Goal: Communication & Community: Answer question/provide support

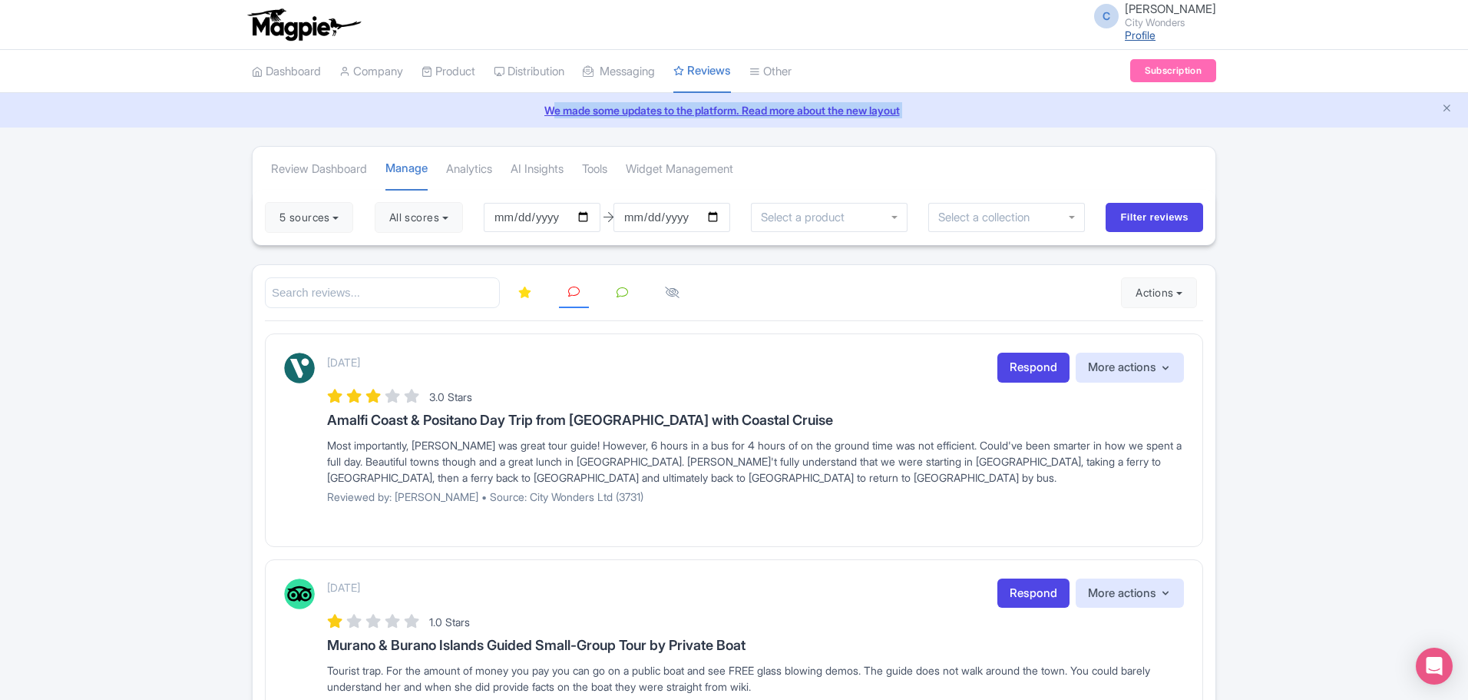
click at [1156, 35] on link "Profile" at bounding box center [1140, 34] width 31 height 13
click at [1117, 18] on span "C" at bounding box center [1106, 16] width 25 height 25
click at [1132, 120] on link "Sign out" at bounding box center [1143, 120] width 146 height 24
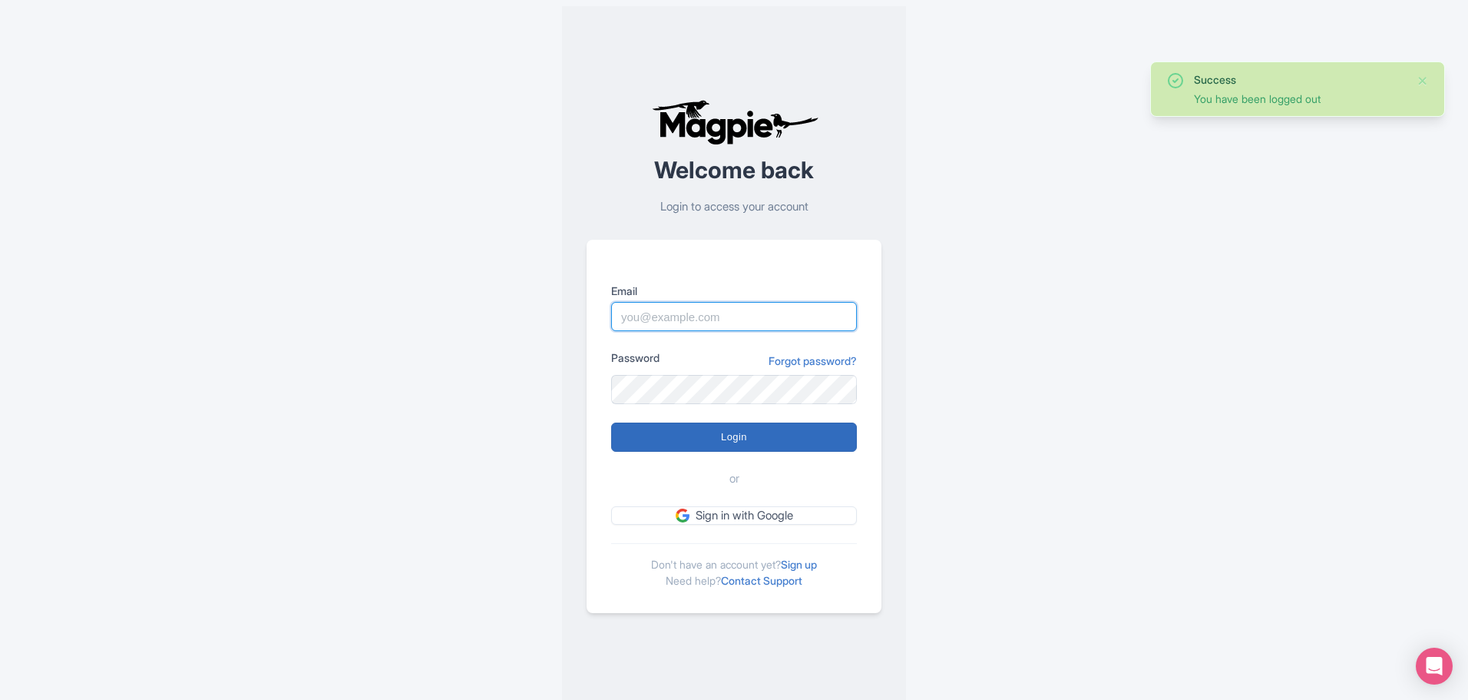
type input "chadia.ammad@citywonders.com"
click at [711, 439] on input "Login" at bounding box center [734, 436] width 246 height 29
type input "Logging in..."
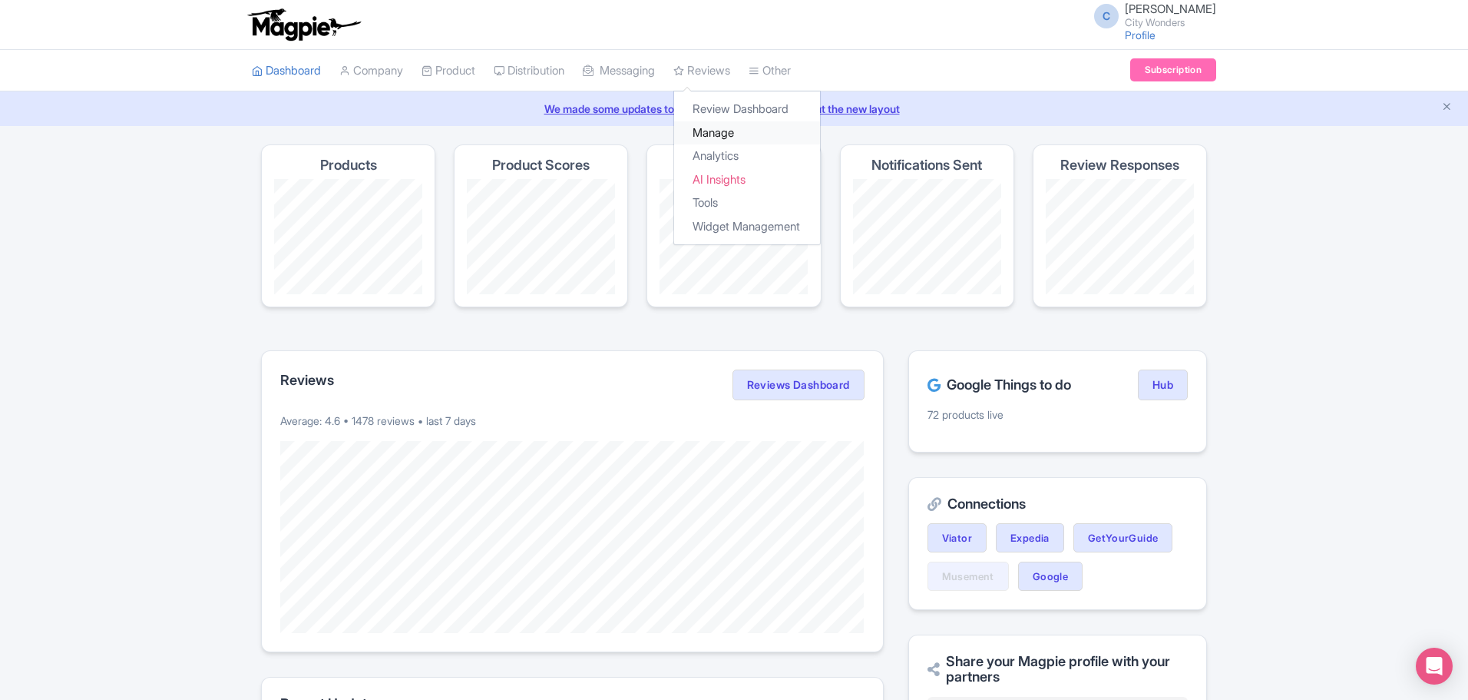
click at [726, 130] on link "Manage" at bounding box center [747, 133] width 146 height 24
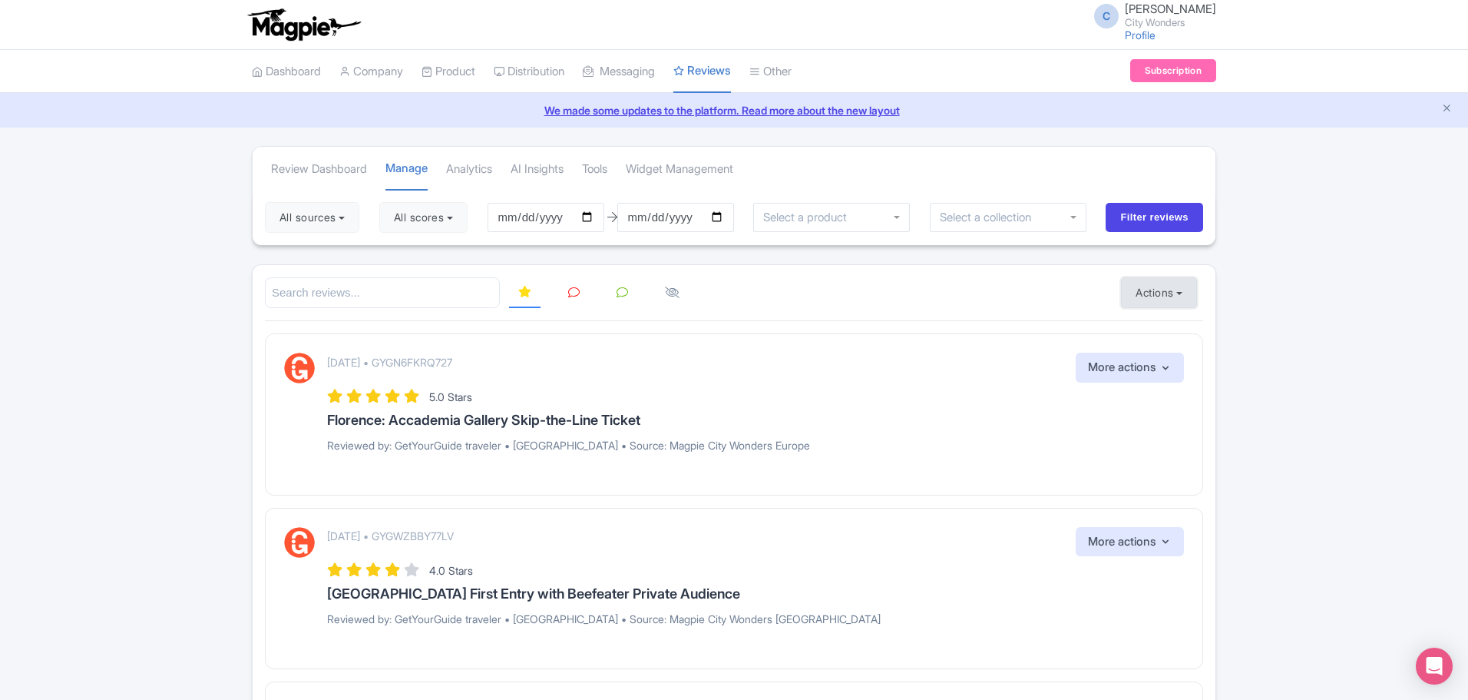
click at [1182, 295] on button "Actions" at bounding box center [1159, 292] width 76 height 31
click at [1172, 331] on link "Import new reviews" at bounding box center [1212, 331] width 180 height 30
click at [534, 108] on link "Manage Resellers" at bounding box center [568, 110] width 146 height 24
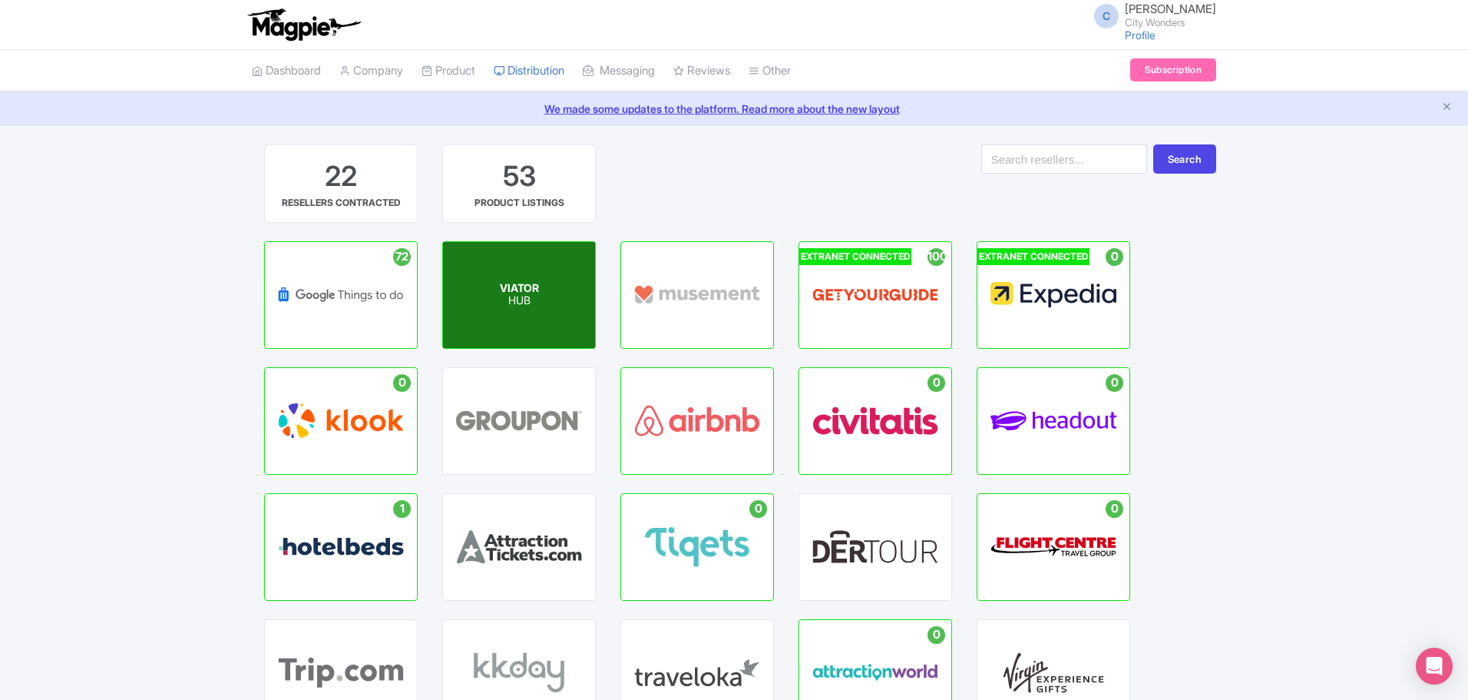
click at [527, 283] on span "VIATOR" at bounding box center [519, 287] width 39 height 13
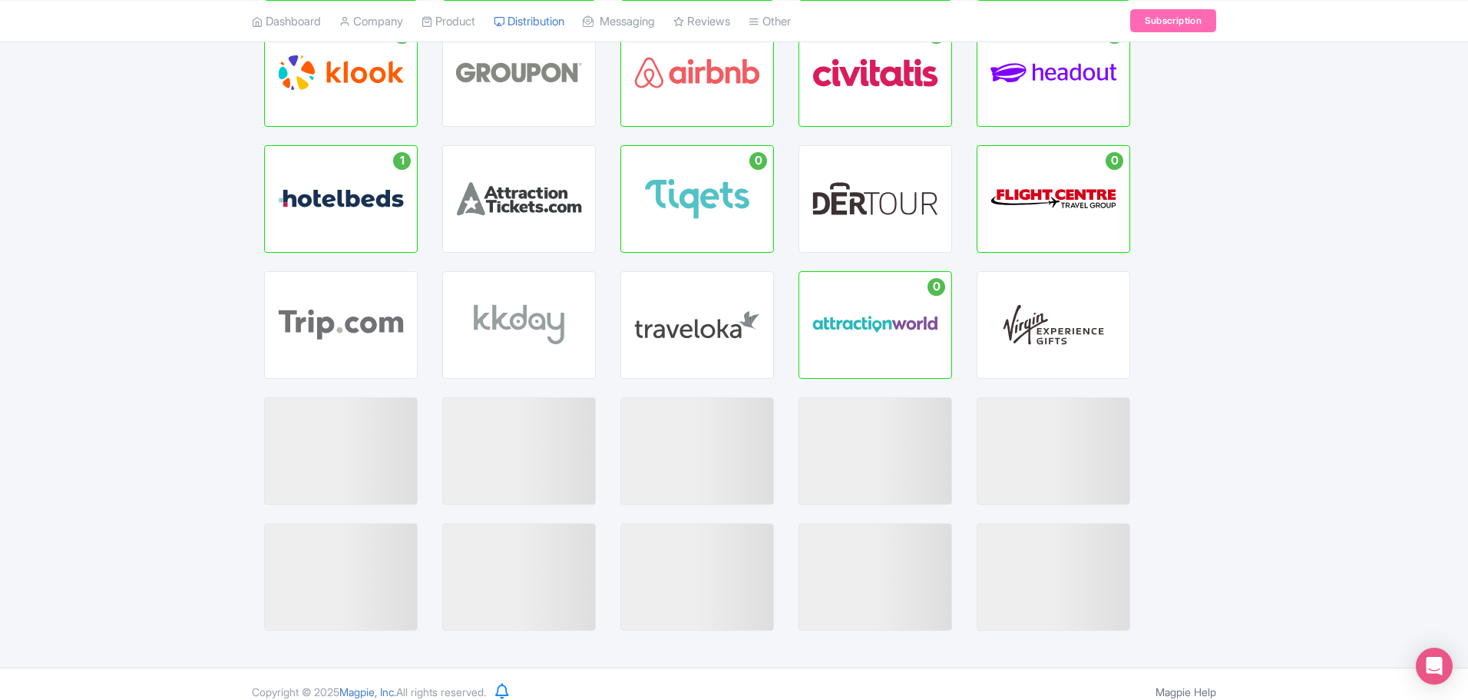
scroll to position [363, 0]
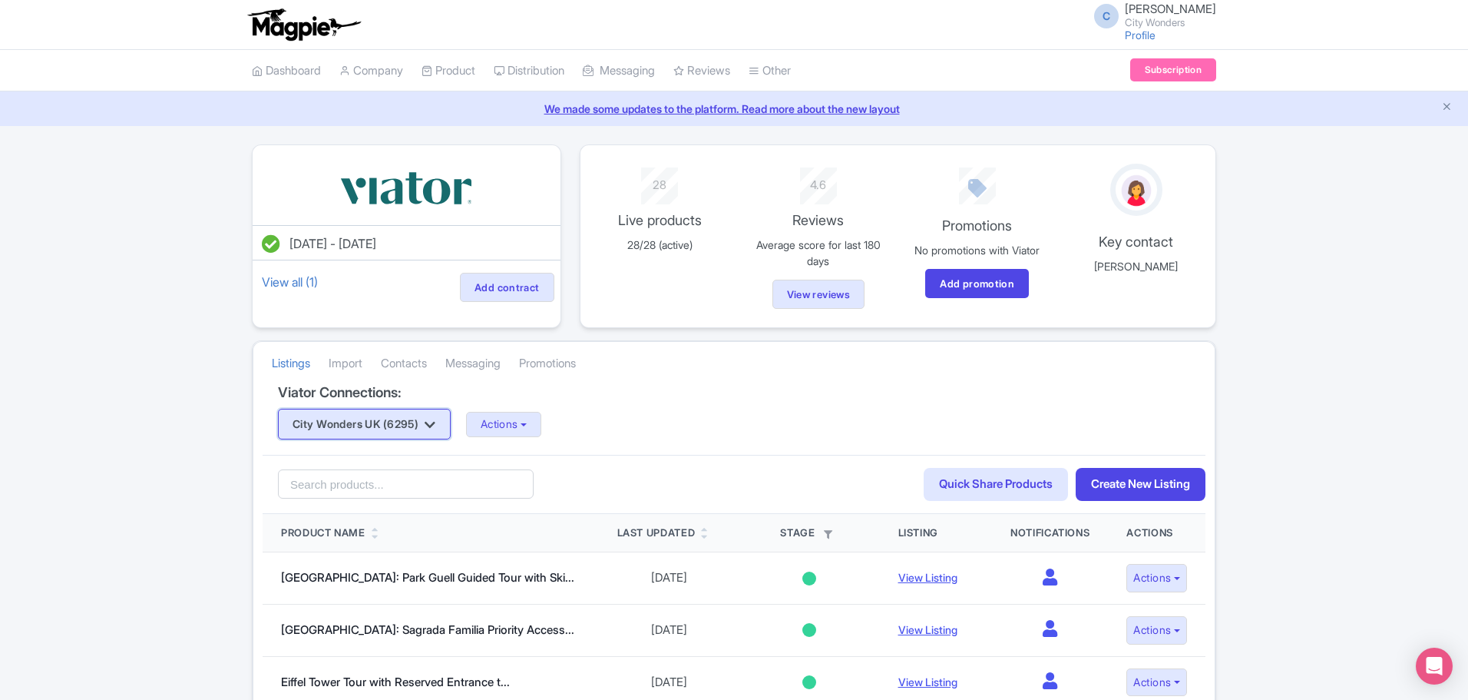
click at [435, 426] on icon "button" at bounding box center [430, 424] width 11 height 12
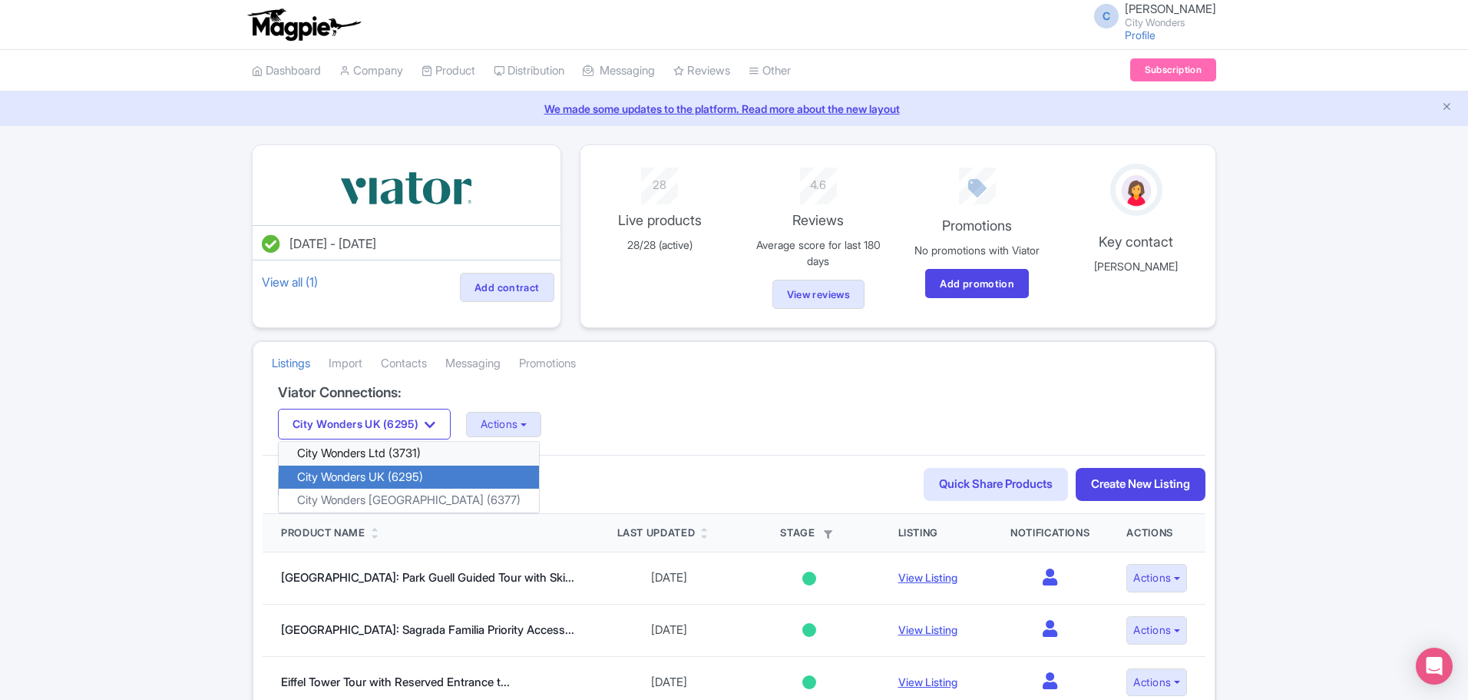
click at [389, 453] on link "City Wonders Ltd (3731)" at bounding box center [409, 454] width 260 height 24
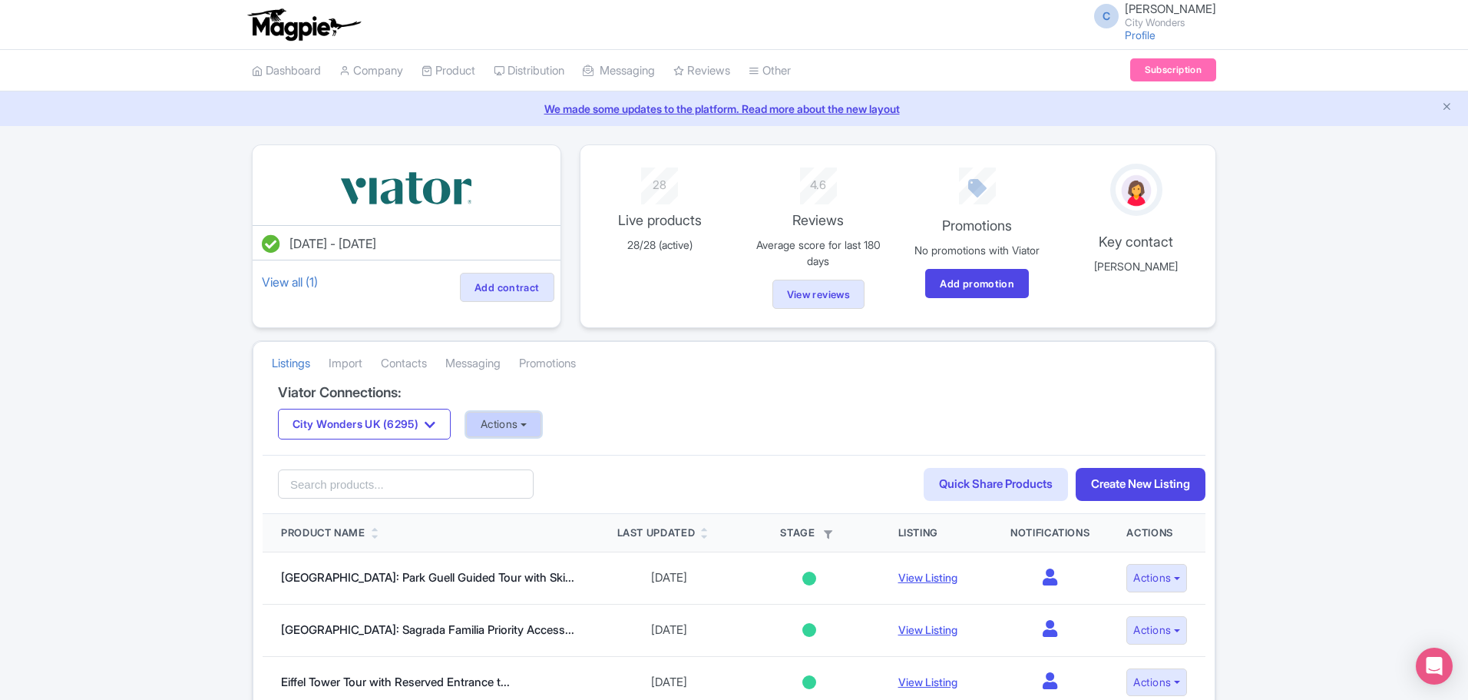
click at [540, 428] on button "Actions" at bounding box center [504, 424] width 76 height 25
click at [540, 428] on button "Actions" at bounding box center [503, 424] width 76 height 25
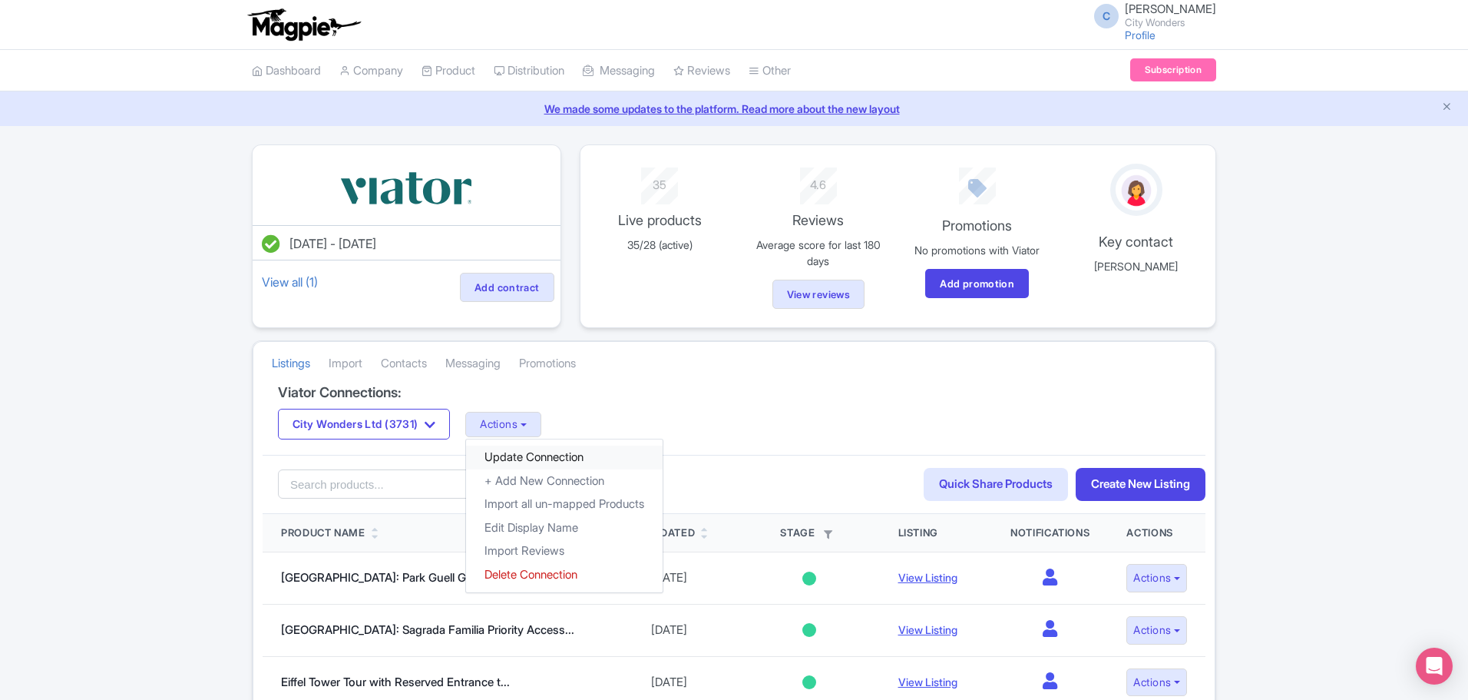
click at [528, 455] on link "Update Connection" at bounding box center [564, 457] width 197 height 24
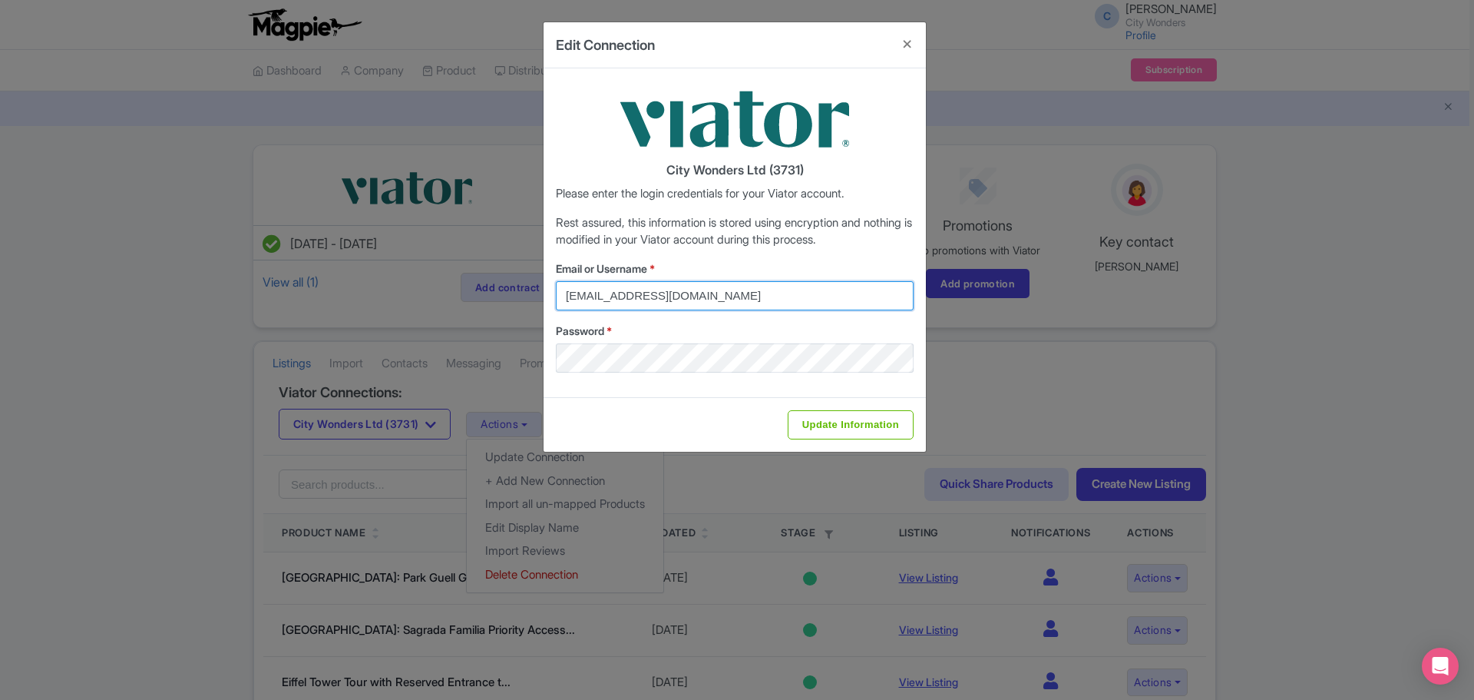
drag, startPoint x: 750, startPoint y: 293, endPoint x: 530, endPoint y: 294, distance: 220.4
click at [530, 294] on div "Edit Connection City Wonders Ltd (3731) Please enter the login credentials for …" at bounding box center [737, 350] width 1474 height 700
type input "chadia.ammad@citywonders.com"
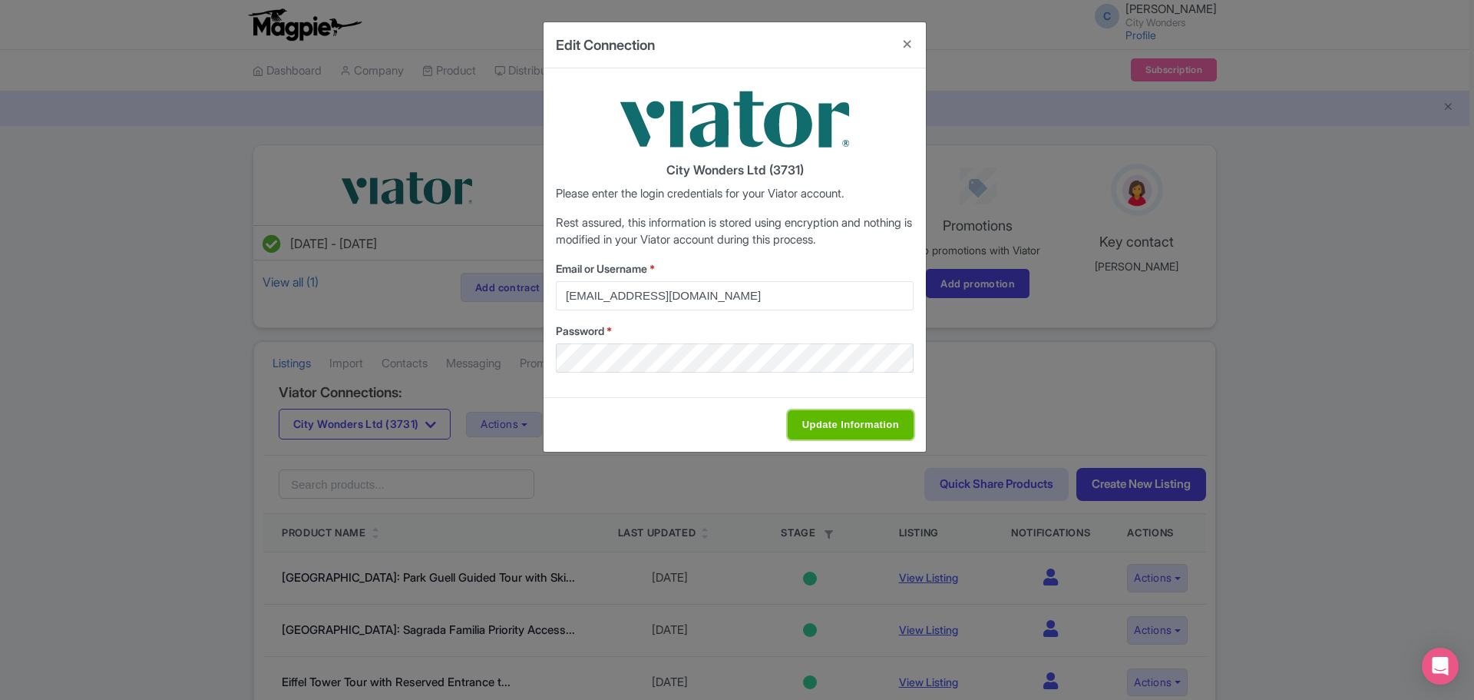
click at [825, 424] on input "Update Information" at bounding box center [851, 424] width 126 height 29
type input "Saving..."
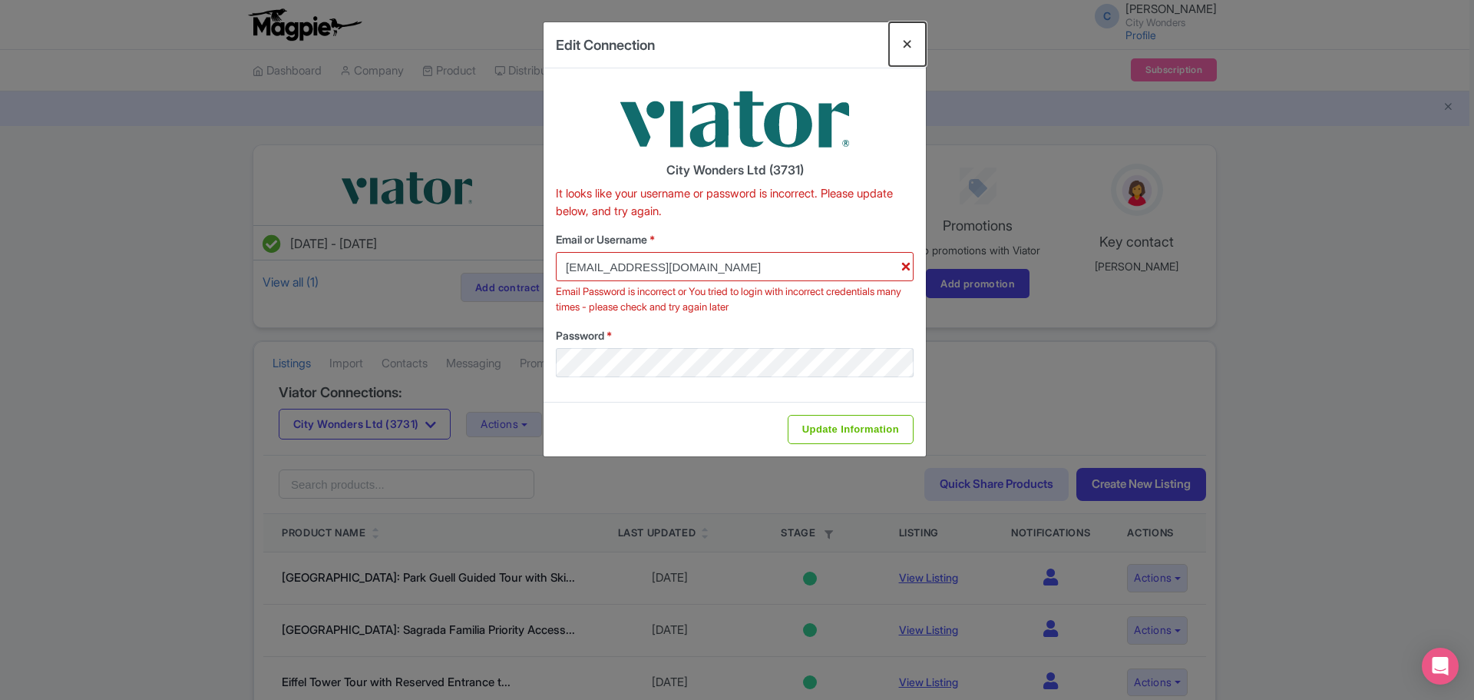
click at [914, 44] on button "Close" at bounding box center [907, 44] width 37 height 44
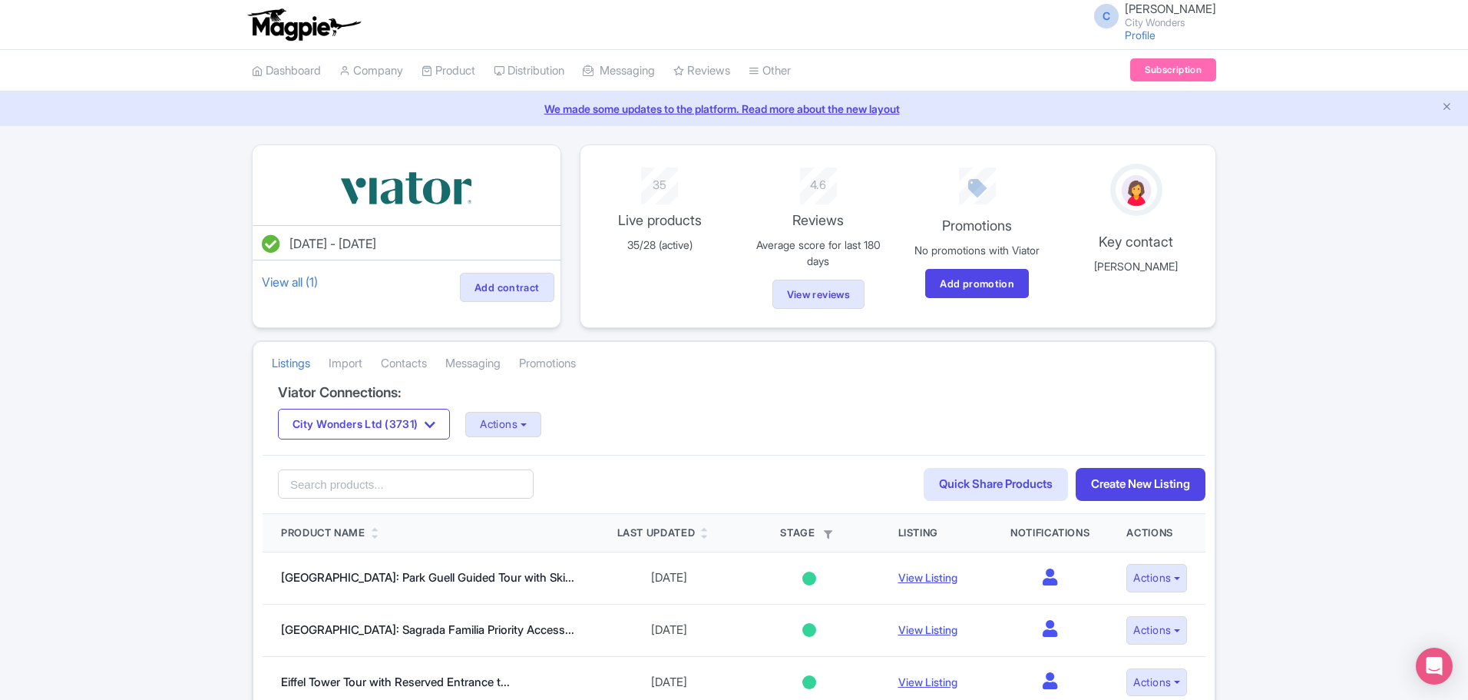
click at [1119, 21] on span "C" at bounding box center [1106, 16] width 25 height 25
click at [1112, 118] on link "Sign out" at bounding box center [1143, 120] width 146 height 24
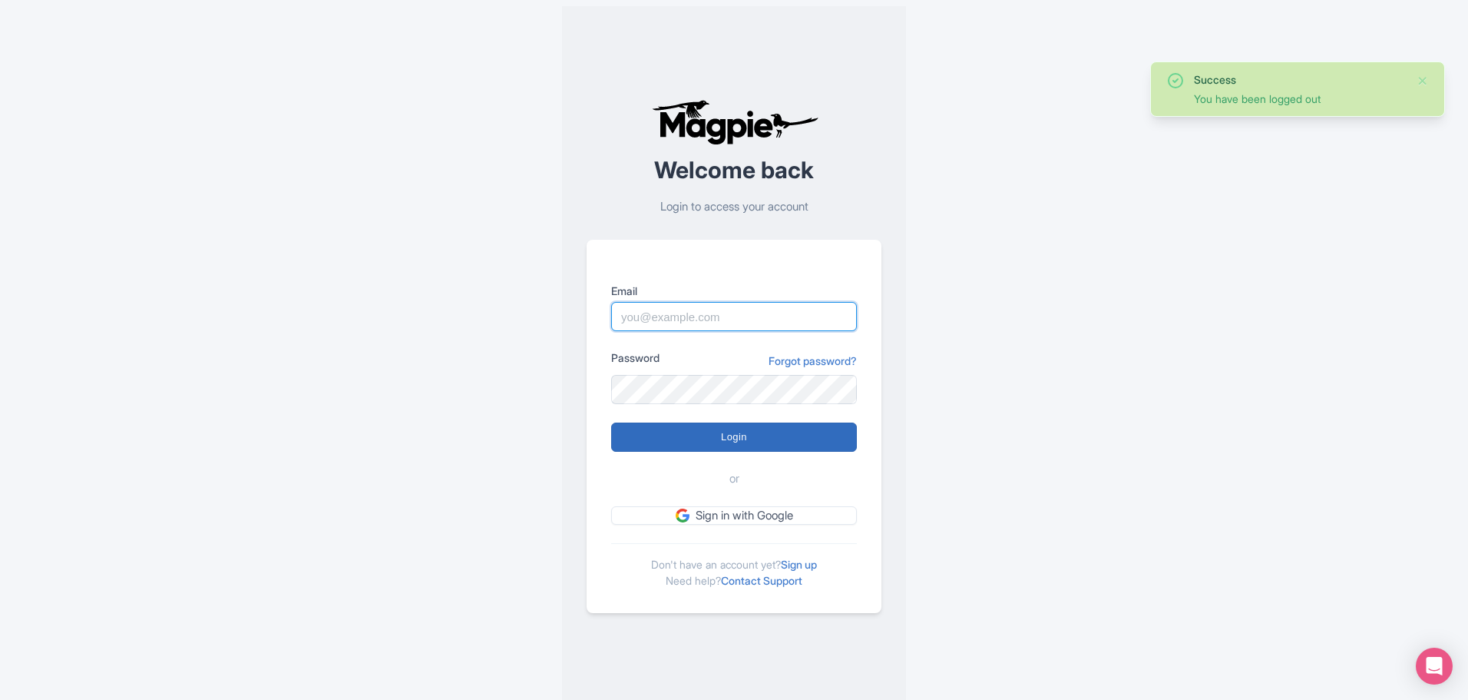
type input "chadia.ammad@citywonders.com"
click at [742, 443] on input "Login" at bounding box center [734, 436] width 246 height 29
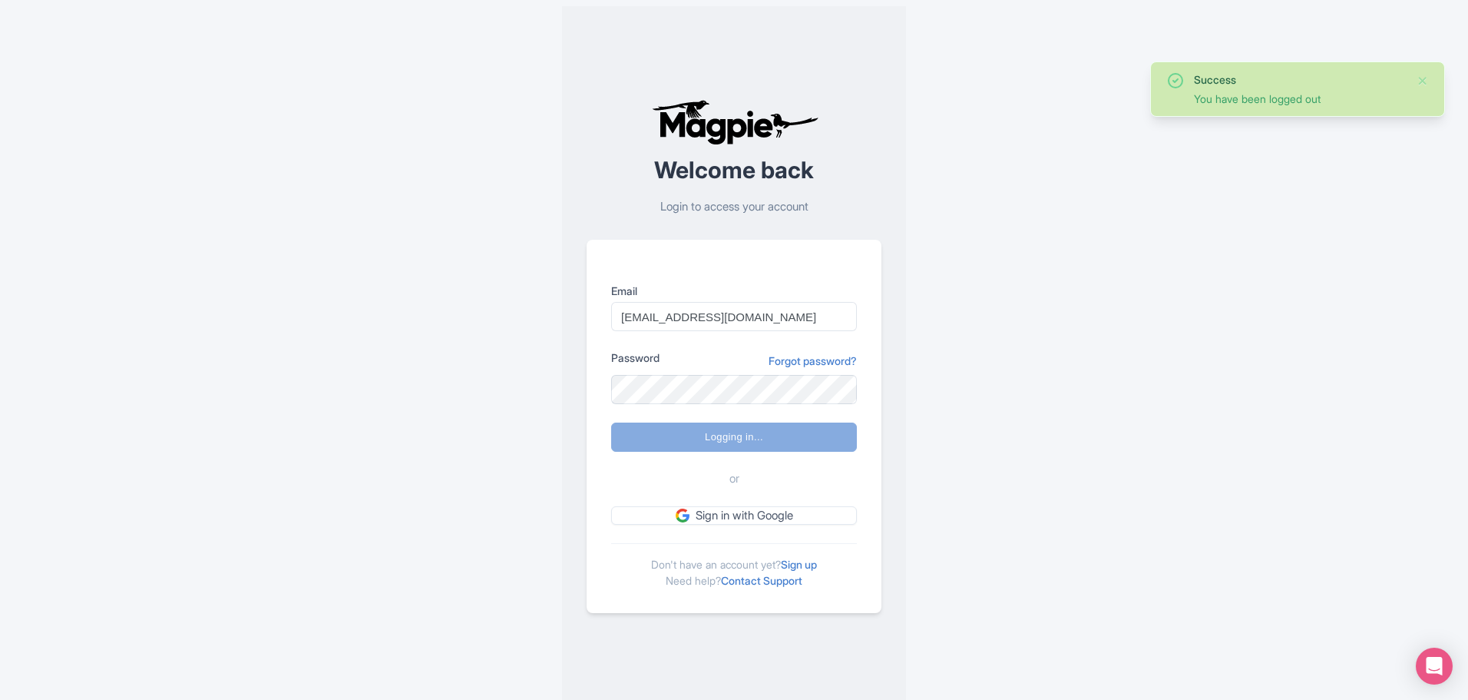
type input "Logging in..."
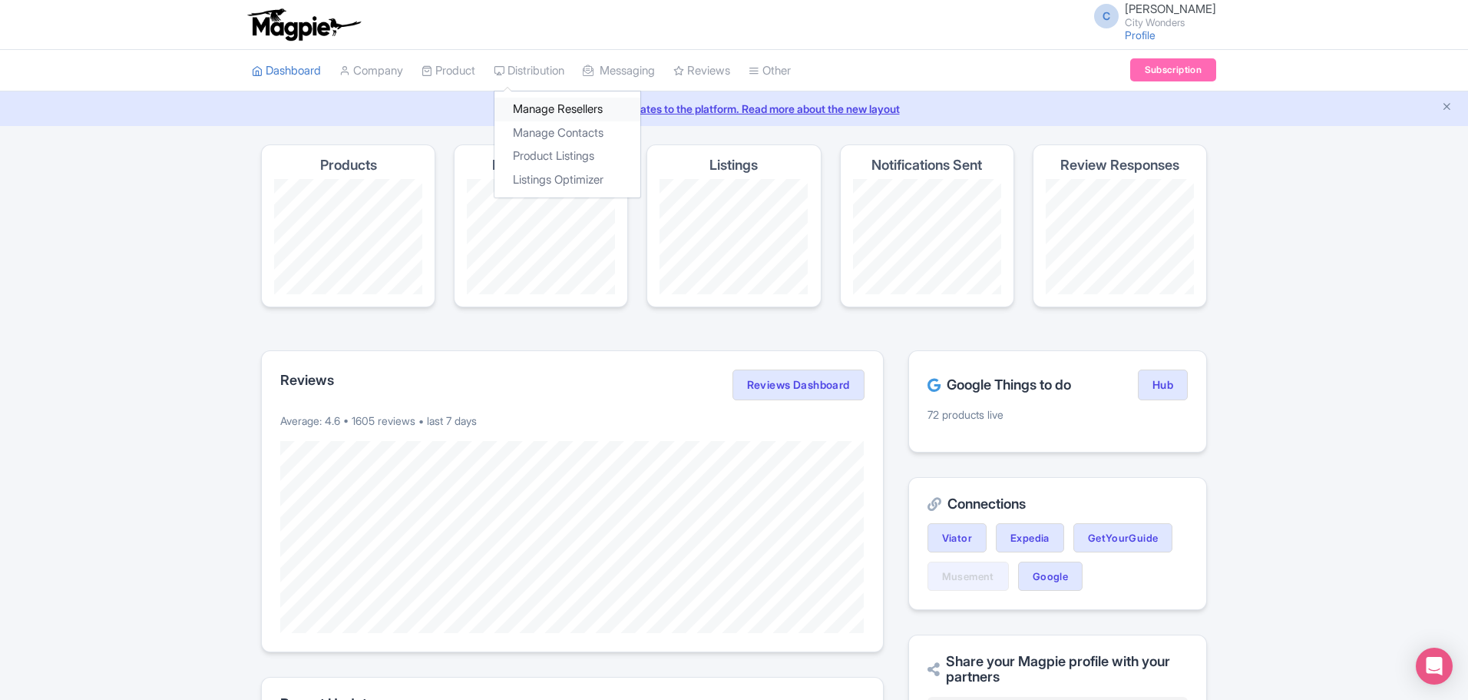
click at [531, 111] on link "Manage Resellers" at bounding box center [568, 110] width 146 height 24
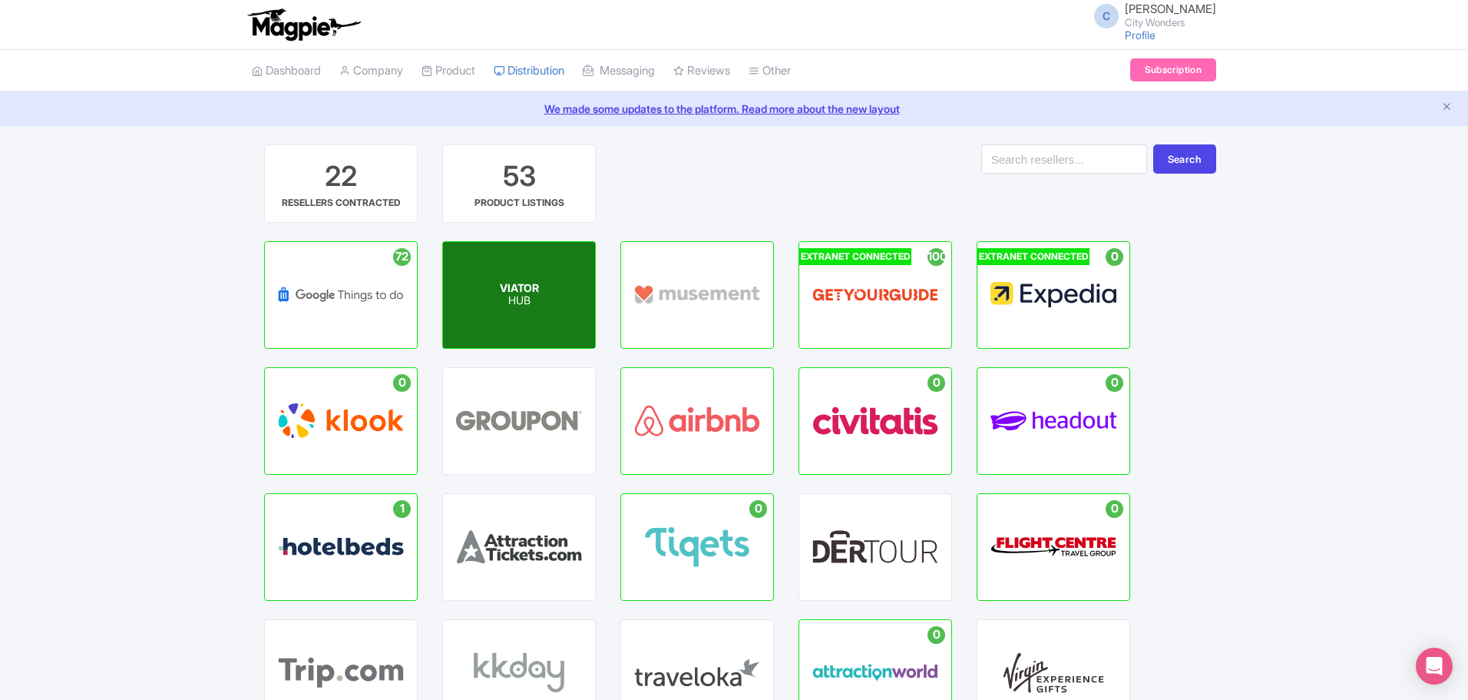
click at [491, 296] on div "VIATOR HUB" at bounding box center [519, 295] width 152 height 106
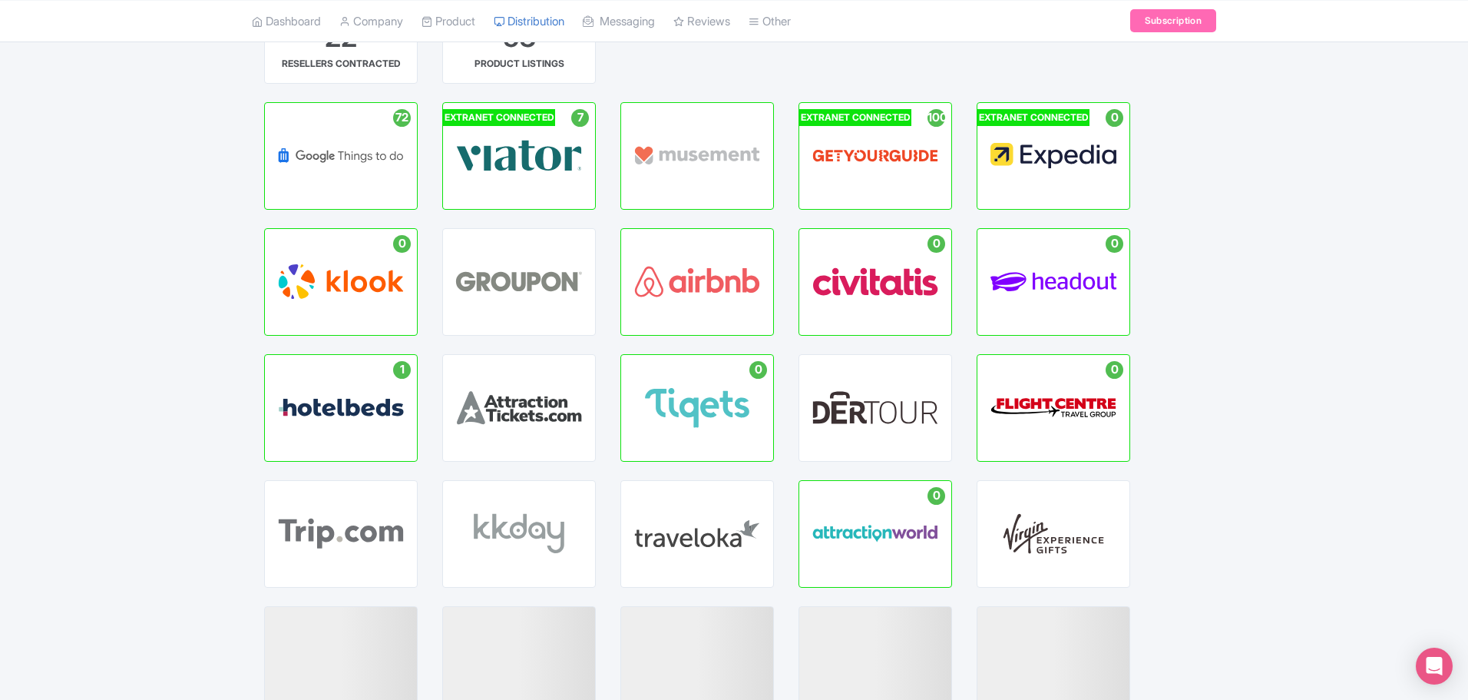
scroll to position [363, 0]
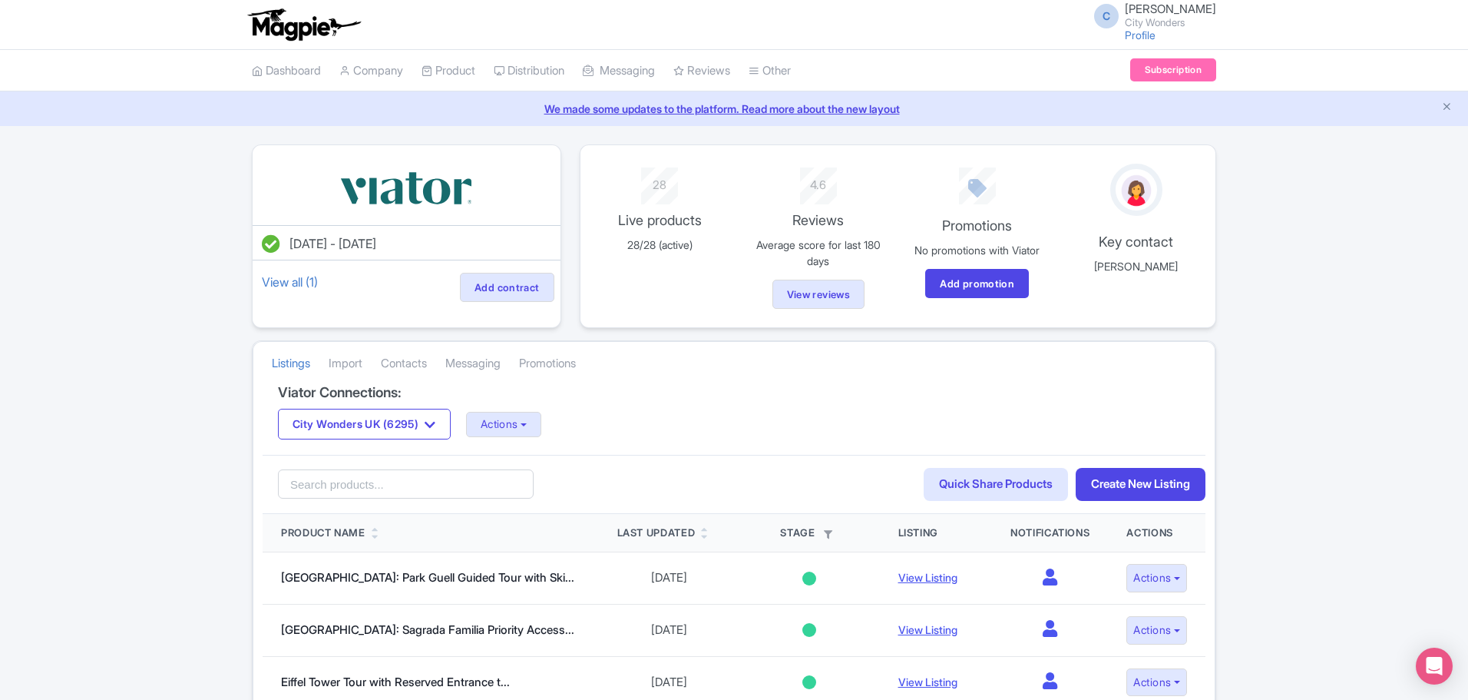
drag, startPoint x: 1465, startPoint y: 240, endPoint x: 1474, endPoint y: 299, distance: 59.7
click at [1467, 299] on html "C Chadia Ammad City Wonders Profile Users Settings Sign out Dashboard Company P…" at bounding box center [734, 350] width 1468 height 700
click at [435, 427] on icon "button" at bounding box center [430, 424] width 11 height 12
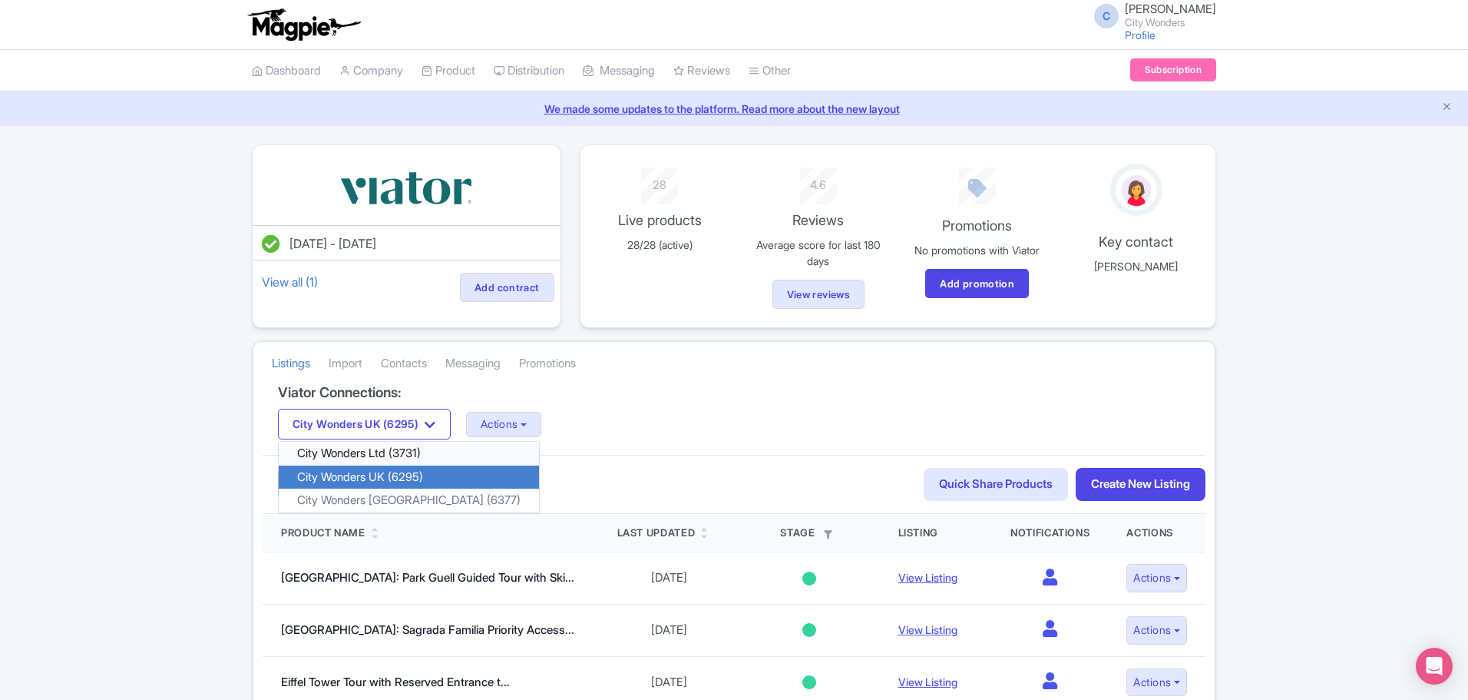
click at [371, 456] on link "City Wonders Ltd (3731)" at bounding box center [409, 454] width 260 height 24
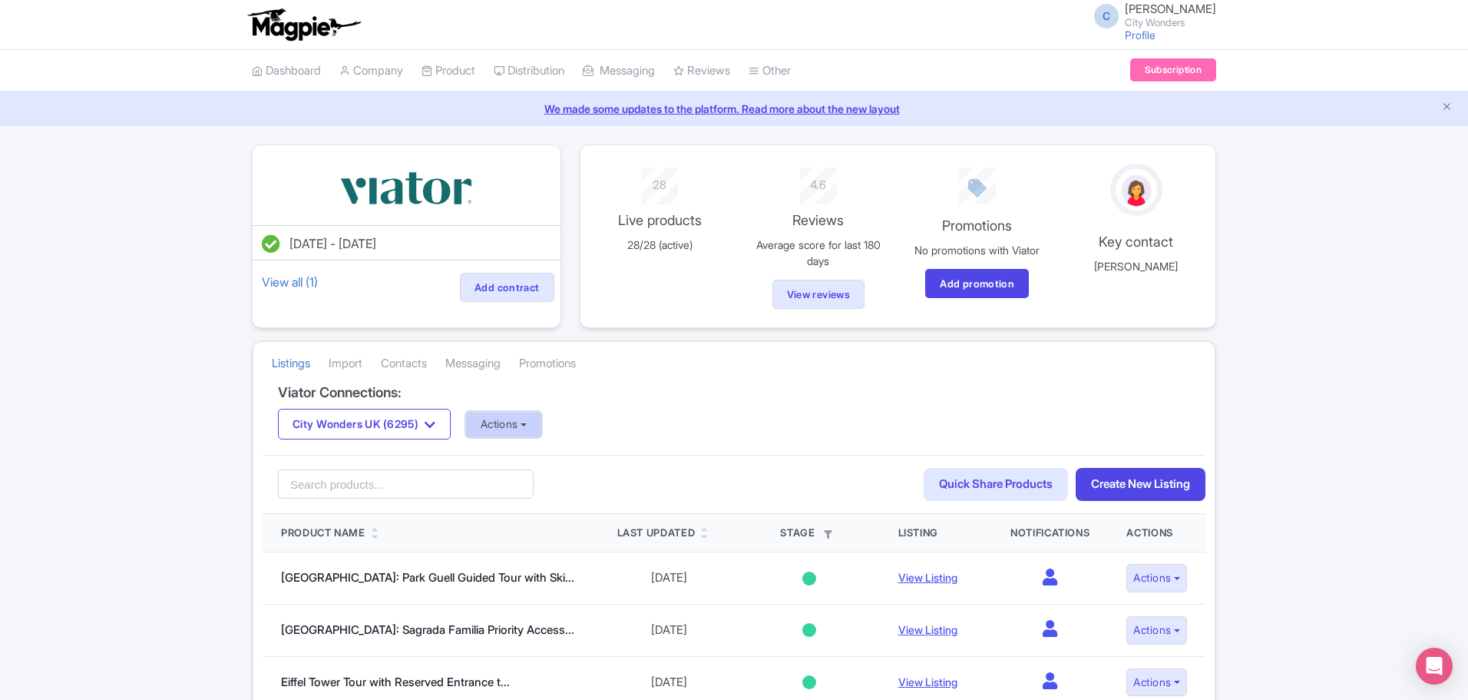
click at [542, 425] on button "Actions" at bounding box center [504, 424] width 76 height 25
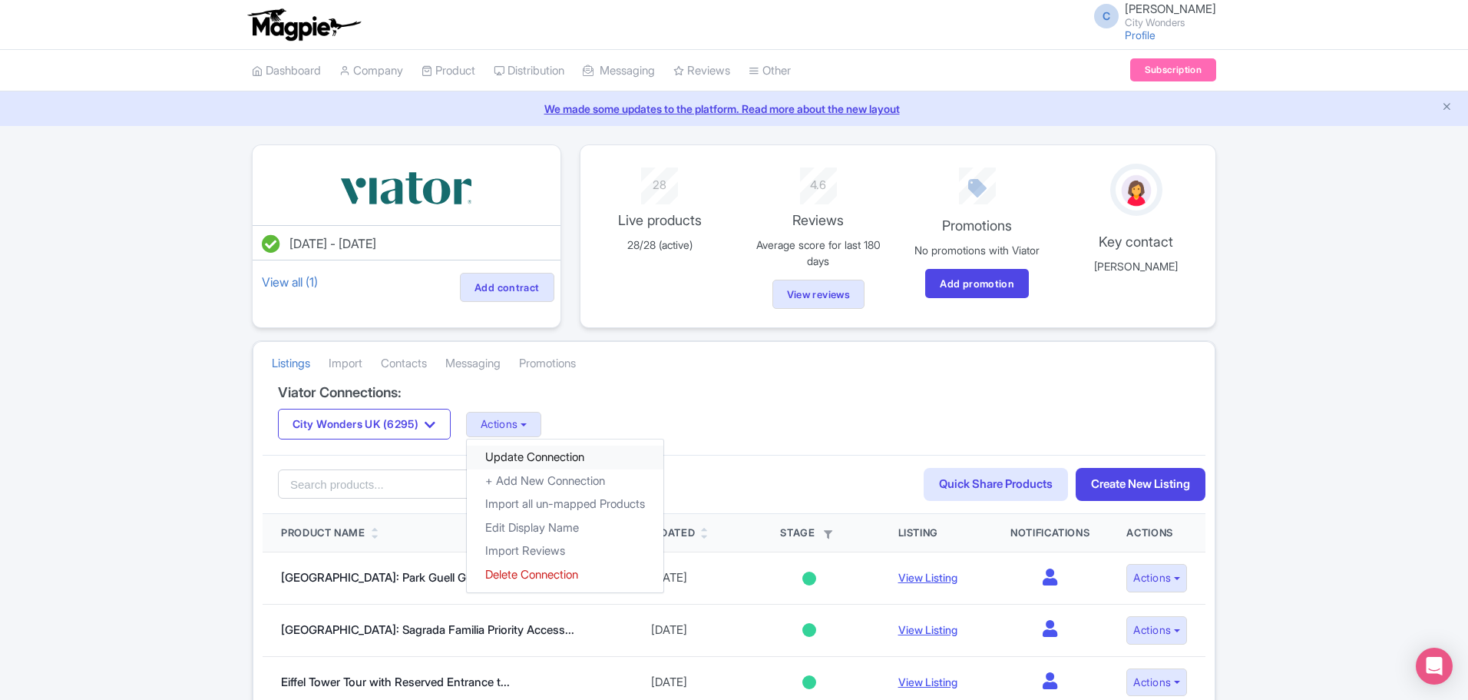
click at [511, 458] on link "Update Connection" at bounding box center [565, 457] width 197 height 24
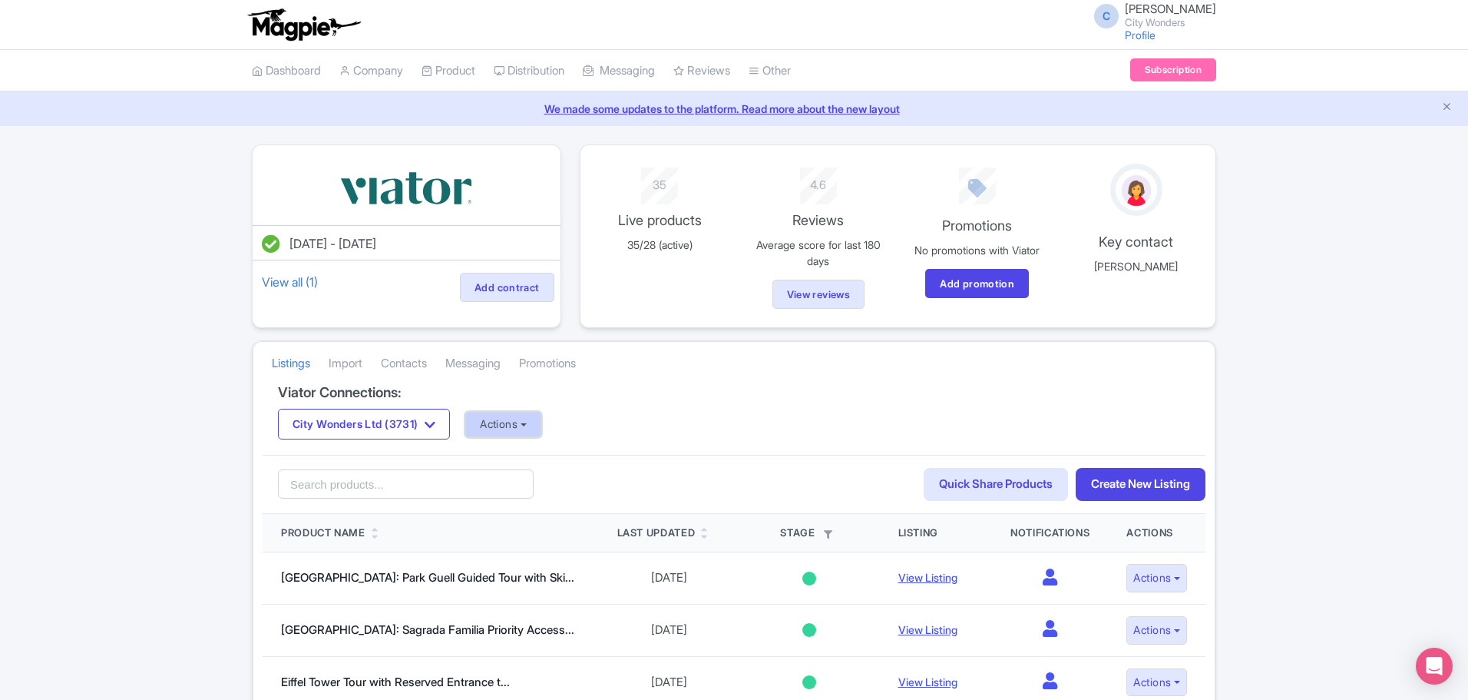
click at [541, 425] on button "Actions" at bounding box center [503, 424] width 76 height 25
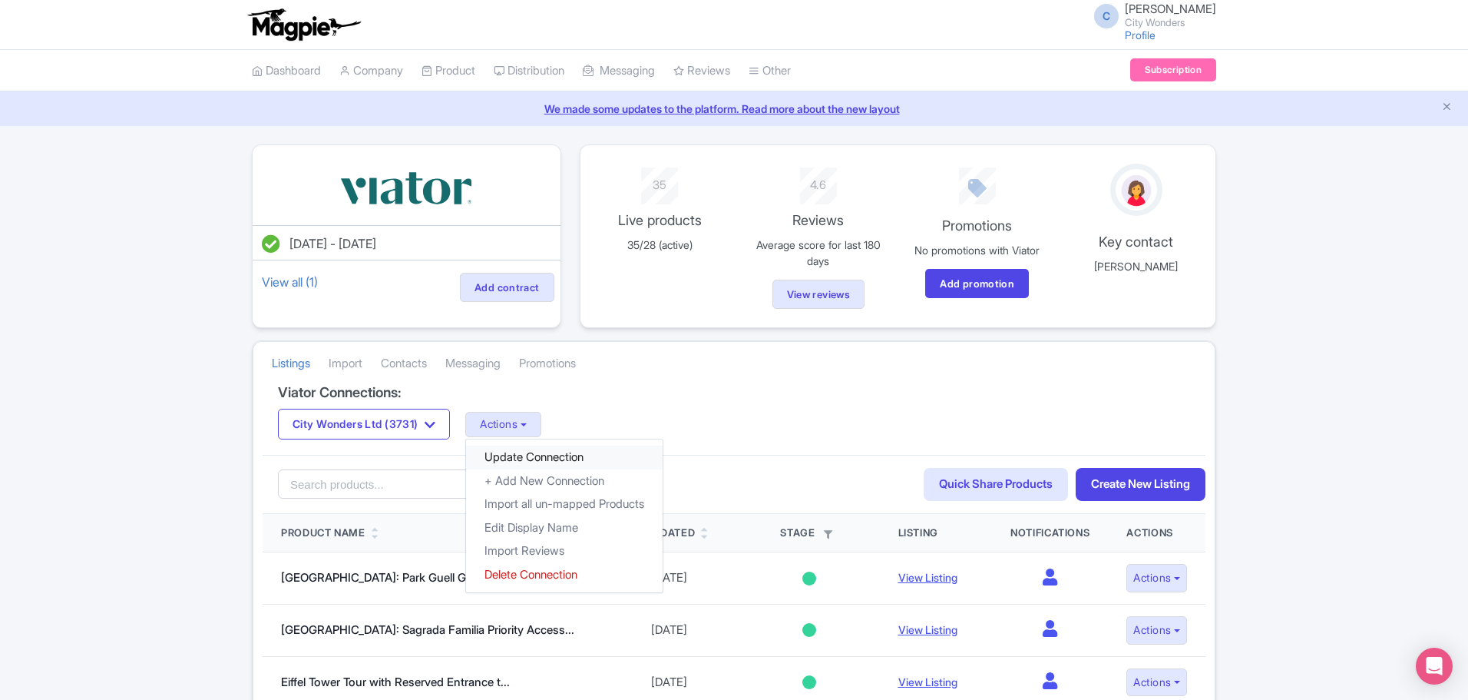
click at [534, 458] on link "Update Connection" at bounding box center [564, 457] width 197 height 24
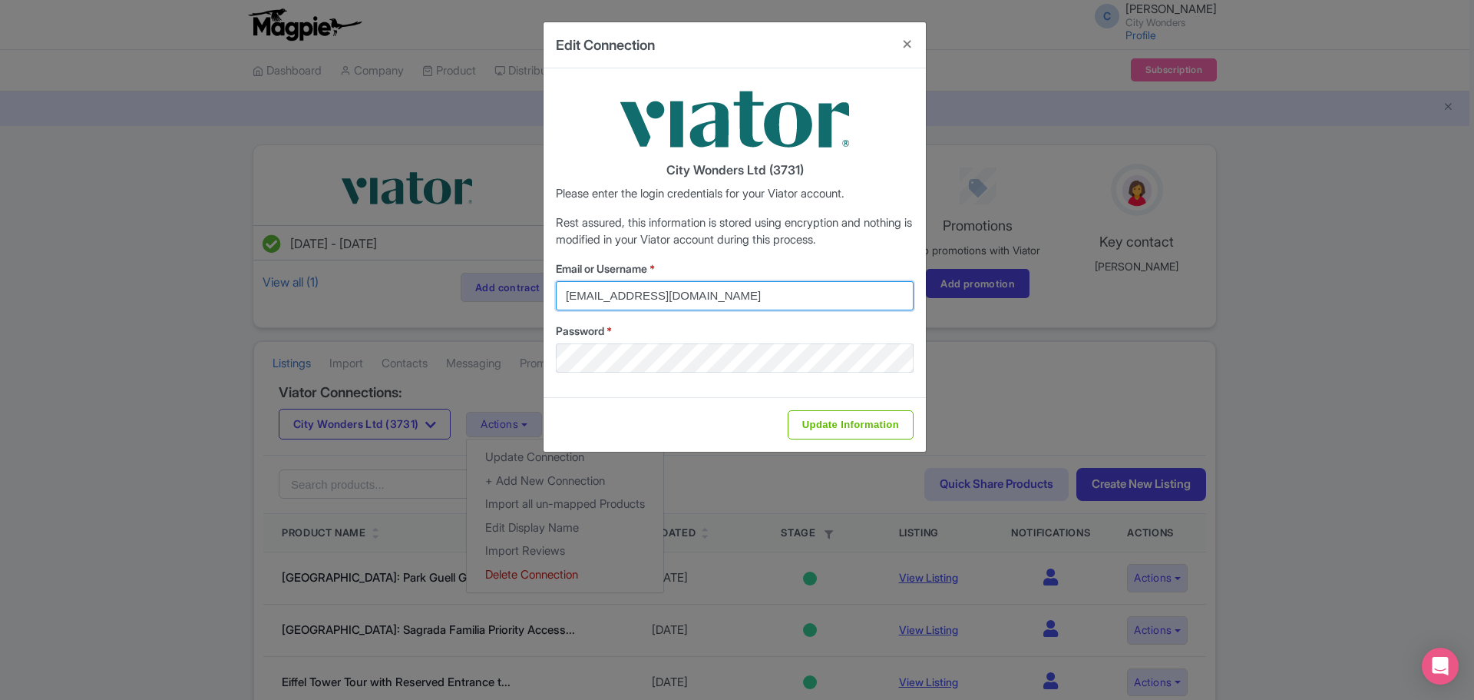
drag, startPoint x: 772, startPoint y: 298, endPoint x: 521, endPoint y: 283, distance: 250.8
click at [521, 283] on div "Edit Connection City Wonders Ltd (3731) Please enter the login credentials for …" at bounding box center [737, 350] width 1474 height 700
type input "chadia.ammad@citywonders.com"
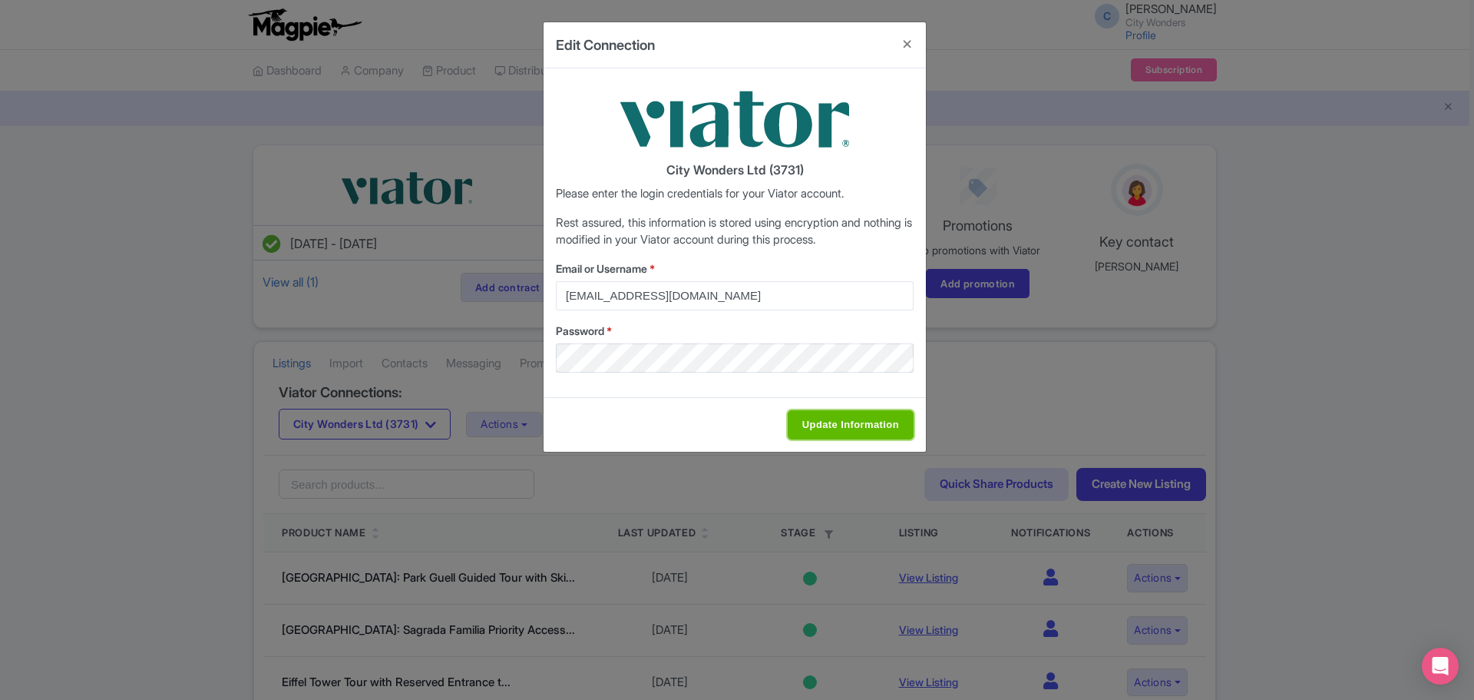
click at [849, 432] on input "Update Information" at bounding box center [851, 424] width 126 height 29
type input "Saving..."
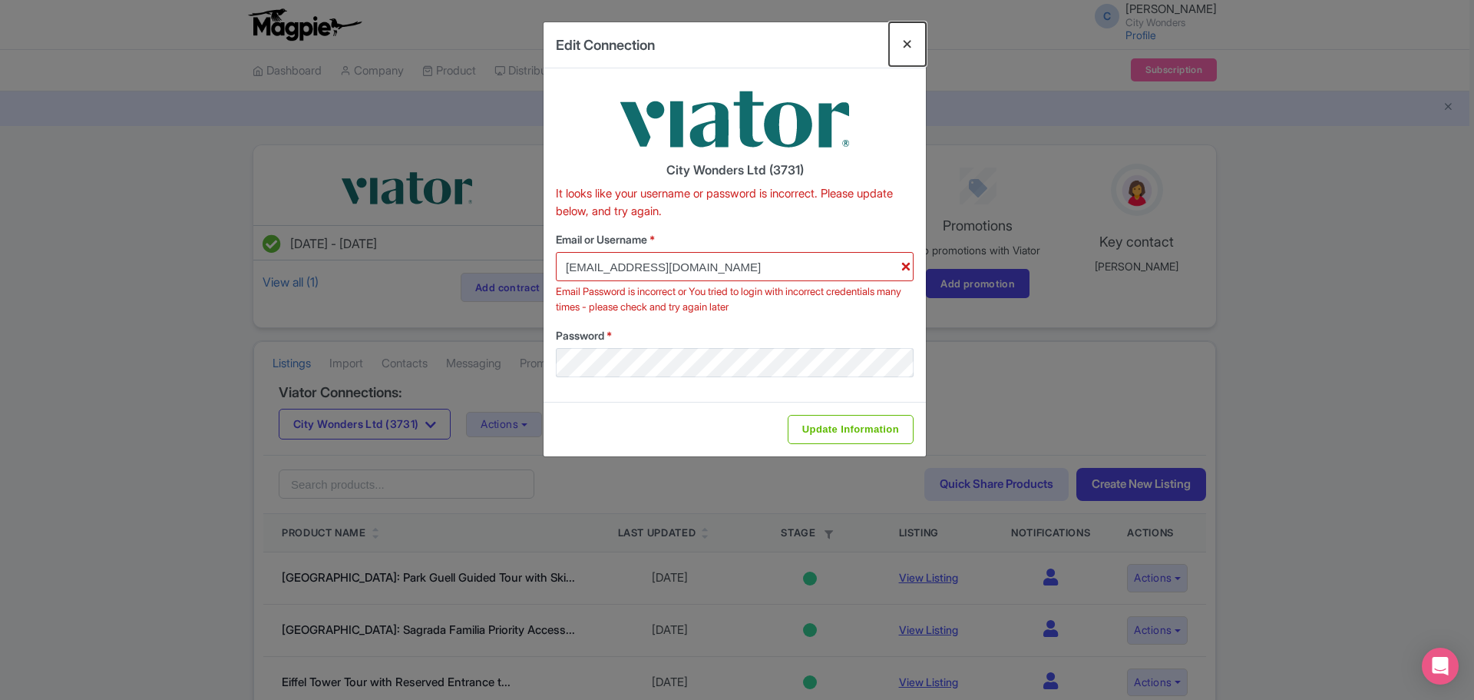
click at [910, 43] on button "Close" at bounding box center [907, 44] width 37 height 44
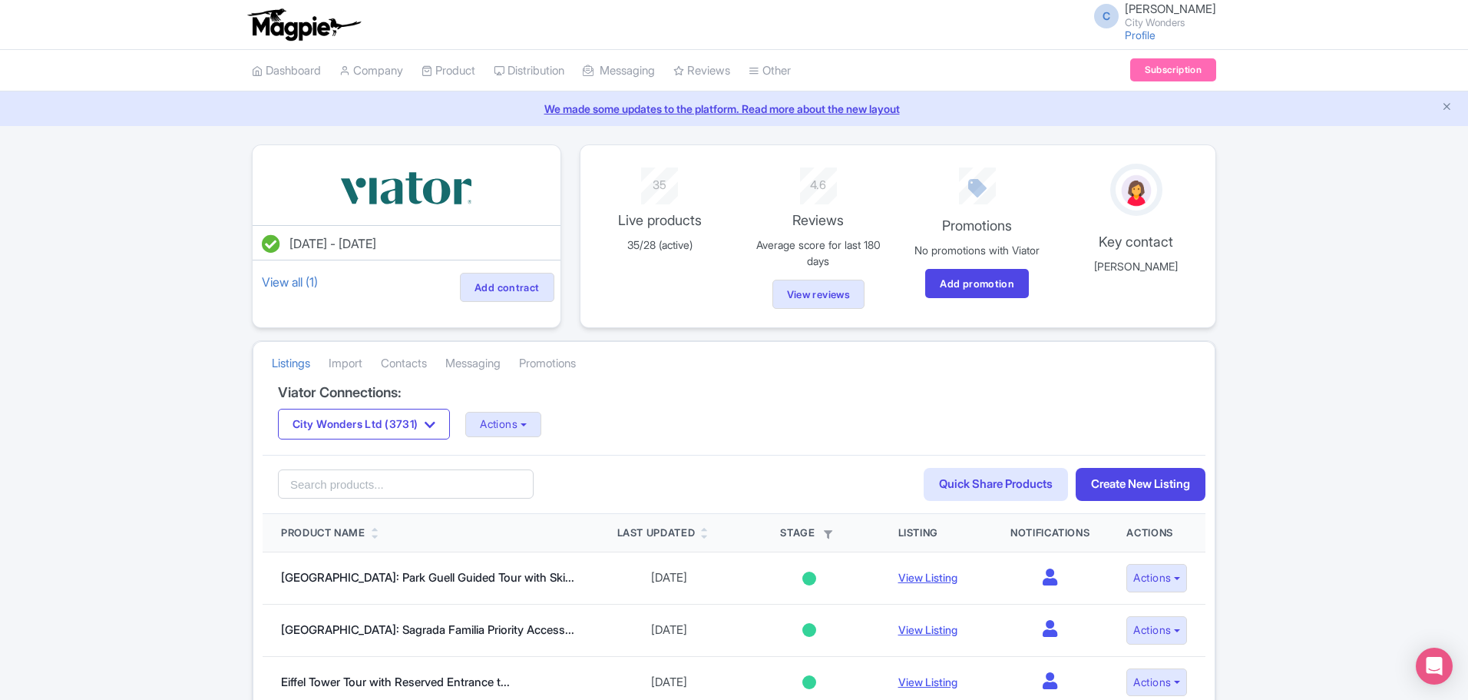
click at [1119, 18] on span "C" at bounding box center [1106, 16] width 25 height 25
click at [1126, 122] on link "Sign out" at bounding box center [1143, 120] width 146 height 24
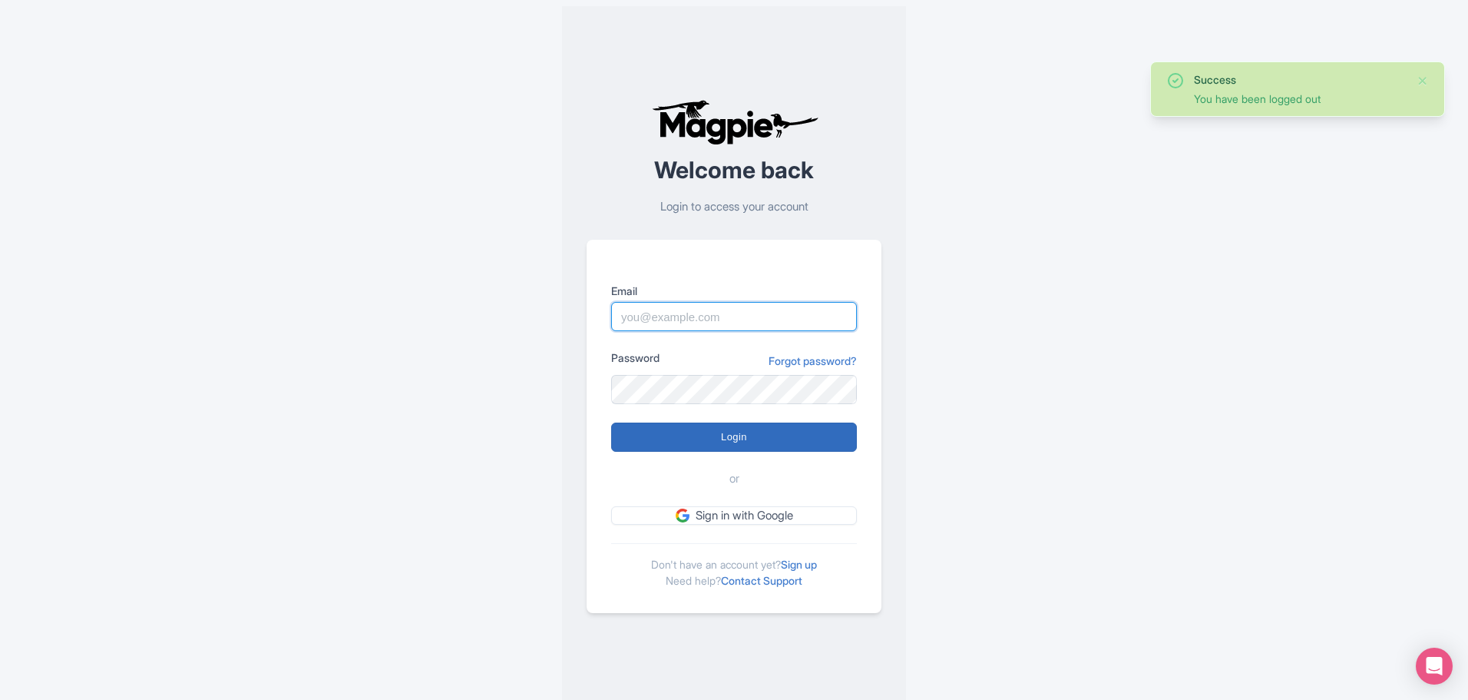
type input "chadia.ammad@citywonders.com"
click at [727, 435] on input "Login" at bounding box center [734, 436] width 246 height 29
type input "Logging in..."
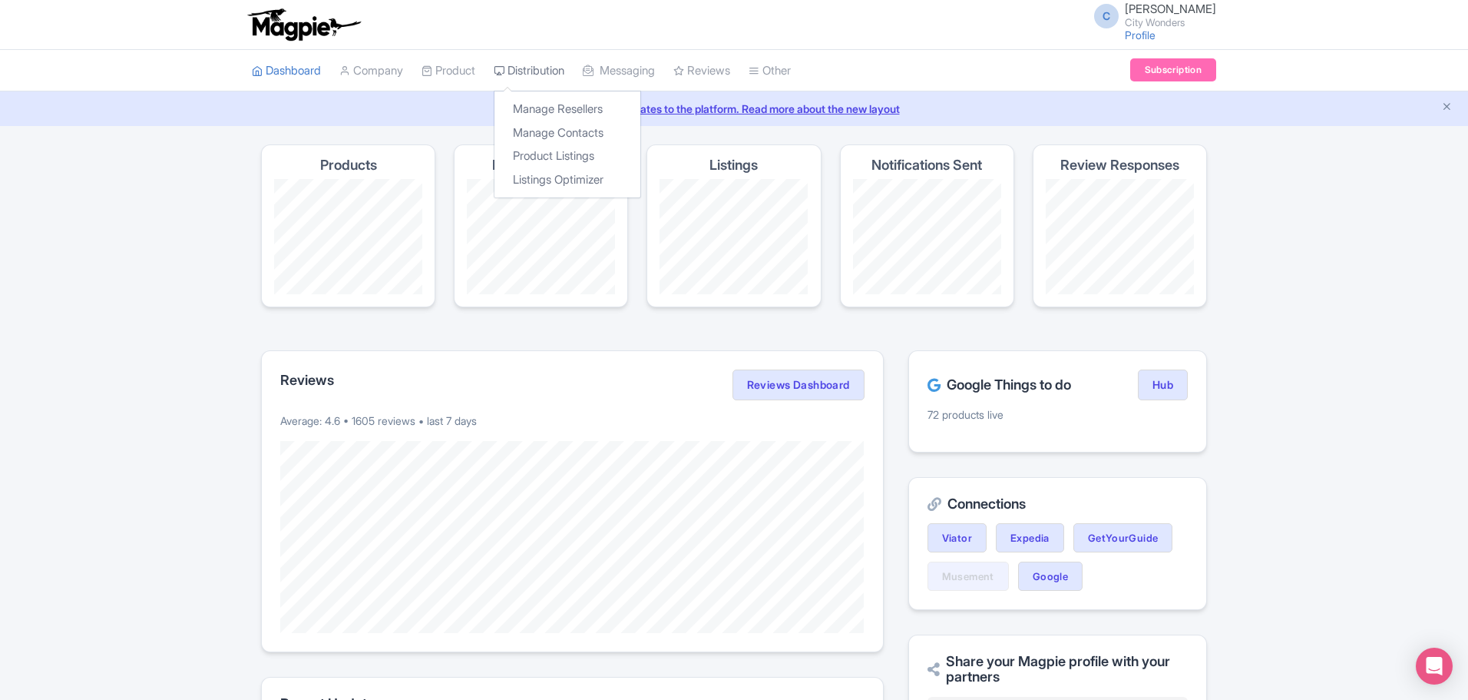
click at [561, 71] on link "Distribution" at bounding box center [529, 71] width 71 height 42
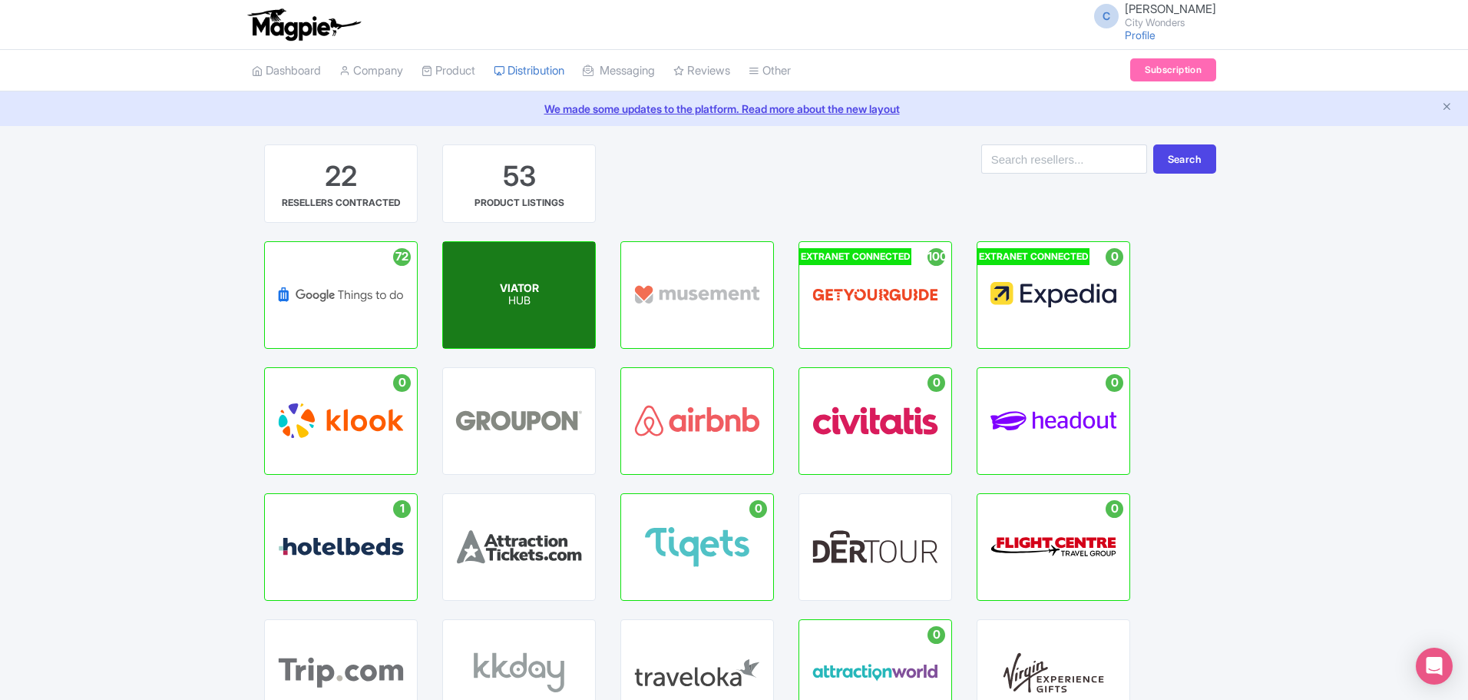
click at [533, 289] on span "VIATOR" at bounding box center [519, 287] width 39 height 13
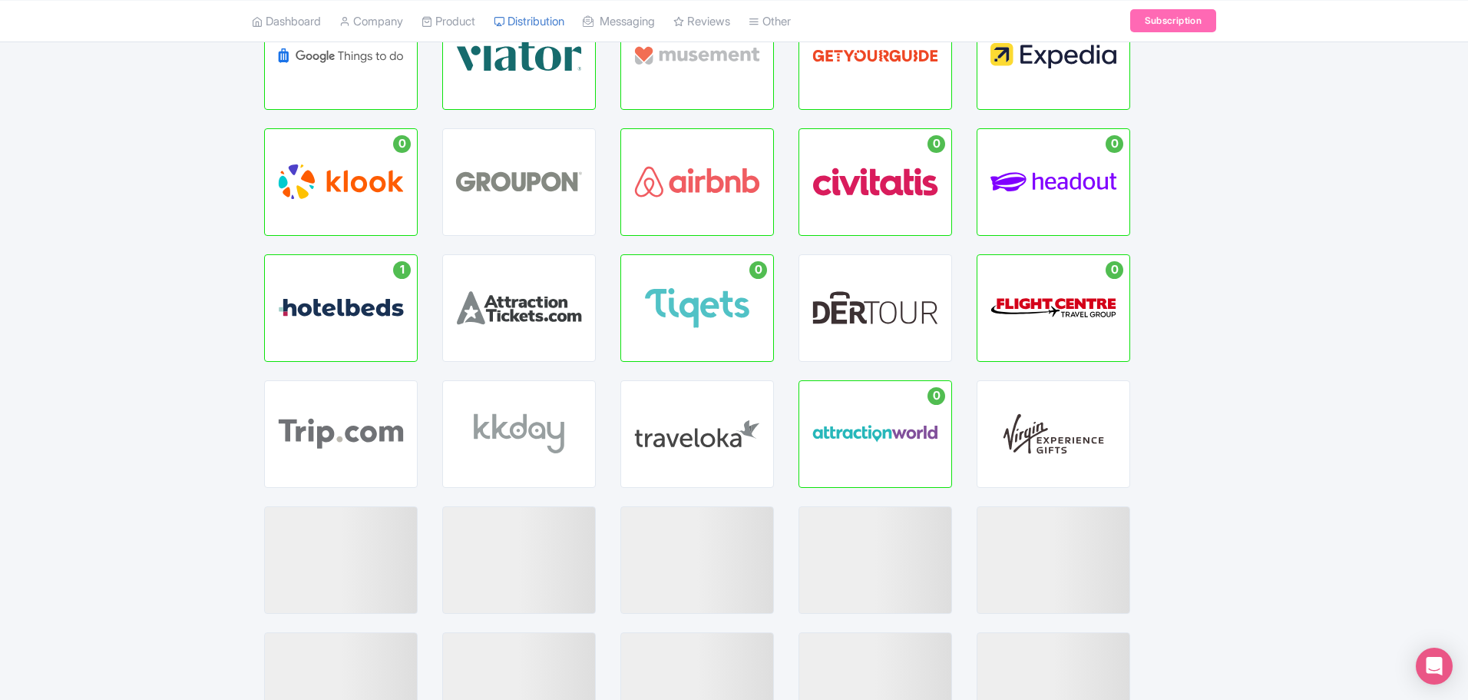
scroll to position [363, 0]
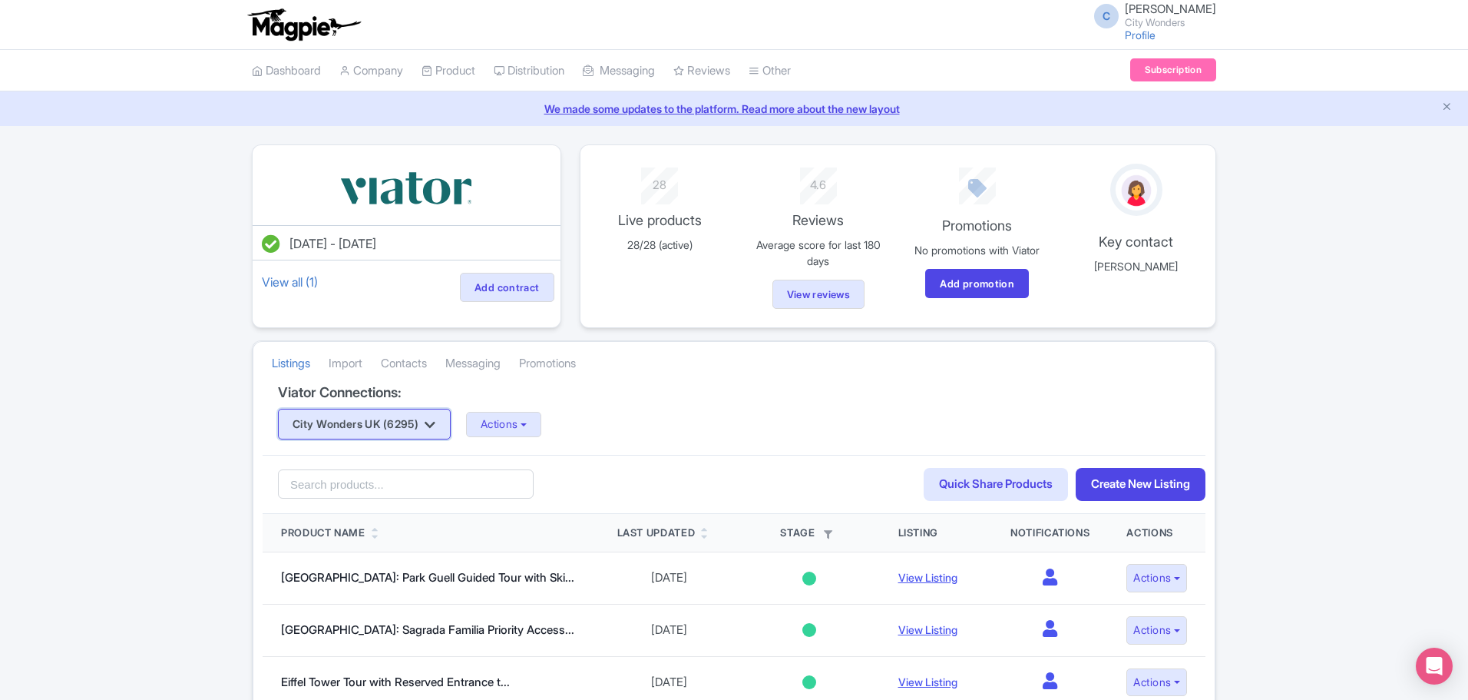
click at [435, 426] on icon "button" at bounding box center [430, 424] width 11 height 12
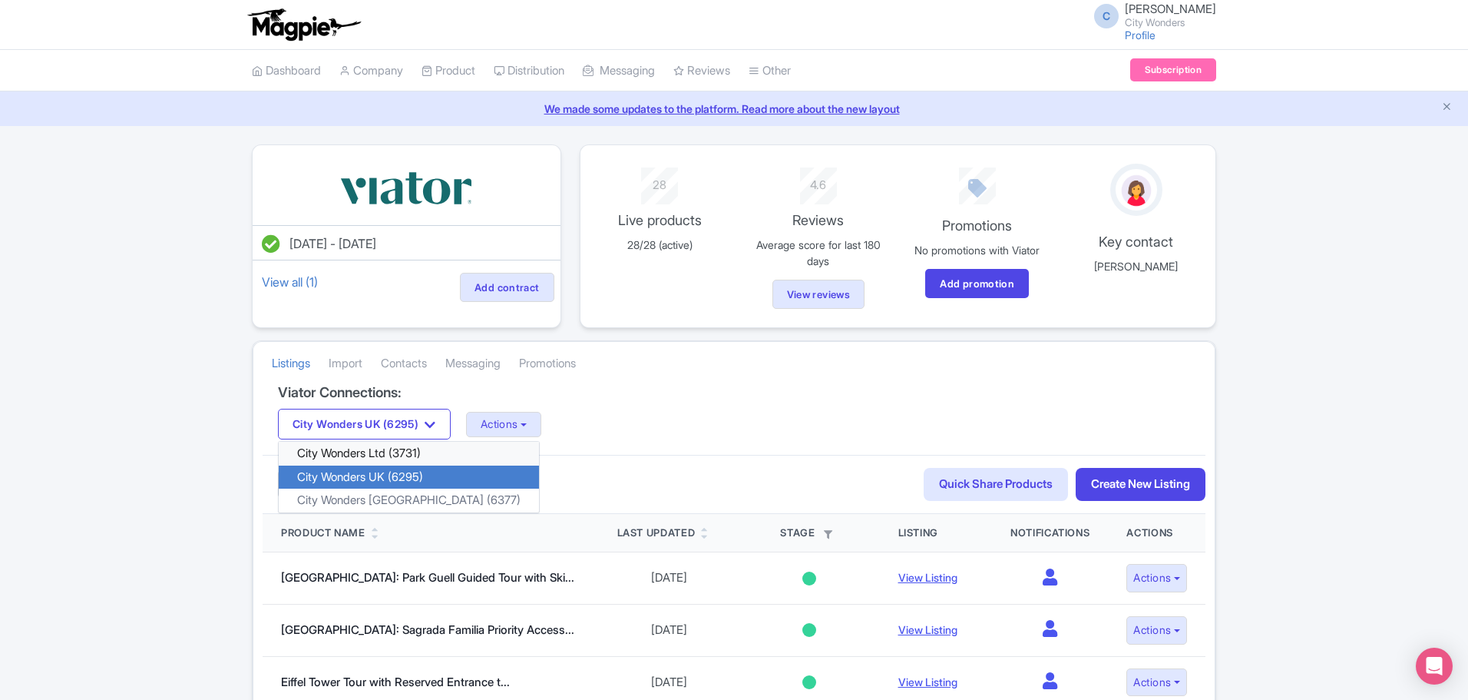
click at [361, 453] on link "City Wonders Ltd (3731)" at bounding box center [409, 454] width 260 height 24
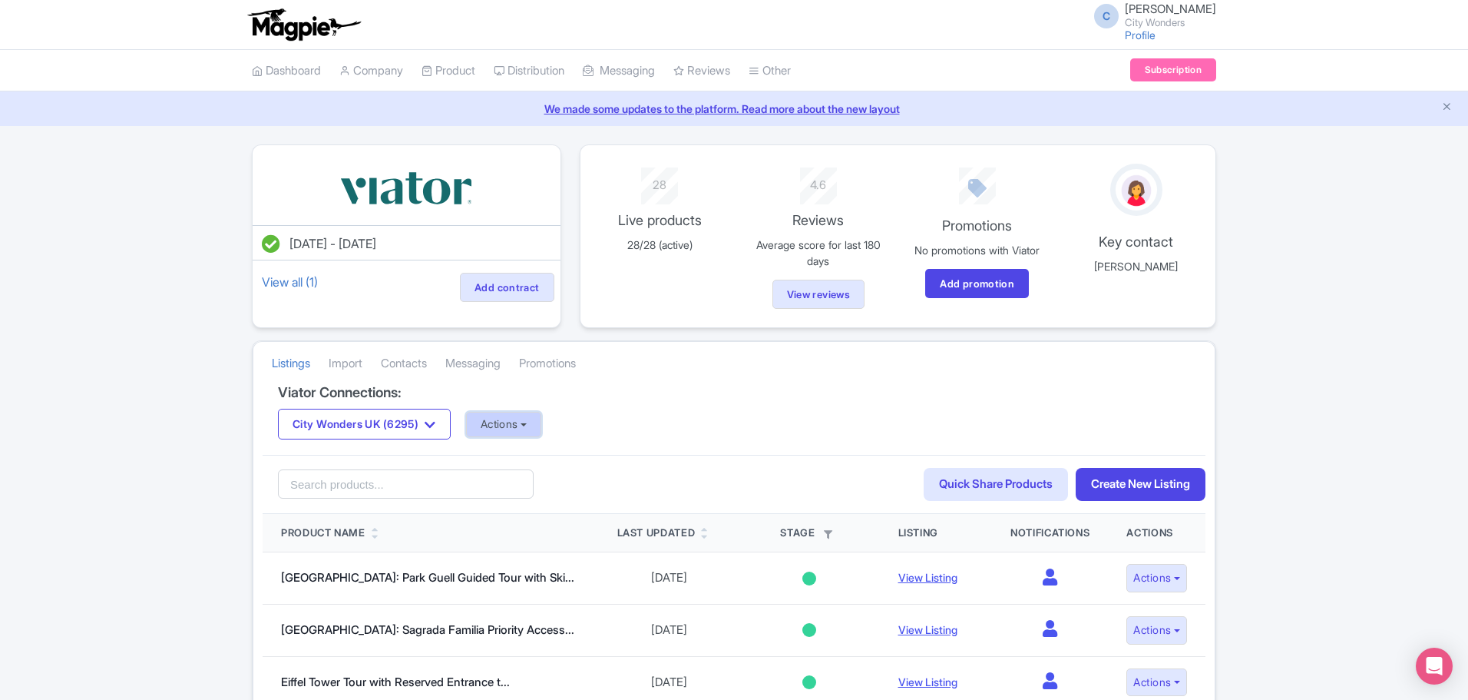
click at [542, 428] on button "Actions" at bounding box center [504, 424] width 76 height 25
click at [541, 424] on button "Actions" at bounding box center [503, 424] width 76 height 25
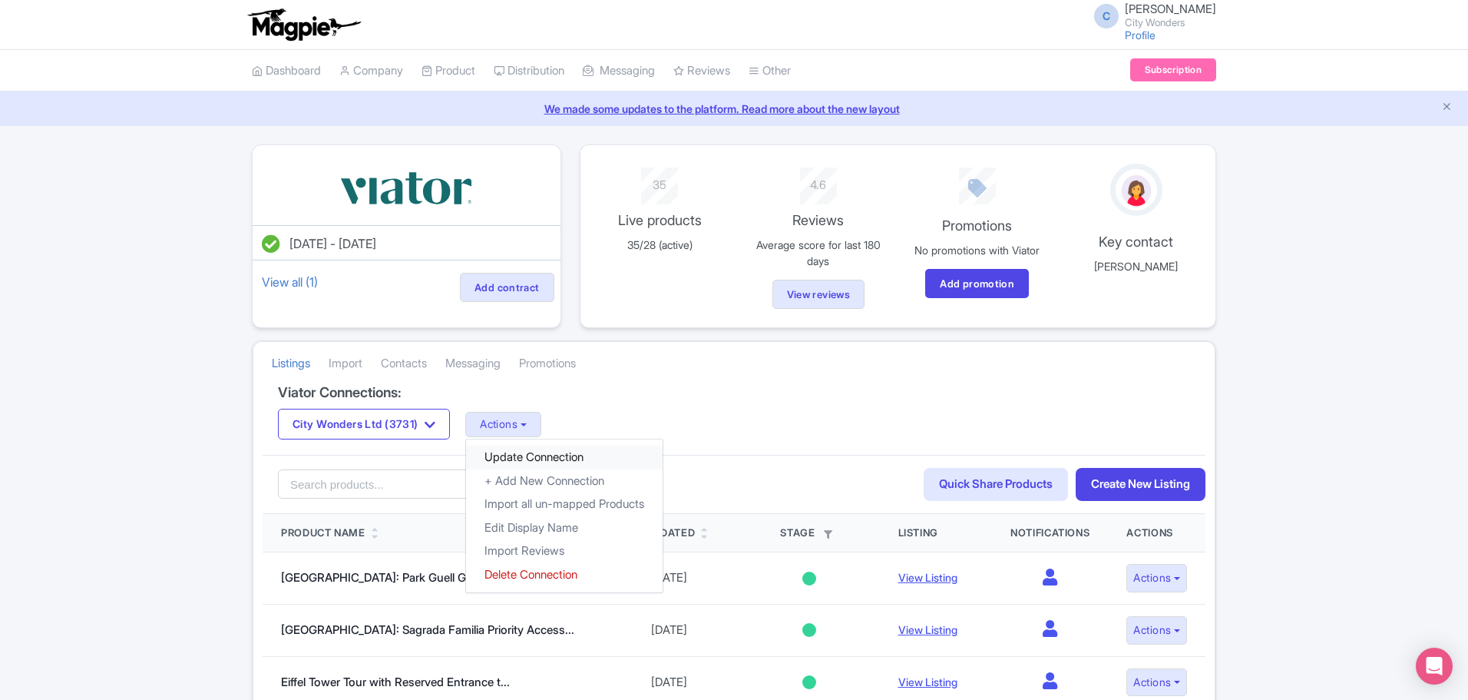
click at [532, 458] on link "Update Connection" at bounding box center [564, 457] width 197 height 24
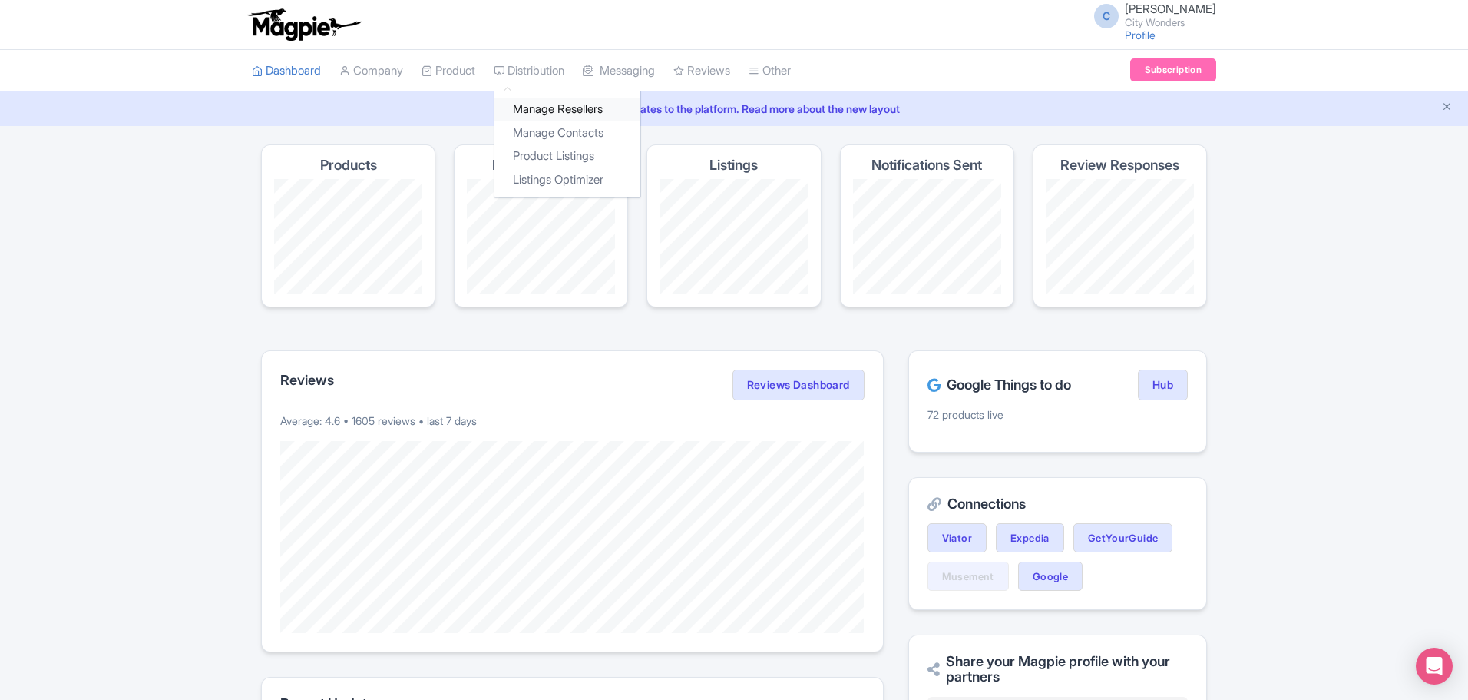
click at [554, 106] on link "Manage Resellers" at bounding box center [568, 110] width 146 height 24
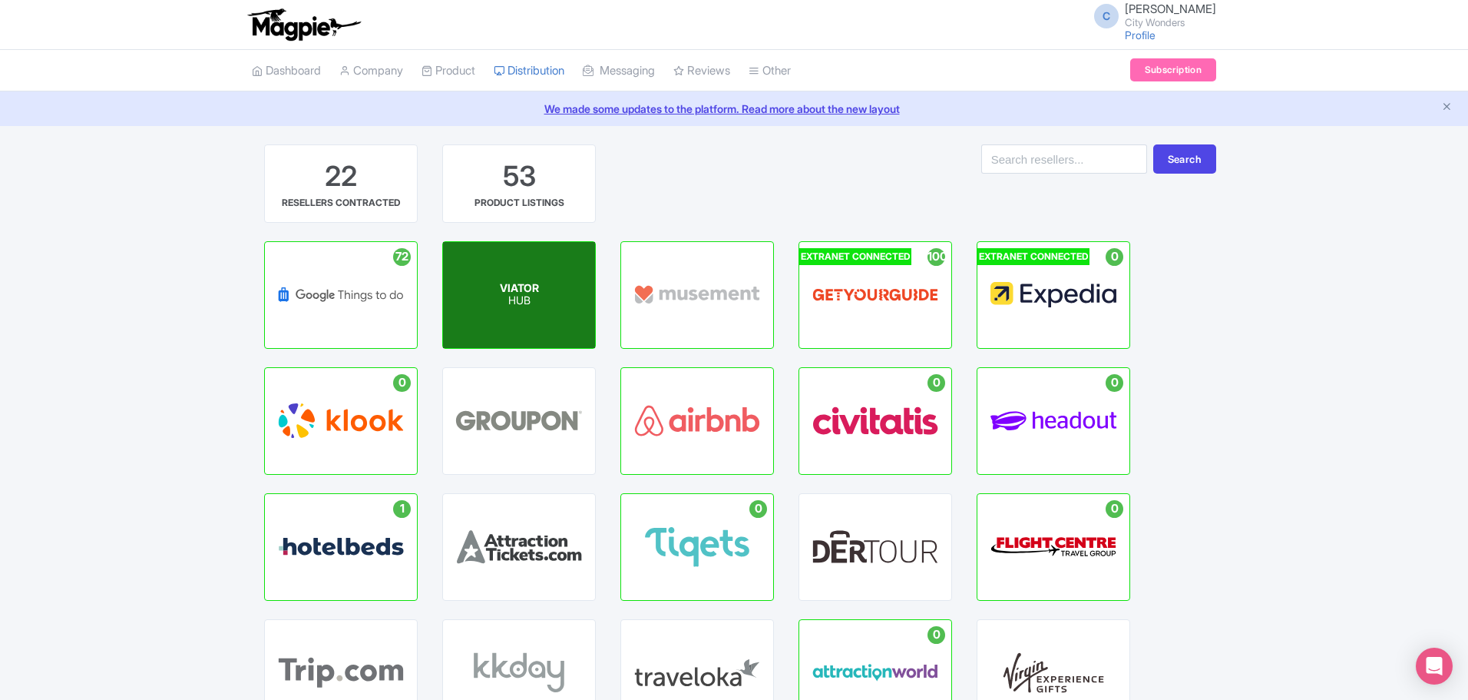
click at [507, 286] on span "VIATOR" at bounding box center [519, 287] width 39 height 13
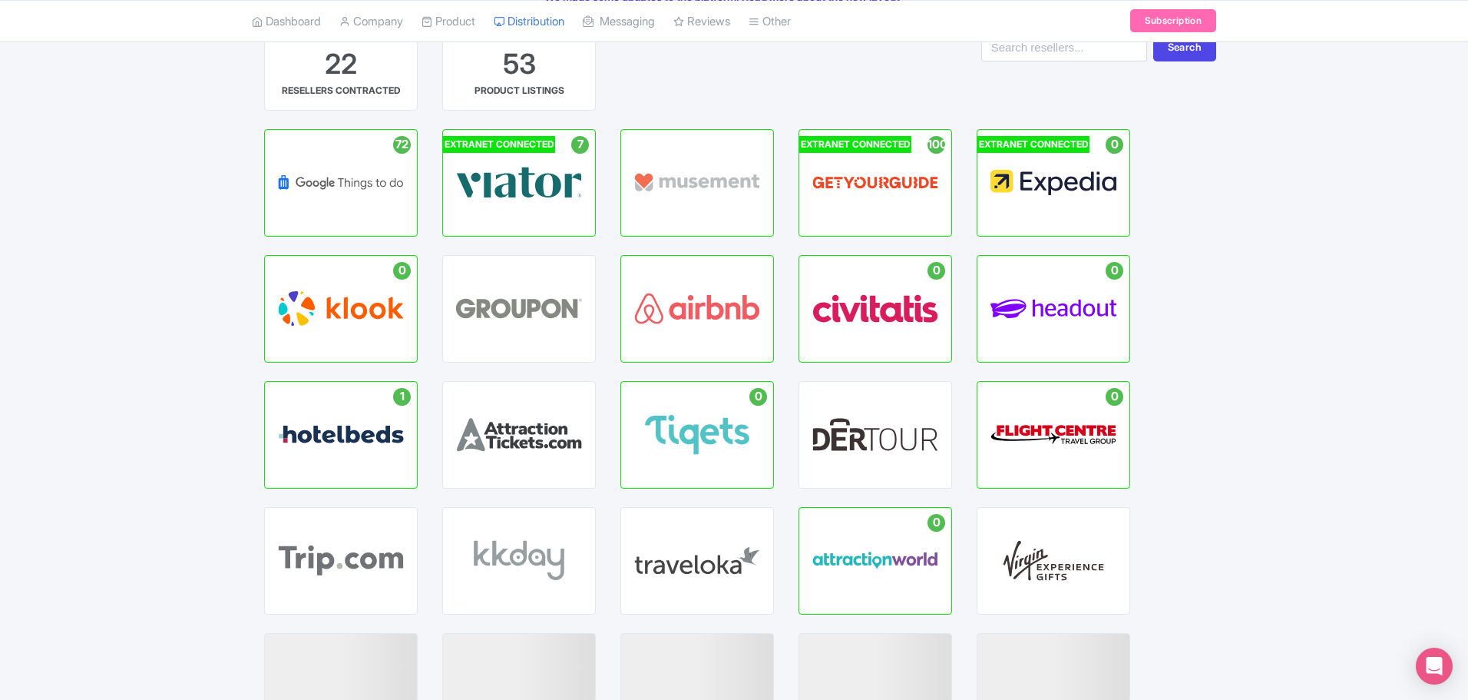
scroll to position [363, 0]
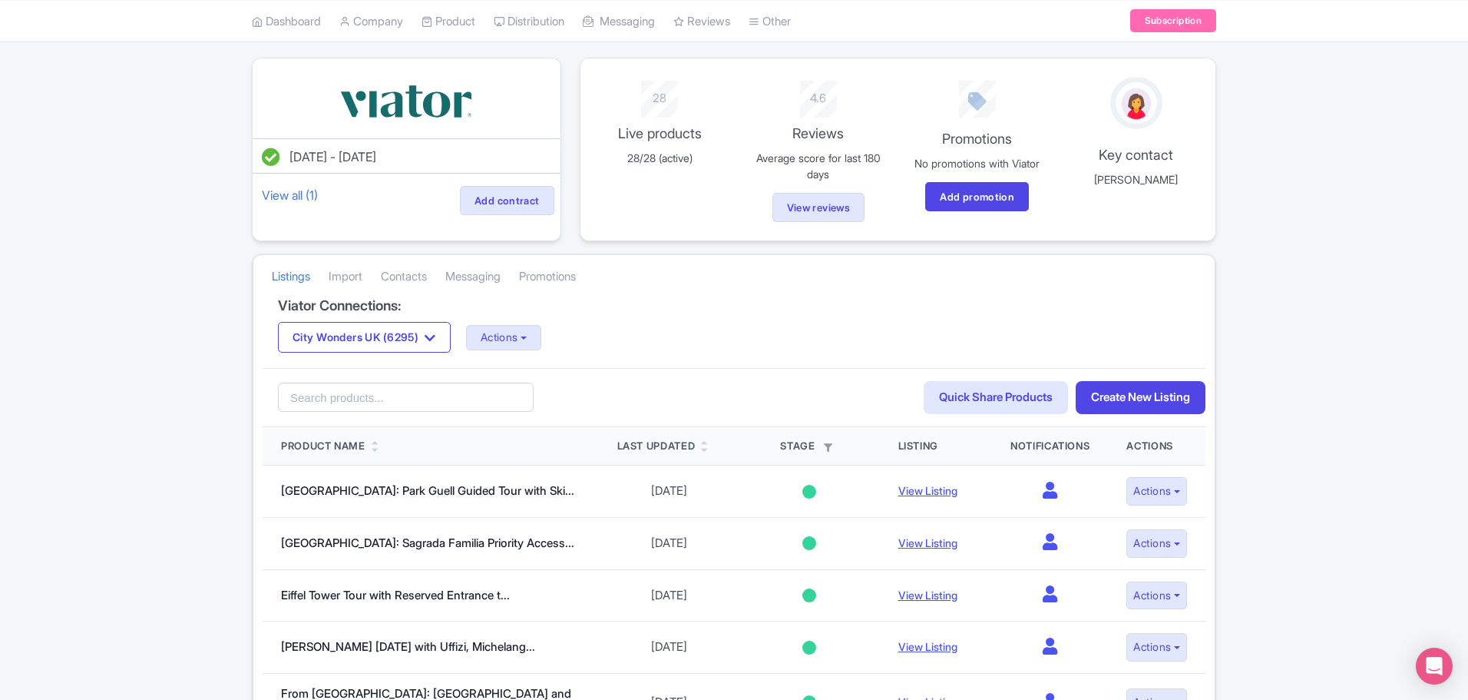
scroll to position [89, 0]
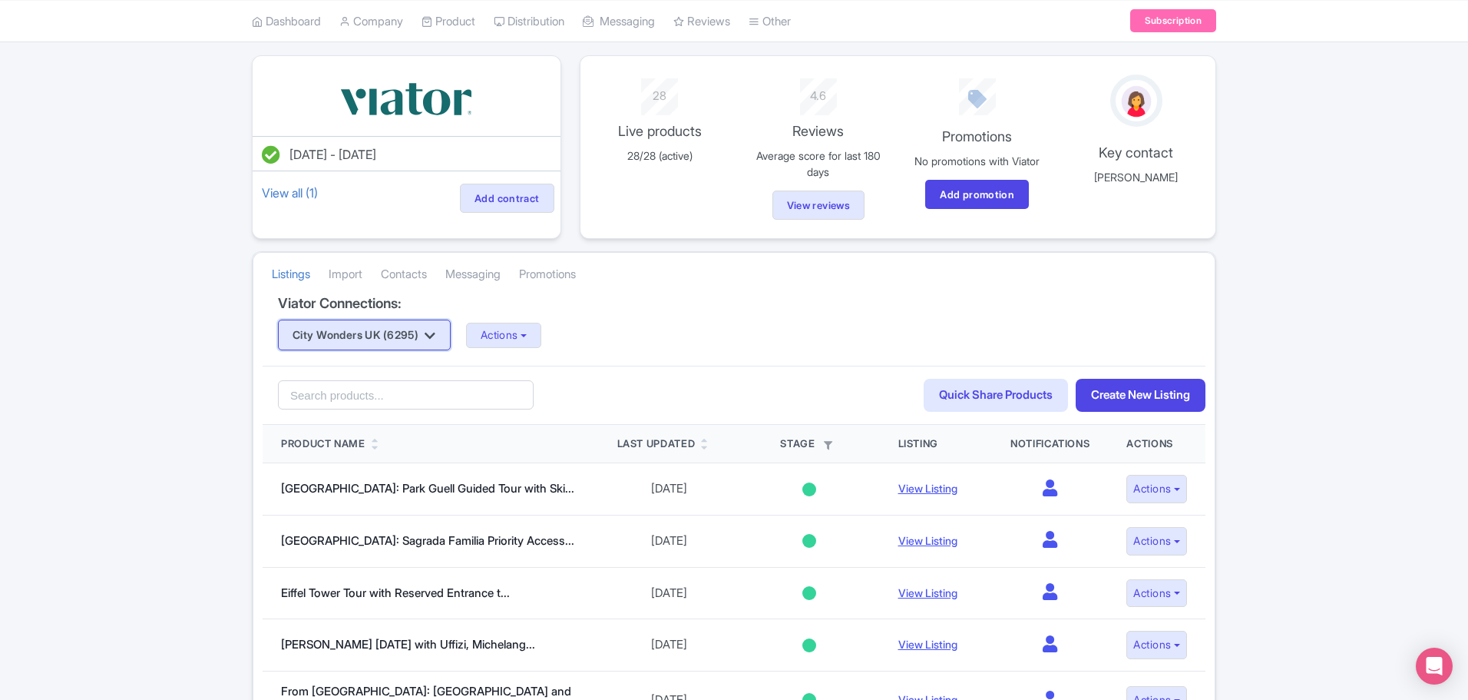
click at [435, 336] on icon "button" at bounding box center [430, 335] width 11 height 12
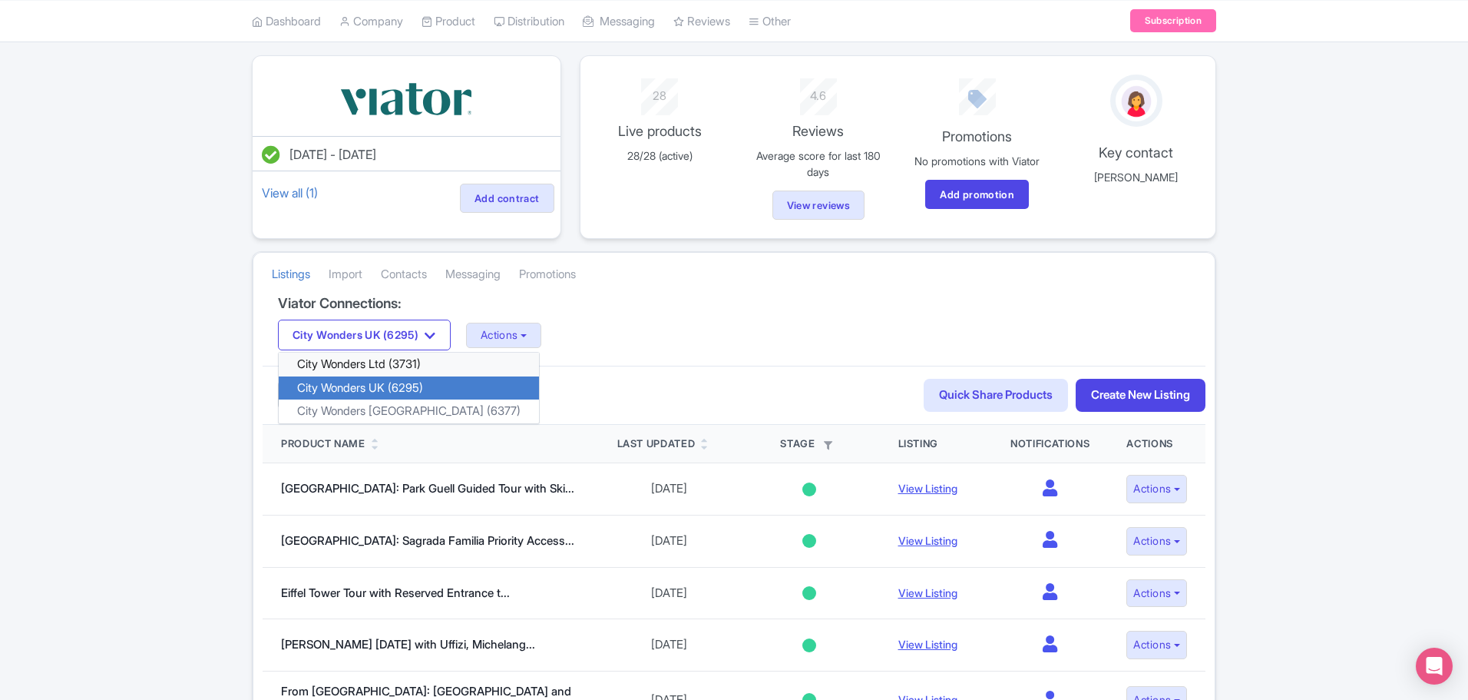
click at [346, 363] on link "City Wonders Ltd (3731)" at bounding box center [409, 364] width 260 height 24
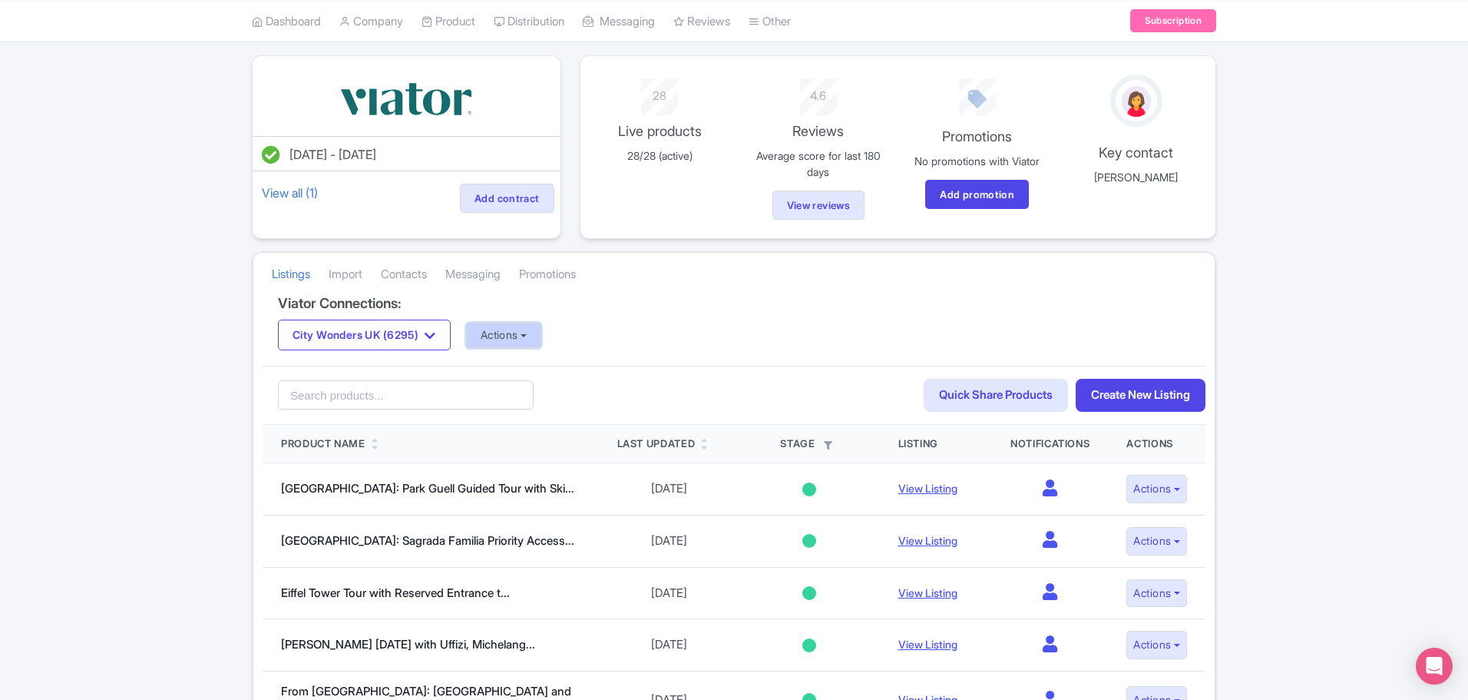
click at [540, 340] on button "Actions" at bounding box center [504, 335] width 76 height 25
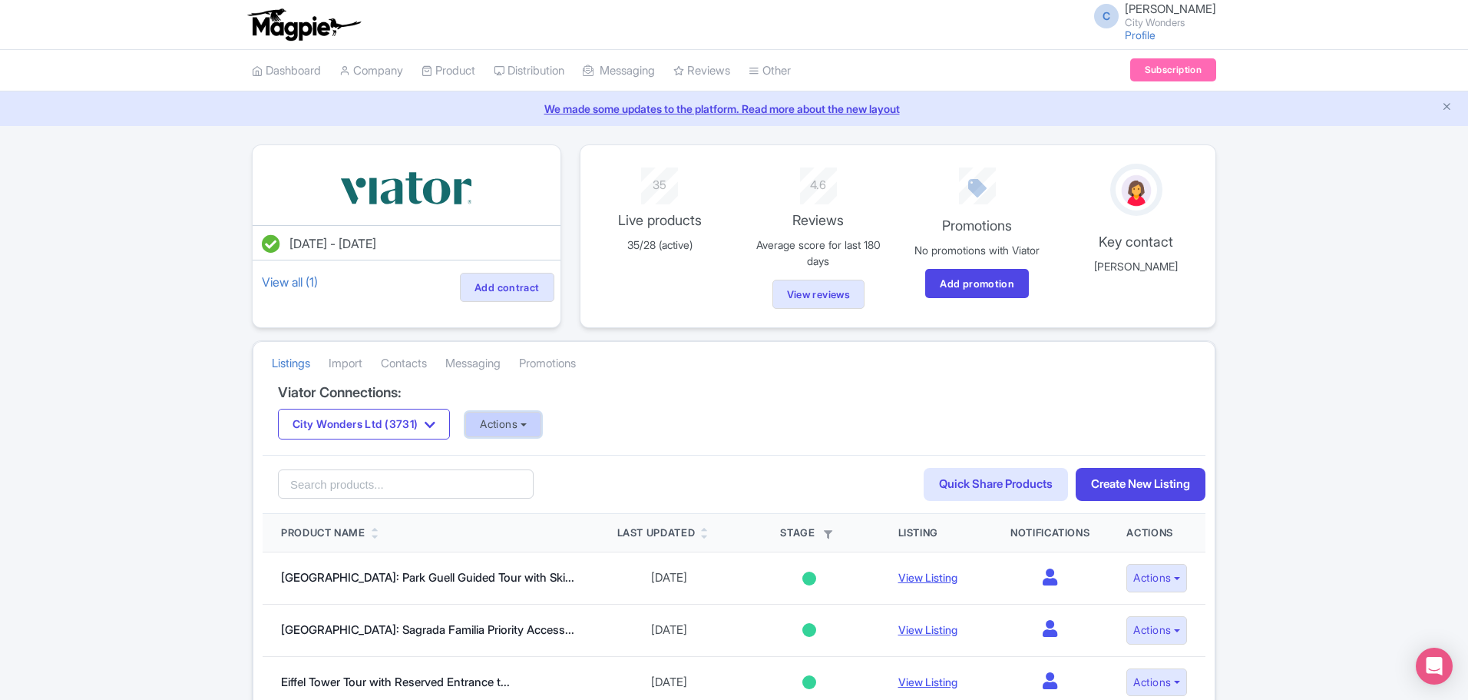
click at [541, 422] on button "Actions" at bounding box center [503, 424] width 76 height 25
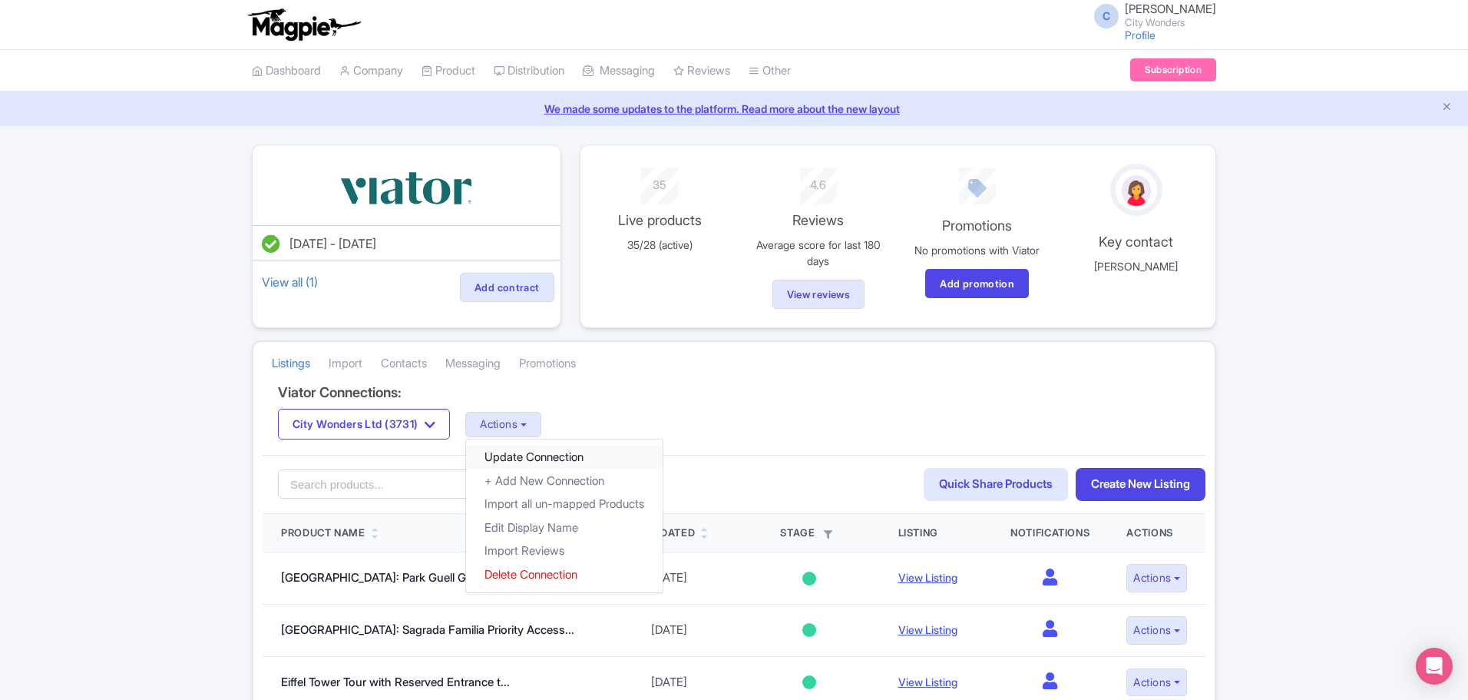
click at [556, 452] on link "Update Connection" at bounding box center [564, 457] width 197 height 24
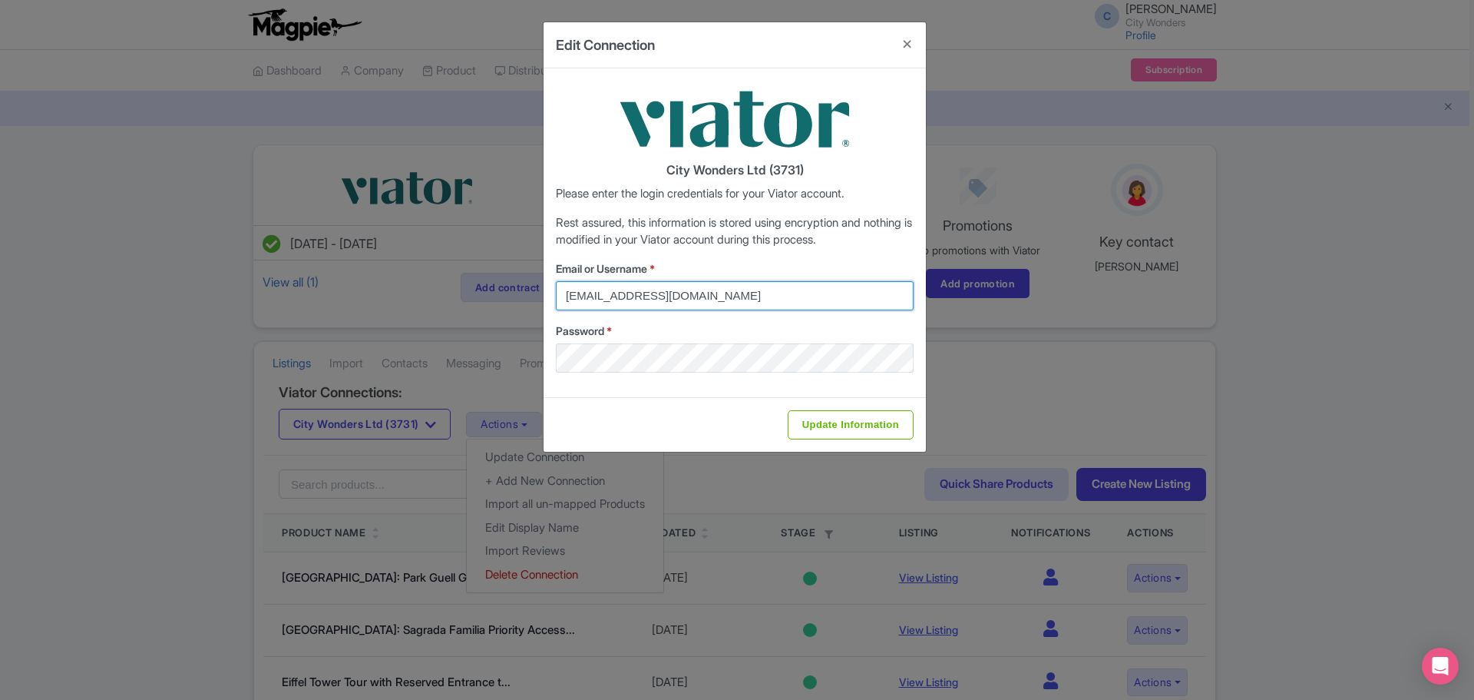
drag, startPoint x: 750, startPoint y: 295, endPoint x: 498, endPoint y: 303, distance: 252.8
click at [498, 303] on div "Edit Connection City Wonders Ltd (3731) Please enter the login credentials for …" at bounding box center [737, 350] width 1474 height 700
type input "chadia.ammad@citywonders.com"
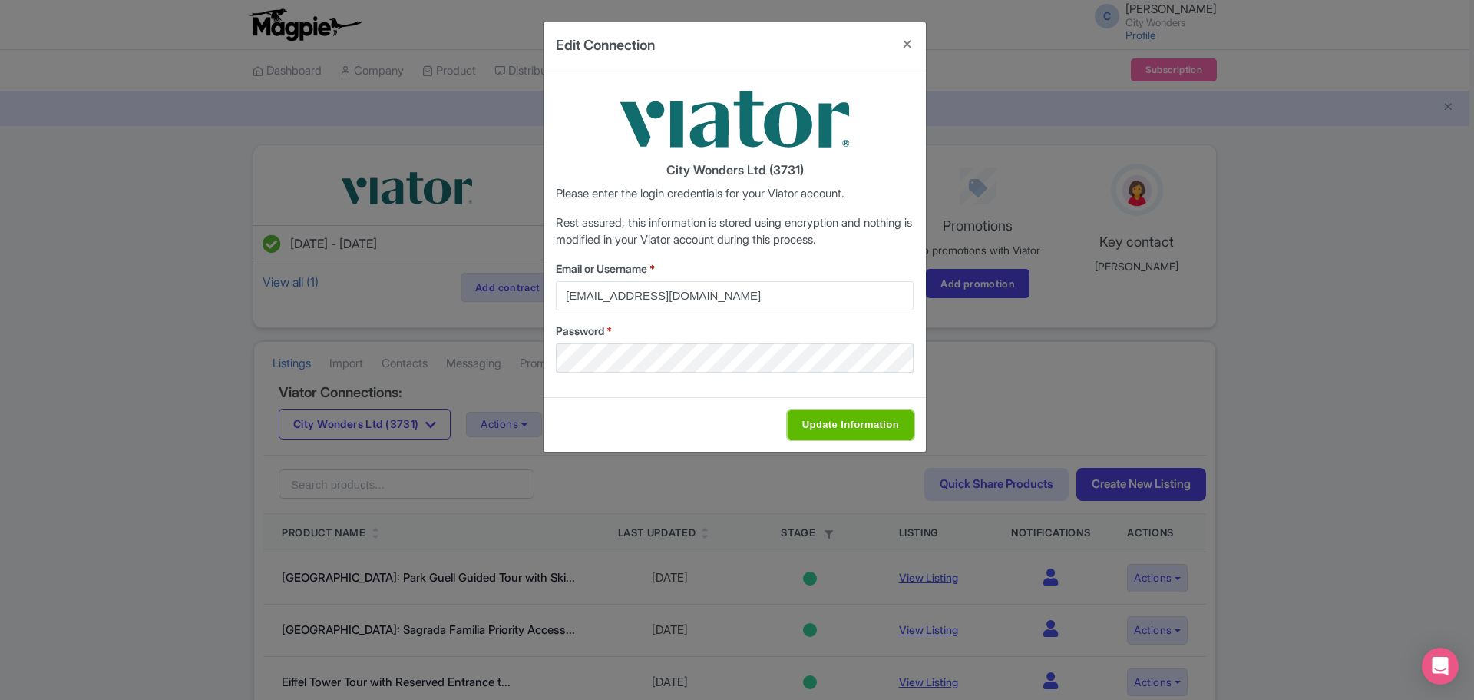
click at [854, 428] on input "Update Information" at bounding box center [851, 424] width 126 height 29
type input "Saving..."
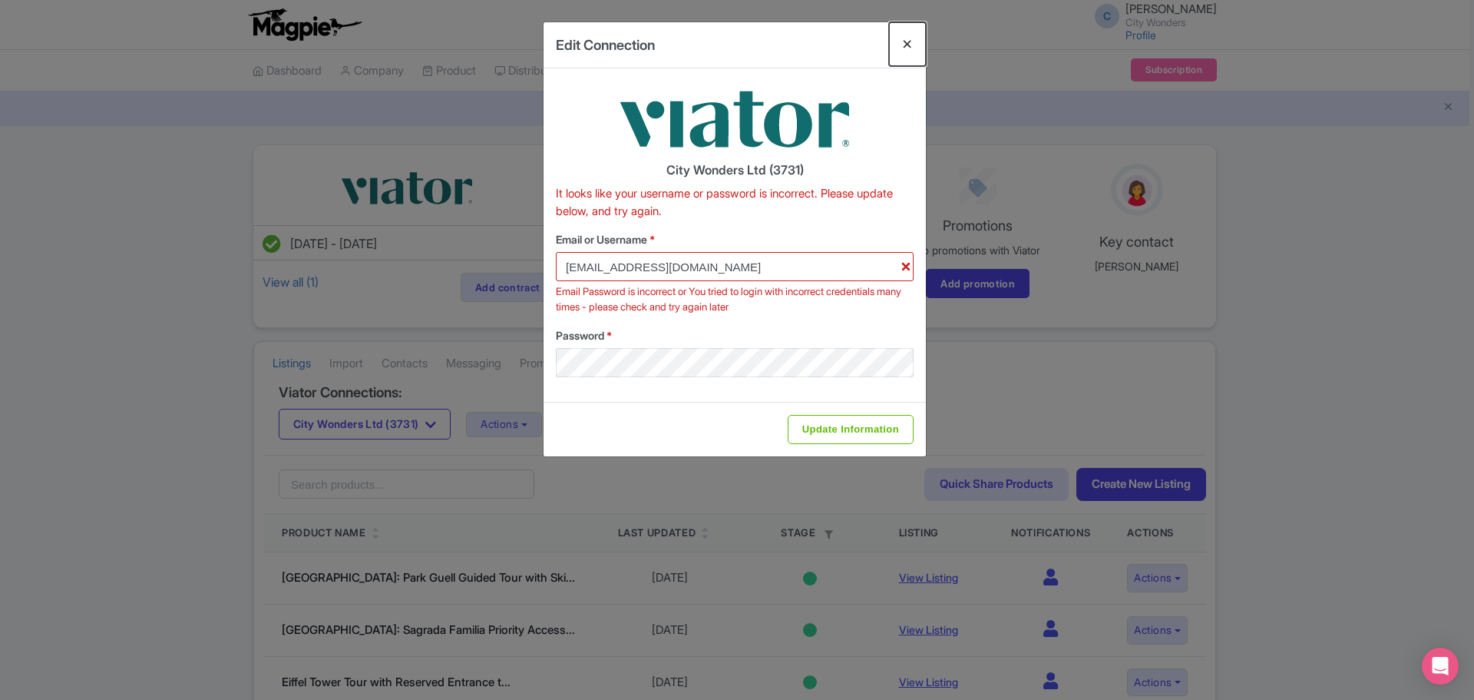
click at [905, 44] on button "Close" at bounding box center [907, 44] width 37 height 44
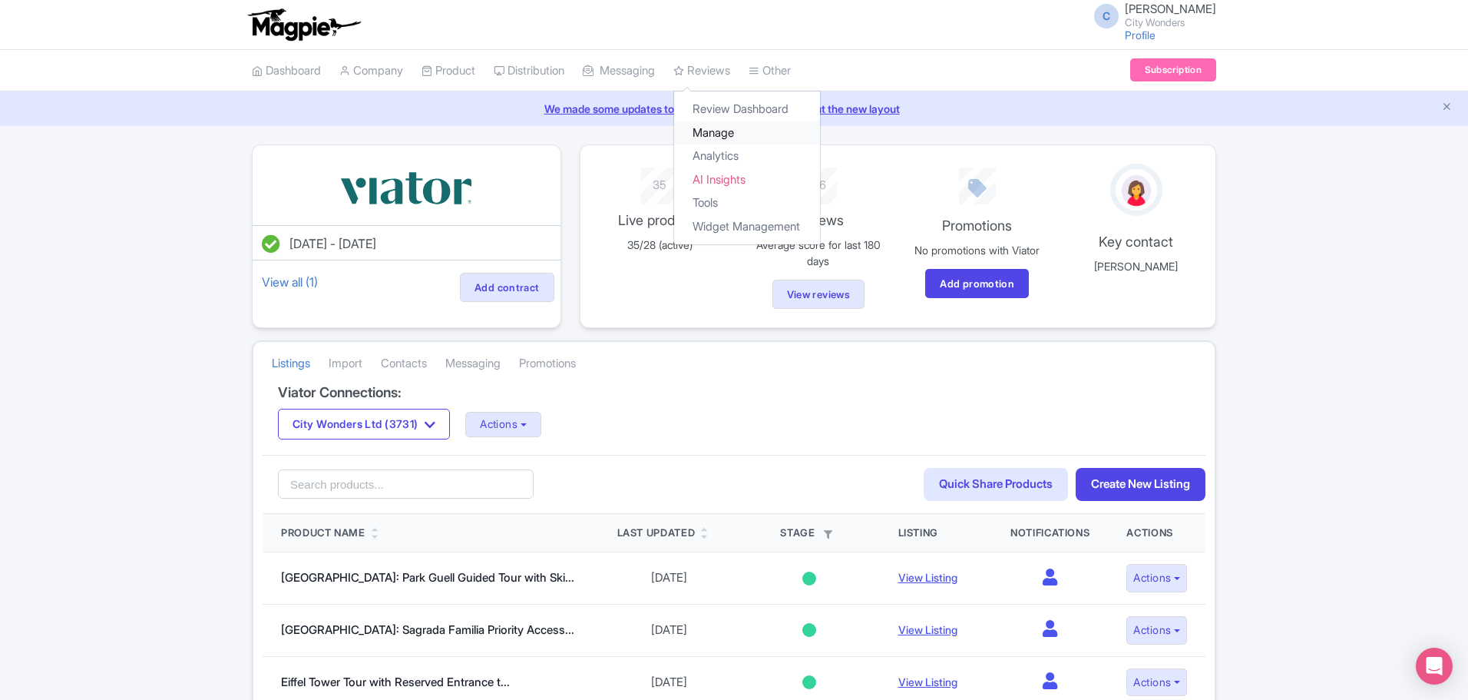
click at [732, 125] on link "Manage" at bounding box center [747, 133] width 146 height 24
click at [729, 70] on link "Reviews" at bounding box center [701, 71] width 57 height 42
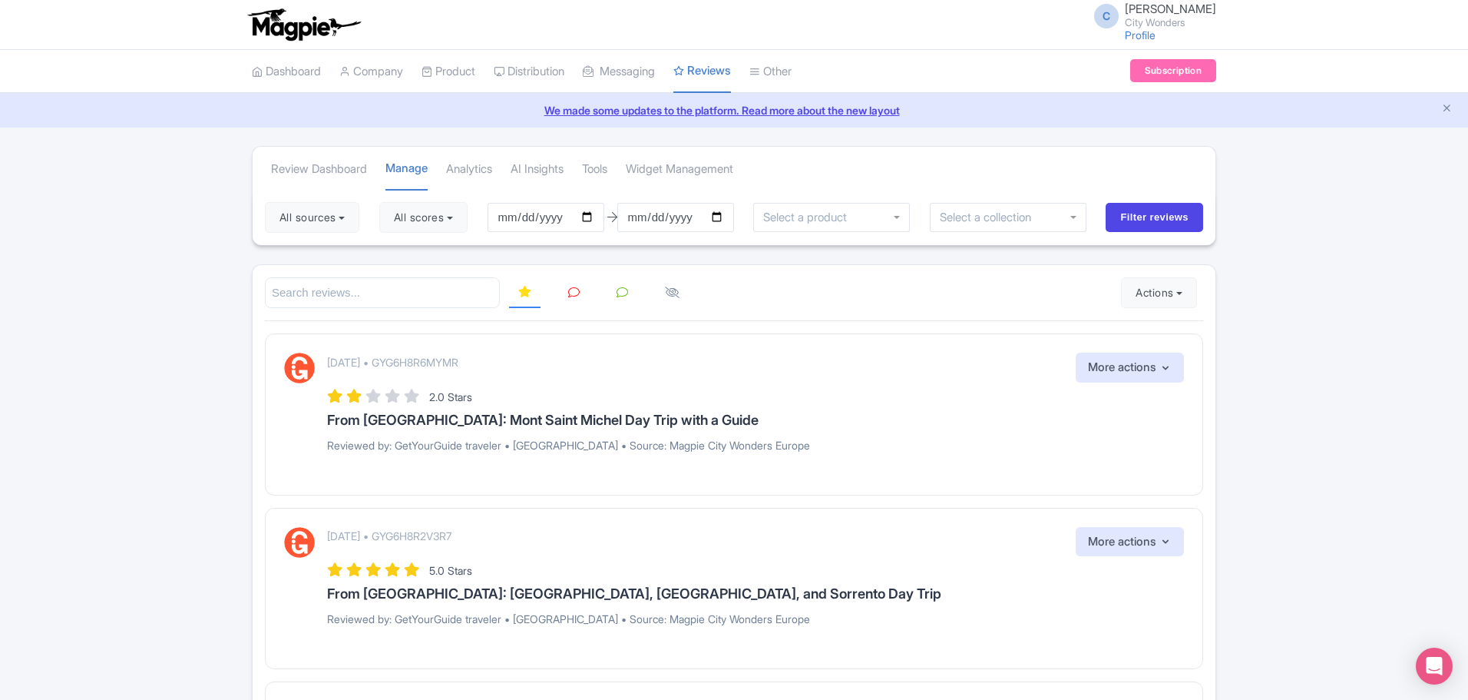
drag, startPoint x: 1467, startPoint y: 151, endPoint x: 1473, endPoint y: 177, distance: 27.4
click at [1467, 181] on html "C Chadia Ammad City Wonders Profile Users Settings Sign out Dashboard Company P…" at bounding box center [734, 350] width 1468 height 700
click at [591, 218] on input "2025-06-08" at bounding box center [546, 217] width 117 height 29
click at [722, 219] on input "2025-09-07" at bounding box center [675, 217] width 117 height 29
click at [597, 216] on input "2025-06-06" at bounding box center [546, 217] width 117 height 29
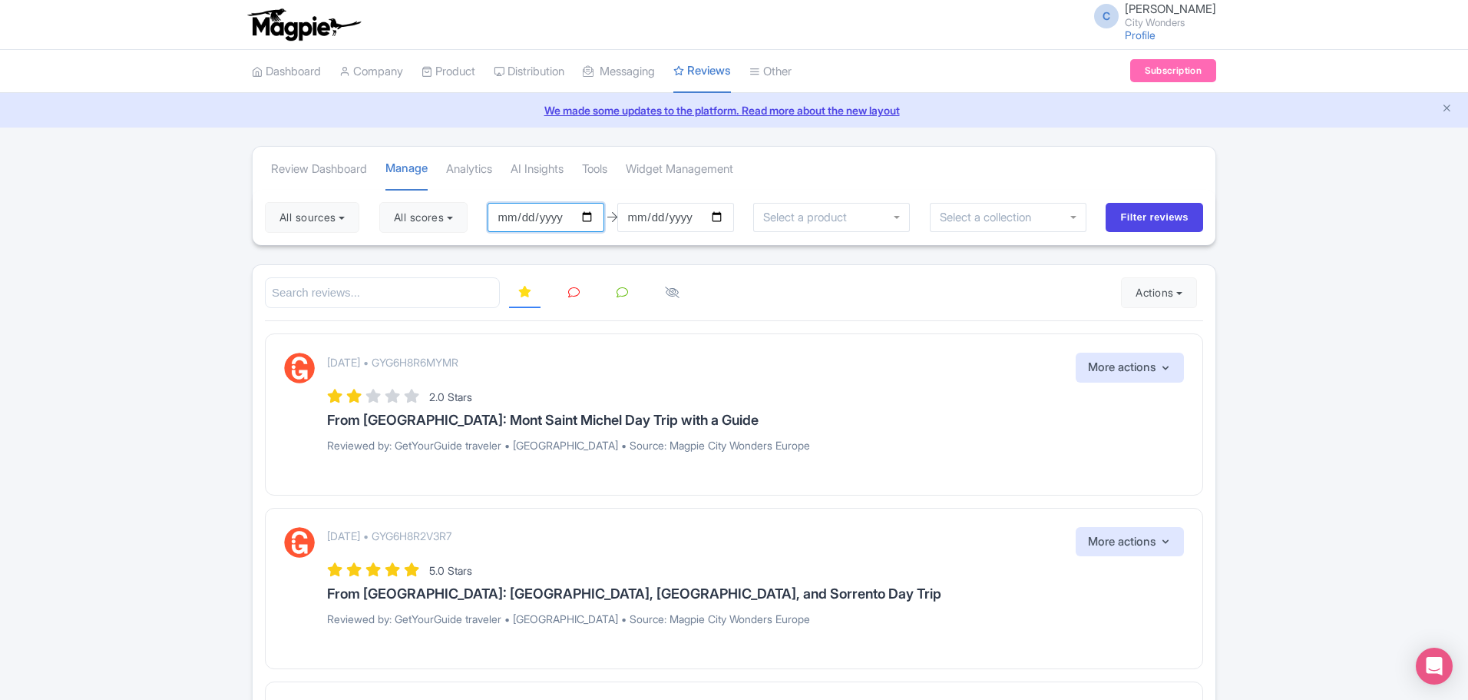
type input "[DATE]"
click at [723, 218] on input "2025-09-07" at bounding box center [675, 217] width 117 height 29
type input "[DATE]"
click at [459, 223] on button "All scores" at bounding box center [423, 217] width 88 height 31
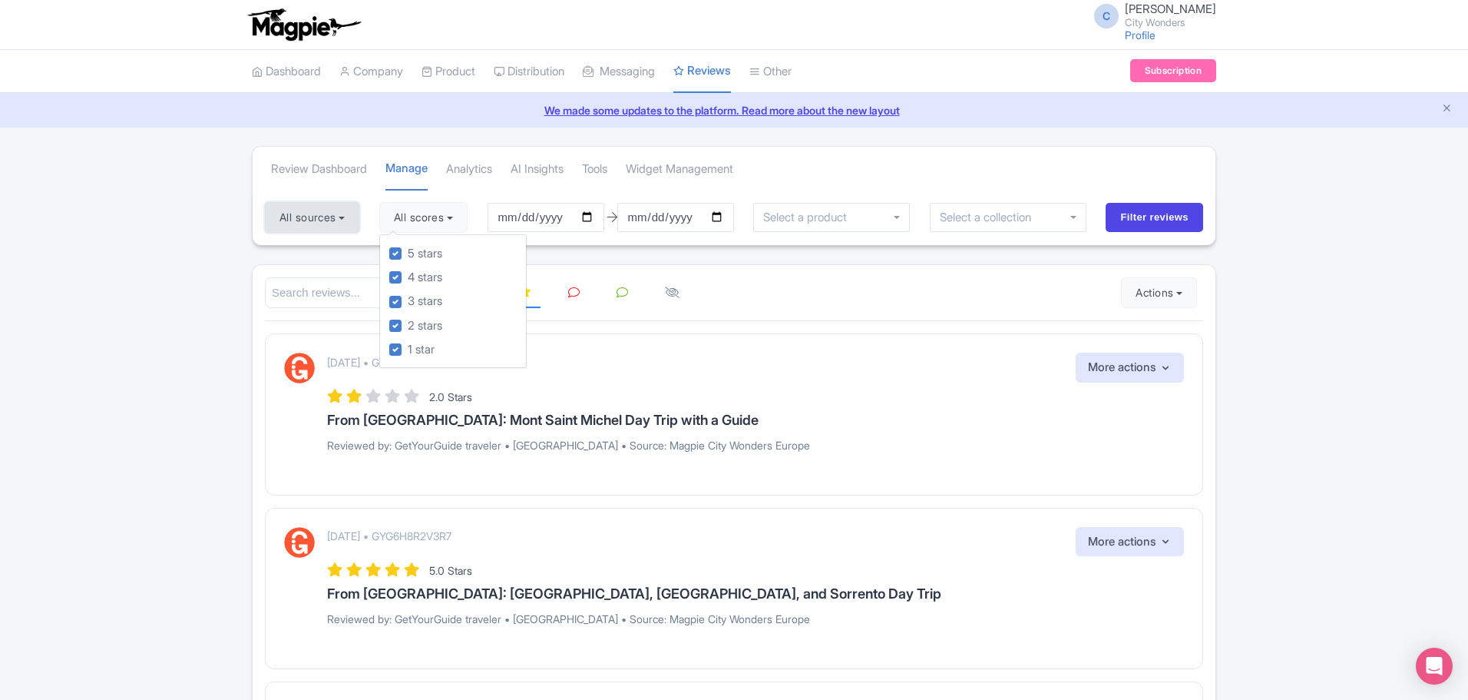
click at [348, 228] on button "All sources" at bounding box center [312, 217] width 94 height 31
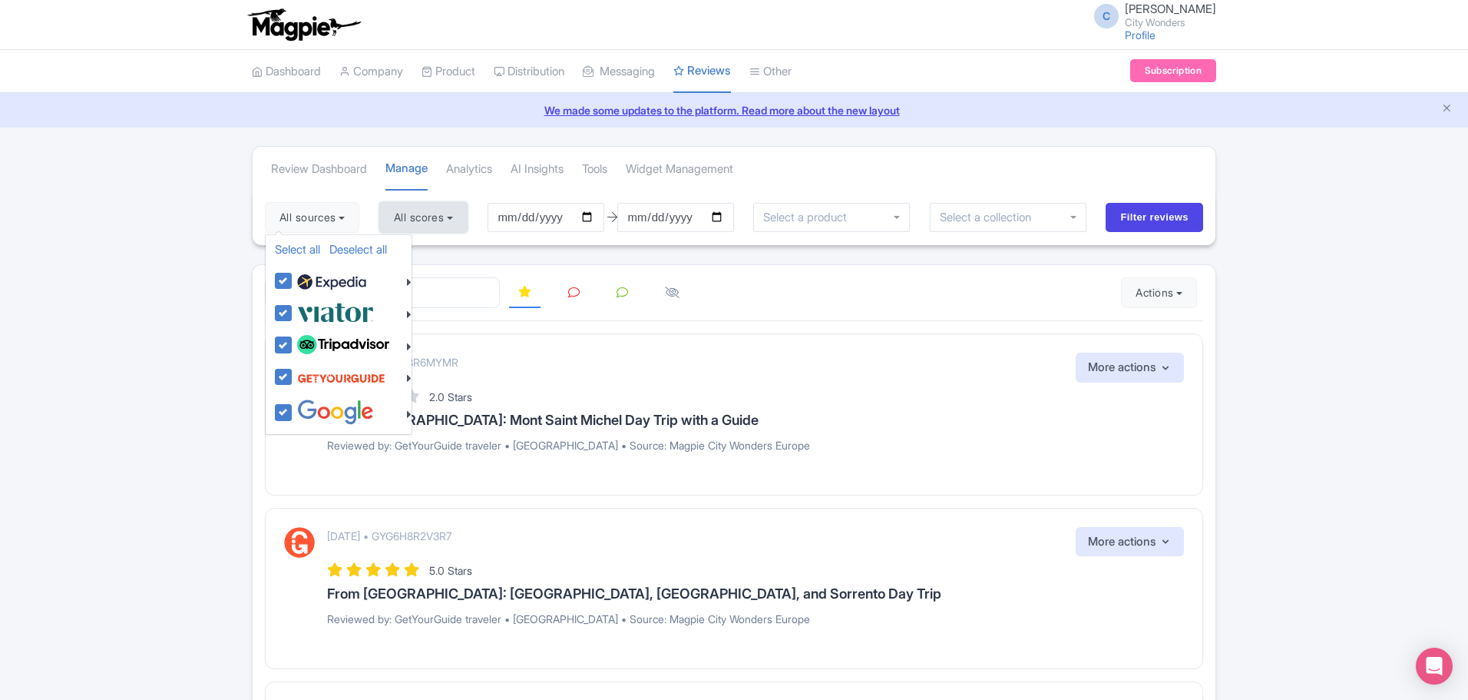
click at [464, 222] on button "All scores" at bounding box center [423, 217] width 88 height 31
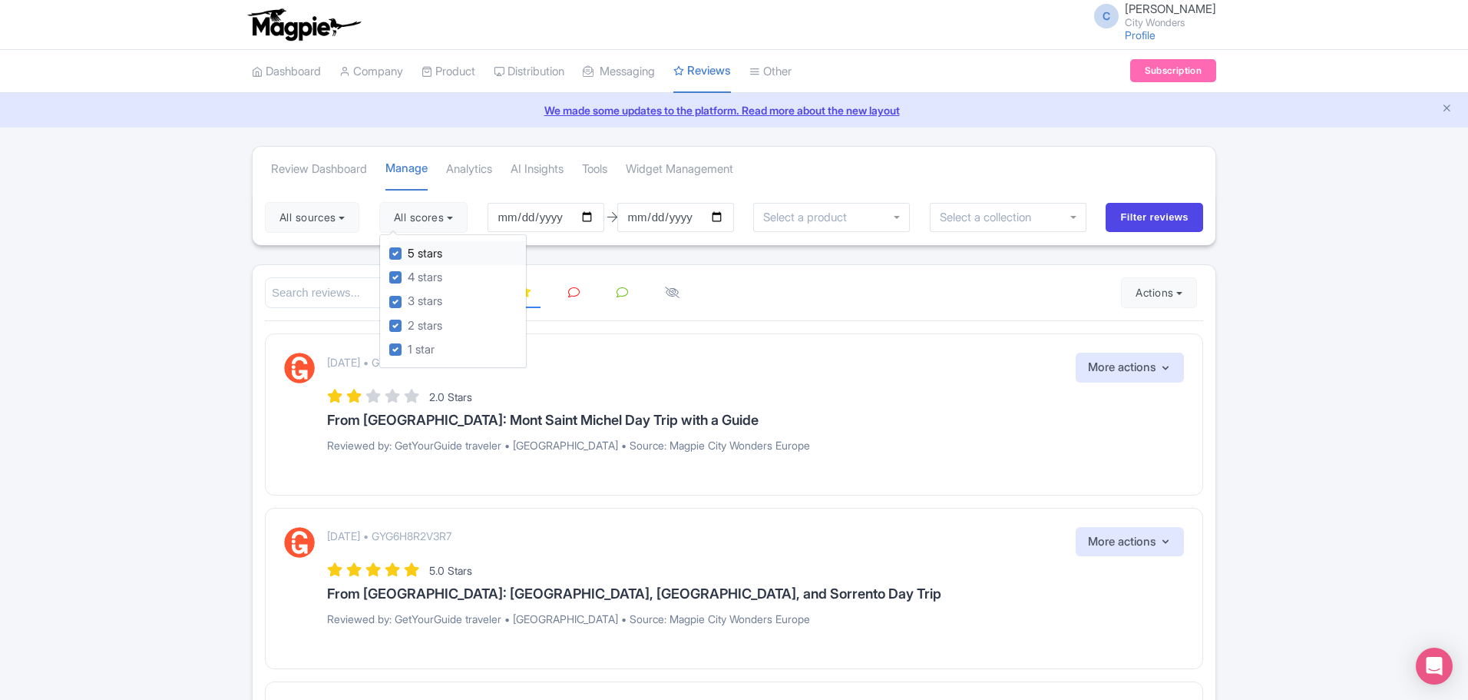
drag, startPoint x: 402, startPoint y: 254, endPoint x: 401, endPoint y: 263, distance: 9.2
click at [408, 254] on label "5 stars" at bounding box center [425, 254] width 35 height 18
click at [408, 254] on input "5 stars" at bounding box center [413, 249] width 10 height 10
checkbox input "false"
click at [408, 277] on label "4 stars" at bounding box center [425, 278] width 35 height 18
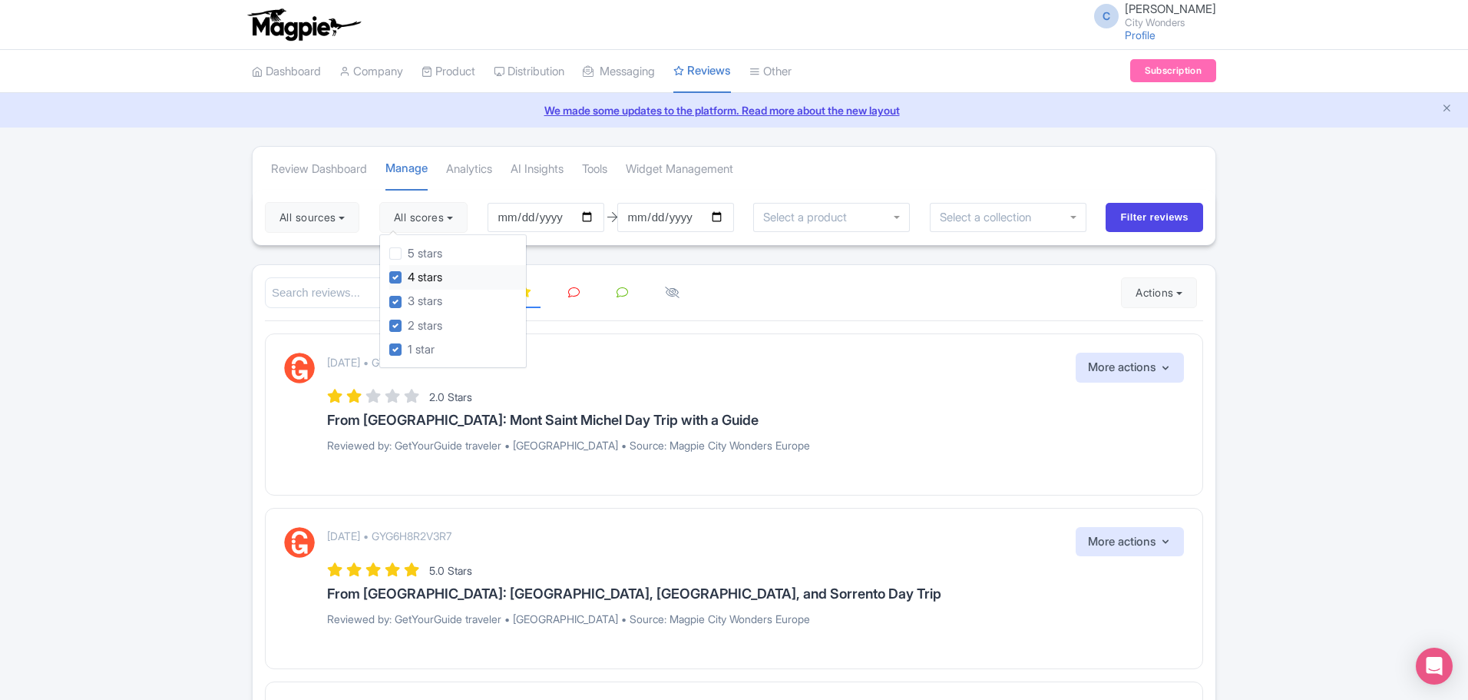
click at [408, 277] on input "4 stars" at bounding box center [413, 273] width 10 height 10
checkbox input "false"
click at [1152, 222] on input "Filter reviews" at bounding box center [1155, 217] width 98 height 29
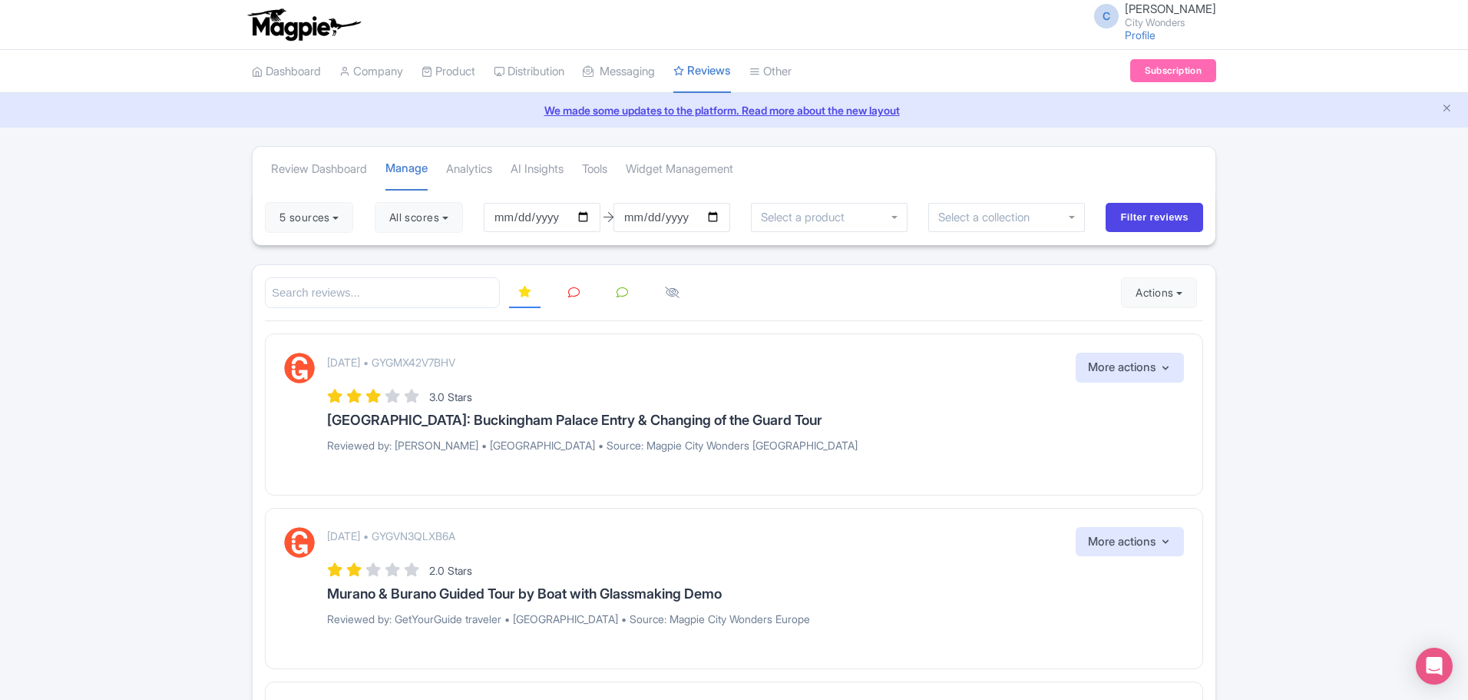
click at [575, 293] on icon at bounding box center [574, 292] width 12 height 12
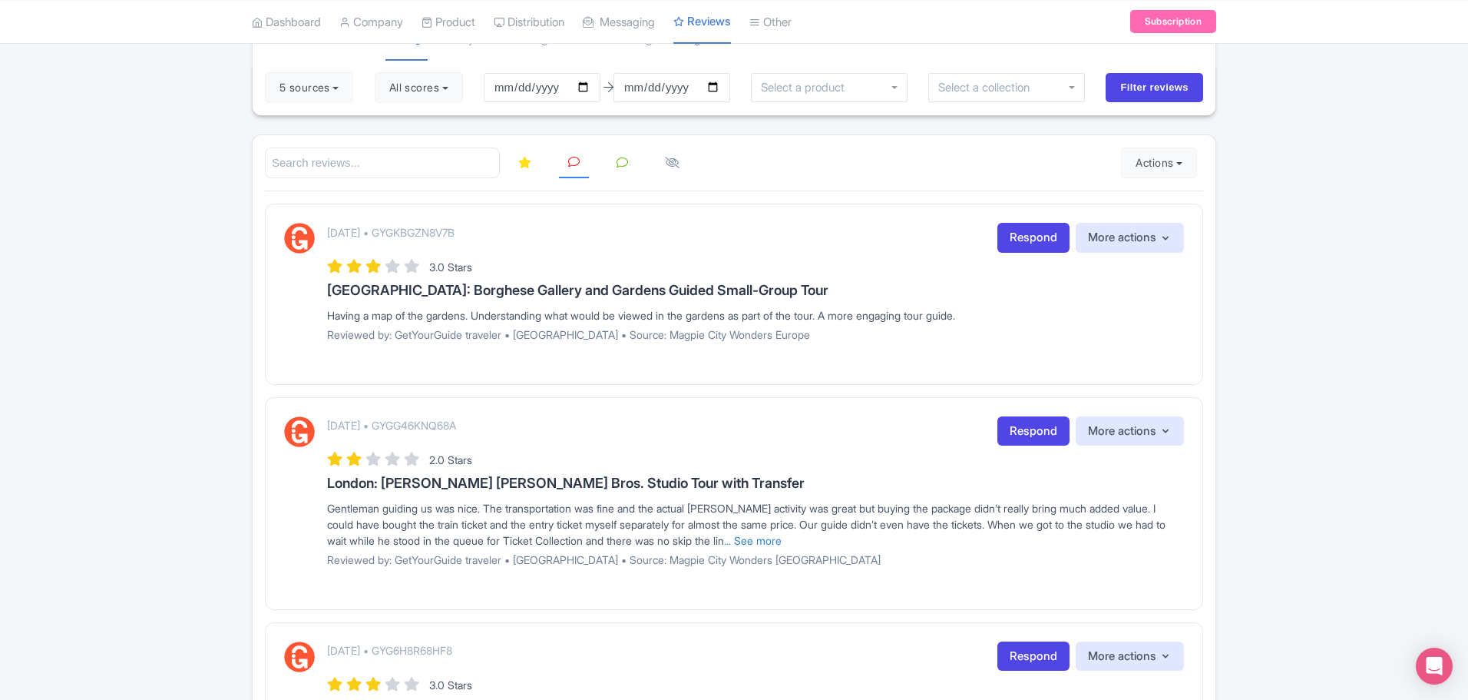
scroll to position [116, 0]
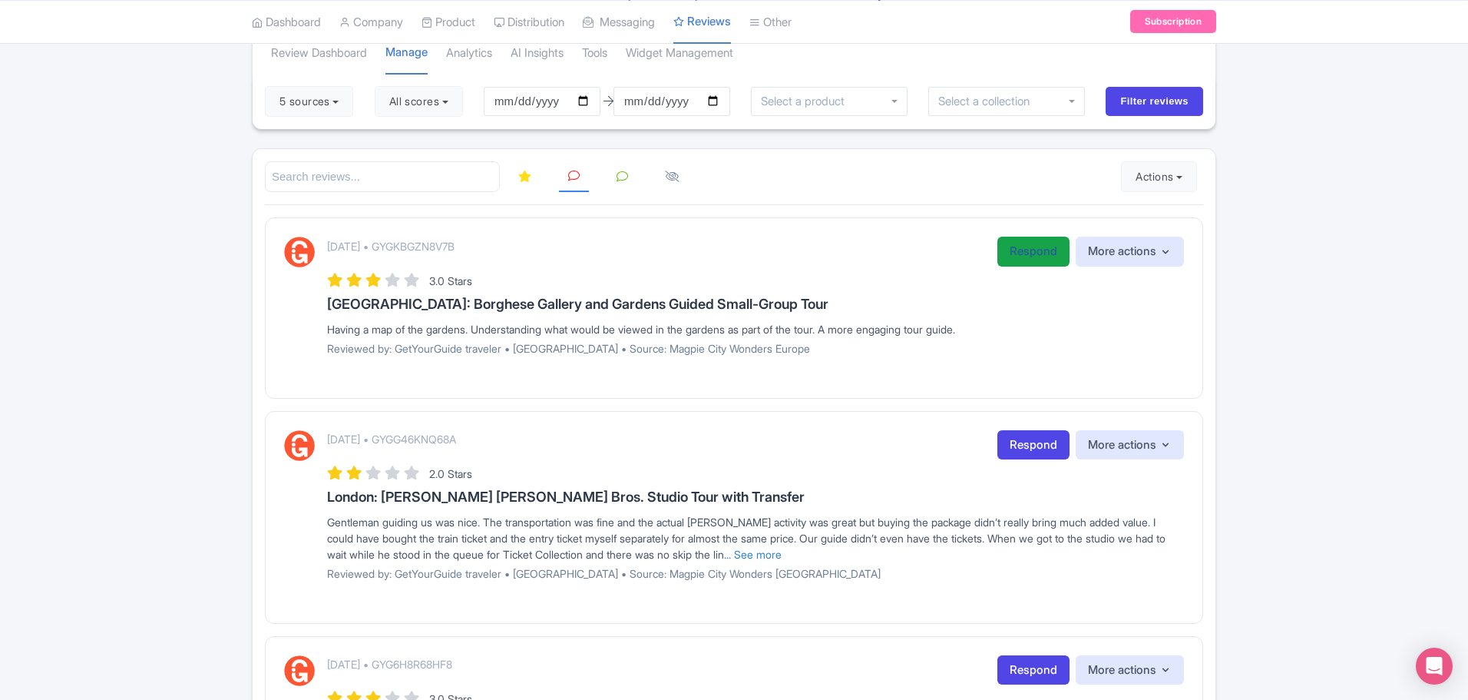
click at [1020, 252] on link "Respond" at bounding box center [1033, 252] width 72 height 30
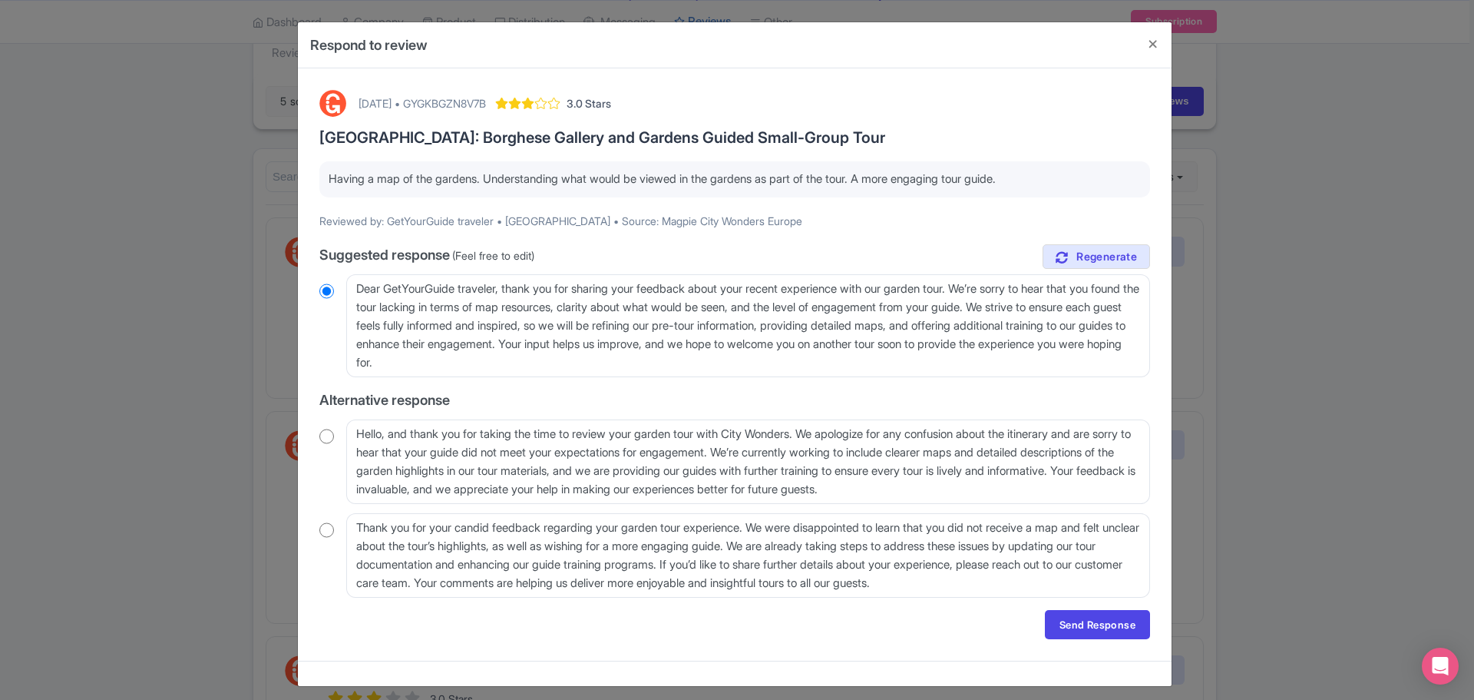
click at [324, 288] on input "radio" at bounding box center [326, 290] width 15 height 15
drag, startPoint x: 895, startPoint y: 326, endPoint x: 690, endPoint y: 346, distance: 205.3
click at [690, 346] on textarea "Dear GetYourGuide traveler, thank you for sharing your feedback about your rece…" at bounding box center [748, 325] width 804 height 103
type textarea "Dear GetYourGuide traveler, thank you for sharing your feedback about your rece…"
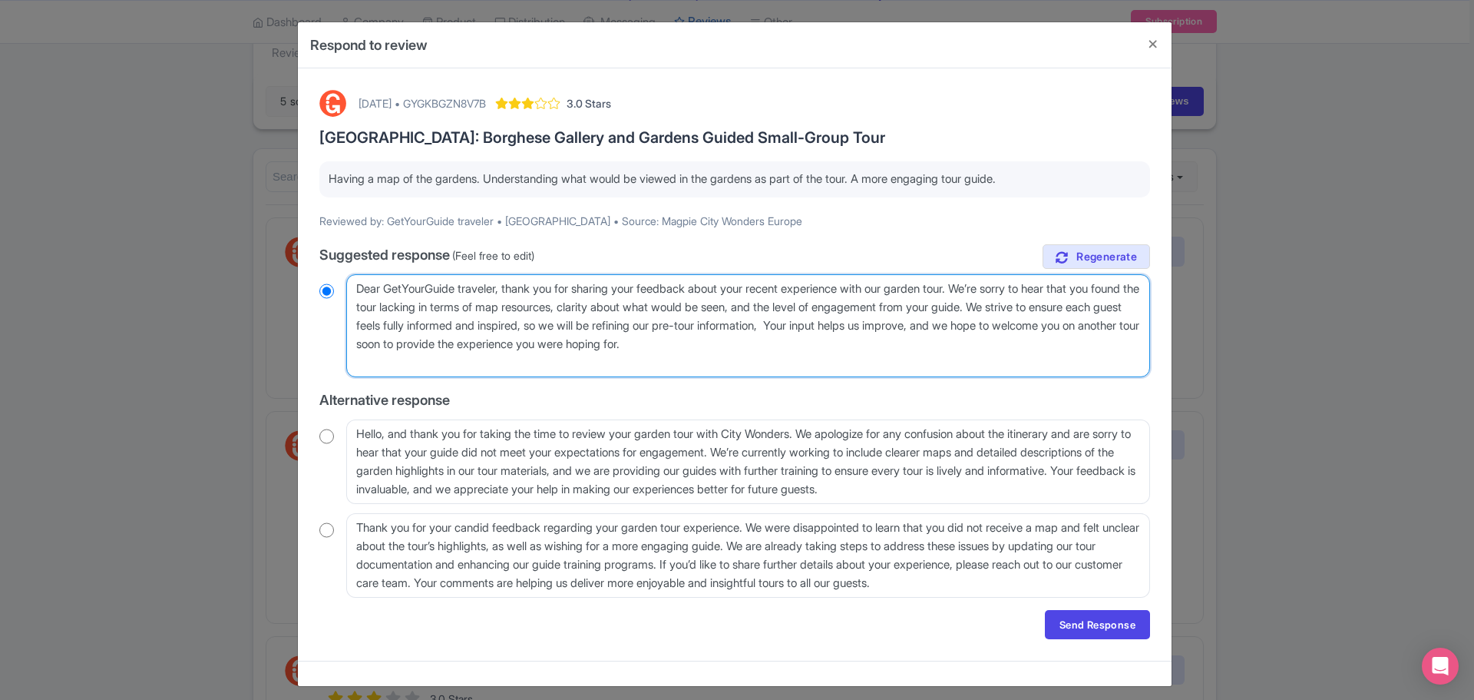
radio input "true"
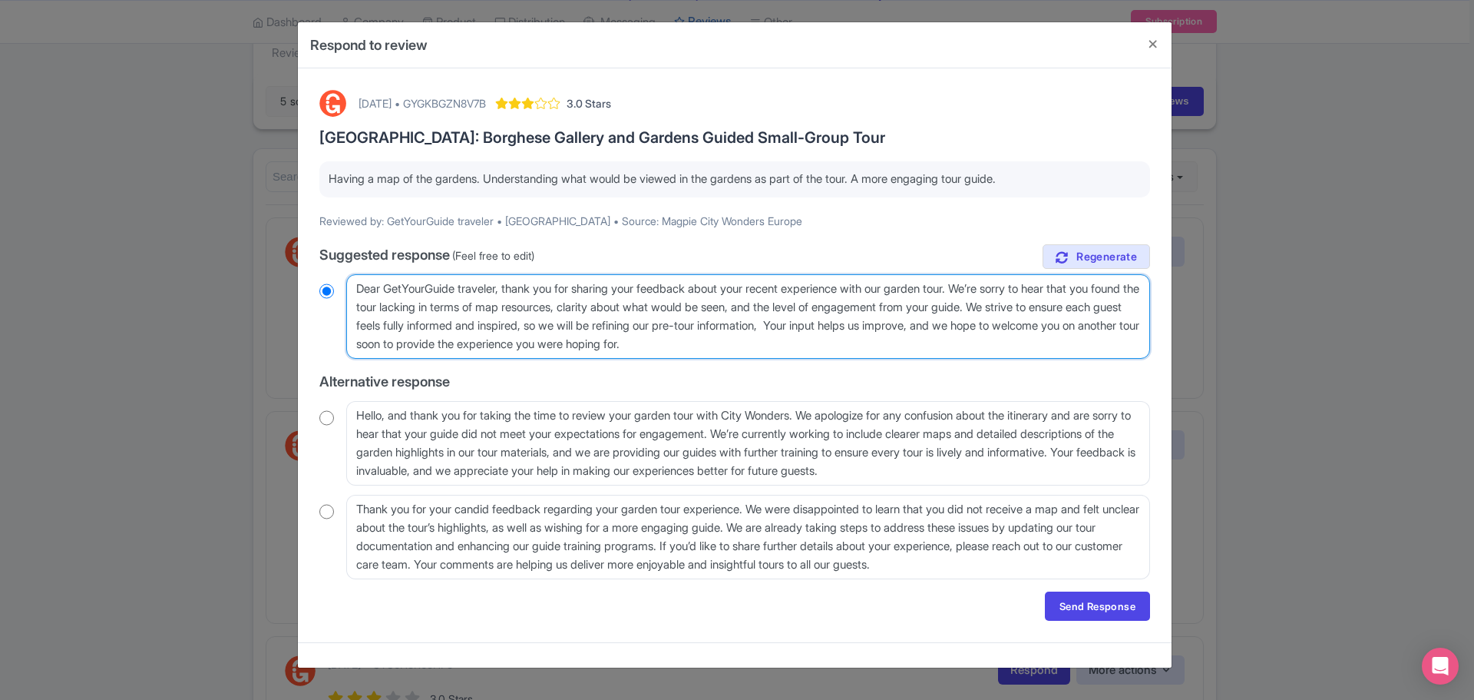
click at [1057, 305] on textarea "Dear GetYourGuide traveler, thank you for sharing your feedback about your rece…" at bounding box center [748, 316] width 804 height 84
drag, startPoint x: 813, startPoint y: 342, endPoint x: 1052, endPoint y: 328, distance: 239.3
click at [1052, 328] on textarea "Dear GetYourGuide traveler, thank you for sharing your feedback about your rece…" at bounding box center [748, 316] width 804 height 84
type textarea "Dear GetYourGuide traveler, thank you for sharing your feedback about your rece…"
radio input "true"
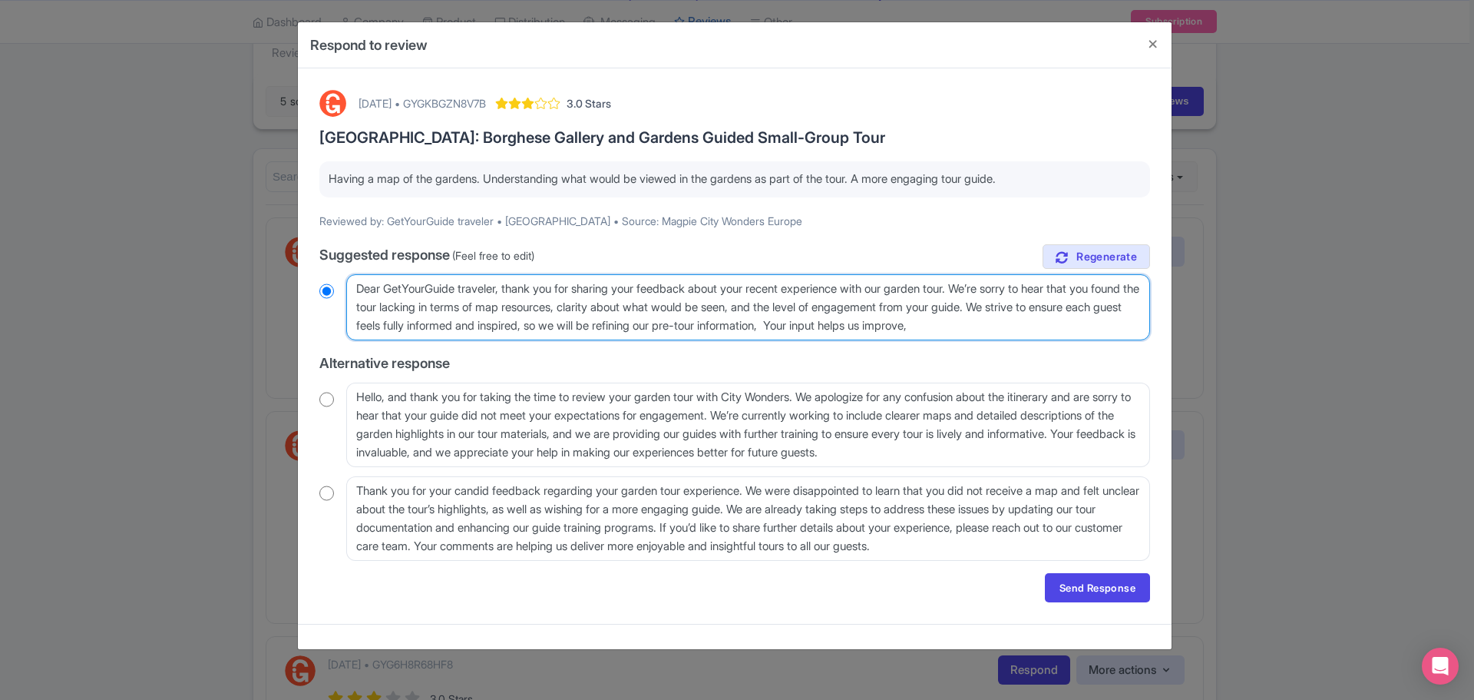
type textarea "Dear GetYourGuide traveler, thank you for sharing your feedback about your rece…"
radio input "true"
type textarea "Dear GetYourGuide traveler, thank you for sharing your feedback about your rece…"
radio input "true"
type textarea "Dear GetYourGuide traveler, thank you for sharing your feedback about your rece…"
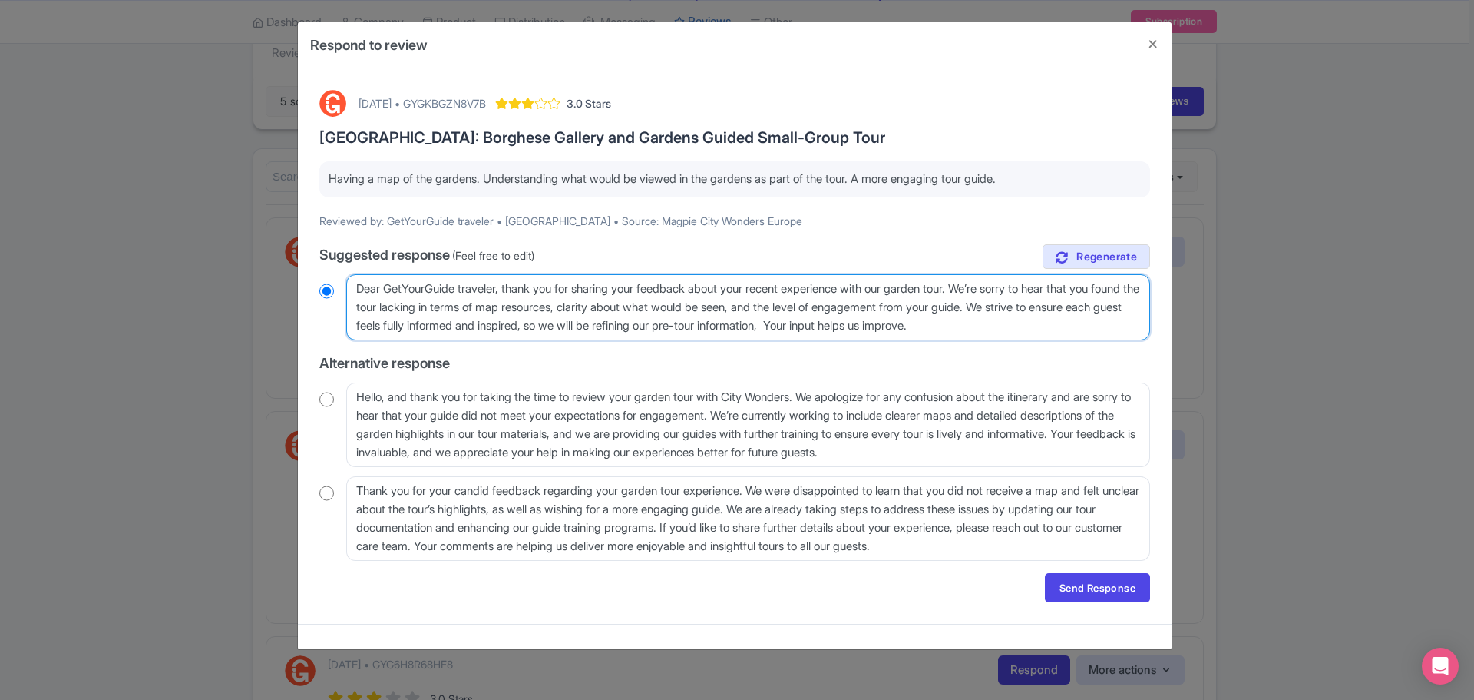
radio input "true"
type textarea "Dear GetYourGuide traveler, thank you for sharing your feedback about your rece…"
radio input "true"
type textarea "Dear GetYourGuide traveler, thank you for sharing your feedback about your rece…"
radio input "true"
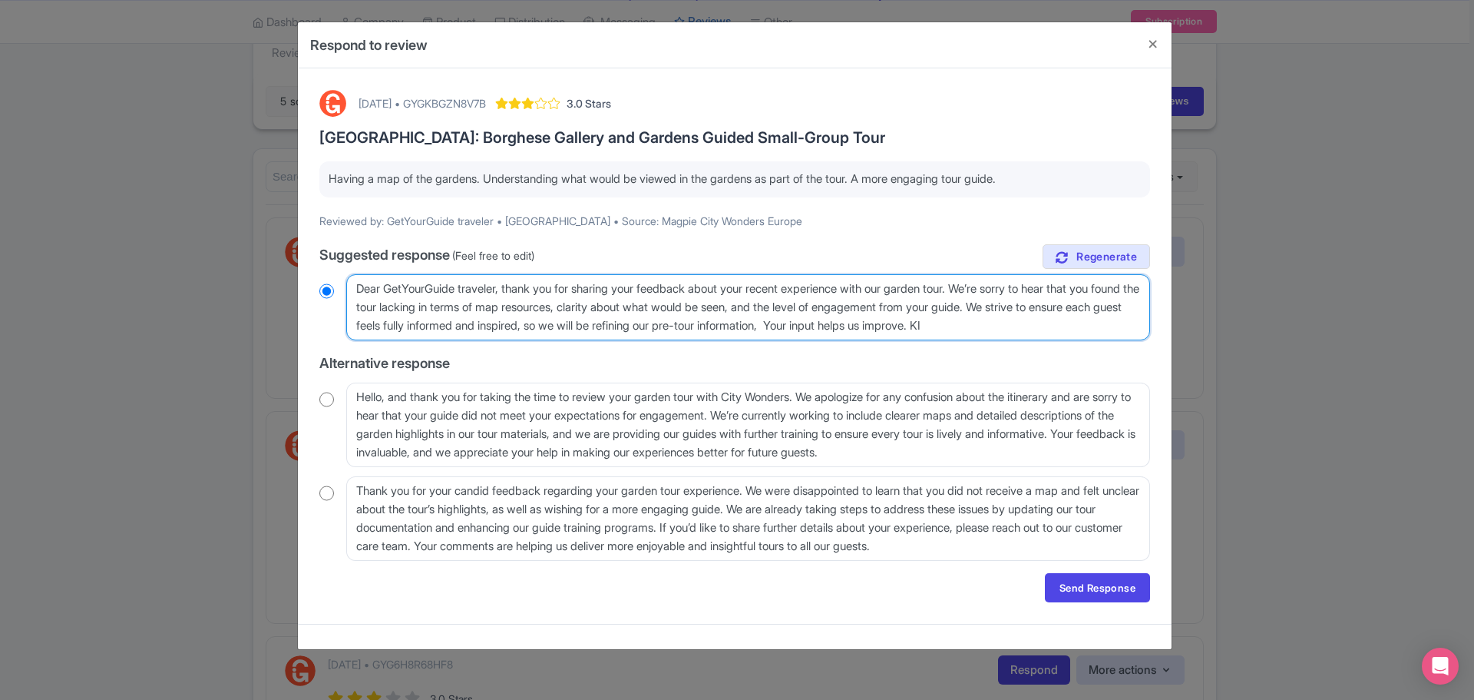
type textarea "Dear GetYourGuide traveler, thank you for sharing your feedback about your rece…"
radio input "true"
type textarea "Dear GetYourGuide traveler, thank you for sharing your feedback about your rece…"
radio input "true"
type textarea "Dear GetYourGuide traveler, thank you for sharing your feedback about your rece…"
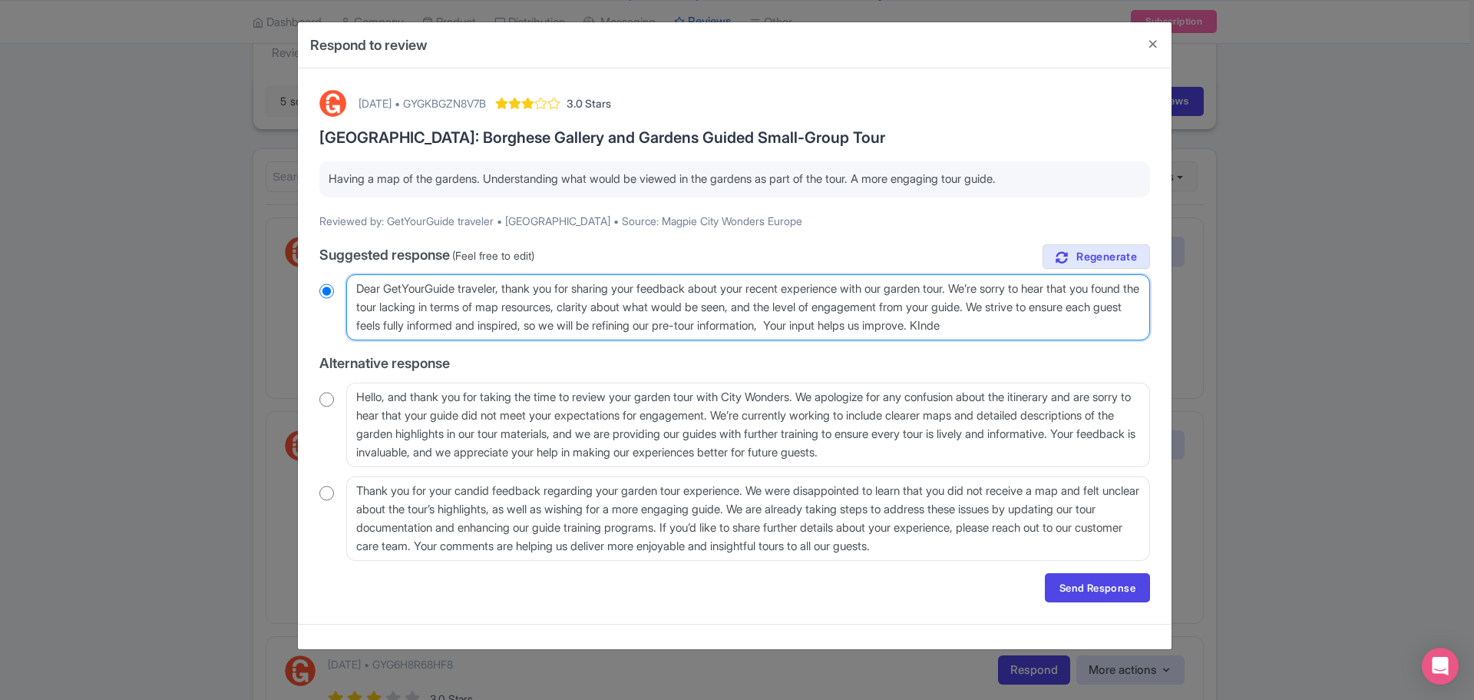
radio input "true"
type textarea "Dear GetYourGuide traveler, thank you for sharing your feedback about your rece…"
radio input "true"
type textarea "Dear GetYourGuide traveler, thank you for sharing your feedback about your rece…"
radio input "true"
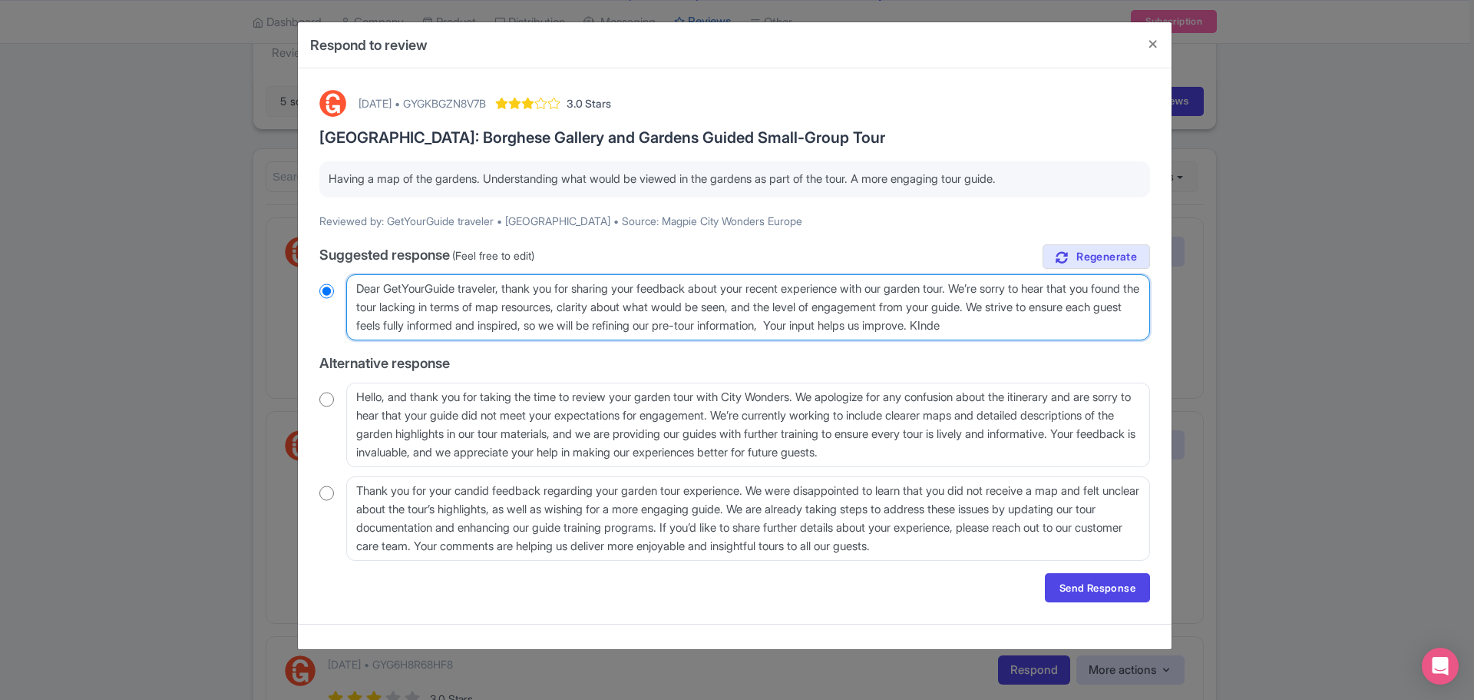
type textarea "Dear GetYourGuide traveler, thank you for sharing your feedback about your rece…"
radio input "true"
type textarea "Dear GetYourGuide traveler, thank you for sharing your feedback about your rece…"
radio input "true"
type textarea "Dear GetYourGuide traveler, thank you for sharing your feedback about your rece…"
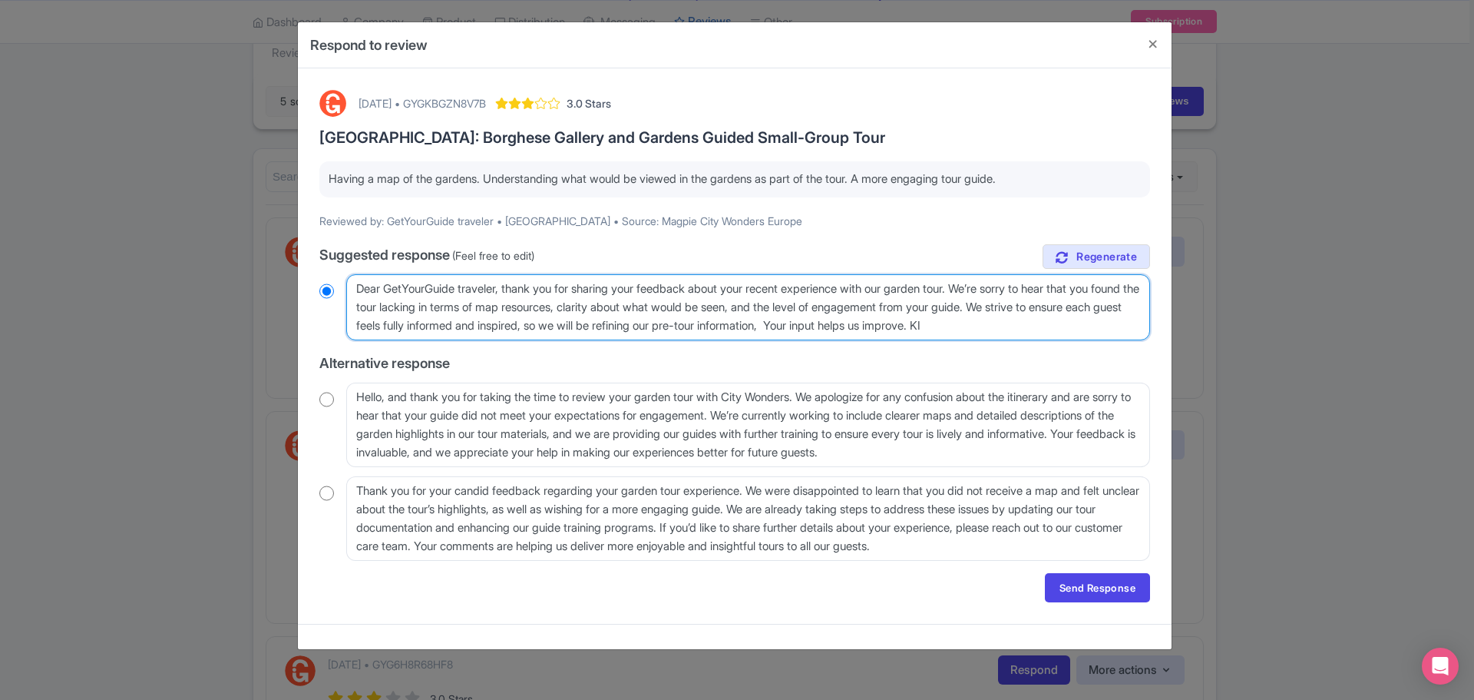
radio input "true"
type textarea "Dear GetYourGuide traveler, thank you for sharing your feedback about your rece…"
radio input "true"
type textarea "Dear GetYourGuide traveler, thank you for sharing your feedback about your rece…"
radio input "true"
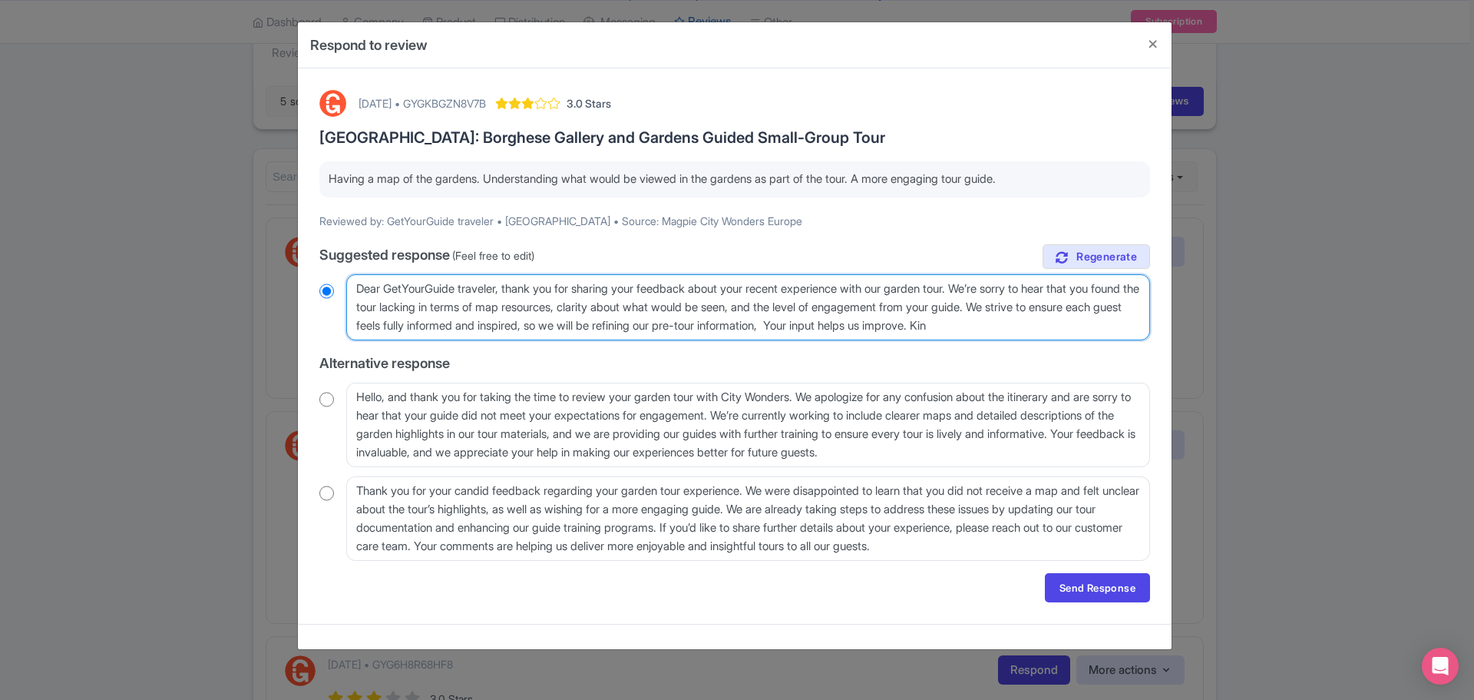
type textarea "Dear GetYourGuide traveler, thank you for sharing your feedback about your rece…"
radio input "true"
type textarea "Dear GetYourGuide traveler, thank you for sharing your feedback about your rece…"
radio input "true"
type textarea "Dear GetYourGuide traveler, thank you for sharing your feedback about your rece…"
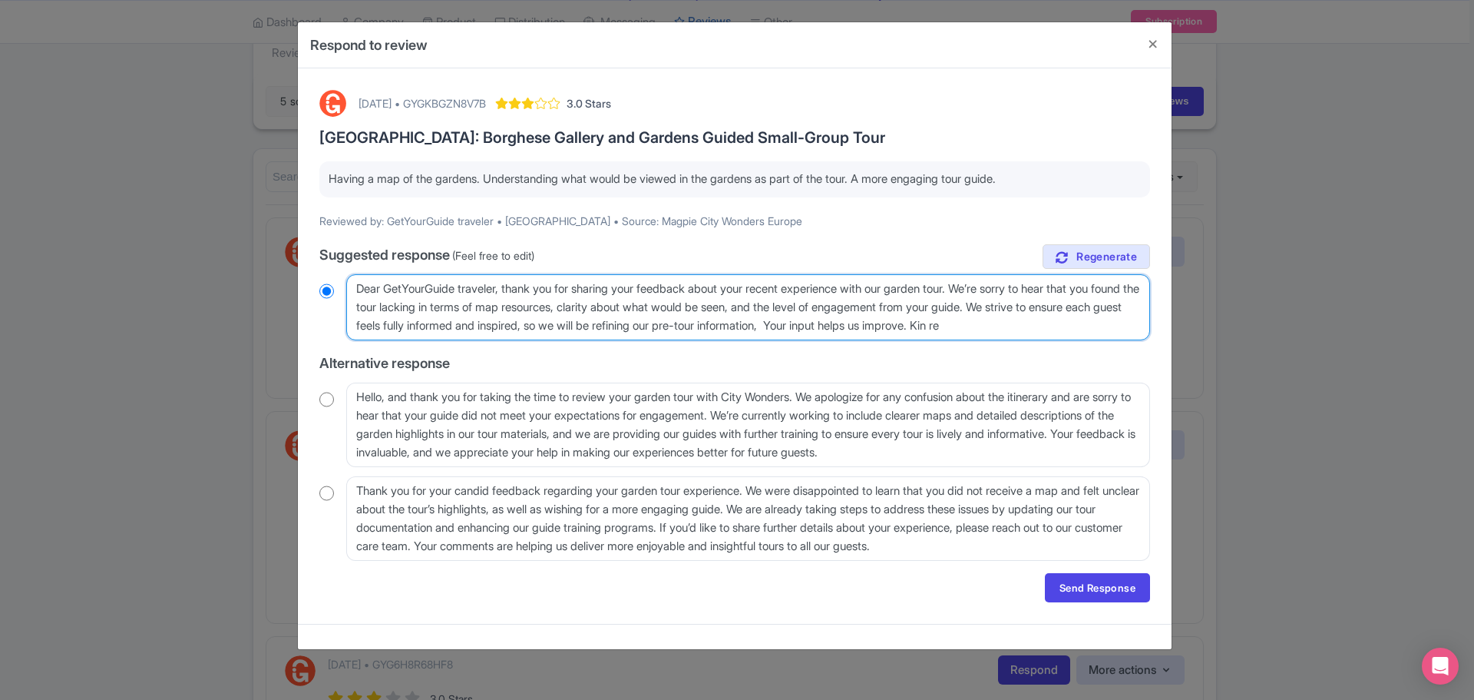
radio input "true"
type textarea "Dear GetYourGuide traveler, thank you for sharing your feedback about your rece…"
radio input "true"
type textarea "Dear GetYourGuide traveler, thank you for sharing your feedback about your rece…"
radio input "true"
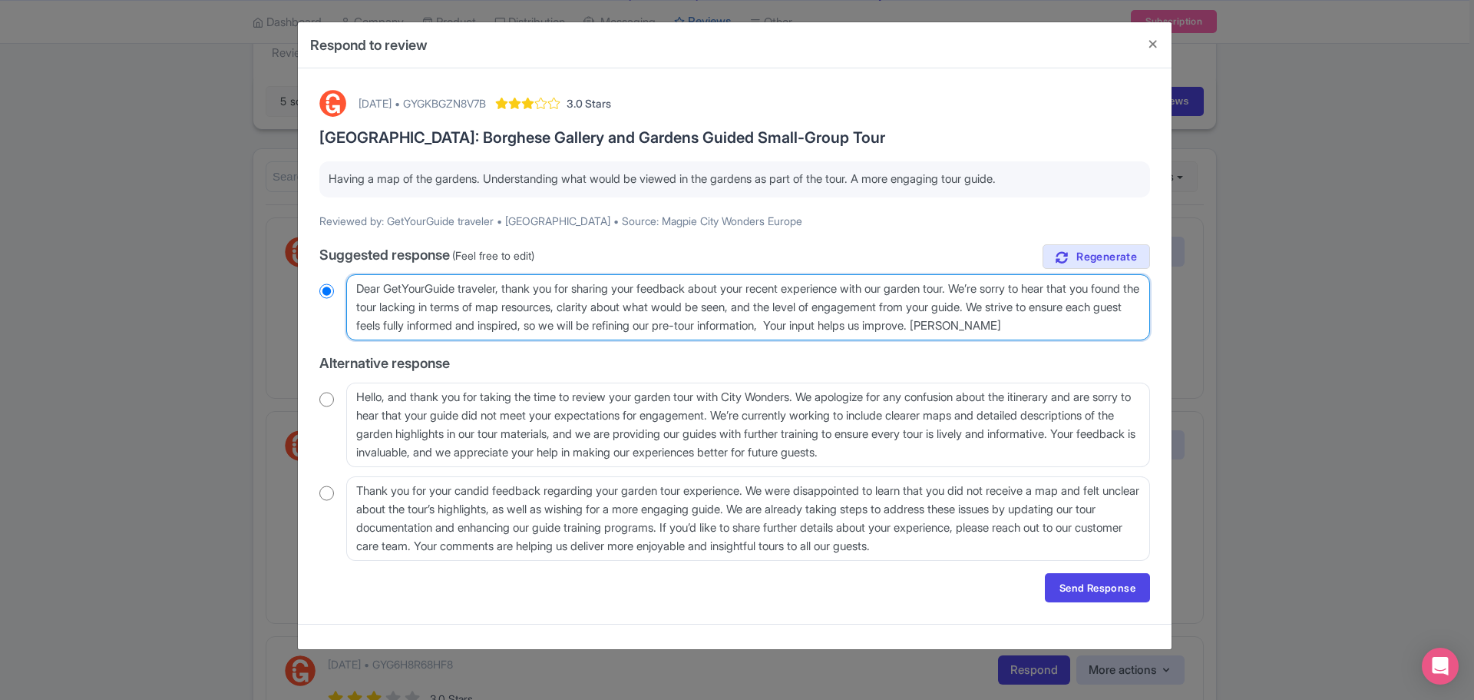
type textarea "Dear GetYourGuide traveler, thank you for sharing your feedback about your rece…"
radio input "true"
type textarea "Dear GetYourGuide traveler, thank you for sharing your feedback about your rece…"
radio input "true"
type textarea "Dear GetYourGuide traveler, thank you for sharing your feedback about your rece…"
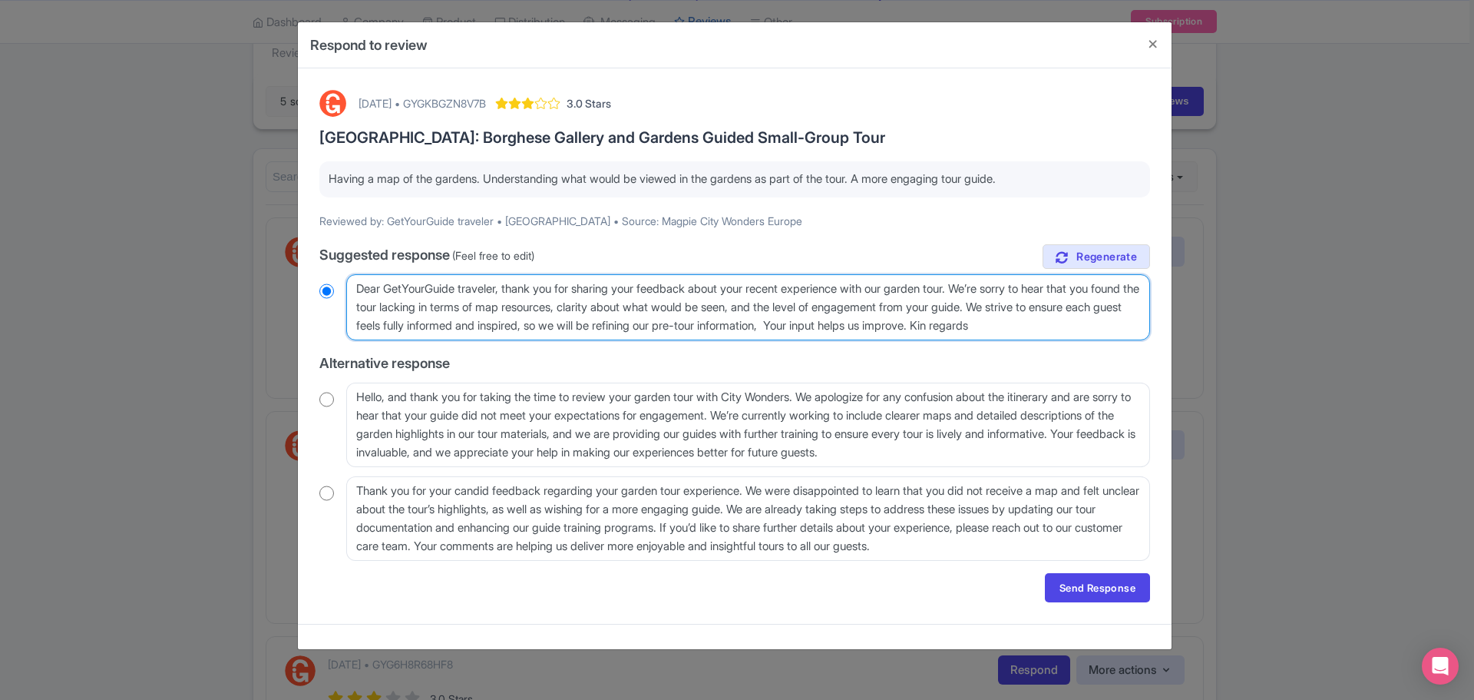
radio input "true"
type textarea "Dear GetYourGuide traveler, thank you for sharing your feedback about your rece…"
radio input "true"
type textarea "Dear GetYourGuide traveler, thank you for sharing your feedback about your rece…"
radio input "true"
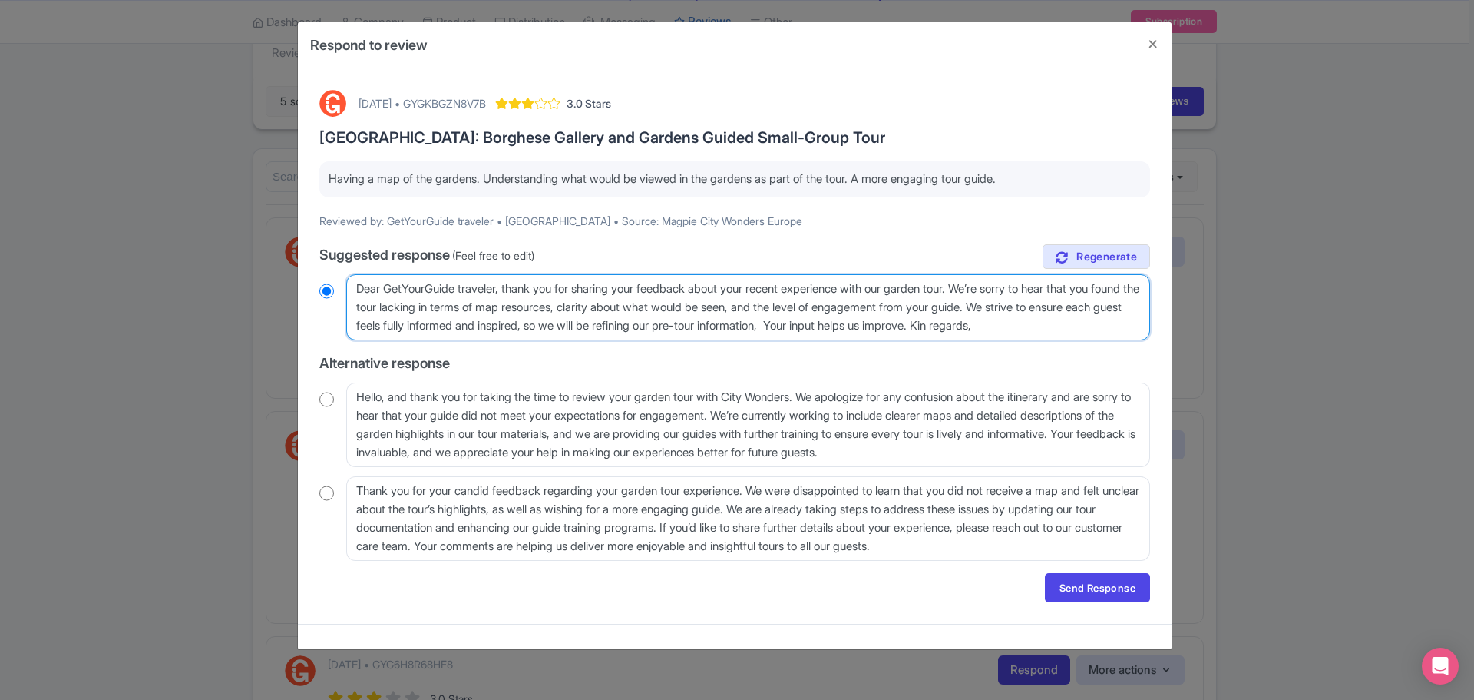
type textarea "Dear GetYourGuide traveler, thank you for sharing your feedback about your rece…"
radio input "true"
type textarea "Dear GetYourGuide traveler, thank you for sharing your feedback about your rece…"
radio input "true"
type textarea "Dear GetYourGuide traveler, thank you for sharing your feedback about your rece…"
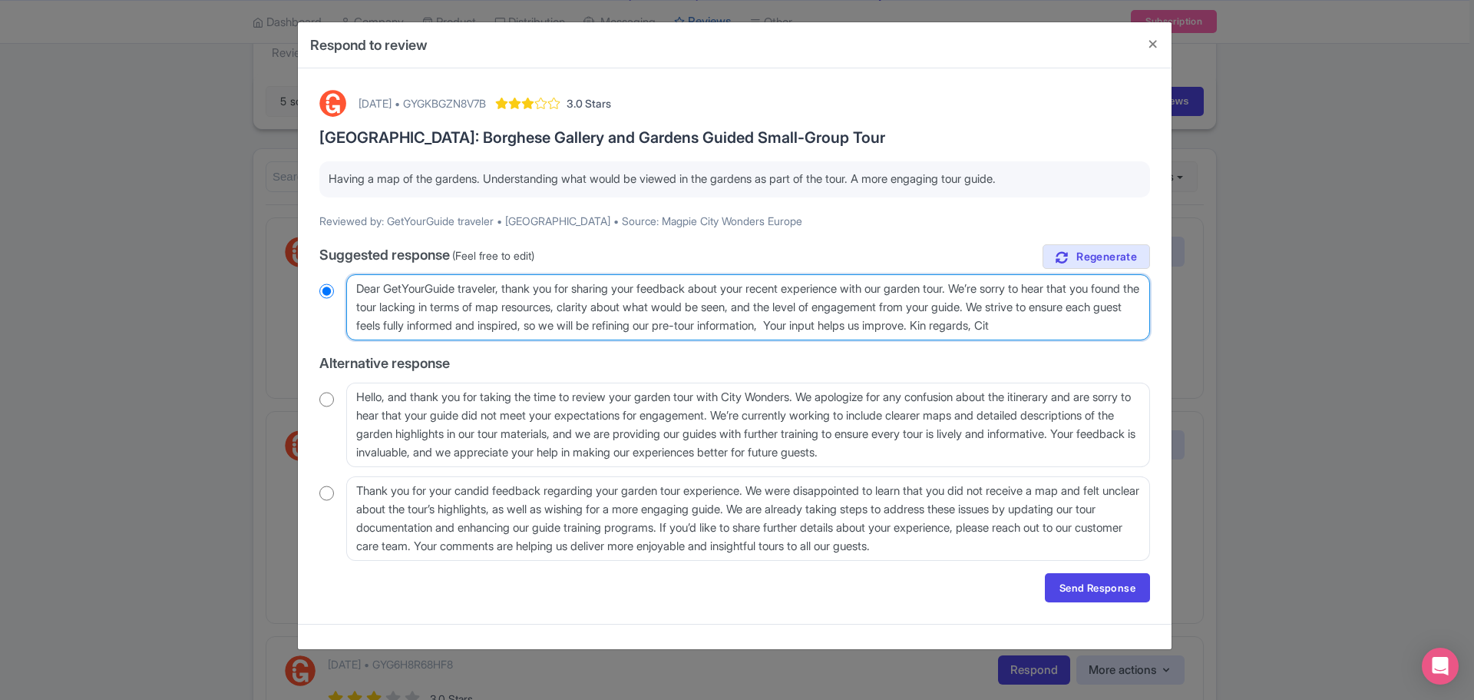
radio input "true"
type textarea "Dear GetYourGuide traveler, thank you for sharing your feedback about your rece…"
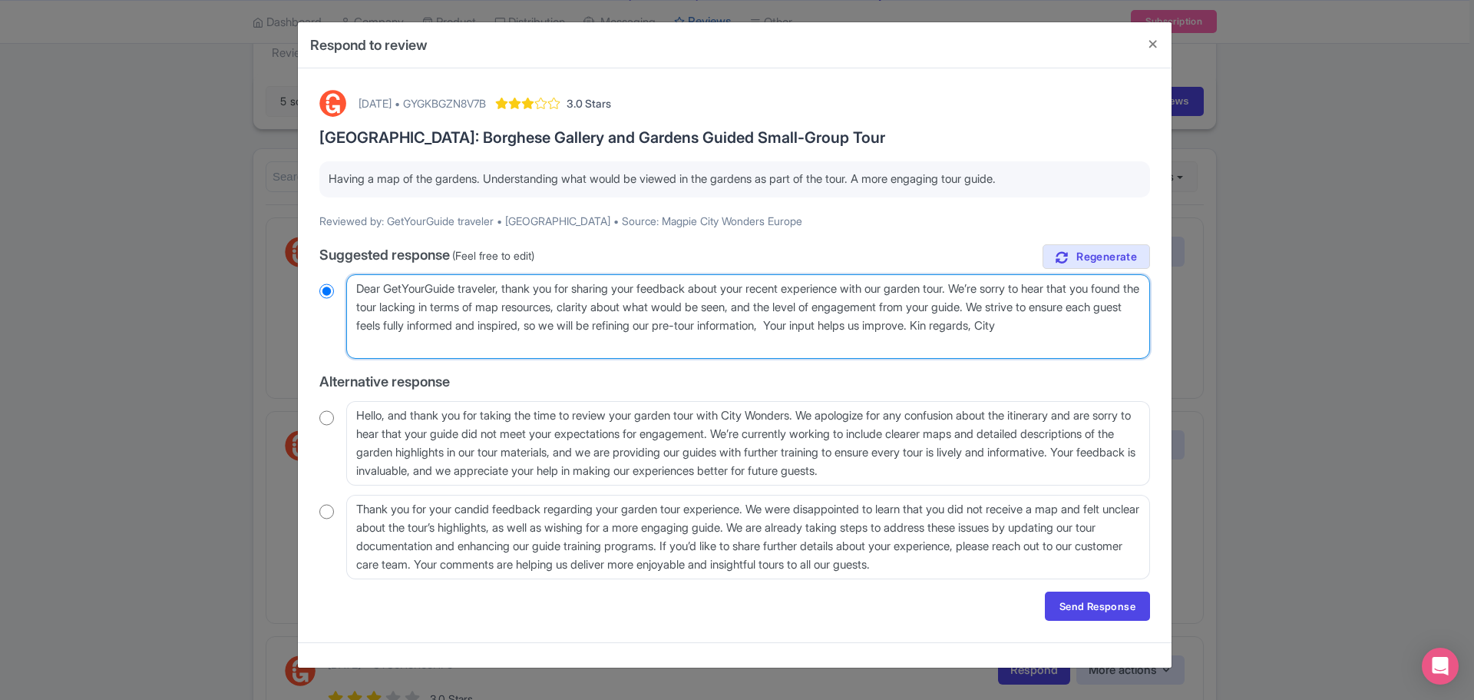
radio input "true"
type textarea "Dear GetYourGuide traveler, thank you for sharing your feedback about your rece…"
radio input "true"
type textarea "Dear GetYourGuide traveler, thank you for sharing your feedback about your rece…"
radio input "true"
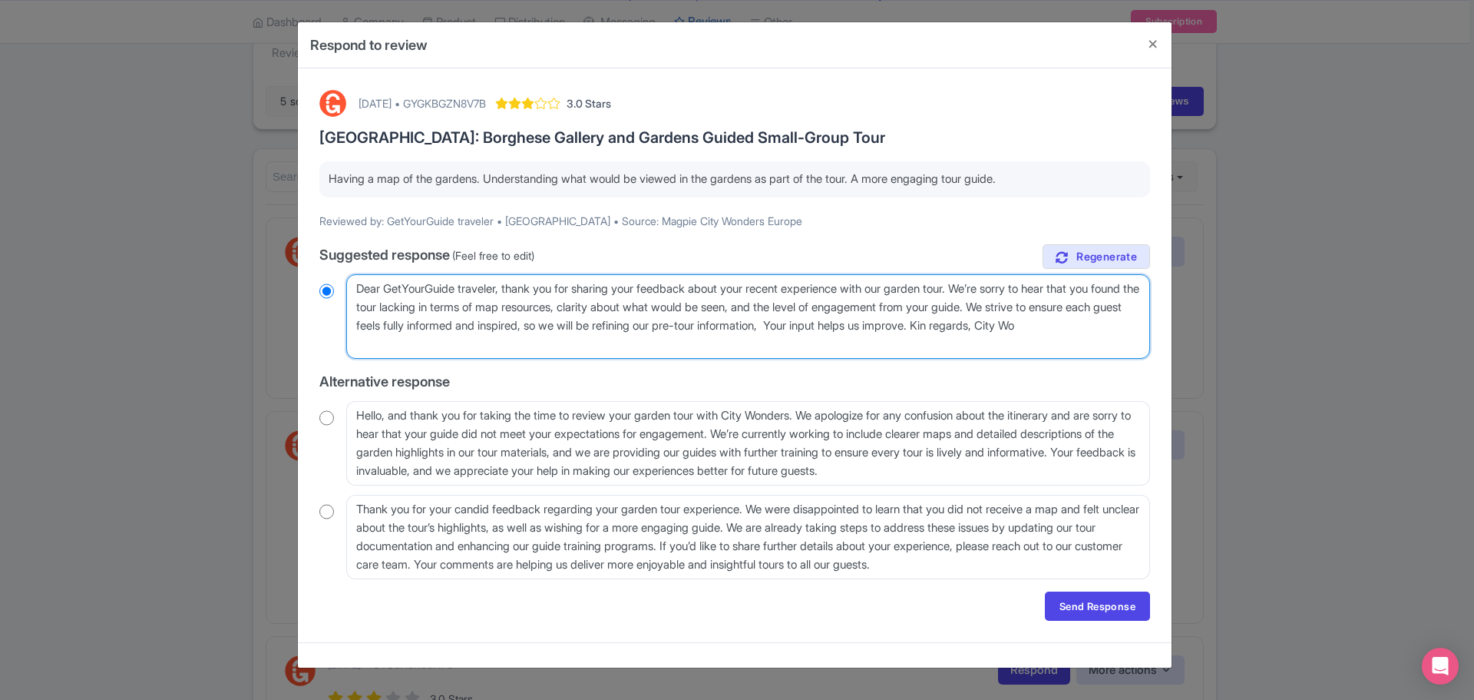
type textarea "Dear GetYourGuide traveler, thank you for sharing your feedback about your rece…"
radio input "true"
type textarea "Dear GetYourGuide traveler, thank you for sharing your feedback about your rece…"
radio input "true"
type textarea "Dear GetYourGuide traveler, thank you for sharing your feedback about your rece…"
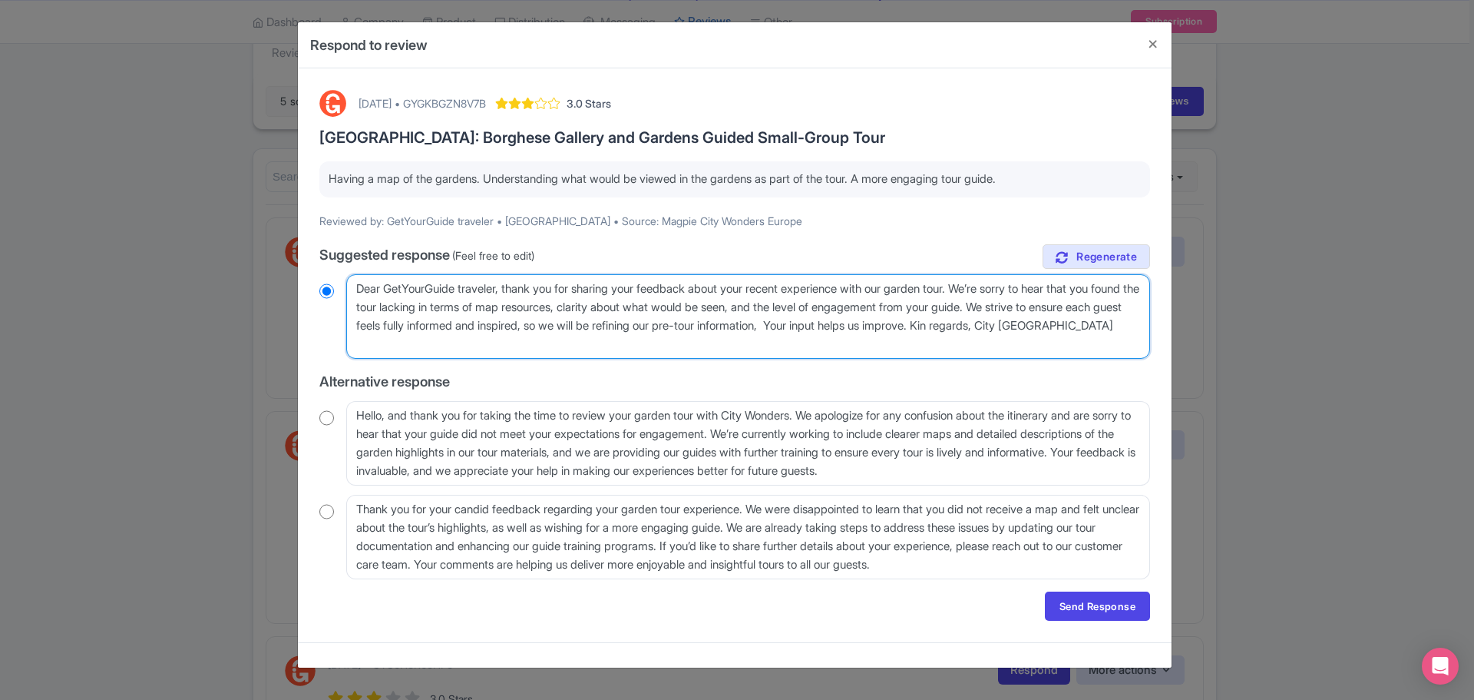
radio input "true"
type textarea "Dear GetYourGuide traveler, thank you for sharing your feedback about your rece…"
radio input "true"
type textarea "Dear GetYourGuide traveler, thank you for sharing your feedback about your rece…"
radio input "true"
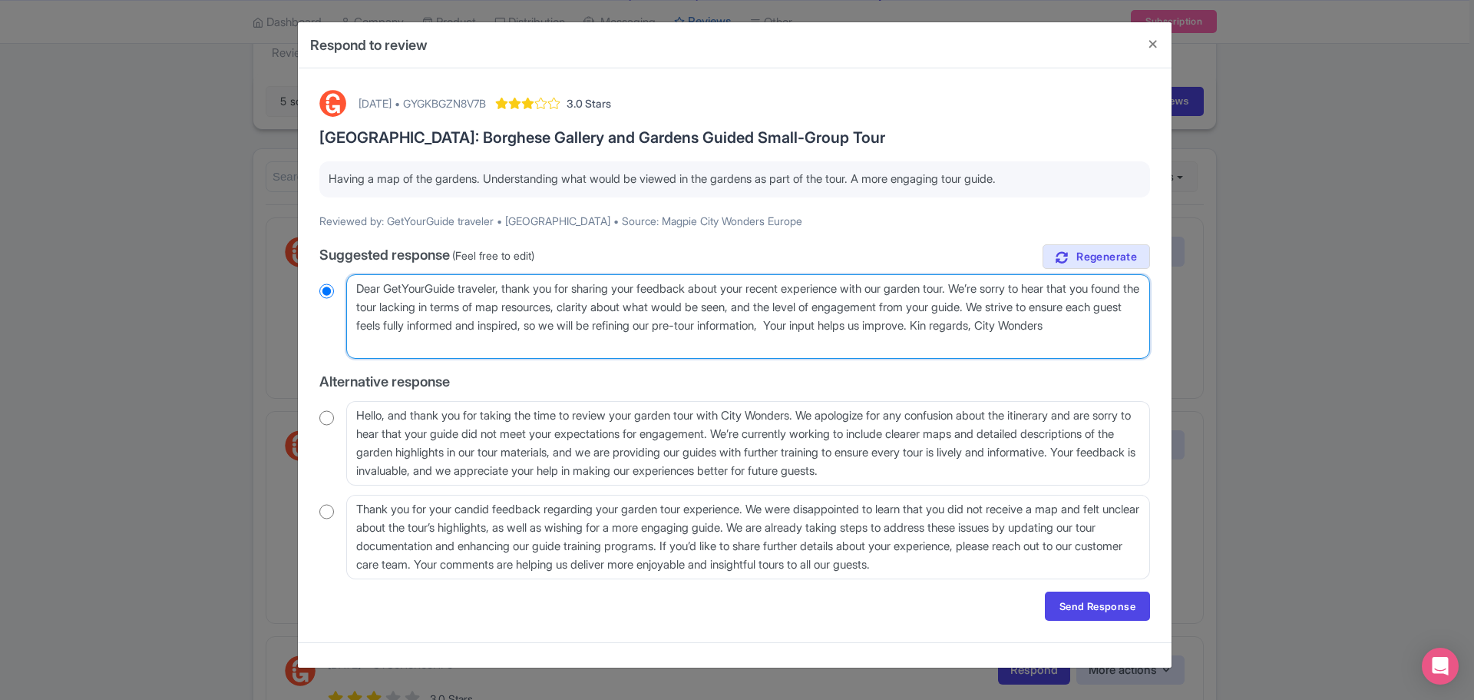
type textarea "Dear GetYourGuide traveler, thank you for sharing your feedback about your rece…"
radio input "true"
type textarea "Dear GetYourGuide traveler, thank you for sharing your feedback about your rece…"
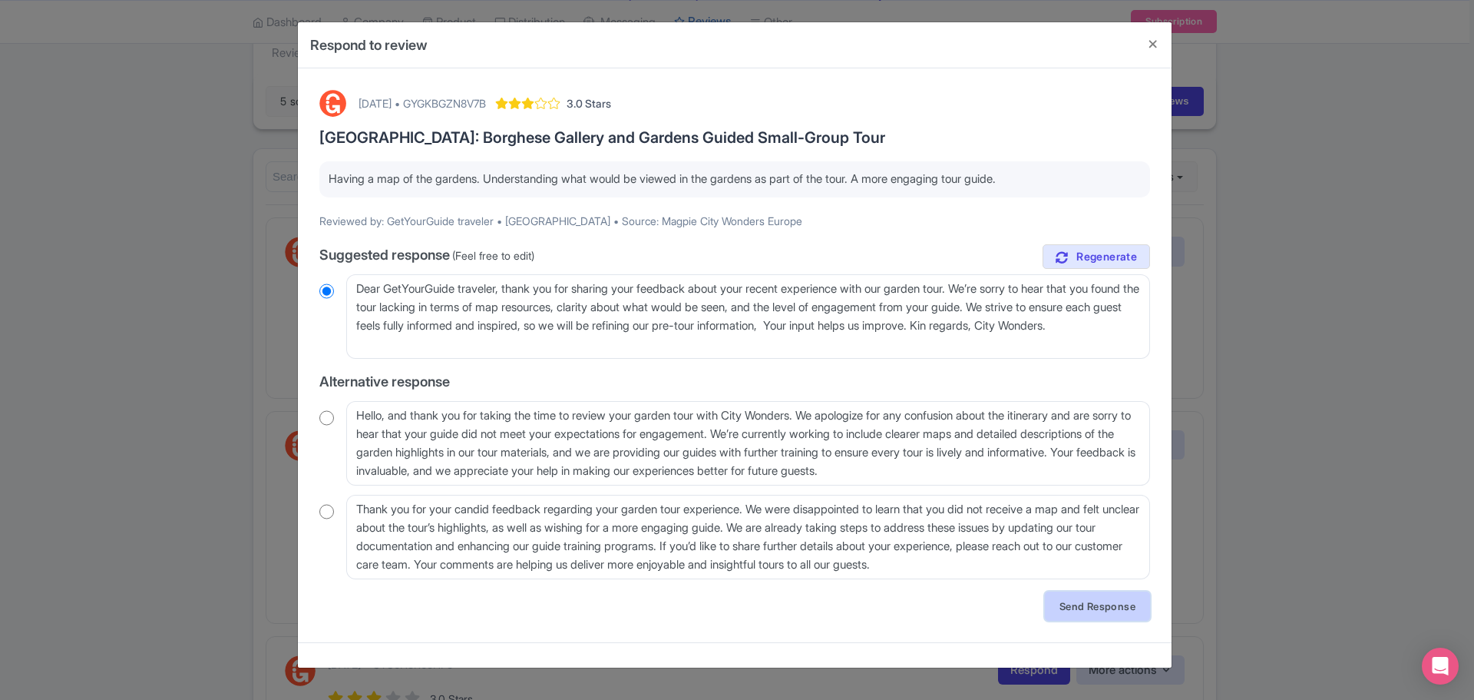
click at [1108, 601] on link "Send Response" at bounding box center [1097, 605] width 105 height 29
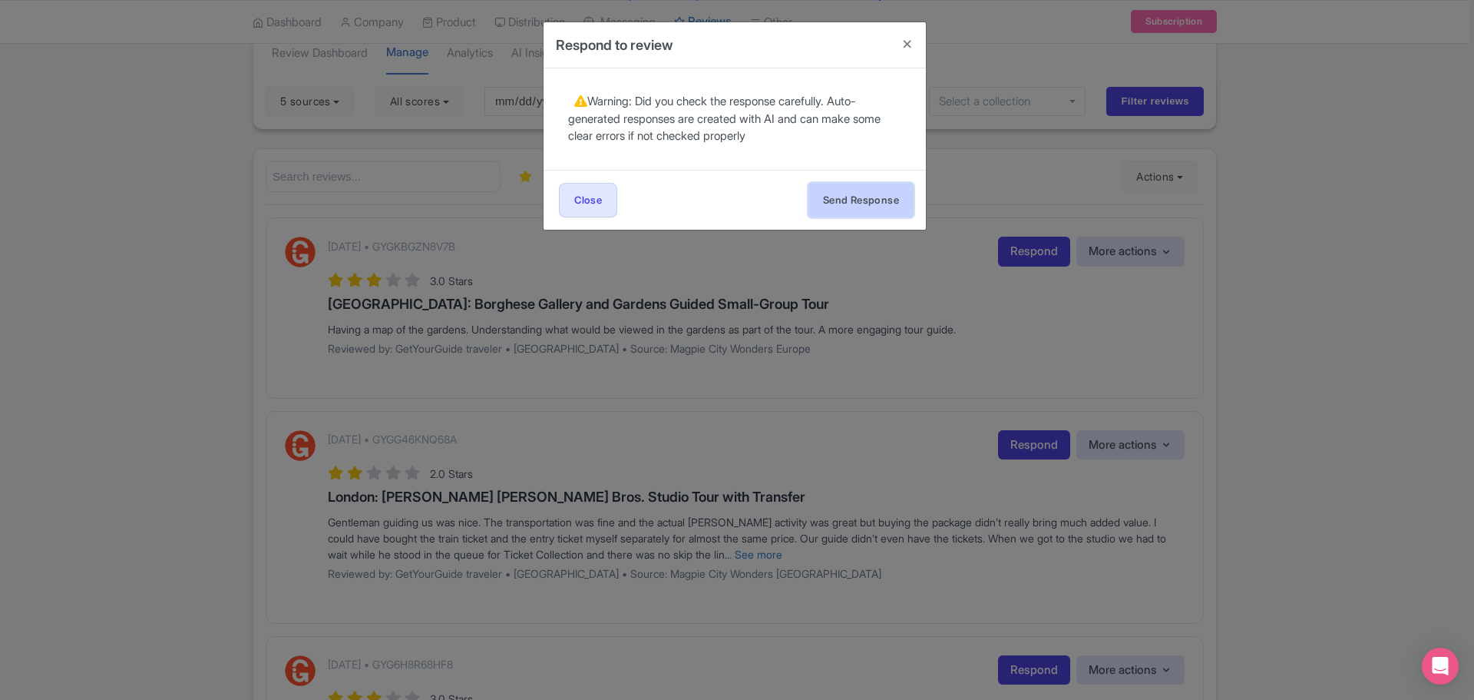
click at [862, 203] on button "Send Response" at bounding box center [861, 200] width 105 height 35
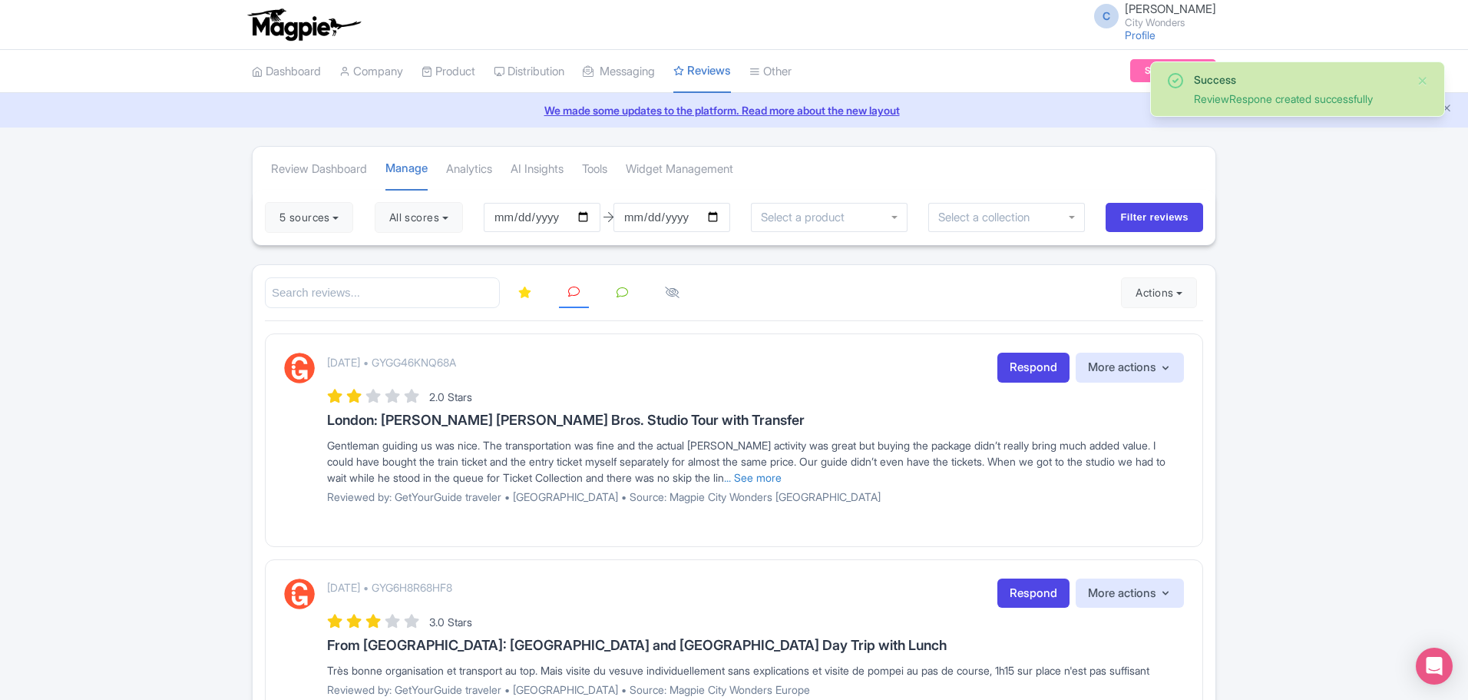
click at [525, 293] on icon at bounding box center [524, 292] width 13 height 12
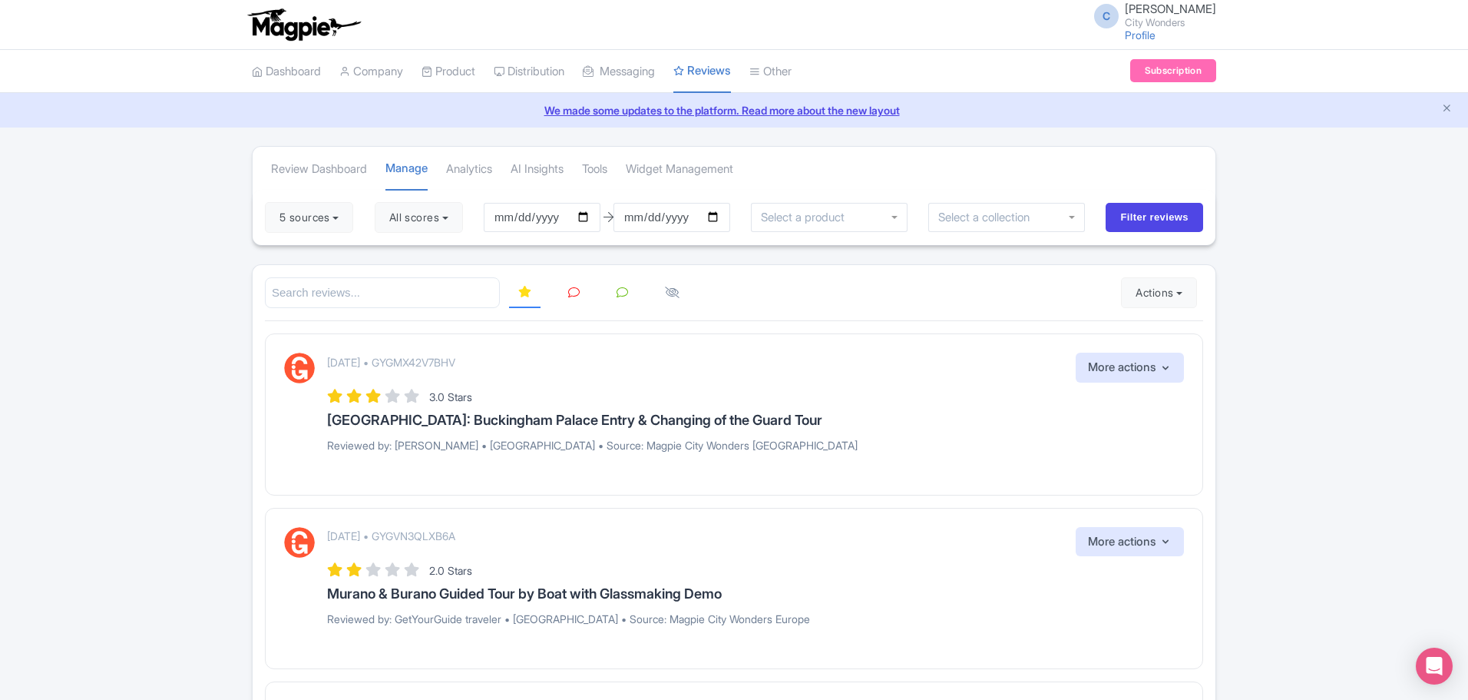
drag, startPoint x: 1467, startPoint y: 146, endPoint x: 1474, endPoint y: 211, distance: 65.6
click at [1467, 211] on html "C Chadia Ammad City Wonders Profile Users Settings Sign out Dashboard Company P…" at bounding box center [734, 350] width 1468 height 700
click at [574, 292] on icon at bounding box center [574, 292] width 12 height 12
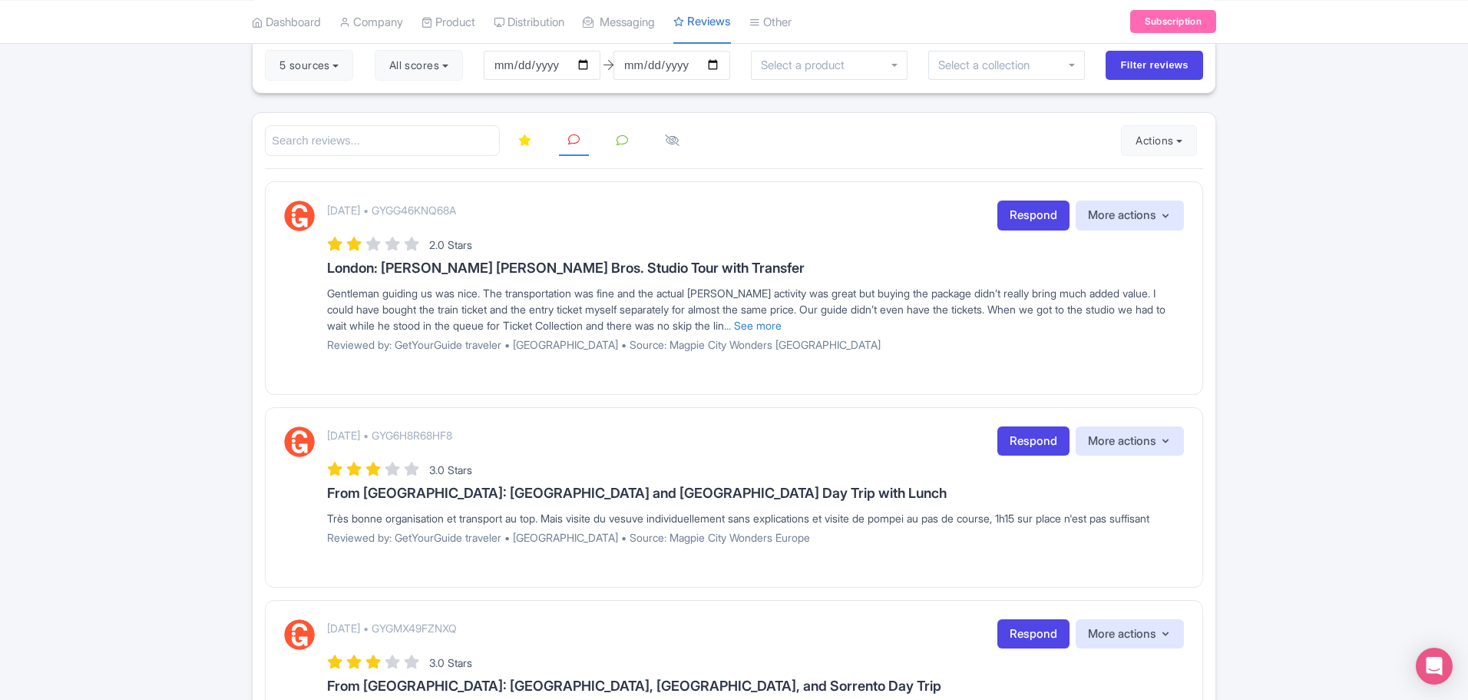
scroll to position [144, 0]
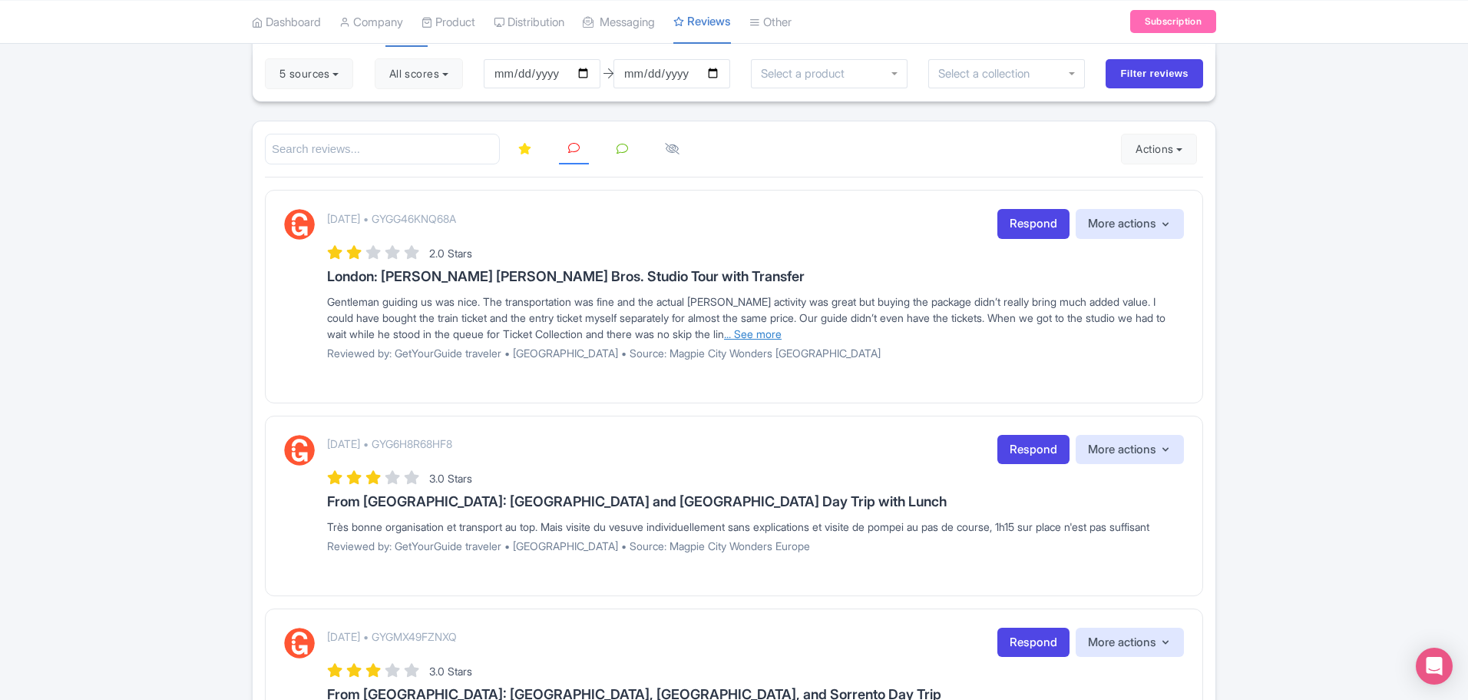
click at [782, 333] on link "... See more" at bounding box center [753, 333] width 58 height 13
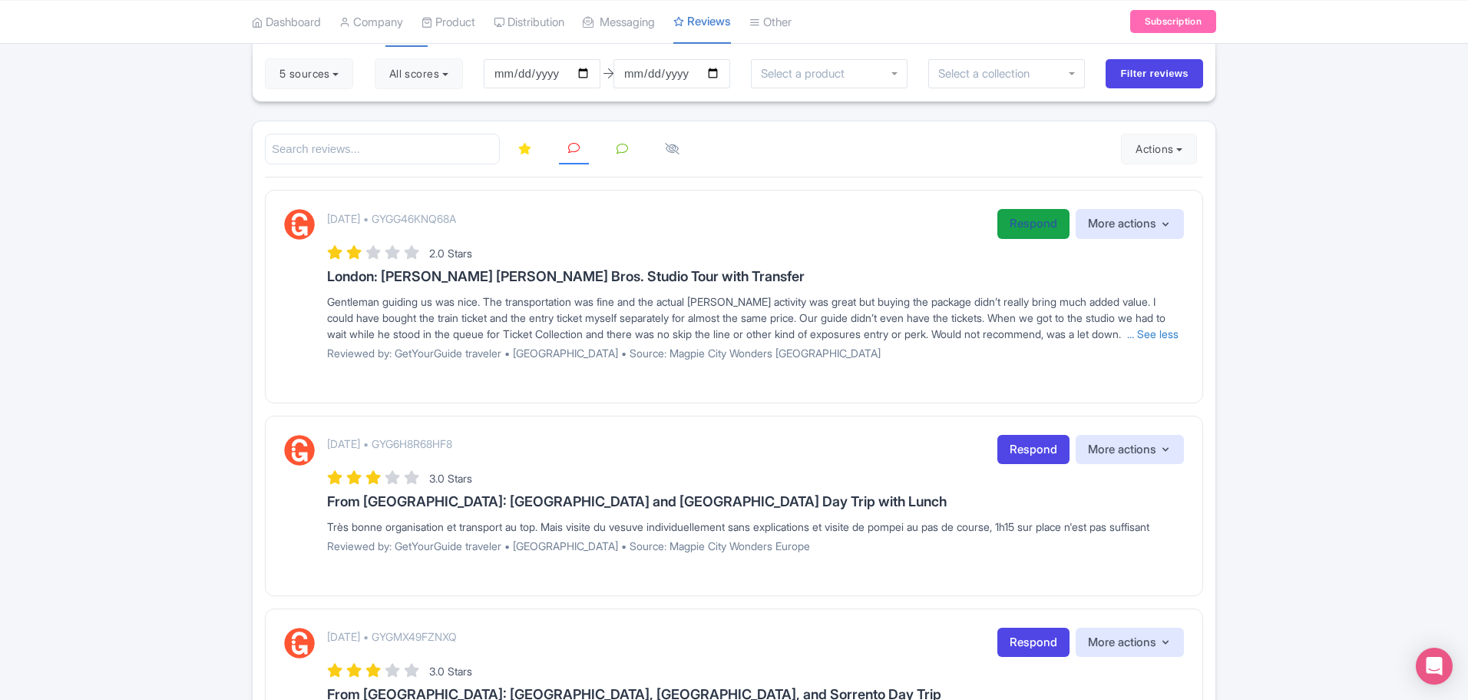
click at [1017, 221] on link "Respond" at bounding box center [1033, 224] width 72 height 30
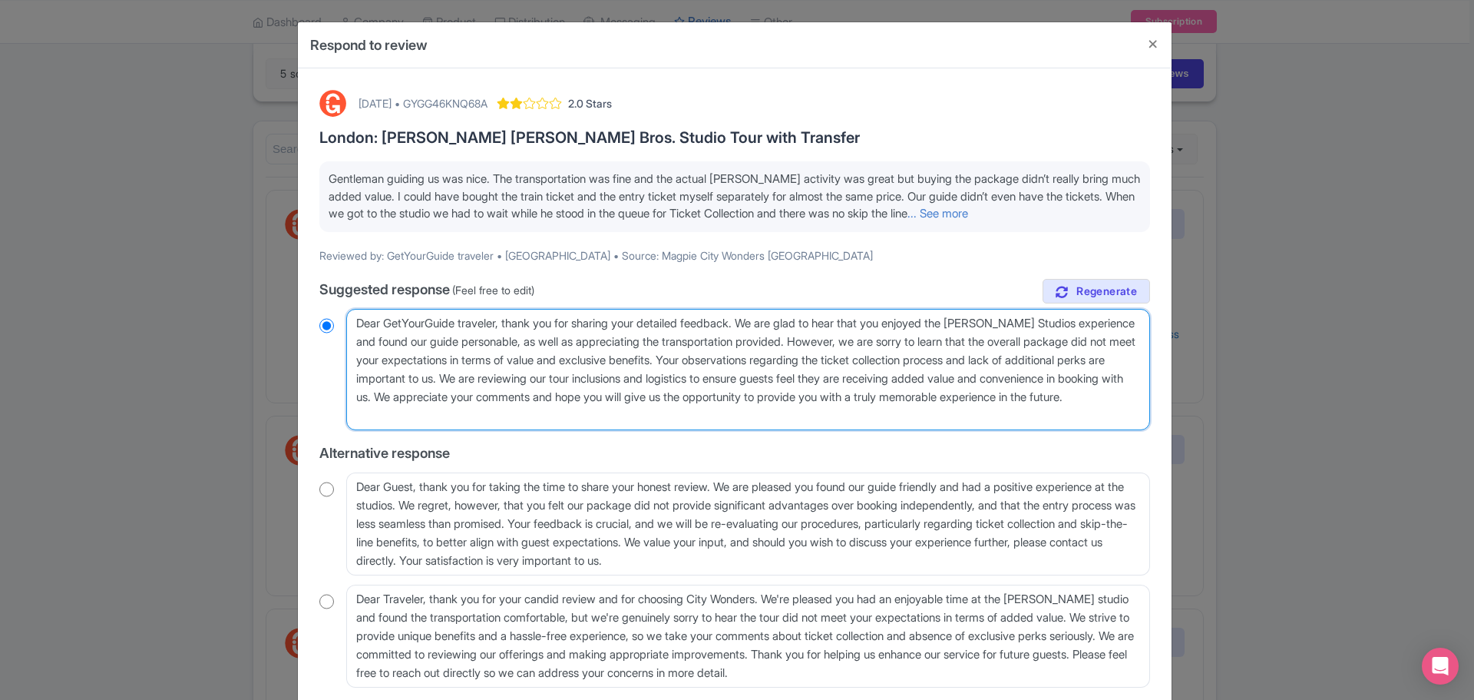
click at [789, 356] on textarea "Dear GetYourGuide traveler, thank you for sharing your detailed feedback. We ar…" at bounding box center [748, 369] width 804 height 121
drag, startPoint x: 592, startPoint y: 377, endPoint x: 796, endPoint y: 359, distance: 204.3
click at [796, 359] on textarea "Dear GetYourGuide traveler, thank you for sharing your detailed feedback. We ar…" at bounding box center [748, 369] width 804 height 121
type textarea "Dear GetYourGuide traveler, thank you for sharing your detailed feedback. We ar…"
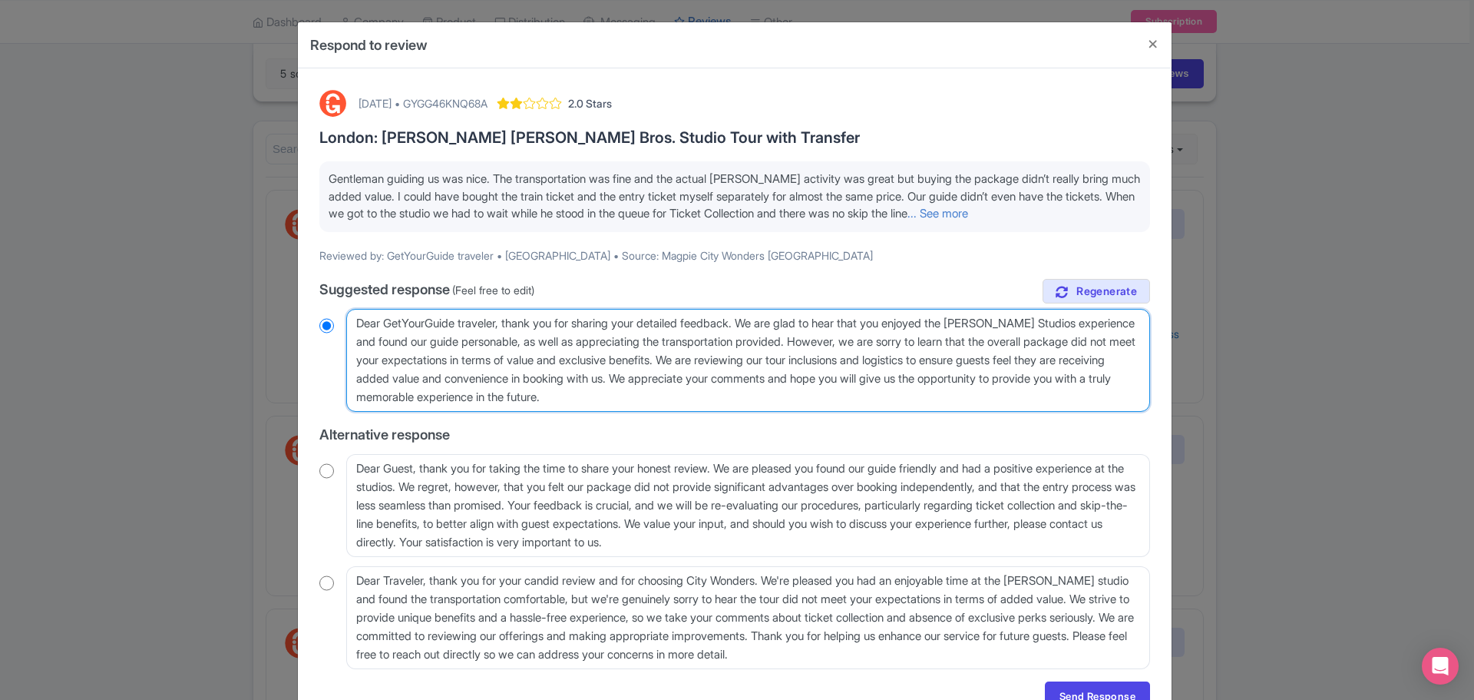
radio input "true"
drag, startPoint x: 792, startPoint y: 360, endPoint x: 576, endPoint y: 354, distance: 216.6
click at [576, 354] on textarea "Dear GetYourGuide traveler, thank you for sharing your detailed feedback. We ar…" at bounding box center [748, 360] width 804 height 103
type textarea "Dear GetYourGuide traveler, thank you for sharing your detailed feedback. We ar…"
radio input "true"
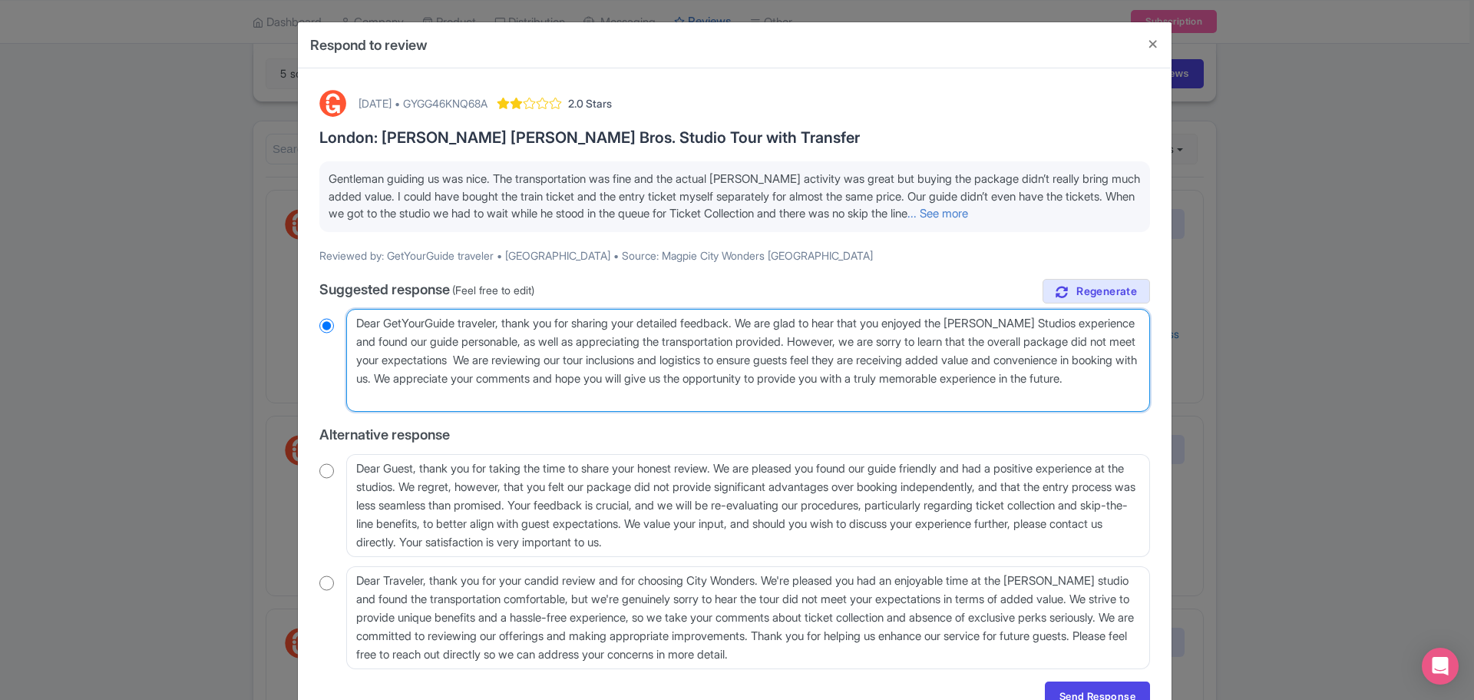
type textarea "Dear GetYourGuide traveler, thank you for sharing your detailed feedback. We ar…"
radio input "true"
click at [552, 399] on textarea "Dear GetYourGuide traveler, thank you for sharing your detailed feedback. We ar…" at bounding box center [748, 360] width 804 height 103
drag, startPoint x: 552, startPoint y: 399, endPoint x: 352, endPoint y: 380, distance: 201.3
click at [352, 380] on textarea "Dear GetYourGuide traveler, thank you for sharing your detailed feedback. We ar…" at bounding box center [748, 360] width 804 height 103
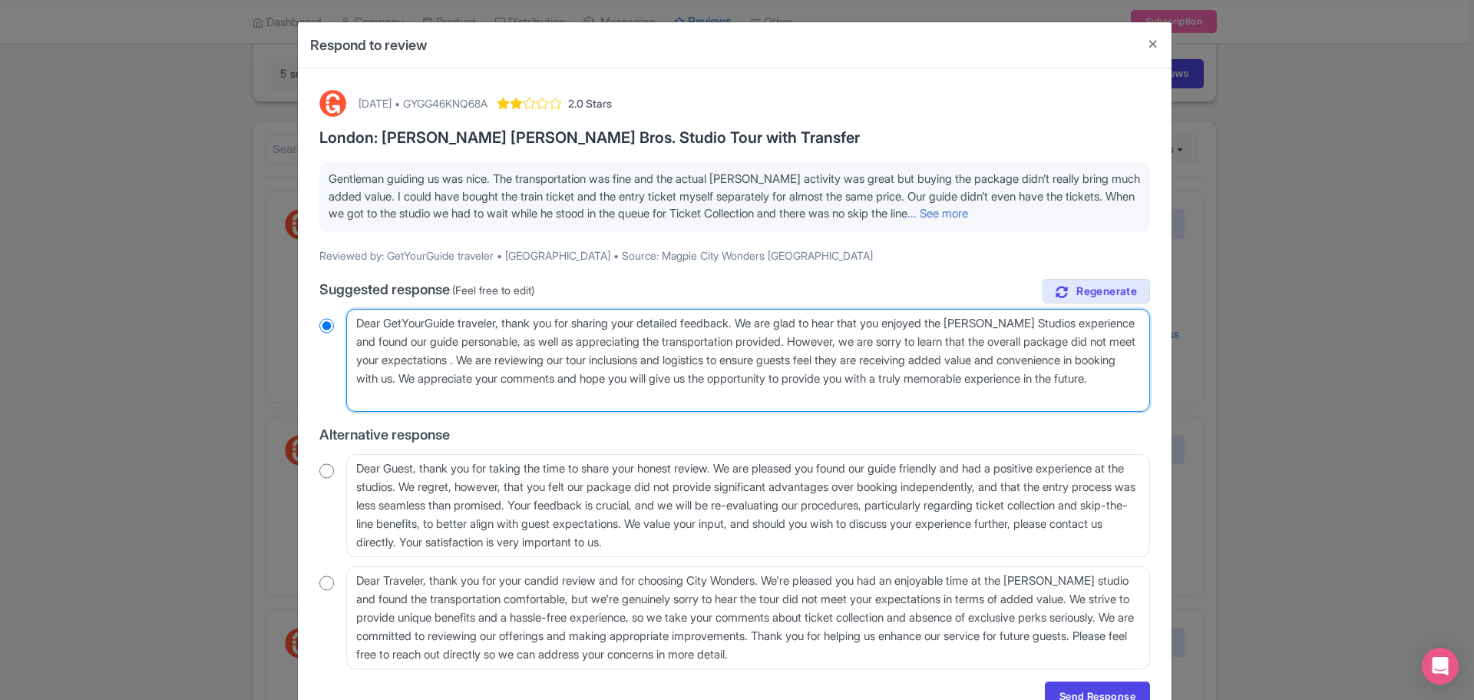
type textarea "Dear GetYourGuide traveler, thank you for sharing your detailed feedback. We ar…"
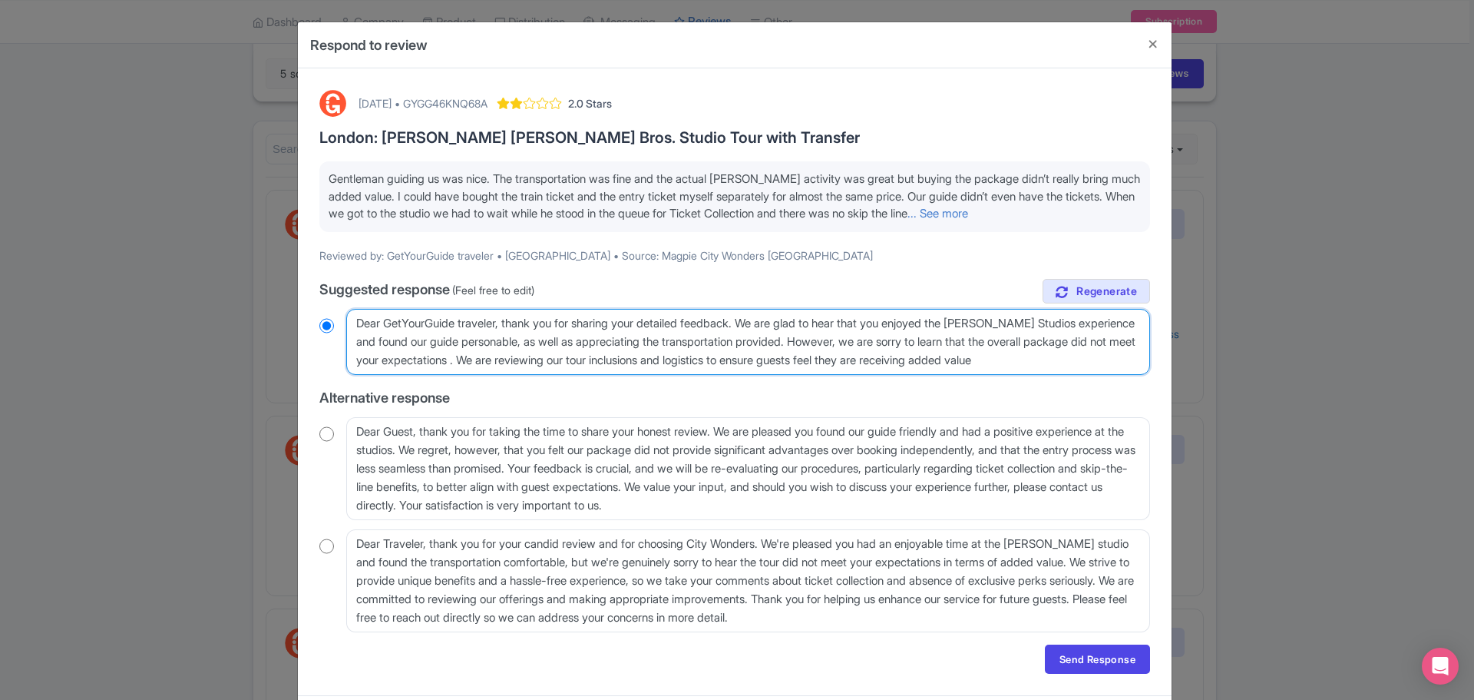
radio input "true"
type textarea "Dear GetYourGuide traveler, thank you for sharing your detailed feedback. We ar…"
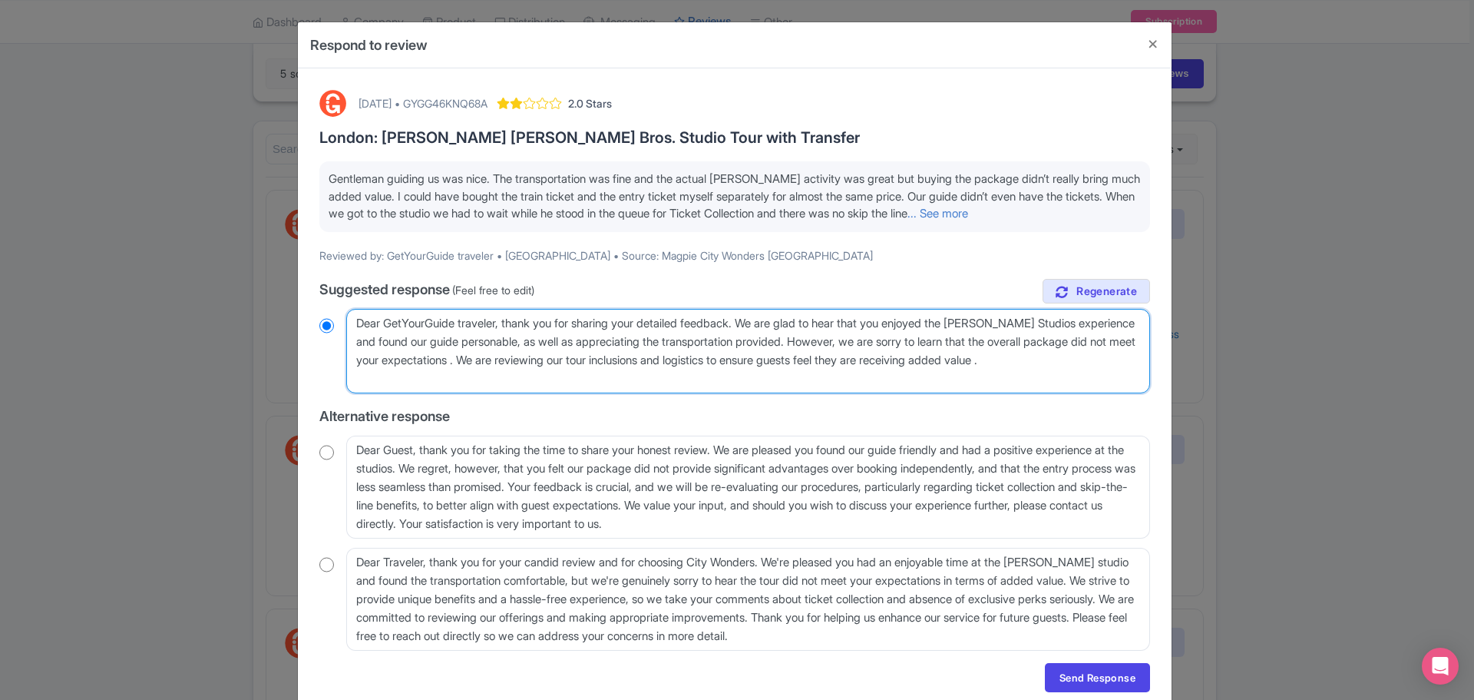
radio input "true"
type textarea "Dear GetYourGuide traveler, thank you for sharing your detailed feedback. We ar…"
radio input "true"
type textarea "Dear GetYourGuide traveler, thank you for sharing your detailed feedback. We ar…"
radio input "true"
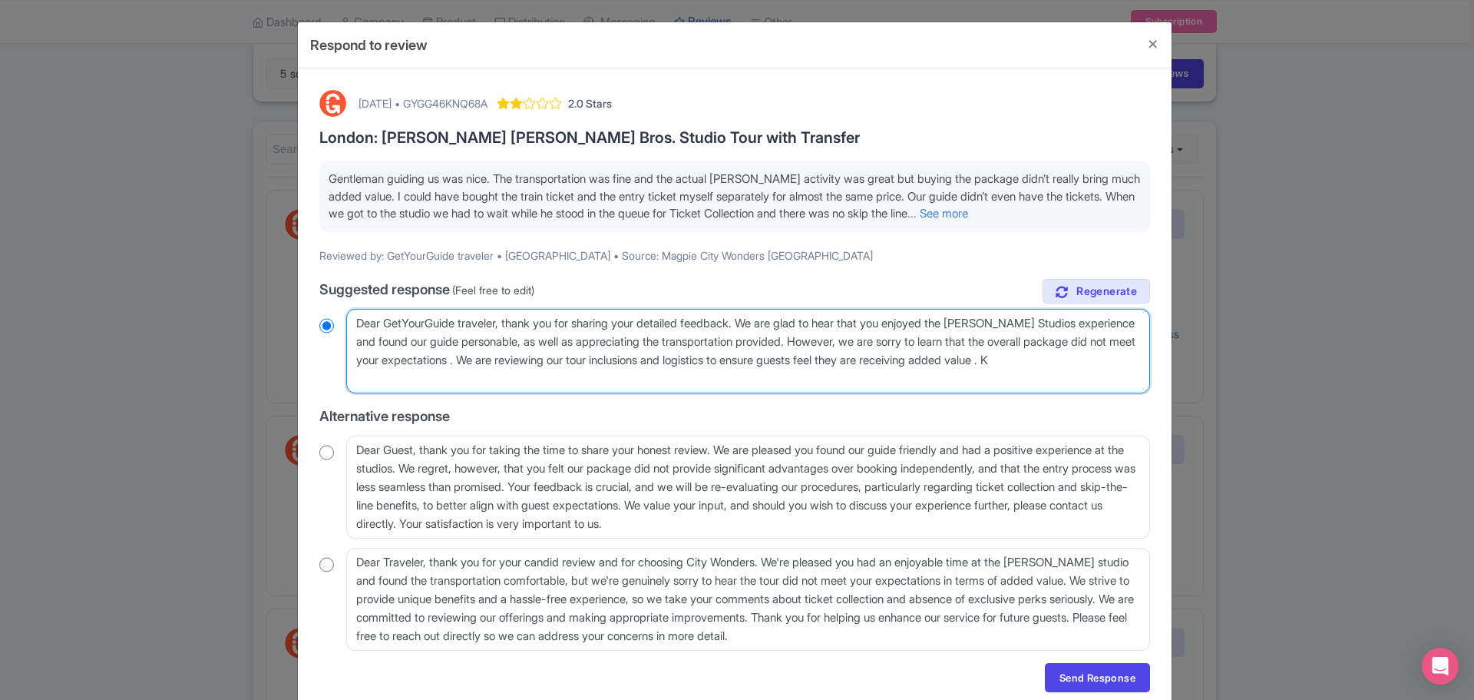
type textarea "Dear GetYourGuide traveler, thank you for sharing your detailed feedback. We ar…"
radio input "true"
type textarea "Dear GetYourGuide traveler, thank you for sharing your detailed feedback. We ar…"
radio input "true"
type textarea "Dear GetYourGuide traveler, thank you for sharing your detailed feedback. We ar…"
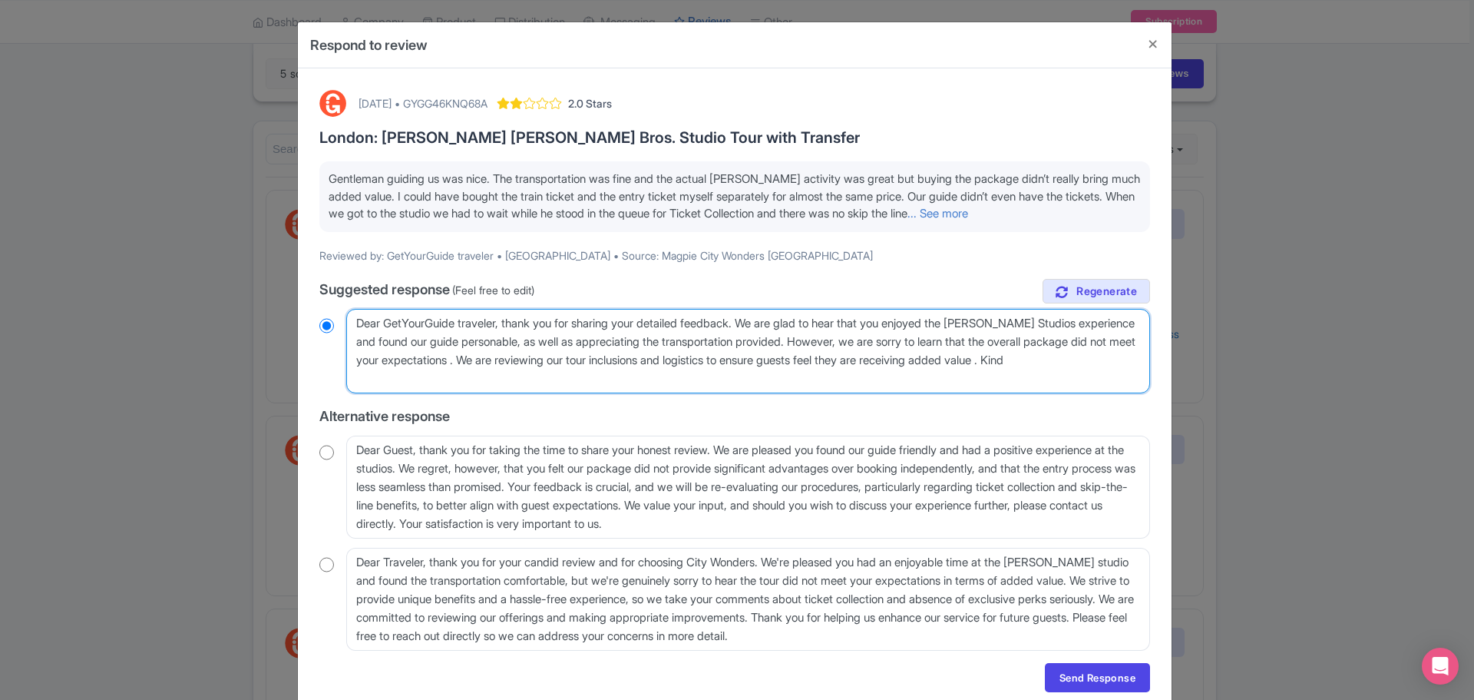
radio input "true"
type textarea "Dear GetYourGuide traveler, thank you for sharing your detailed feedback. We ar…"
radio input "true"
type textarea "Dear GetYourGuide traveler, thank you for sharing your detailed feedback. We ar…"
radio input "true"
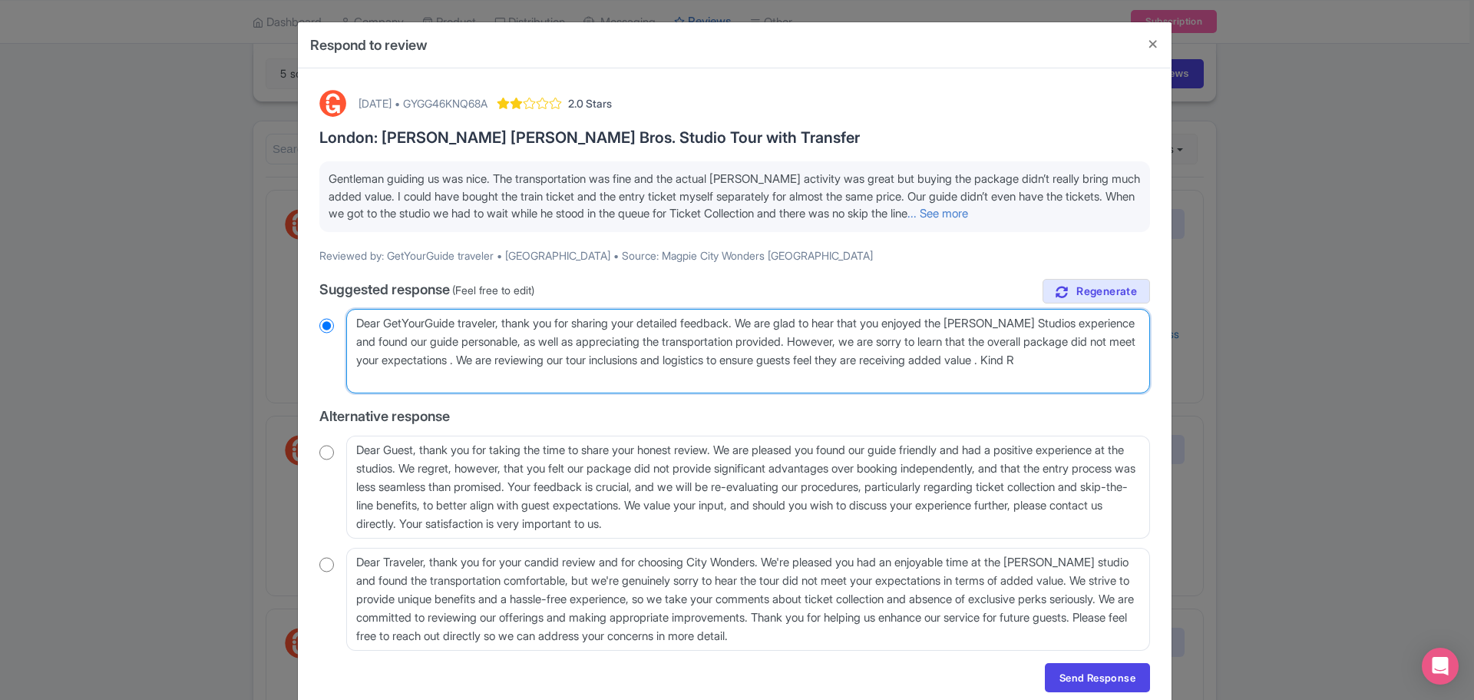
type textarea "Dear GetYourGuide traveler, thank you for sharing your detailed feedback. We ar…"
radio input "true"
type textarea "Dear GetYourGuide traveler, thank you for sharing your detailed feedback. We ar…"
radio input "true"
type textarea "Dear GetYourGuide traveler, thank you for sharing your detailed feedback. We ar…"
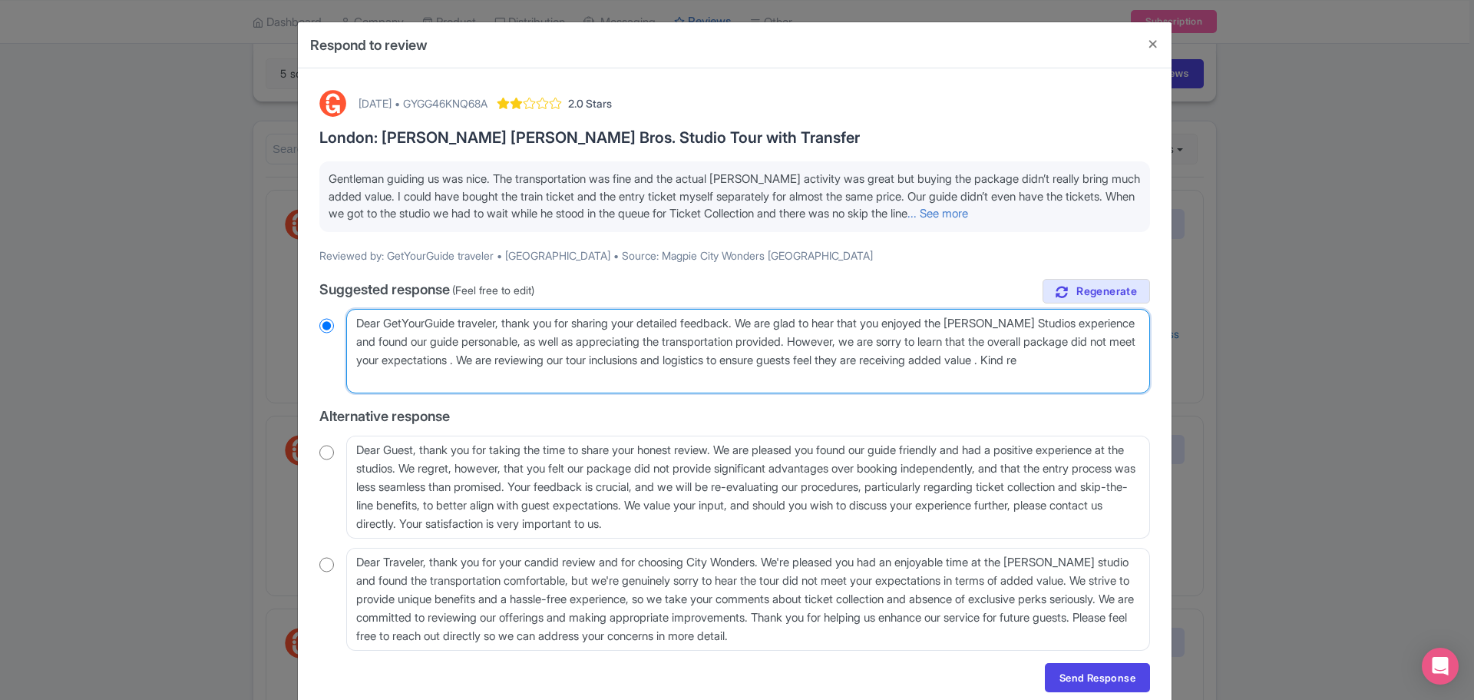
radio input "true"
type textarea "Dear GetYourGuide traveler, thank you for sharing your detailed feedback. We ar…"
radio input "true"
type textarea "Dear GetYourGuide traveler, thank you for sharing your detailed feedback. We ar…"
radio input "true"
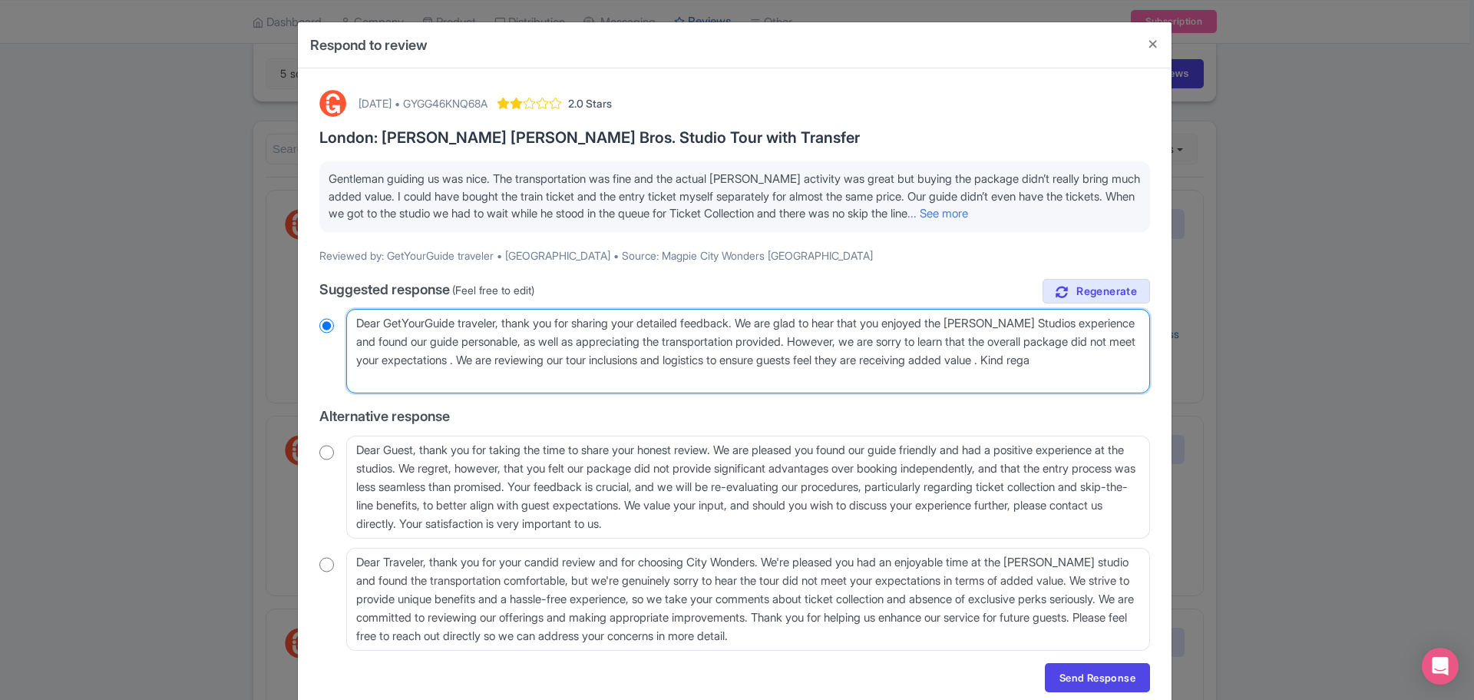
type textarea "Dear GetYourGuide traveler, thank you for sharing your detailed feedback. We ar…"
radio input "true"
type textarea "Dear GetYourGuide traveler, thank you for sharing your detailed feedback. We ar…"
radio input "true"
type textarea "Dear GetYourGuide traveler, thank you for sharing your detailed feedback. We ar…"
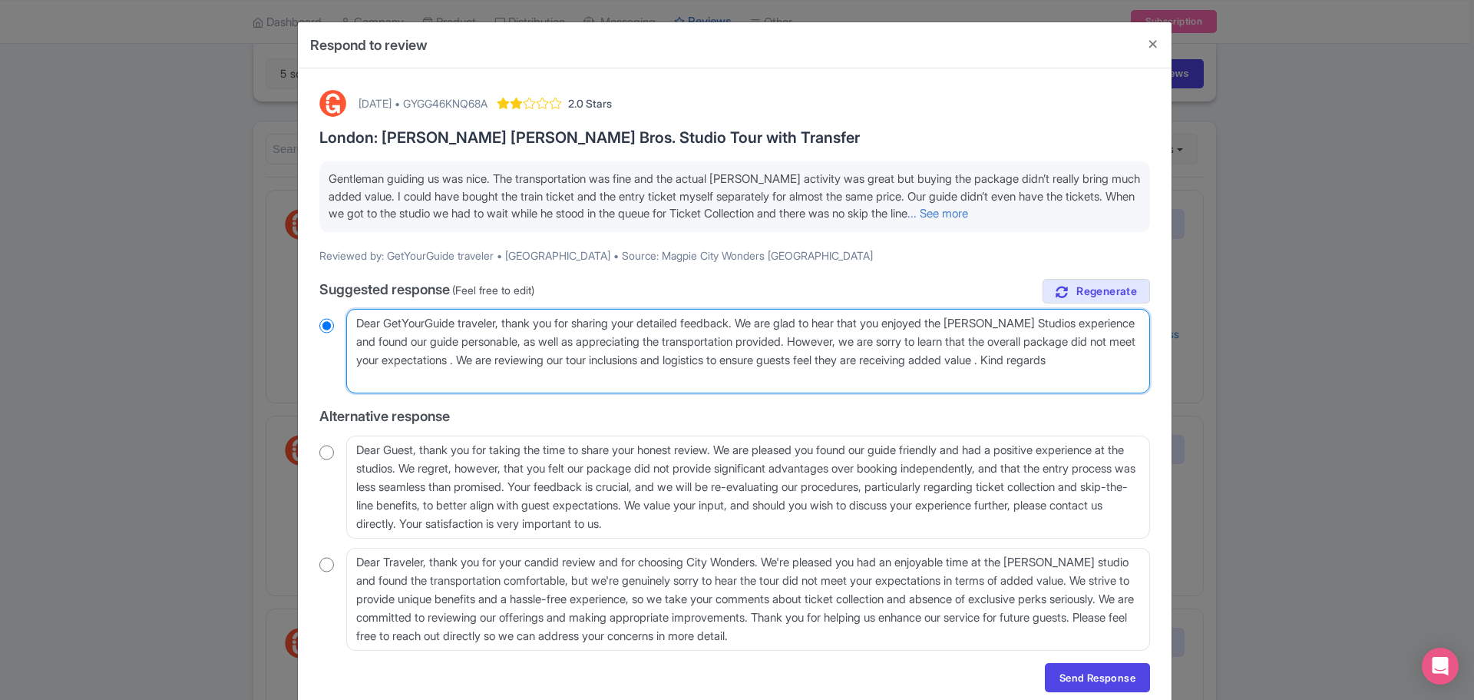
radio input "true"
type textarea "Dear GetYourGuide traveler, thank you for sharing your detailed feedback. We ar…"
radio input "true"
type textarea "Dear GetYourGuide traveler, thank you for sharing your detailed feedback. We ar…"
radio input "true"
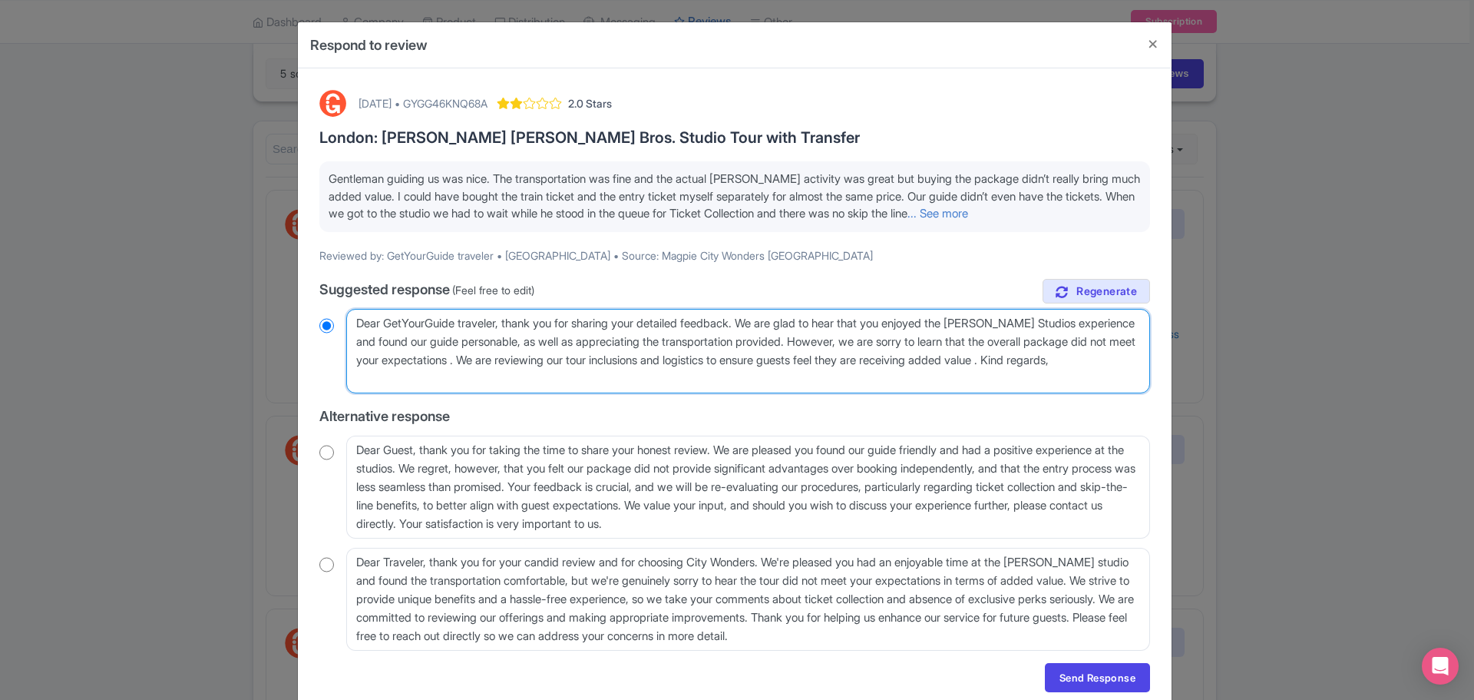
type textarea "Dear GetYourGuide traveler, thank you for sharing your detailed feedback. We ar…"
radio input "true"
type textarea "Dear GetYourGuide traveler, thank you for sharing your detailed feedback. We ar…"
radio input "true"
type textarea "Dear GetYourGuide traveler, thank you for sharing your detailed feedback. We ar…"
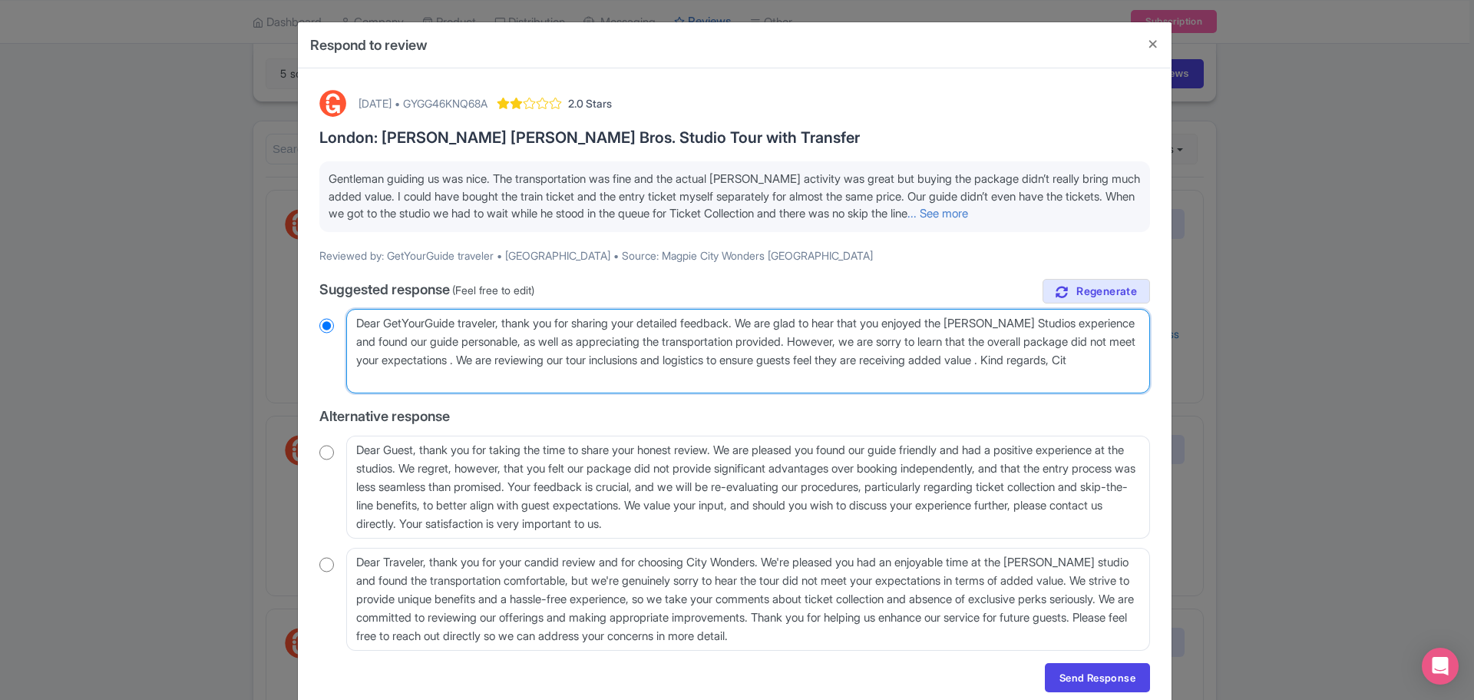
radio input "true"
type textarea "Dear GetYourGuide traveler, thank you for sharing your detailed feedback. We ar…"
radio input "true"
type textarea "Dear GetYourGuide traveler, thank you for sharing your detailed feedback. We ar…"
radio input "true"
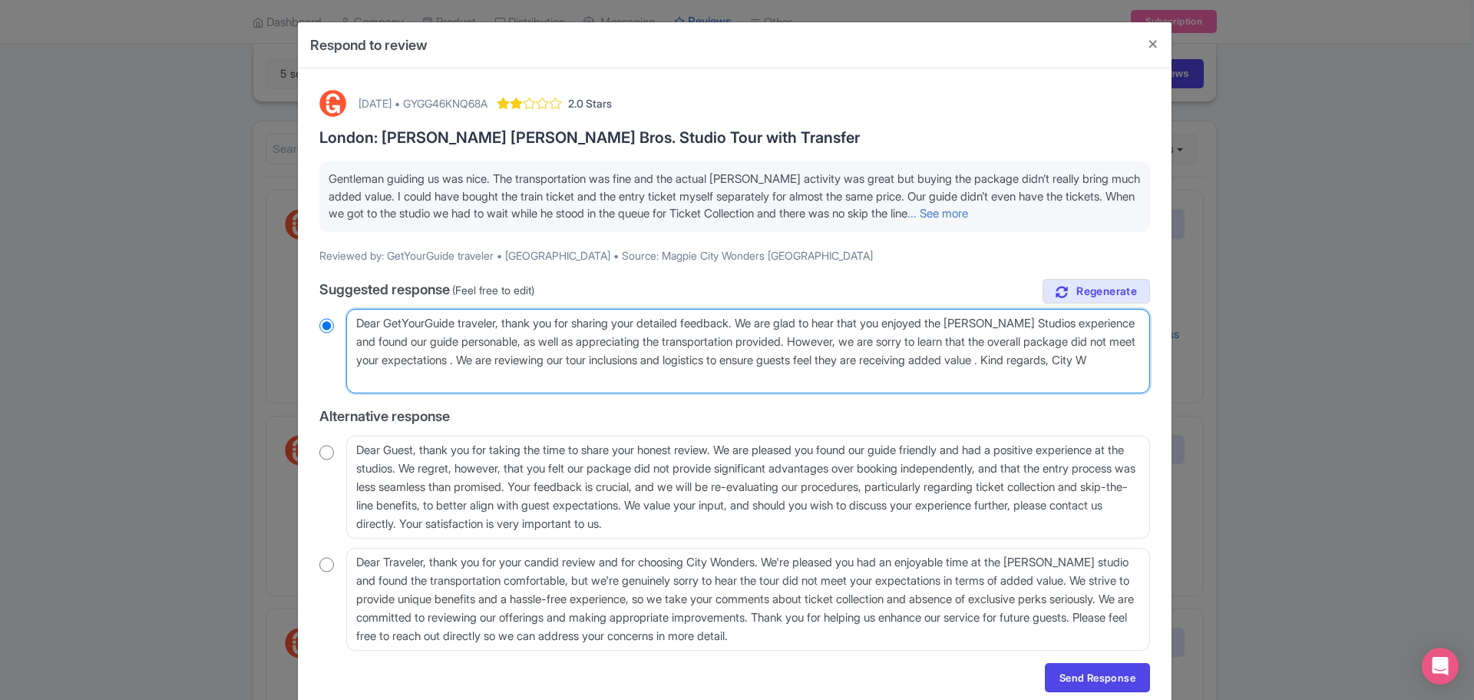
type textarea "Dear GetYourGuide traveler, thank you for sharing your detailed feedback. We ar…"
radio input "true"
type textarea "Dear GetYourGuide traveler, thank you for sharing your detailed feedback. We ar…"
radio input "true"
type textarea "Dear GetYourGuide traveler, thank you for sharing your detailed feedback. We ar…"
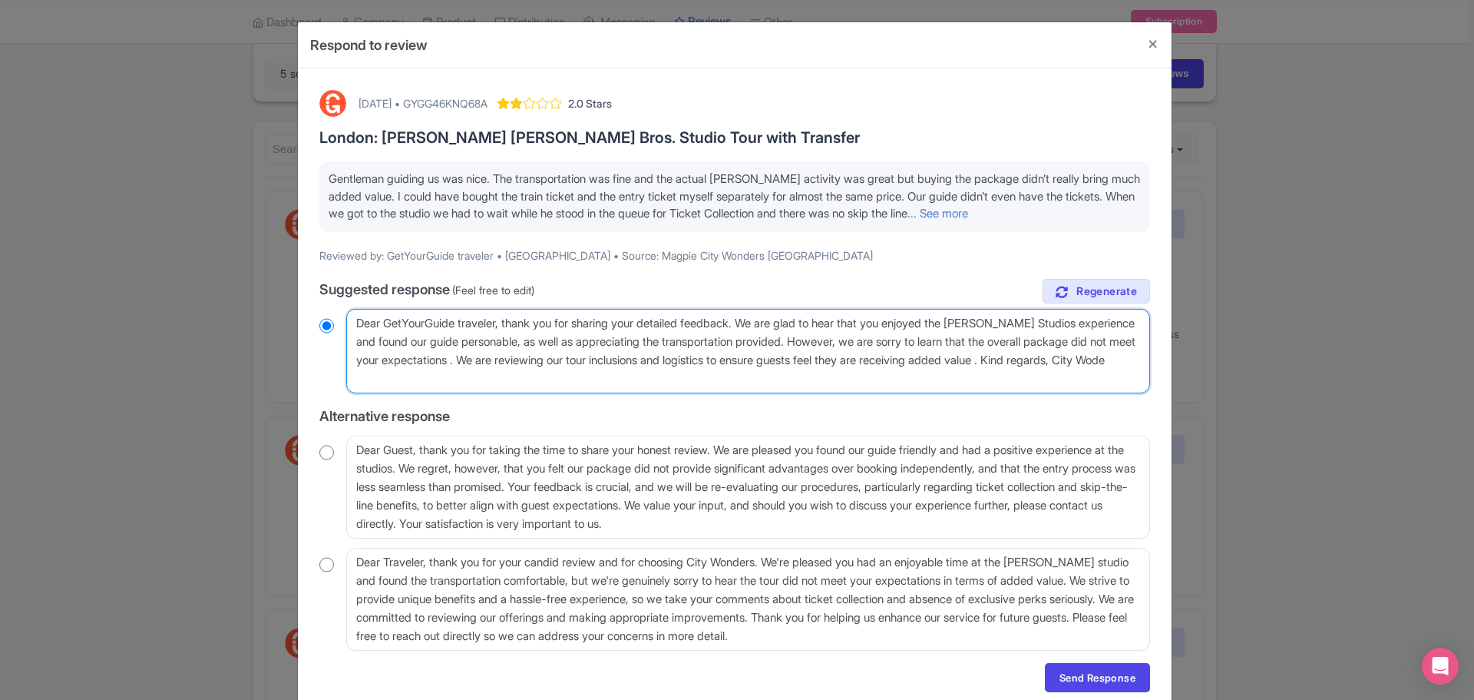
radio input "true"
type textarea "Dear GetYourGuide traveler, thank you for sharing your detailed feedback. We ar…"
radio input "true"
type textarea "Dear GetYourGuide traveler, thank you for sharing your detailed feedback. We ar…"
radio input "true"
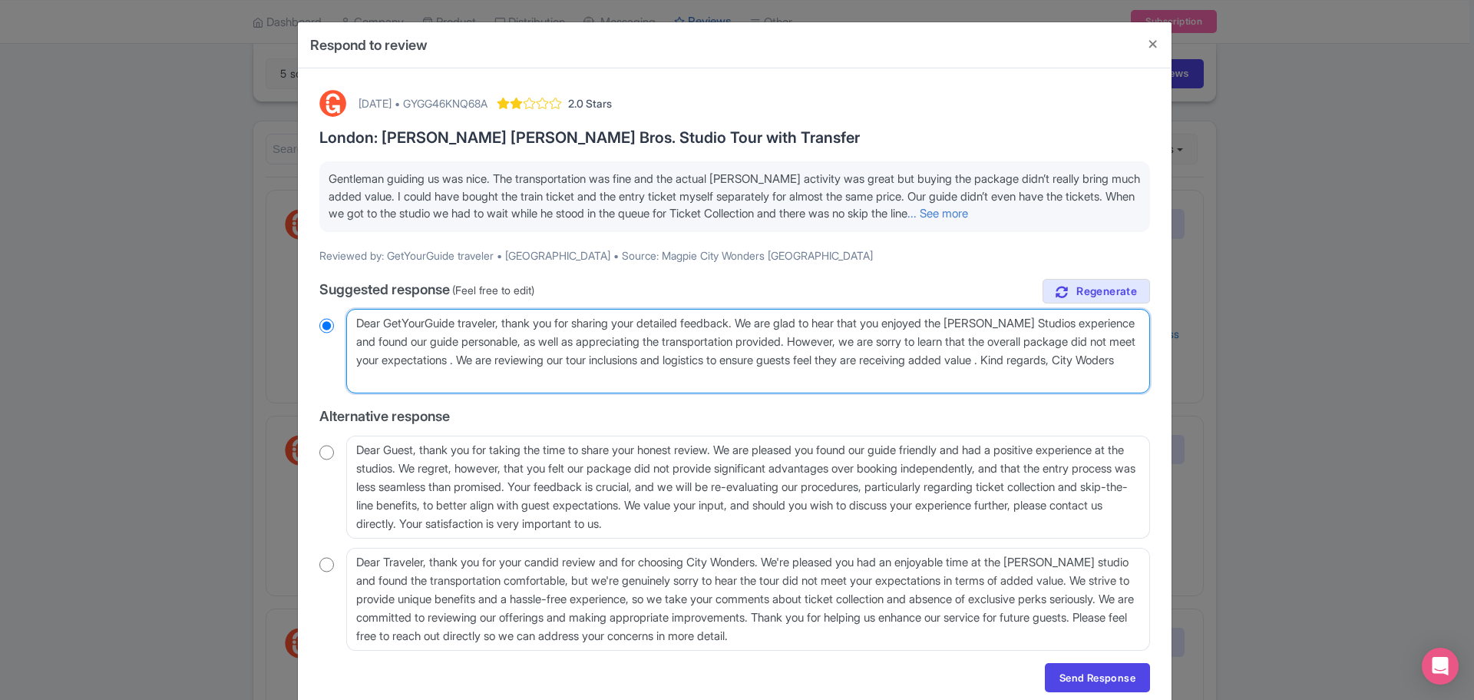
type textarea "Dear GetYourGuide traveler, thank you for sharing your detailed feedback. We ar…"
radio input "true"
type textarea "Dear GetYourGuide traveler, thank you for sharing your detailed feedback. We ar…"
radio input "true"
type textarea "Dear GetYourGuide traveler, thank you for sharing your detailed feedback. We ar…"
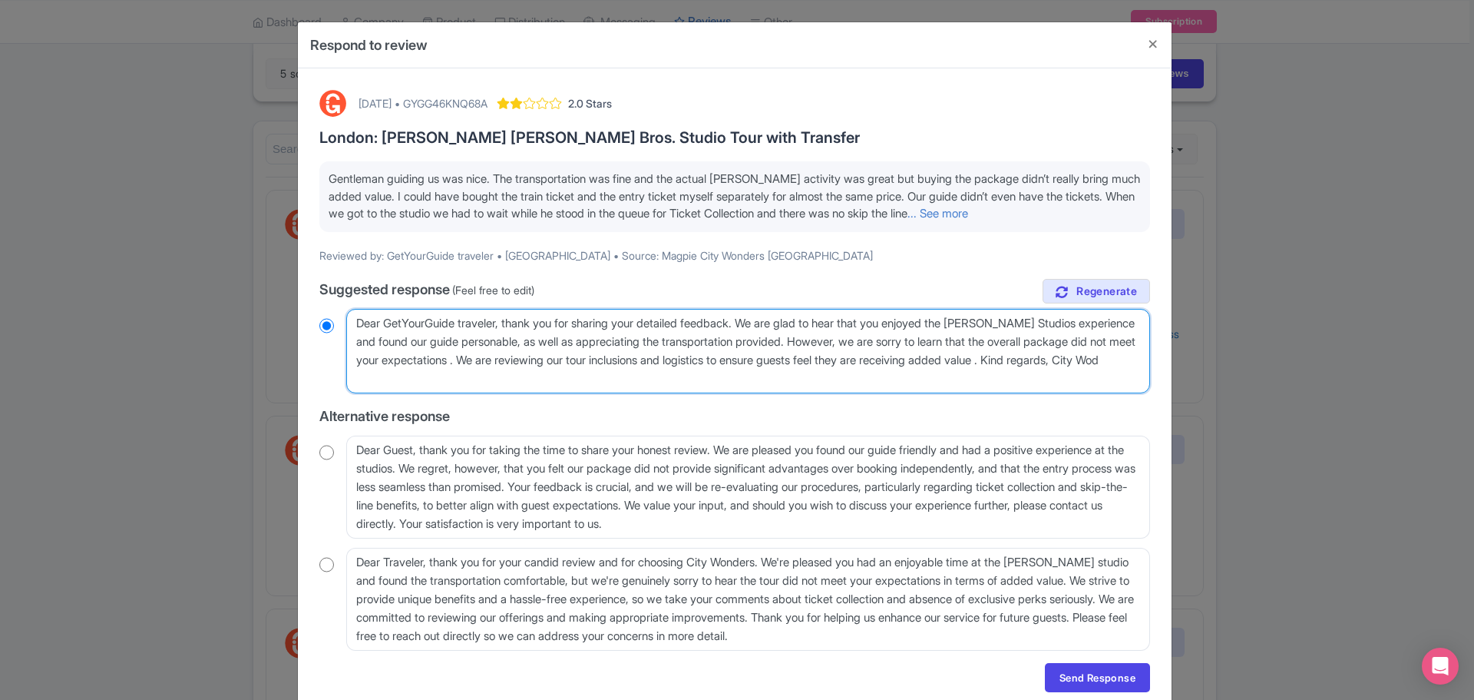
radio input "true"
type textarea "Dear GetYourGuide traveler, thank you for sharing your detailed feedback. We ar…"
radio input "true"
type textarea "Dear GetYourGuide traveler, thank you for sharing your detailed feedback. We ar…"
radio input "true"
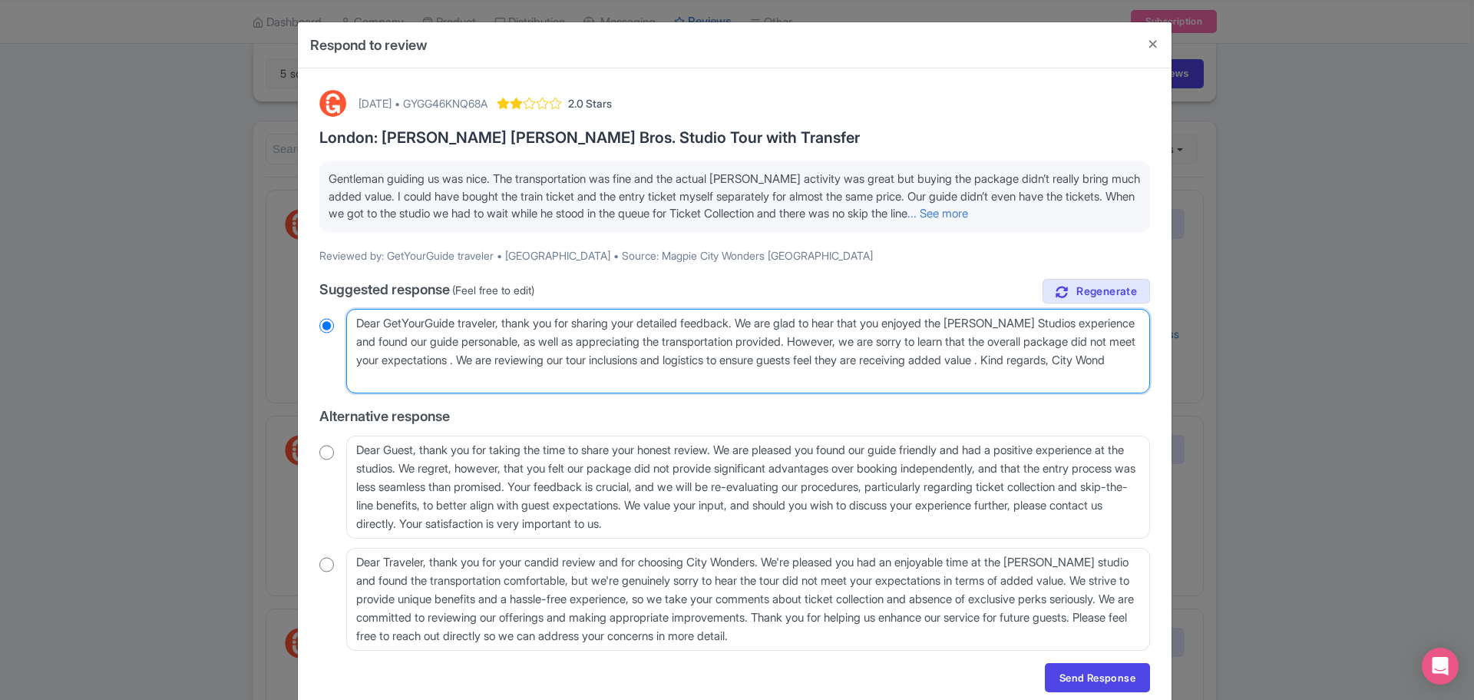
type textarea "Dear GetYourGuide traveler, thank you for sharing your detailed feedback. We ar…"
radio input "true"
type textarea "Dear GetYourGuide traveler, thank you for sharing your detailed feedback. We ar…"
radio input "true"
type textarea "Dear GetYourGuide traveler, thank you for sharing your detailed feedback. We ar…"
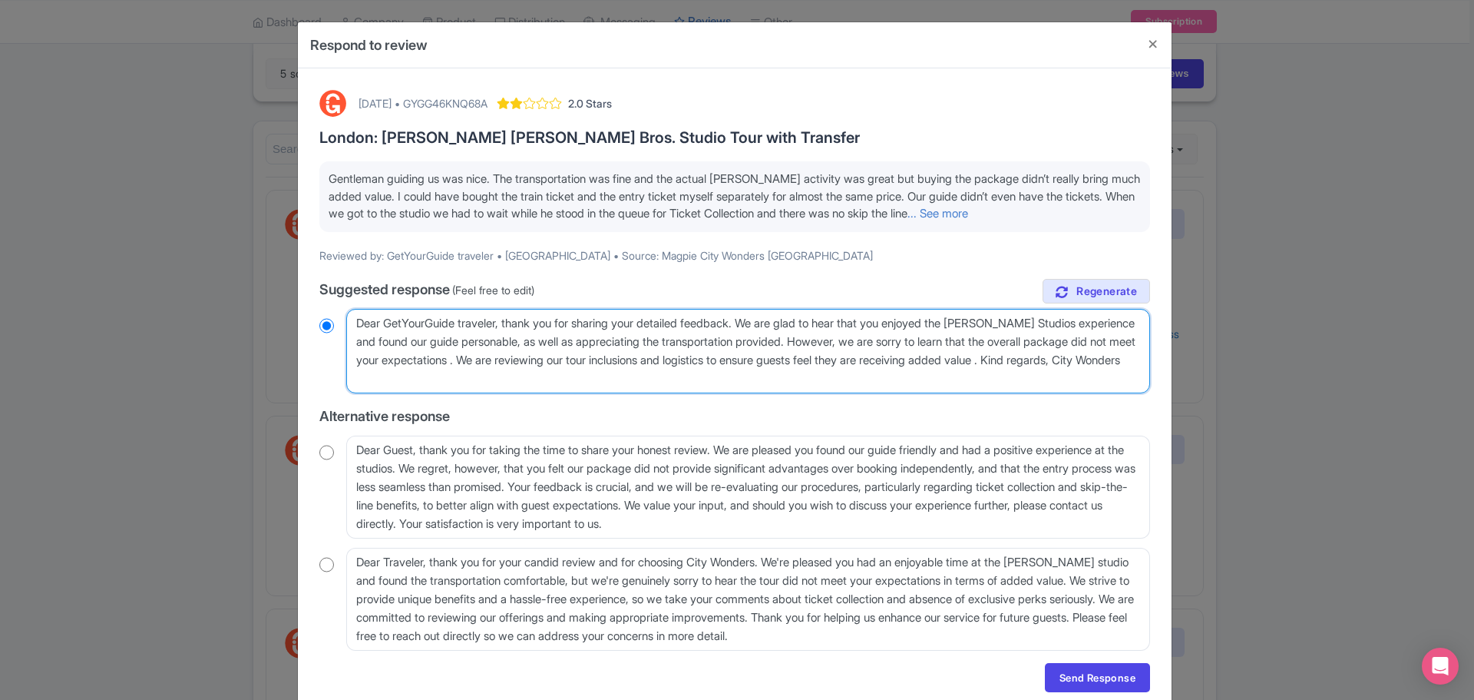
radio input "true"
type textarea "Dear GetYourGuide traveler, thank you for sharing your detailed feedback. We ar…"
radio input "true"
type textarea "Dear GetYourGuide traveler, thank you for sharing your detailed feedback. We ar…"
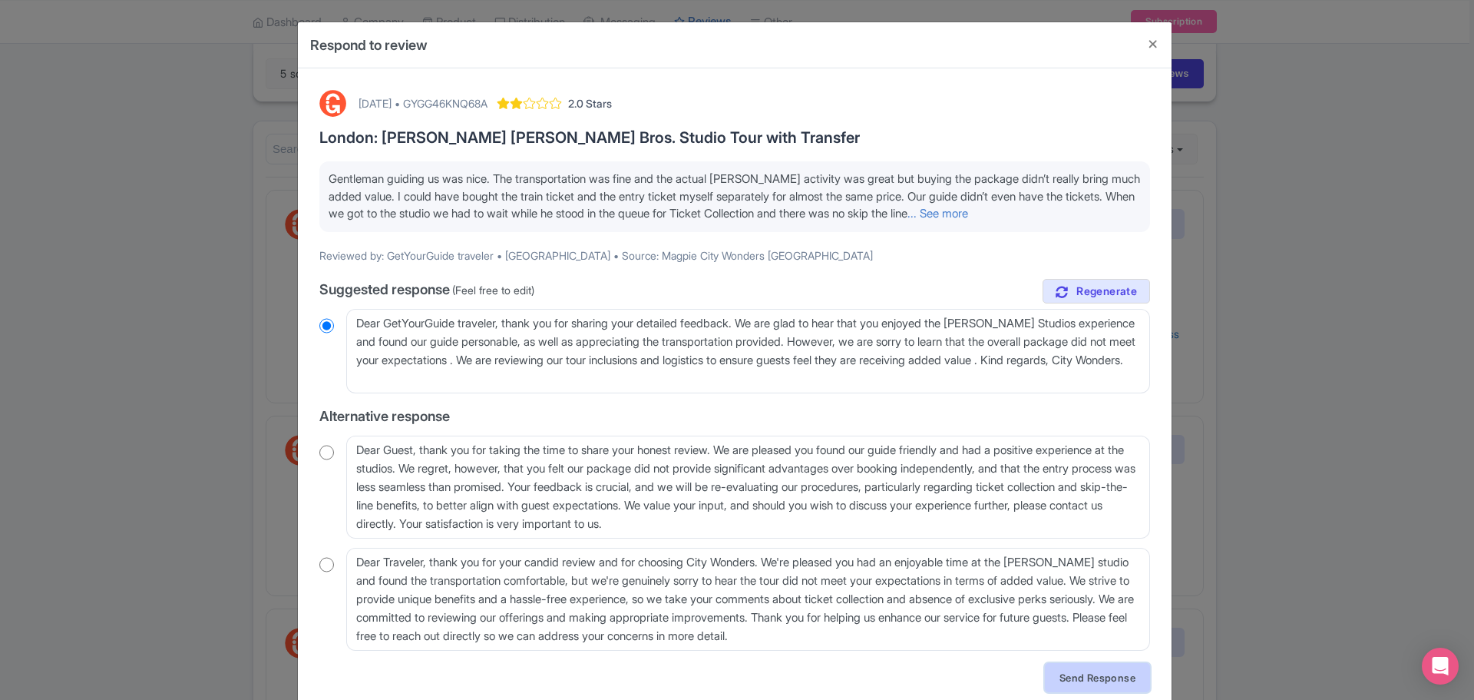
click at [1102, 677] on link "Send Response" at bounding box center [1097, 677] width 105 height 29
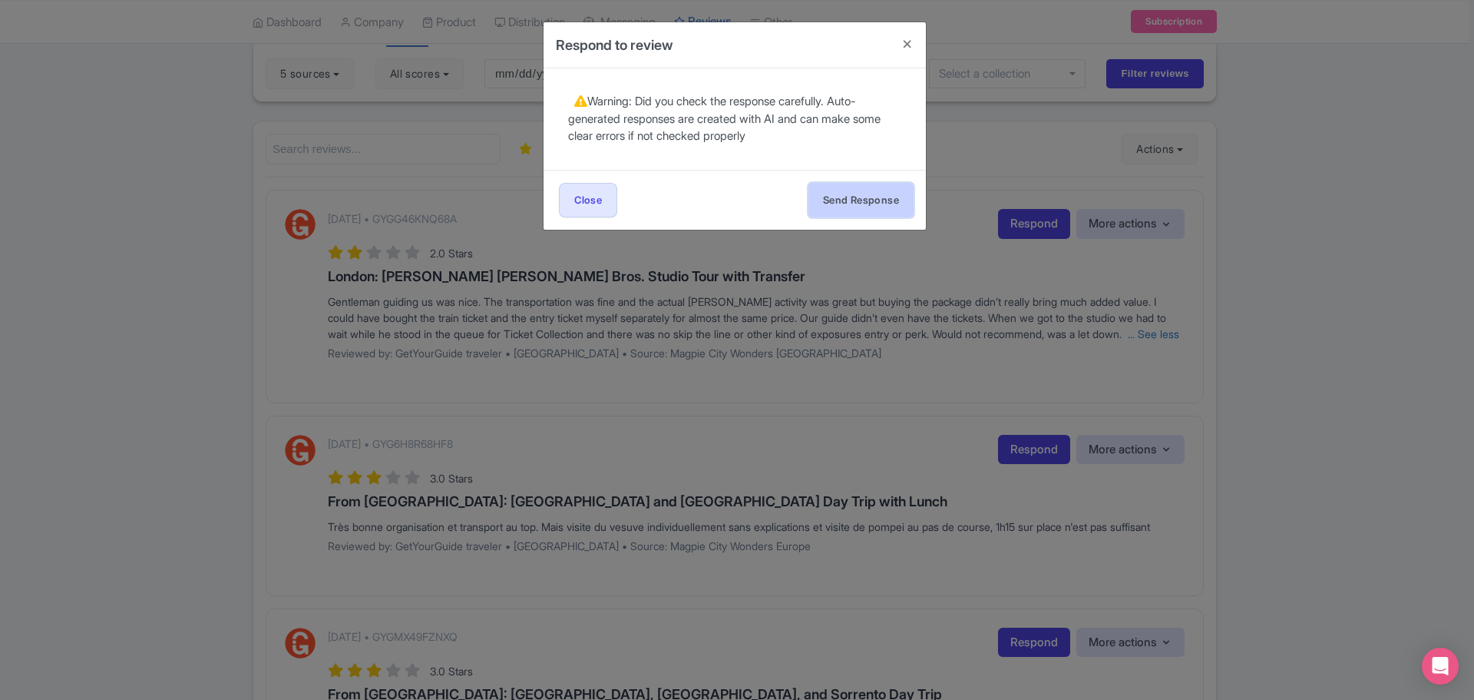
click at [897, 206] on button "Send Response" at bounding box center [861, 200] width 105 height 35
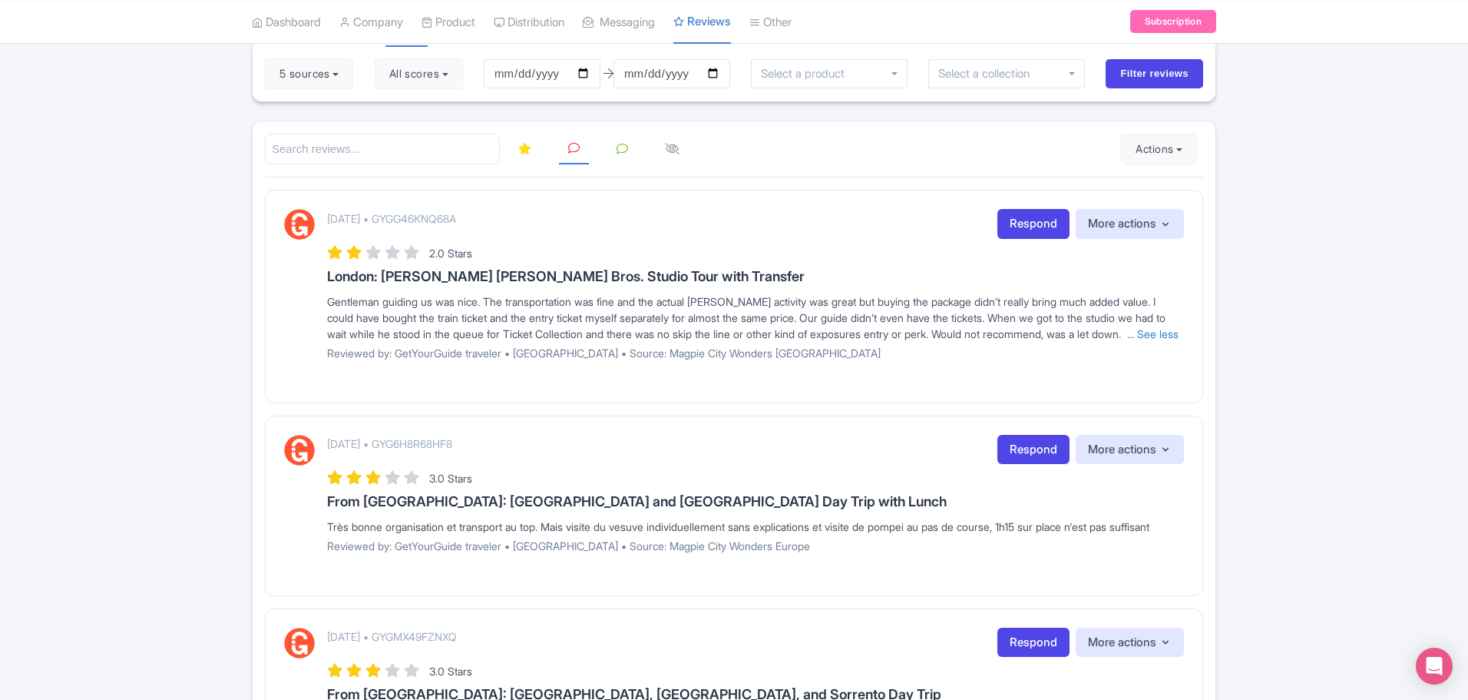
click at [523, 151] on icon at bounding box center [524, 149] width 13 height 12
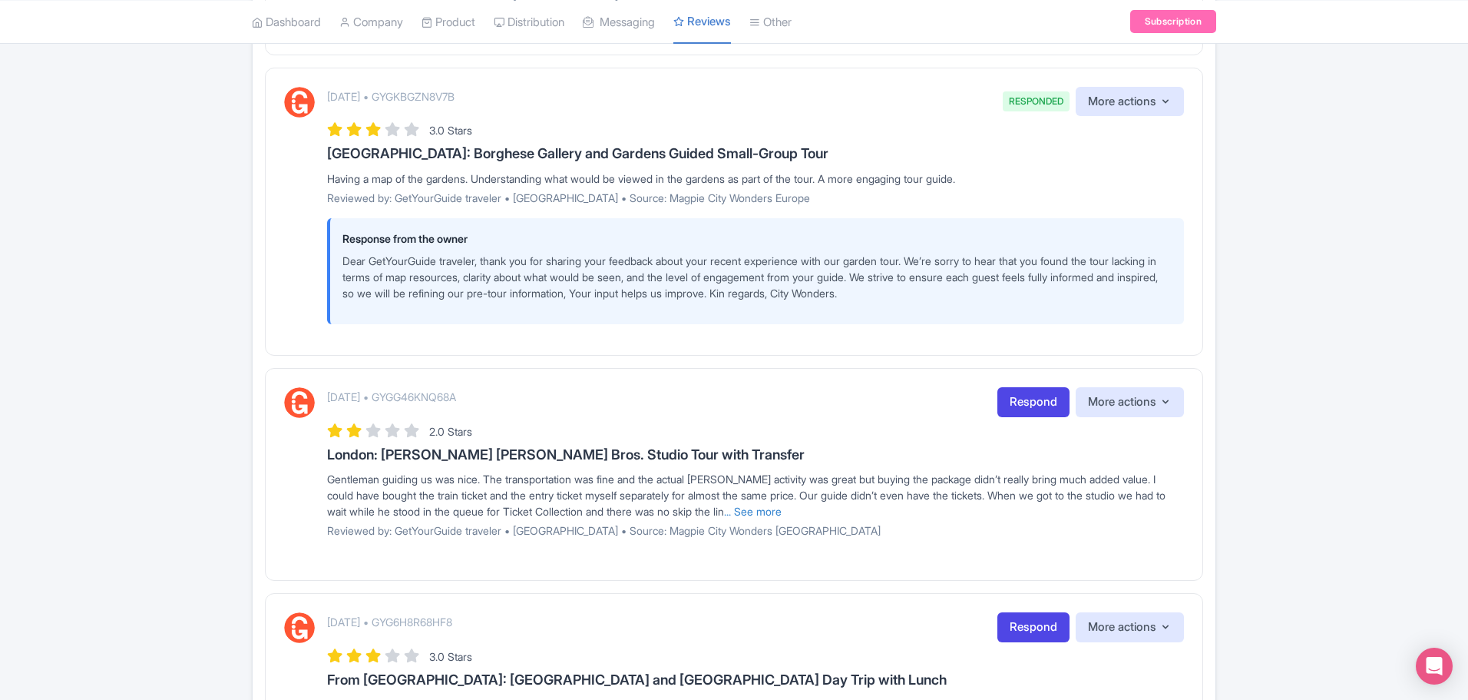
scroll to position [795, 0]
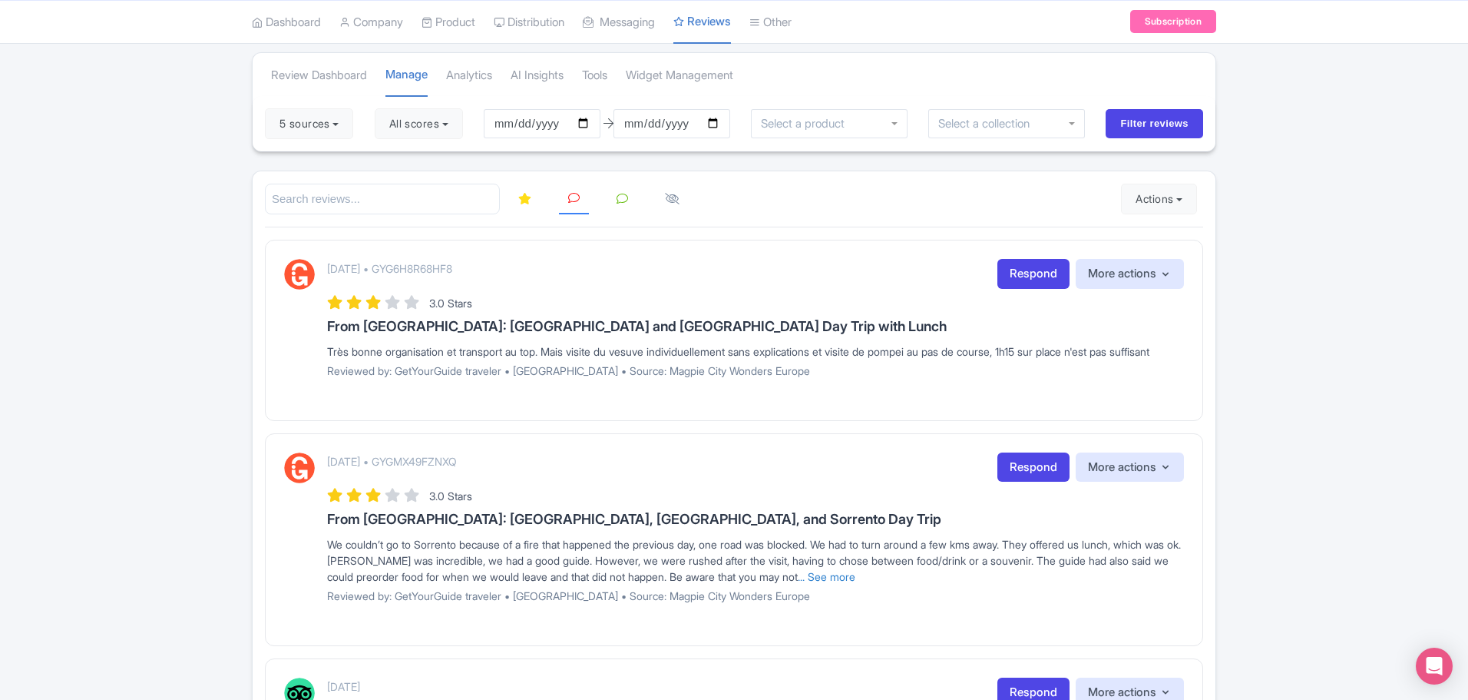
scroll to position [82, 0]
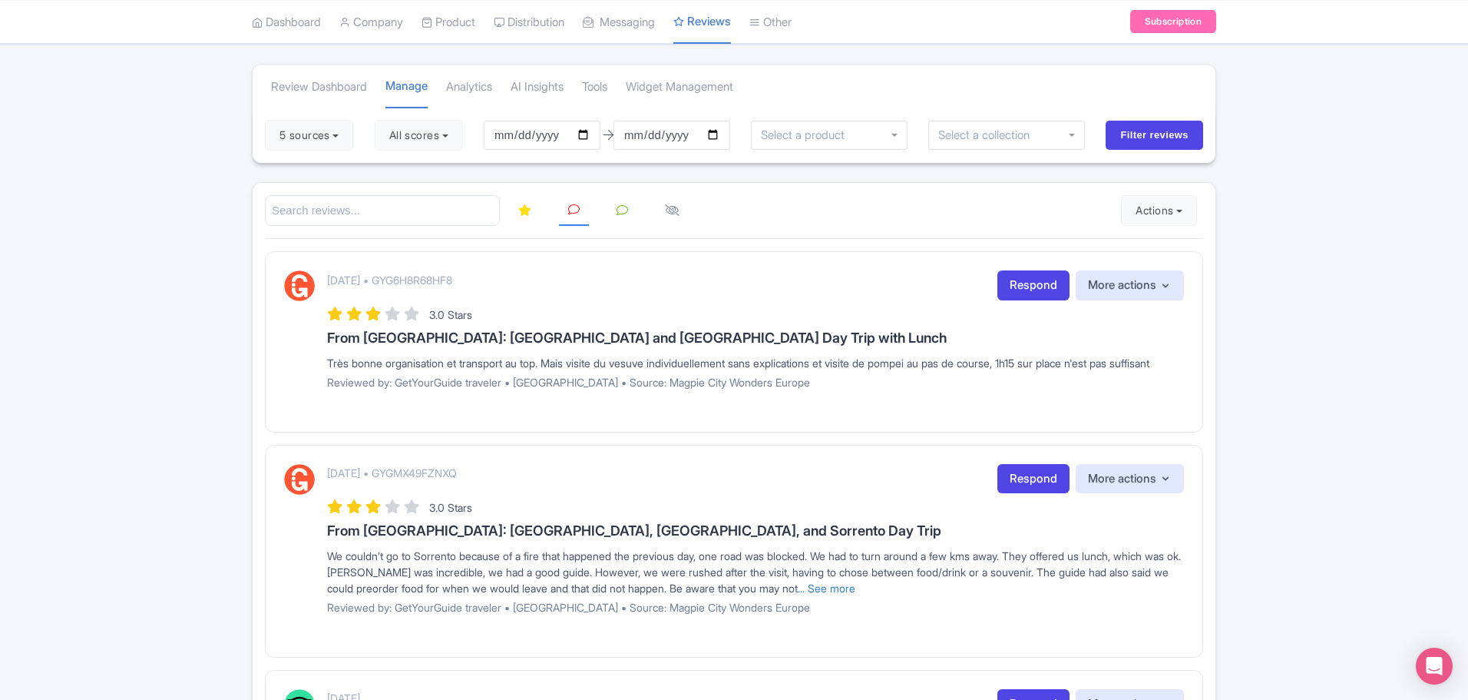
click at [517, 214] on link at bounding box center [524, 211] width 31 height 30
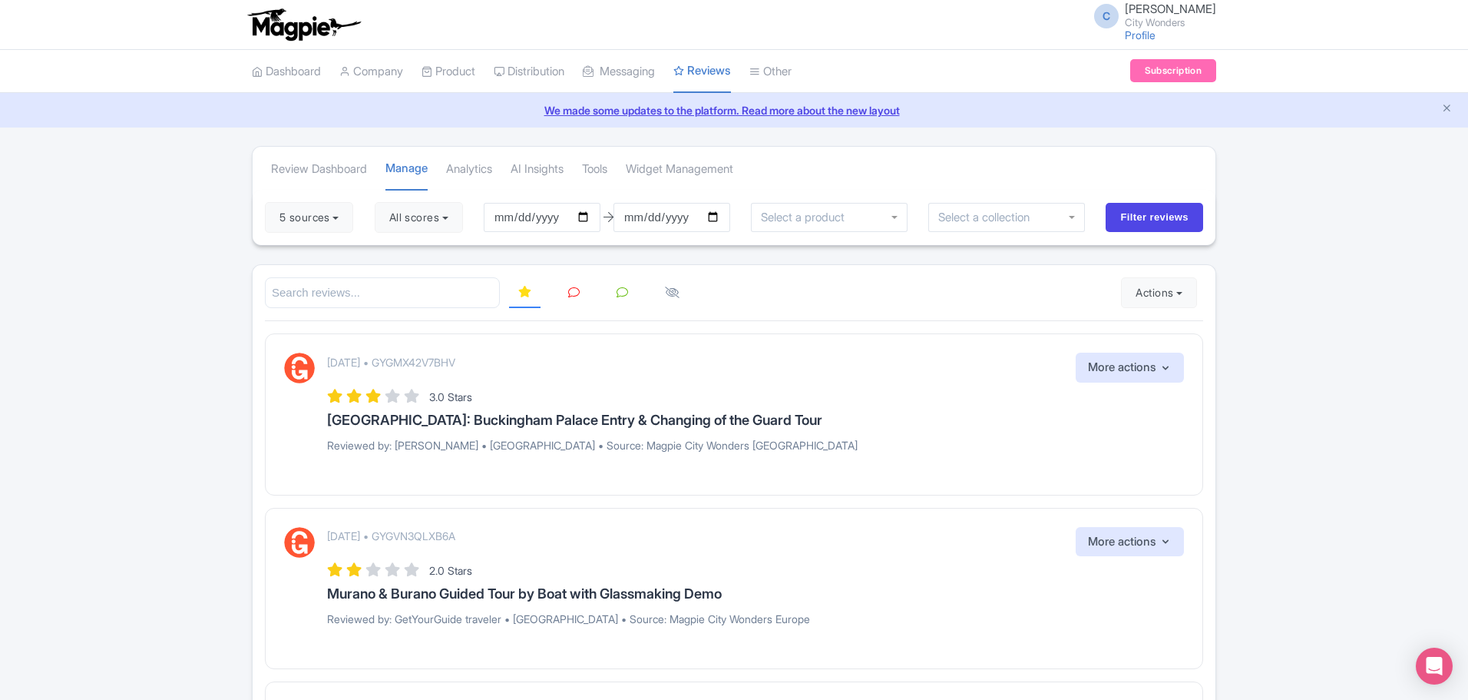
click at [571, 292] on icon at bounding box center [574, 292] width 12 height 12
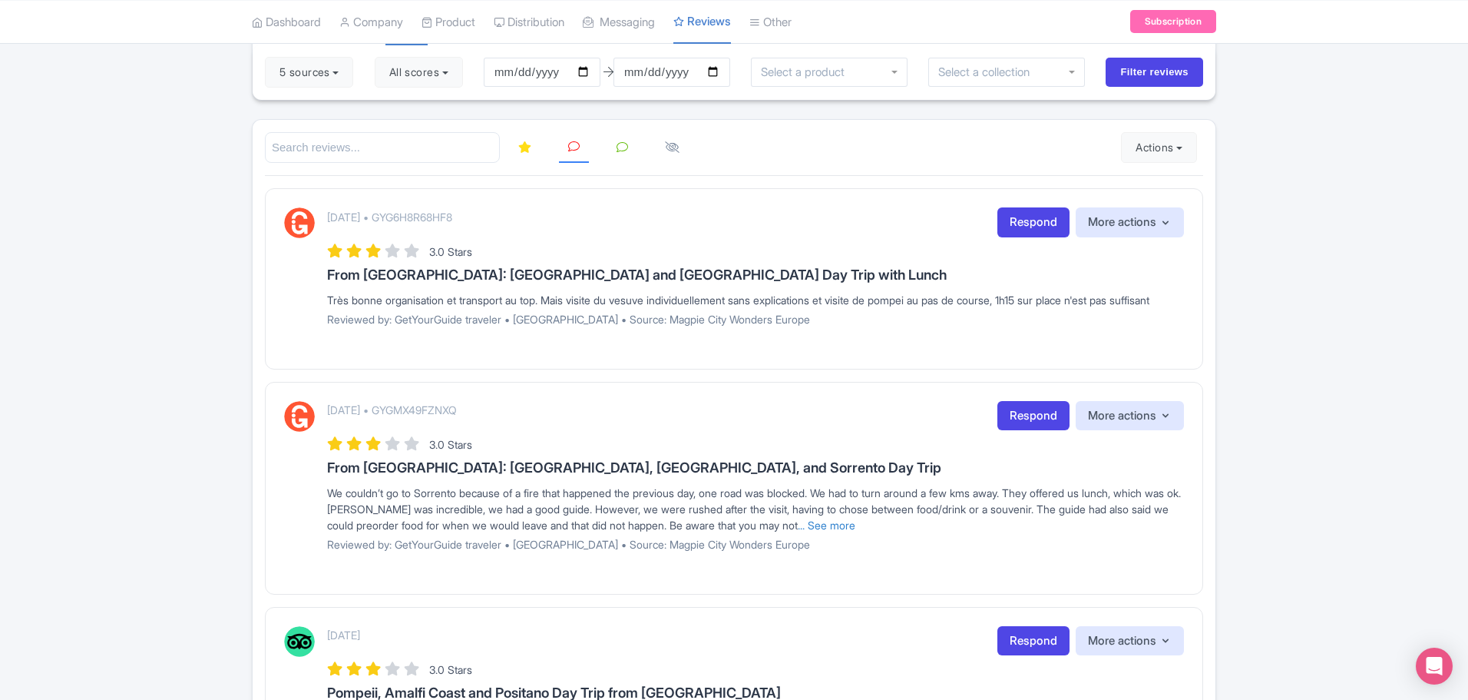
scroll to position [141, 0]
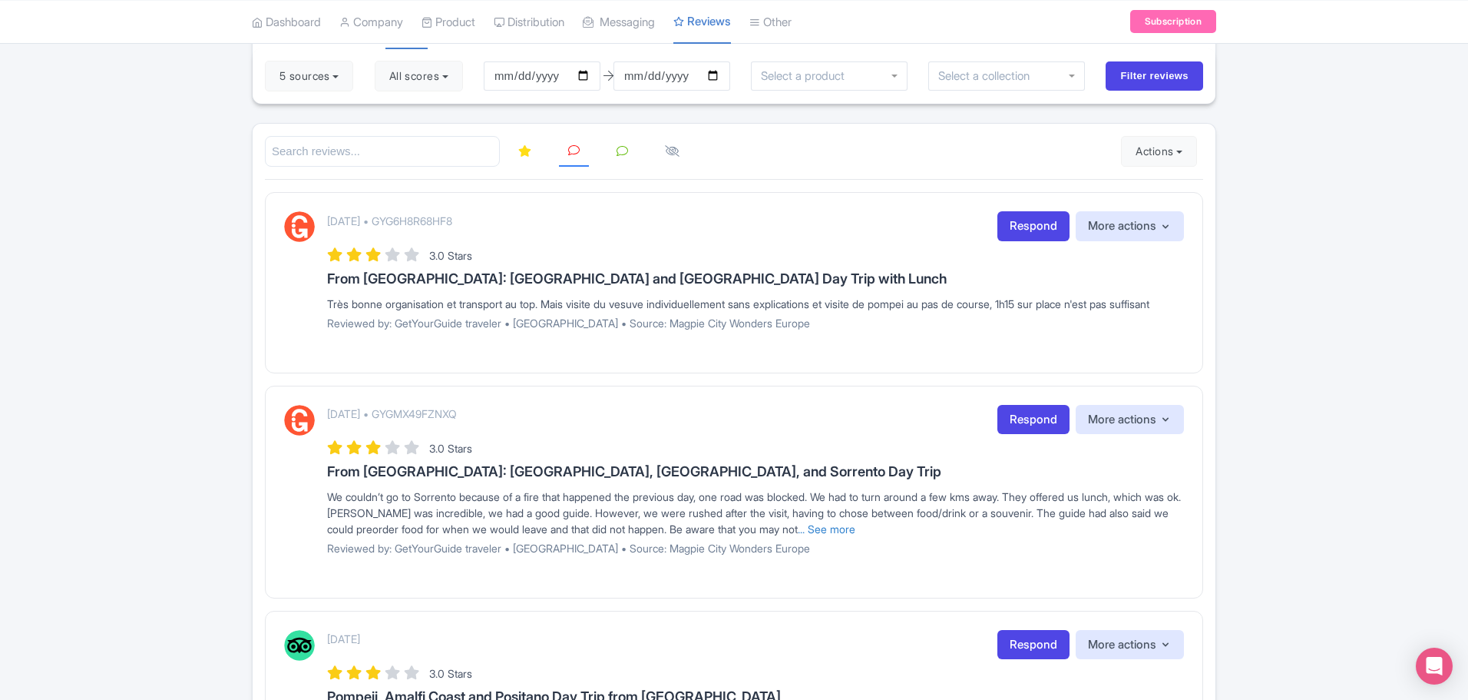
drag, startPoint x: 405, startPoint y: 320, endPoint x: 323, endPoint y: 304, distance: 83.0
click at [323, 304] on div "[DATE] • GYG6H8R68HF8 Respond More actions Hide from this page Hide from review…" at bounding box center [734, 276] width 900 height 130
click at [1108, 267] on div "[DATE] • GYG6H8R68HF8 Respond More actions Hide from this page Hide from review…" at bounding box center [755, 276] width 857 height 130
click at [1021, 230] on link "Respond" at bounding box center [1033, 226] width 72 height 30
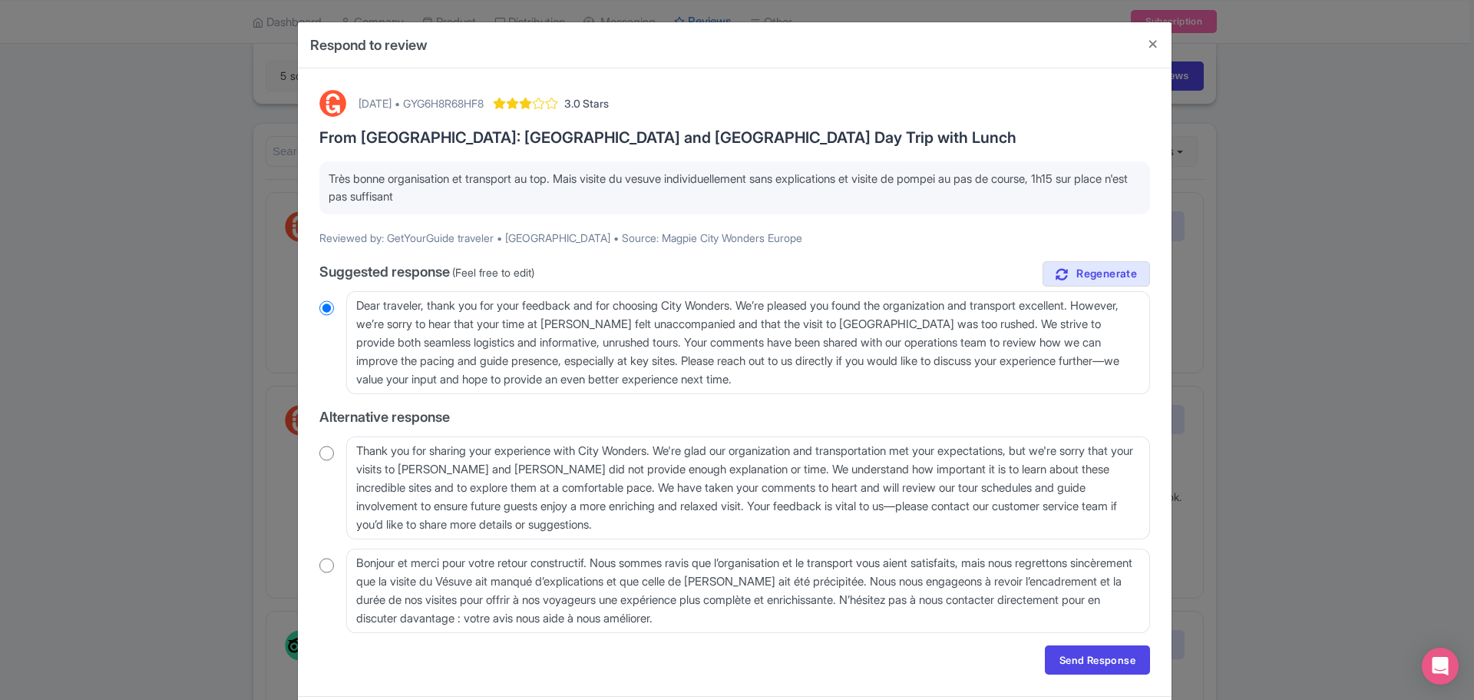
click at [323, 306] on input "radio" at bounding box center [326, 307] width 15 height 15
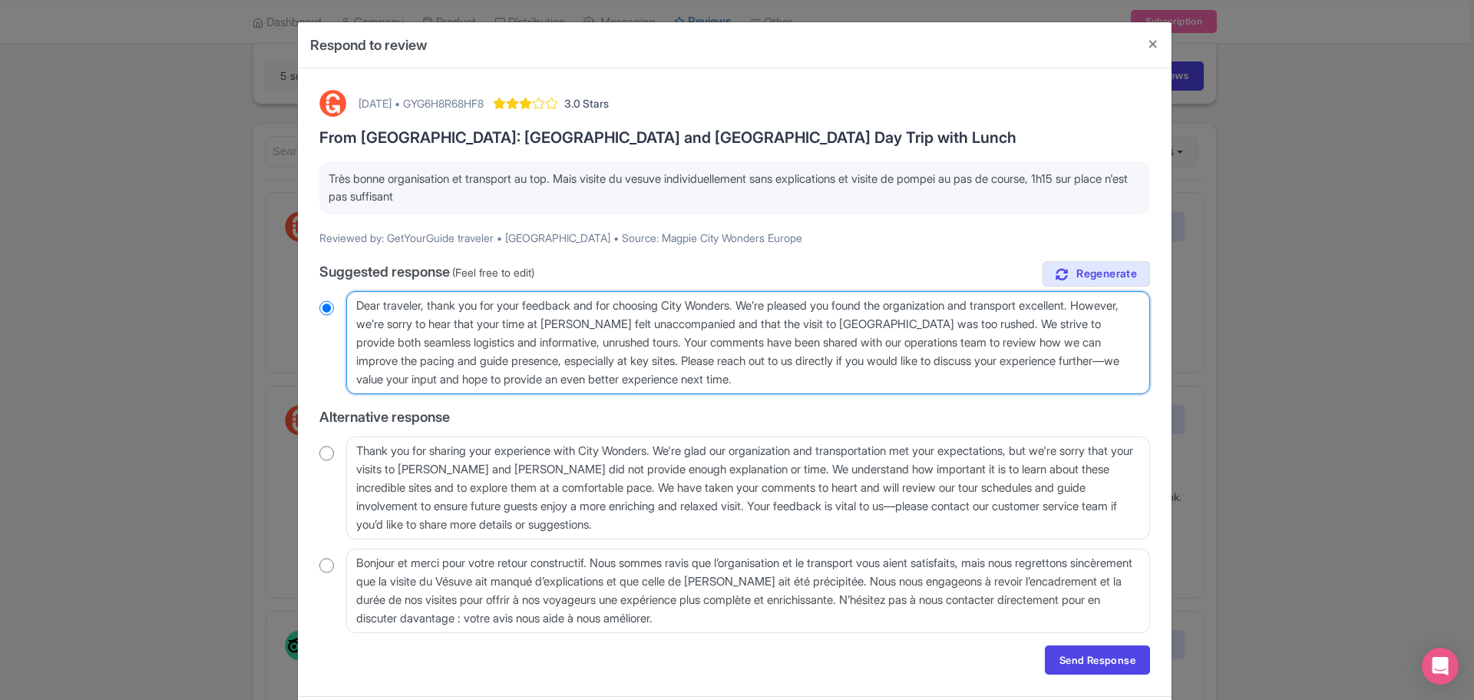
drag, startPoint x: 864, startPoint y: 386, endPoint x: 352, endPoint y: 309, distance: 517.3
click at [352, 309] on textarea "Dear traveler, thank you for your feedback and for choosing City Wonders. We’re…" at bounding box center [748, 342] width 804 height 103
radio input "true"
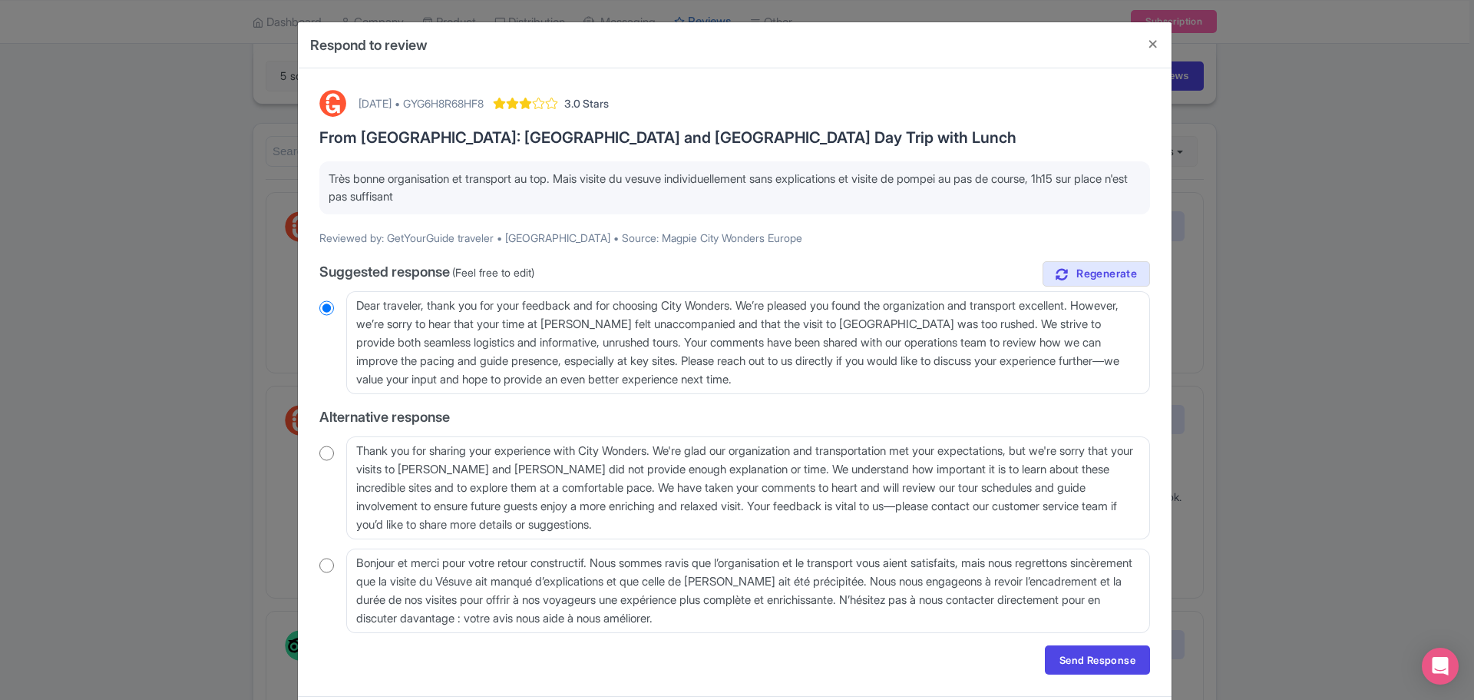
click at [484, 104] on div "[DATE] • GYG6H8R68HF8" at bounding box center [421, 103] width 125 height 16
click at [484, 103] on div "[DATE] • GYG6H8R68HF8" at bounding box center [421, 103] width 125 height 16
click at [484, 98] on div "[DATE] • GYG6H8R68HF8" at bounding box center [421, 103] width 125 height 16
copy div "GYG6H8R68HF8"
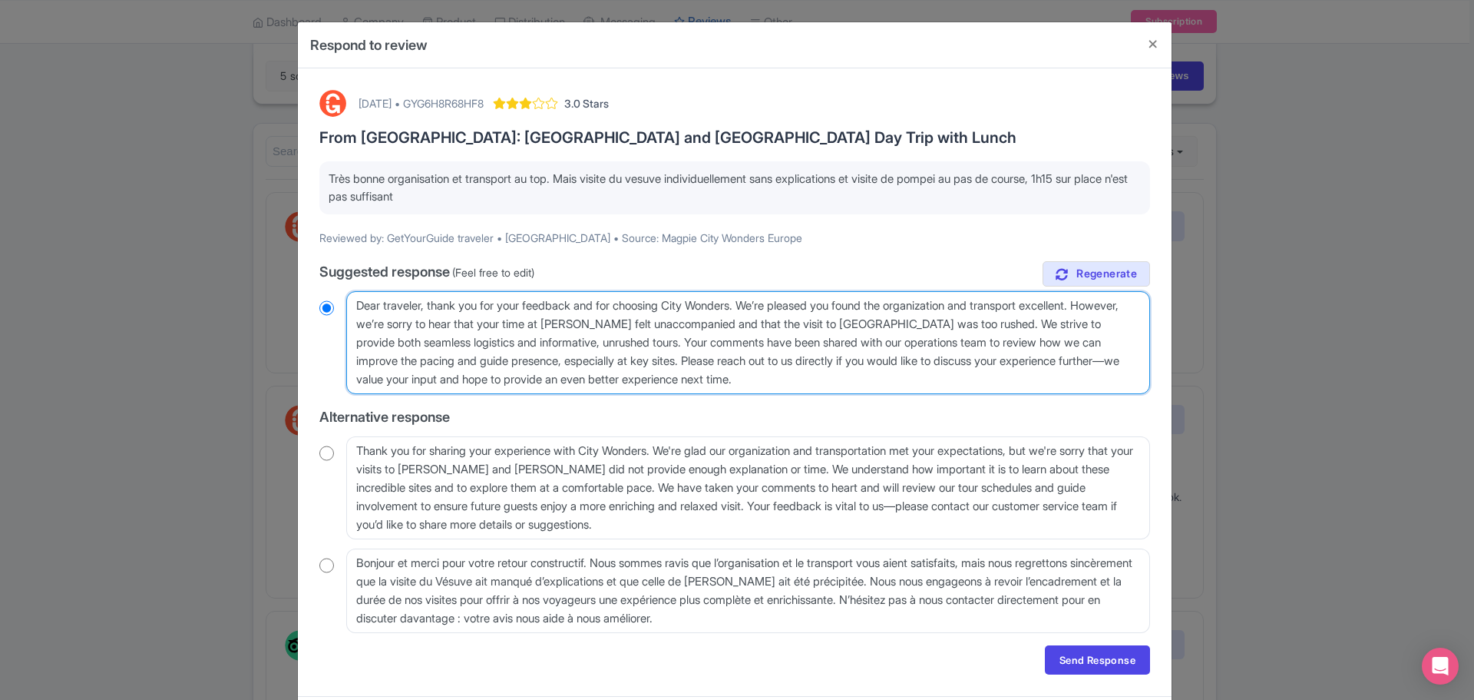
drag, startPoint x: 855, startPoint y: 379, endPoint x: 352, endPoint y: 302, distance: 508.8
click at [352, 302] on textarea "Dear traveler, thank you for your feedback and for choosing City Wonders. We’re…" at bounding box center [748, 342] width 804 height 103
paste textarea "Cher voyageur, merci d’avoir pris le temps de partager votre avis sur cette exc…"
type textarea "Cher voyageur, merci d’avoir pris le temps de partager votre avis sur cette exc…"
radio input "true"
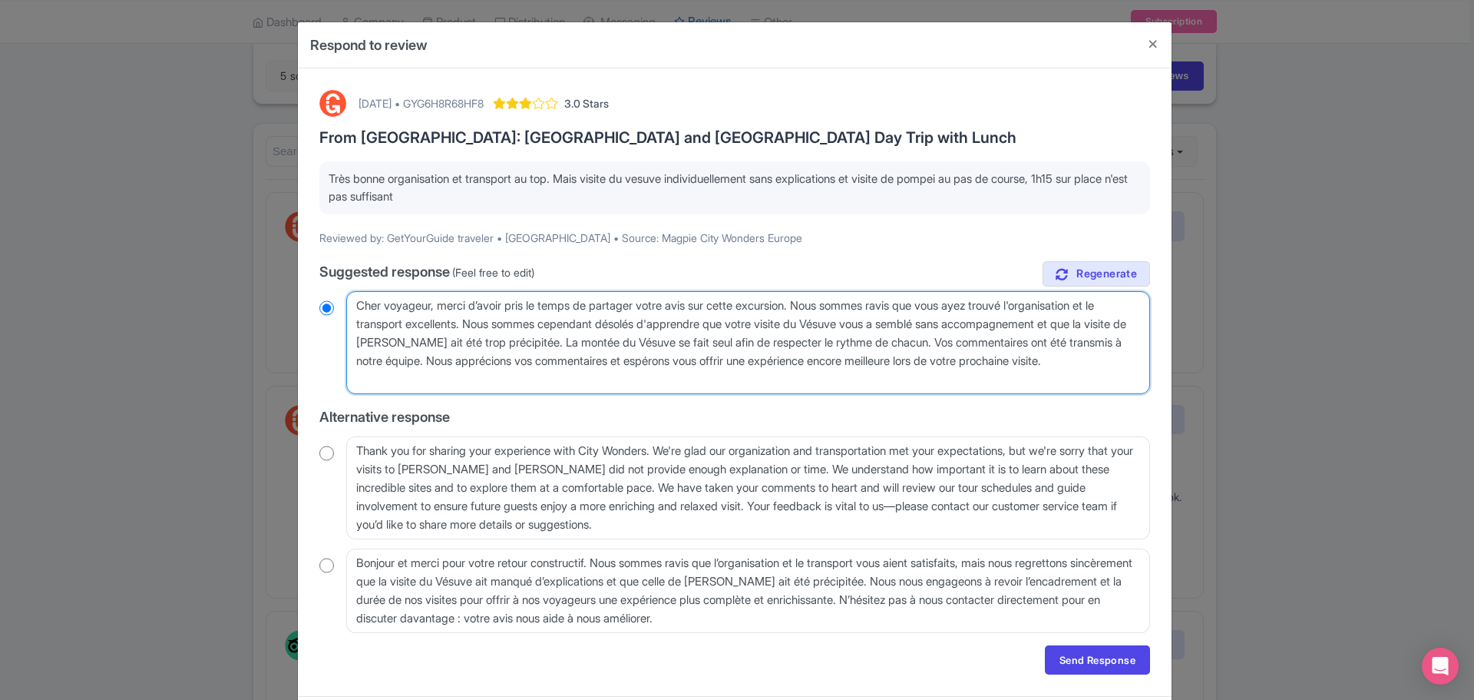
drag, startPoint x: 475, startPoint y: 382, endPoint x: 486, endPoint y: 362, distance: 22.7
click at [486, 362] on textarea "Dear traveler, thank you for your feedback and for choosing City Wonders. We’re…" at bounding box center [748, 342] width 804 height 103
type textarea "Cher voyageur, merci d’avoir pris le temps de partager votre avis sur cette exc…"
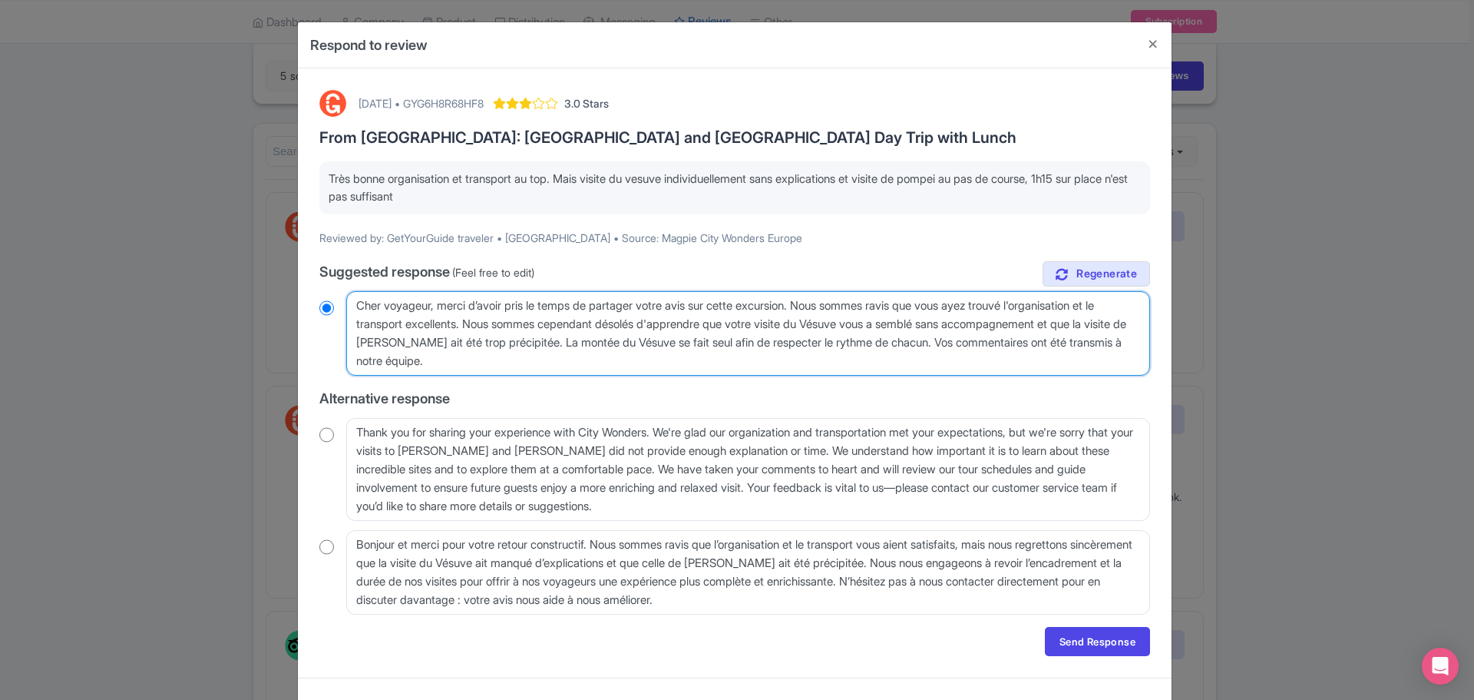
radio input "true"
type textarea "Cher voyageur, merci d’avoir pris le temps de partager votre avis sur cette exc…"
radio input "true"
type textarea "Cher voyageur, merci d’avoir pris le temps de partager votre avis sur cette exc…"
radio input "true"
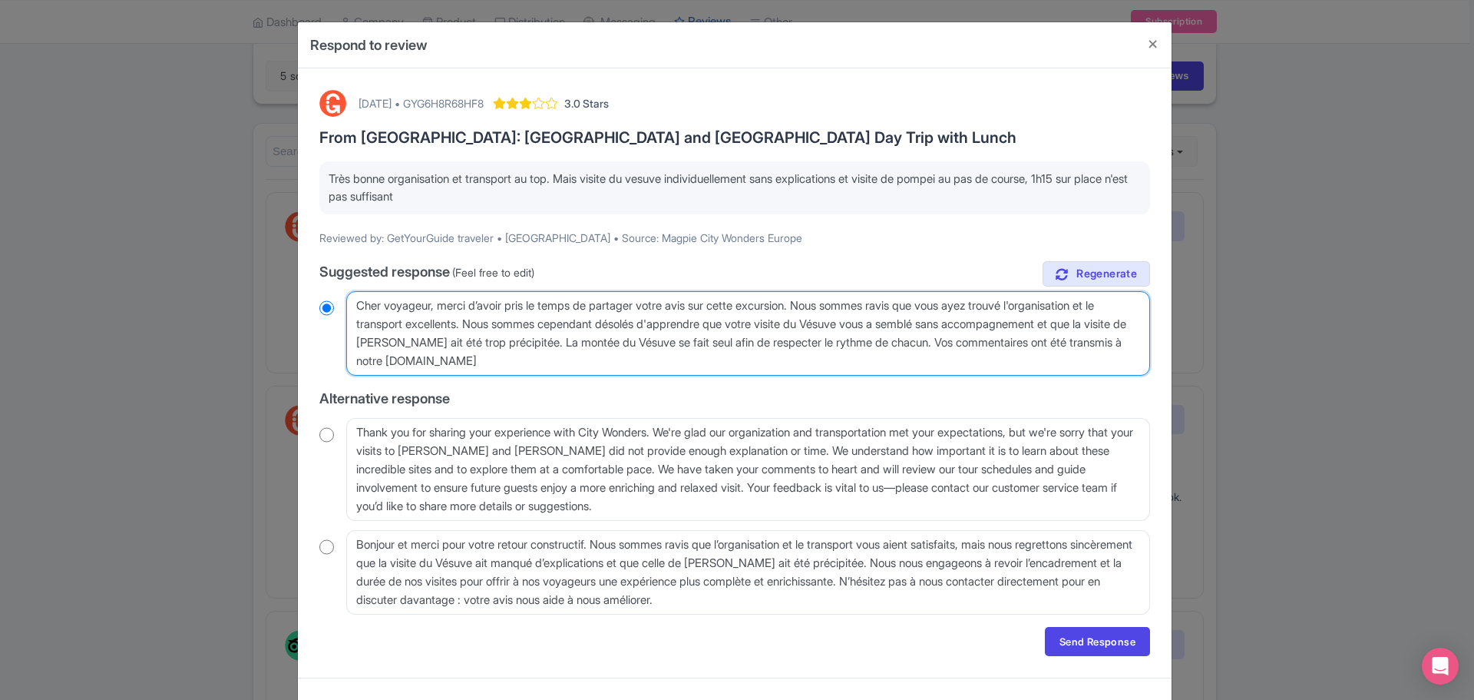
type textarea "Cher voyageur, merci d’avoir pris le temps de partager votre avis sur cette exc…"
radio input "true"
type textarea "Cher voyageur, merci d’avoir pris le temps de partager votre avis sur cette exc…"
radio input "true"
type textarea "Cher voyageur, merci d’avoir pris le temps de partager votre avis sur cette exc…"
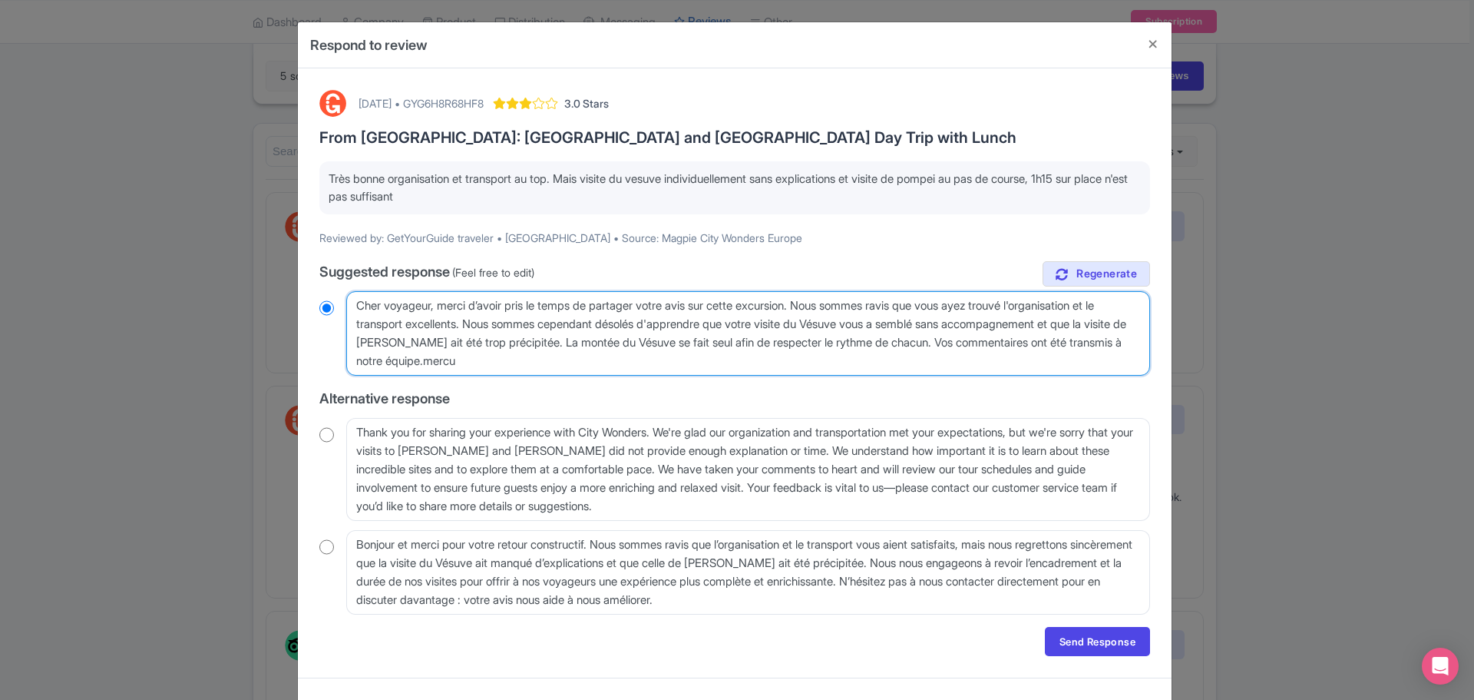
radio input "true"
type textarea "Cher voyageur, merci d’avoir pris le temps de partager votre avis sur cette exc…"
radio input "true"
type textarea "Cher voyageur, merci d’avoir pris le temps de partager votre avis sur cette exc…"
radio input "true"
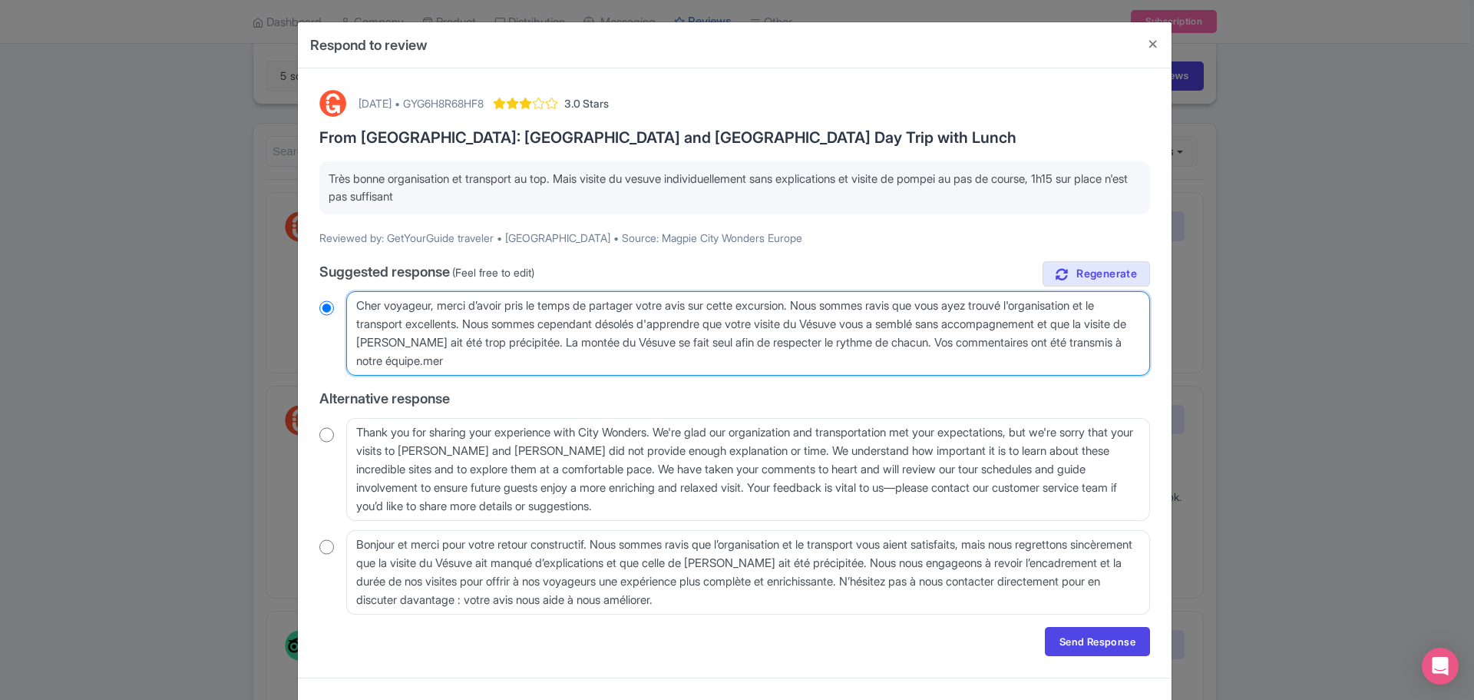
type textarea "Cher voyageur, merci d’avoir pris le temps de partager votre avis sur cette exc…"
radio input "true"
type textarea "Cher voyageur, merci d’avoir pris le temps de partager votre avis sur cette exc…"
radio input "true"
type textarea "Cher voyageur, merci d’avoir pris le temps de partager votre avis sur cette exc…"
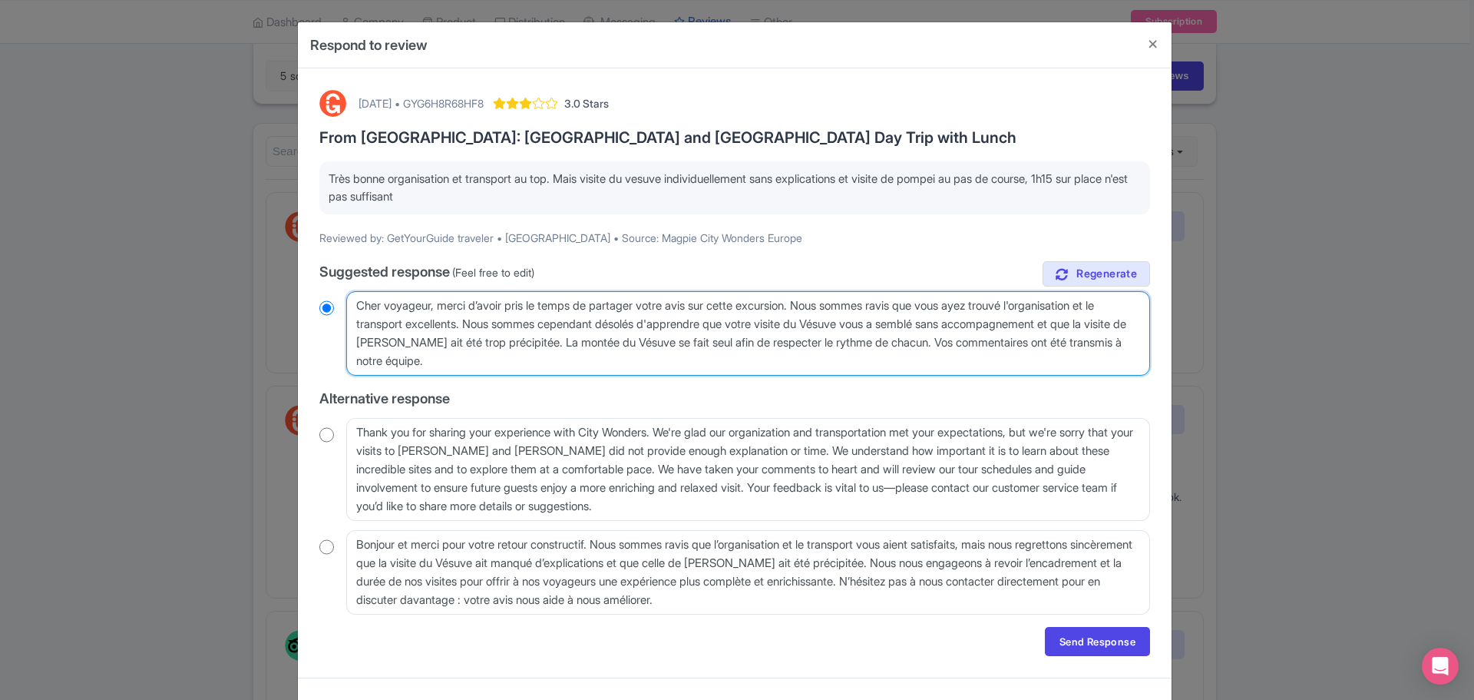
radio input "true"
type textarea "Cher voyageur, merci d’avoir pris le temps de partager votre avis sur cette exc…"
radio input "true"
type textarea "Cher voyageur, merci d’avoir pris le temps de partager votre avis sur cette exc…"
radio input "true"
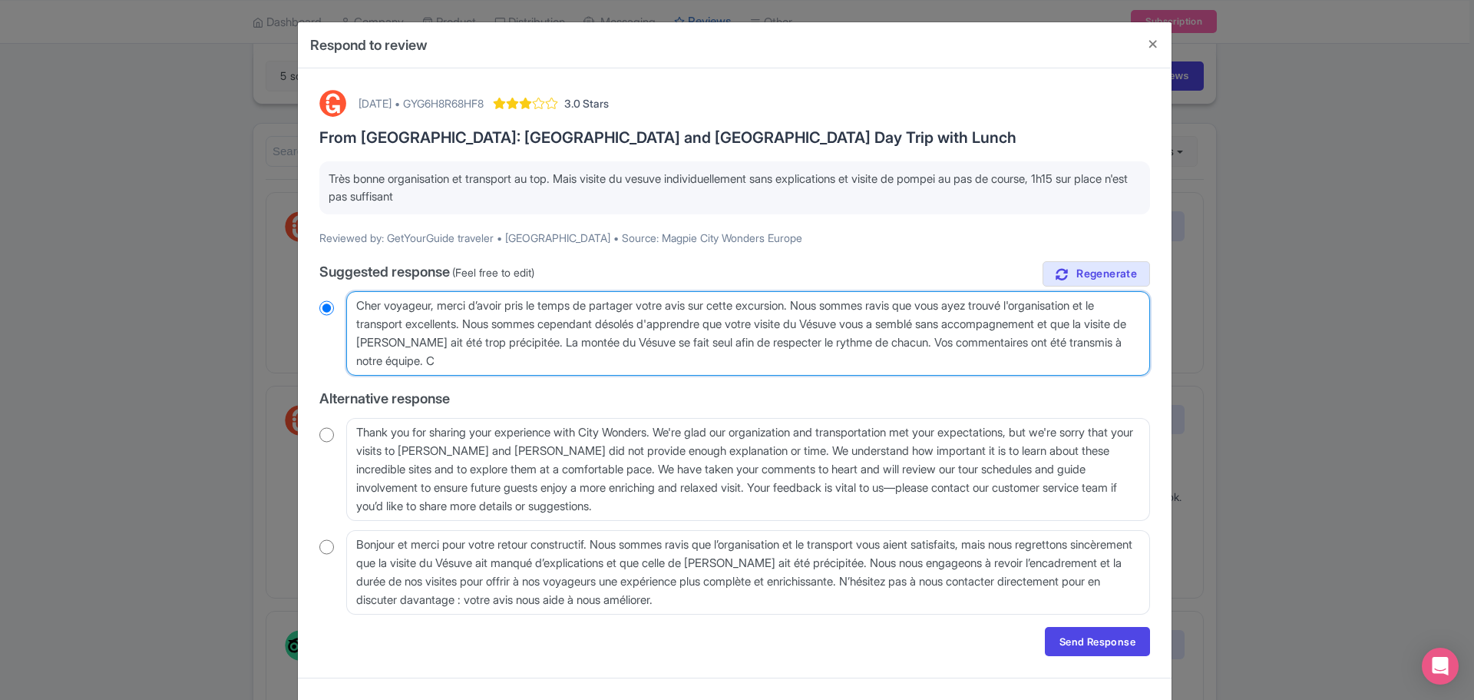
type textarea "Cher voyageur, merci d’avoir pris le temps de partager votre avis sur cette exc…"
radio input "true"
type textarea "Cher voyageur, merci d’avoir pris le temps de partager votre avis sur cette exc…"
radio input "true"
type textarea "Cher voyageur, merci d’avoir pris le temps de partager votre avis sur cette exc…"
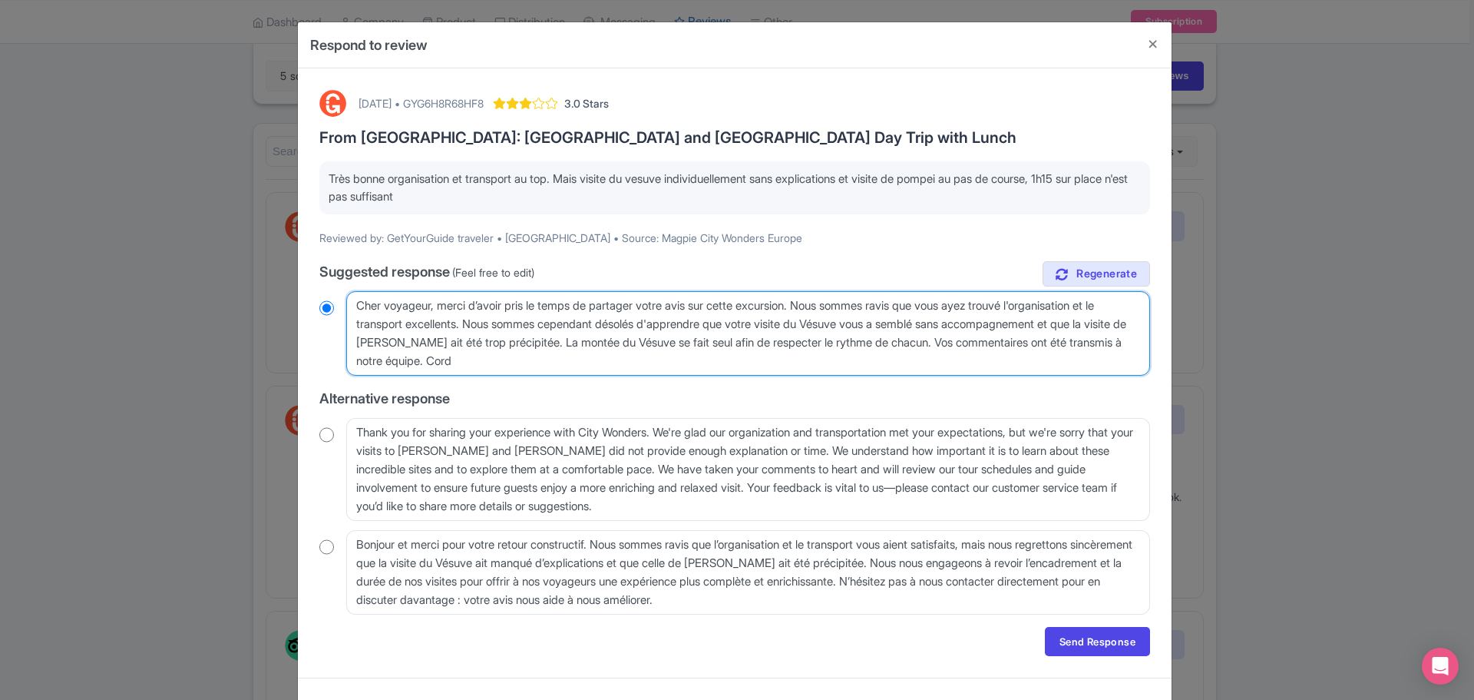
radio input "true"
type textarea "Cher voyageur, merci d’avoir pris le temps de partager votre avis sur cette exc…"
radio input "true"
type textarea "Cher voyageur, merci d’avoir pris le temps de partager votre avis sur cette exc…"
radio input "true"
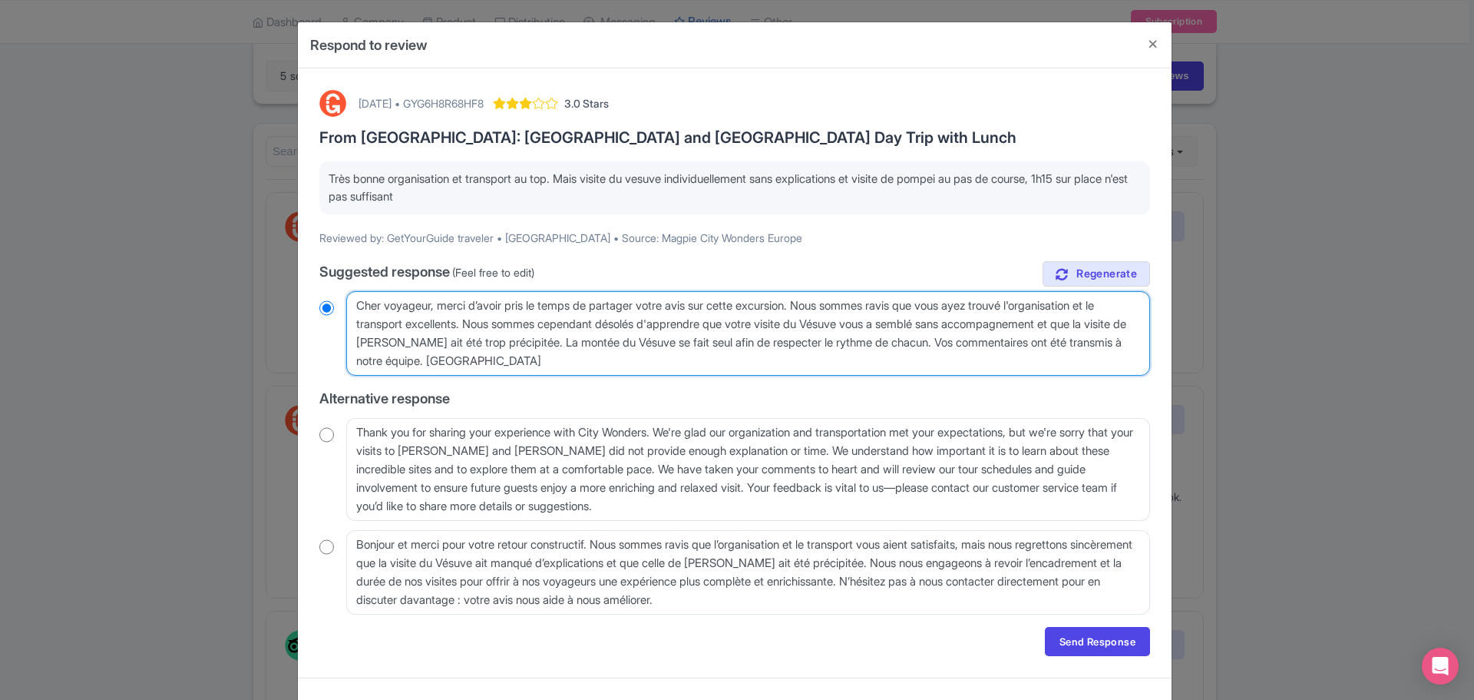
type textarea "Cher voyageur, merci d’avoir pris le temps de partager votre avis sur cette exc…"
radio input "true"
type textarea "Cher voyageur, merci d’avoir pris le temps de partager votre avis sur cette exc…"
radio input "true"
type textarea "Cher voyageur, merci d’avoir pris le temps de partager votre avis sur cette exc…"
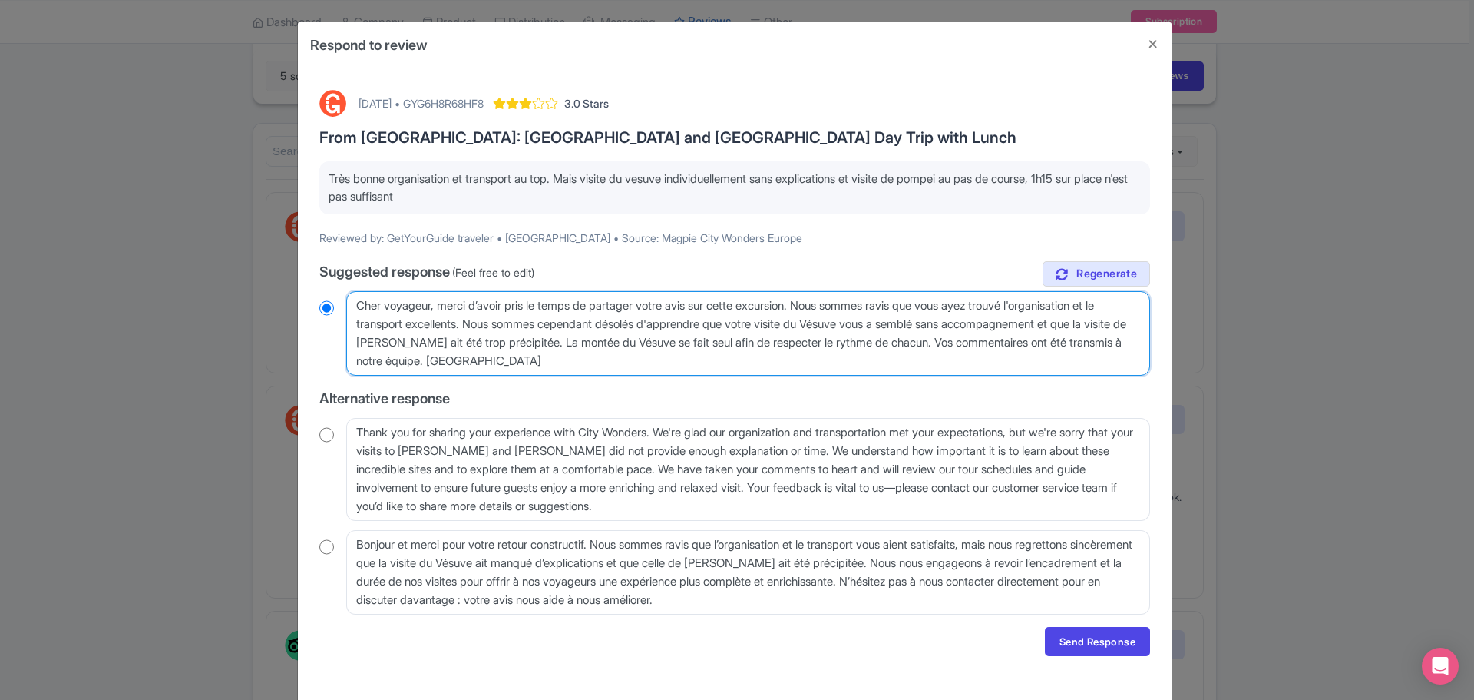
radio input "true"
type textarea "Cher voyageur, merci d’avoir pris le temps de partager votre avis sur cette exc…"
radio input "true"
type textarea "Cher voyageur, merci d’avoir pris le temps de partager votre avis sur cette exc…"
radio input "true"
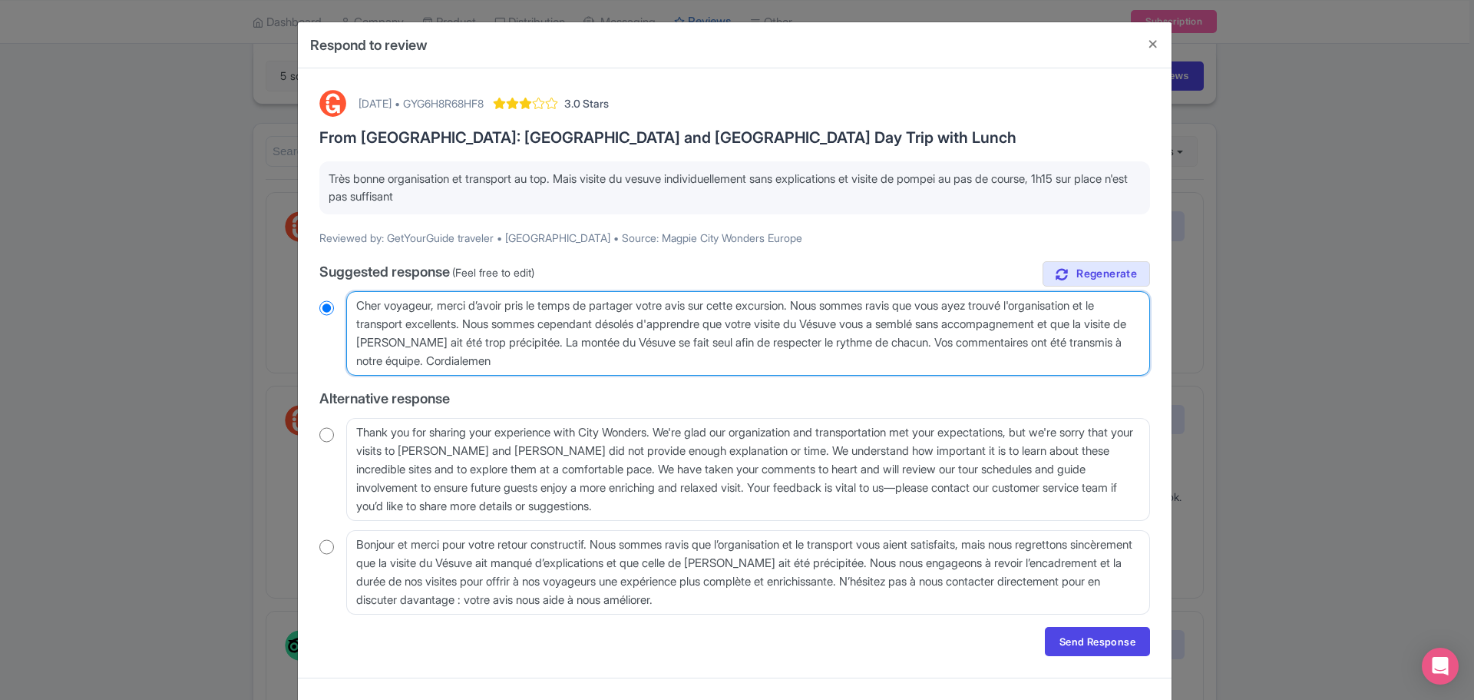
type textarea "Cher voyageur, merci d’avoir pris le temps de partager votre avis sur cette exc…"
radio input "true"
type textarea "Cher voyageur, merci d’avoir pris le temps de partager votre avis sur cette exc…"
radio input "true"
type textarea "Cher voyageur, merci d’avoir pris le temps de partager votre avis sur cette exc…"
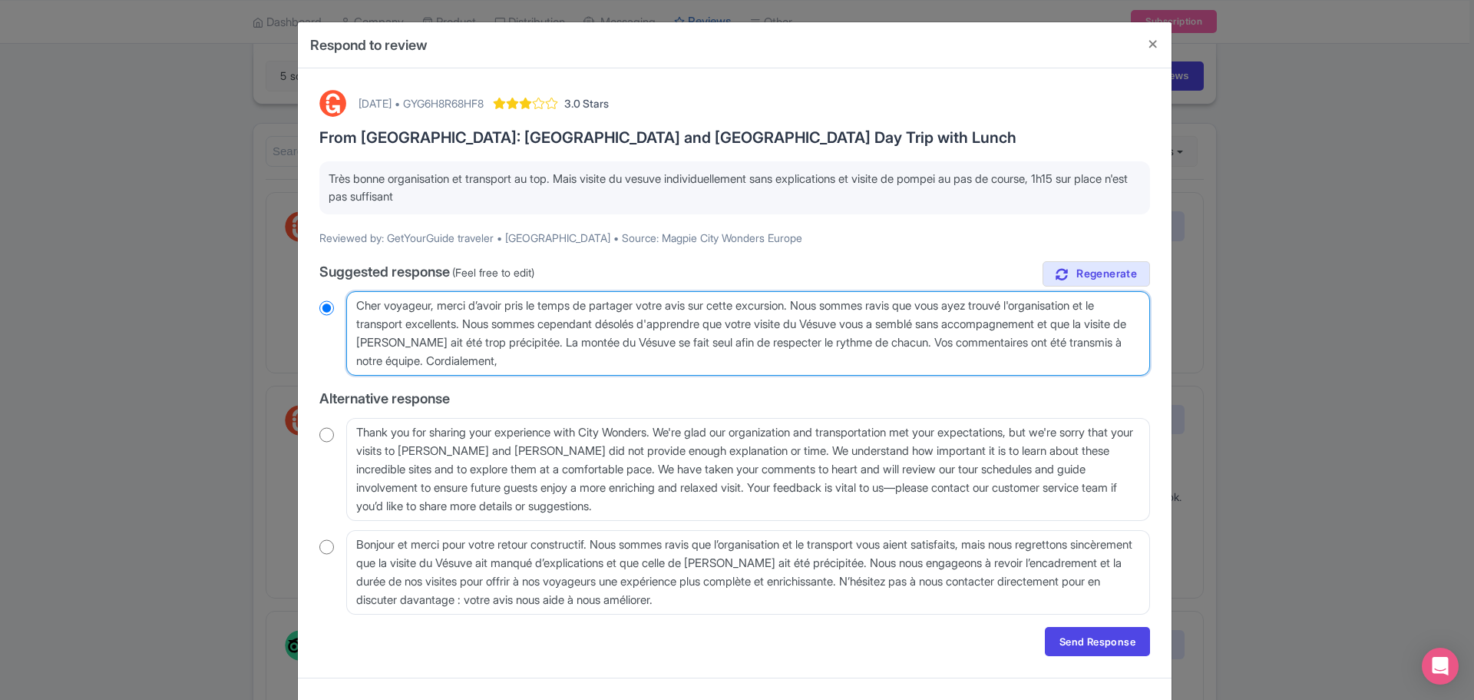
radio input "true"
type textarea "Cher voyageur, merci d’avoir pris le temps de partager votre avis sur cette exc…"
radio input "true"
type textarea "Cher voyageur, merci d’avoir pris le temps de partager votre avis sur cette exc…"
radio input "true"
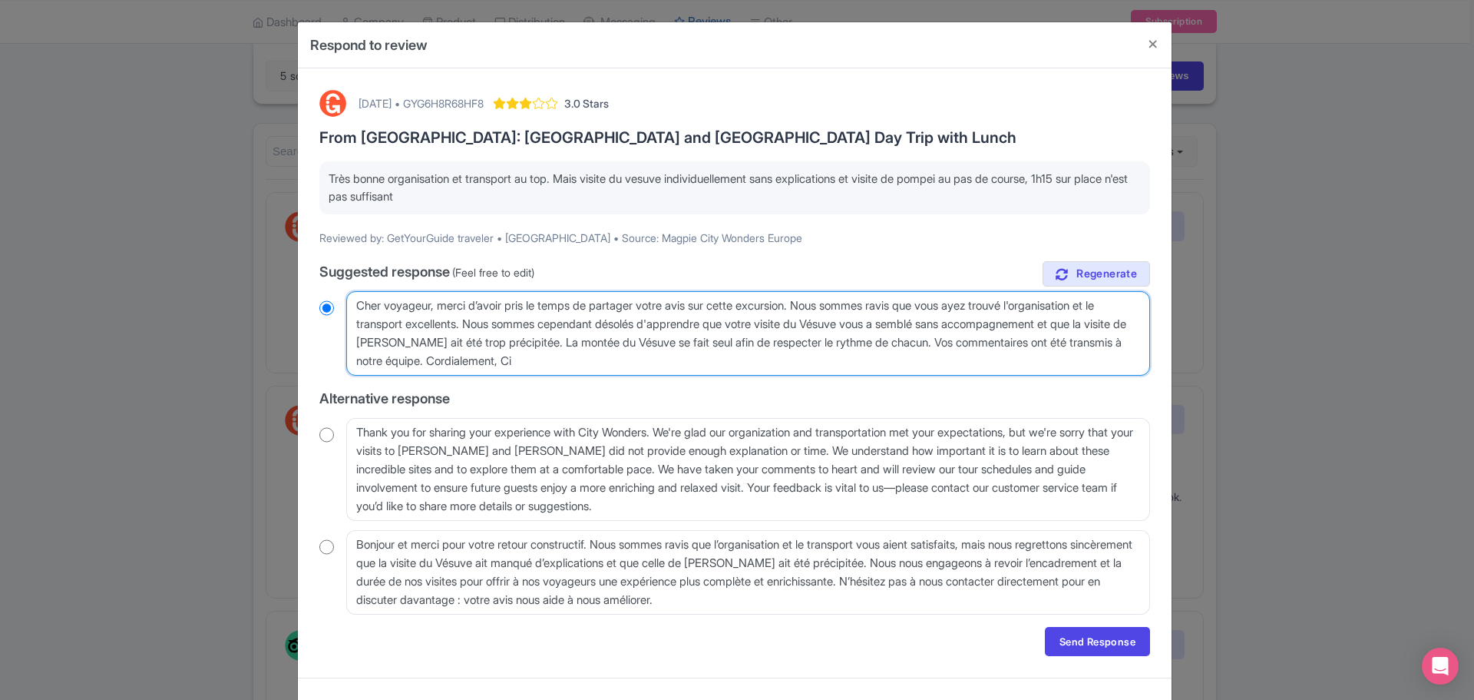
type textarea "Cher voyageur, merci d’avoir pris le temps de partager votre avis sur cette exc…"
radio input "true"
type textarea "Cher voyageur, merci d’avoir pris le temps de partager votre avis sur cette exc…"
radio input "true"
type textarea "Cher voyageur, merci d’avoir pris le temps de partager votre avis sur cette exc…"
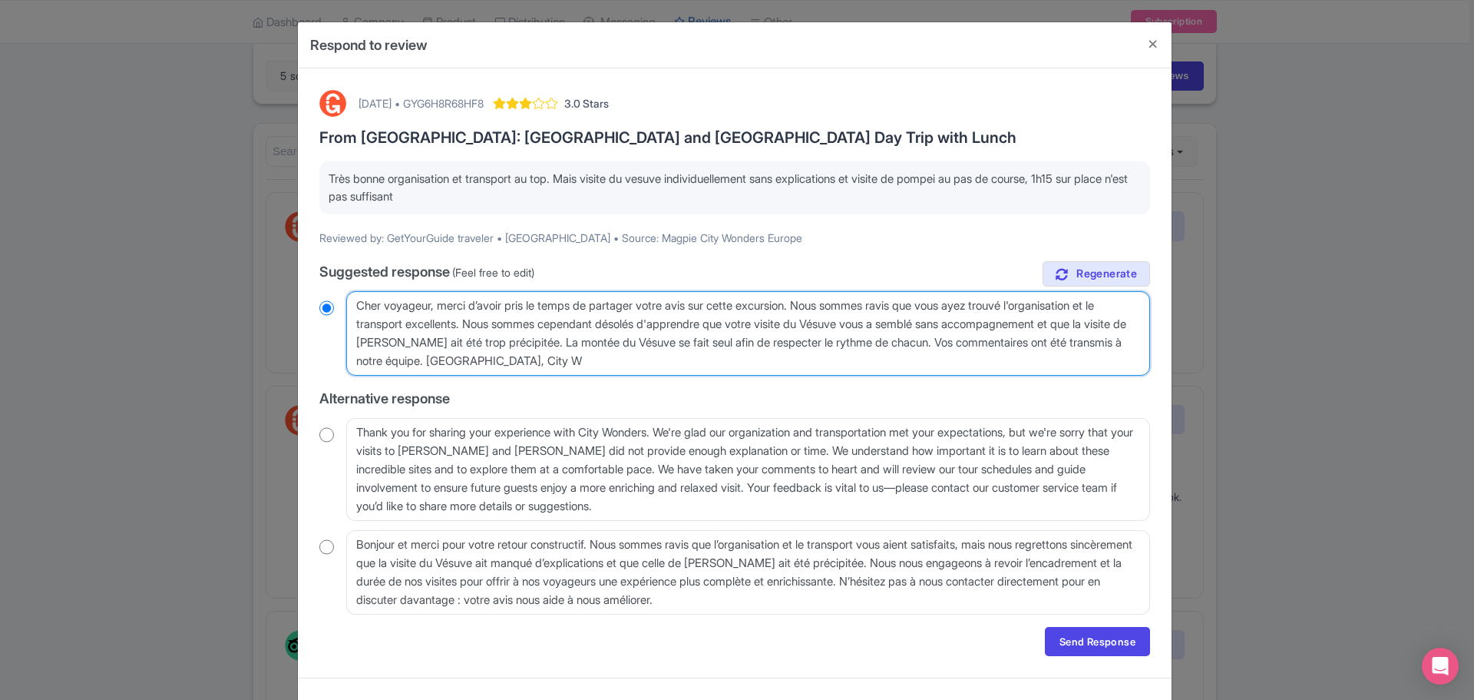
radio input "true"
type textarea "Cher voyageur, merci d’avoir pris le temps de partager votre avis sur cette exc…"
radio input "true"
type textarea "Cher voyageur, merci d’avoir pris le temps de partager votre avis sur cette exc…"
radio input "true"
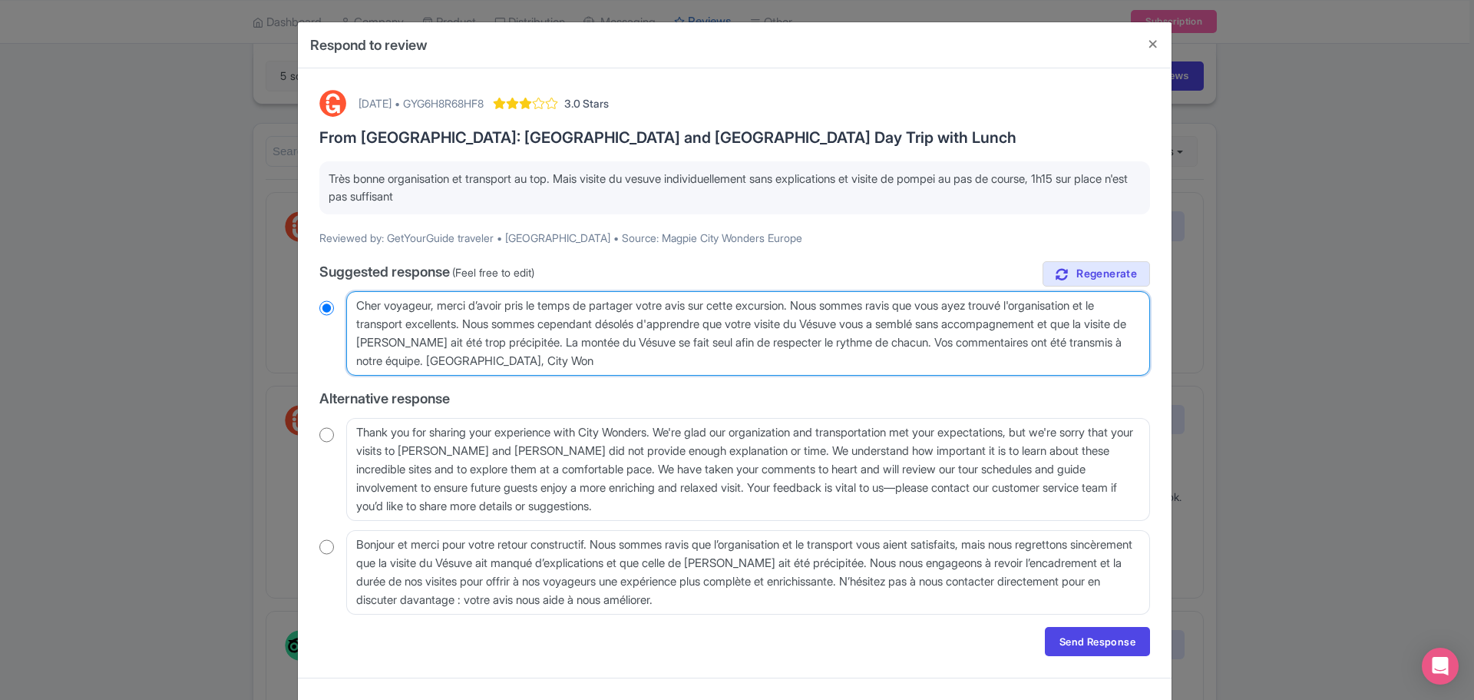
type textarea "Cher voyageur, merci d’avoir pris le temps de partager votre avis sur cette exc…"
radio input "true"
type textarea "Cher voyageur, merci d’avoir pris le temps de partager votre avis sur cette exc…"
radio input "true"
type textarea "Cher voyageur, merci d’avoir pris le temps de partager votre avis sur cette exc…"
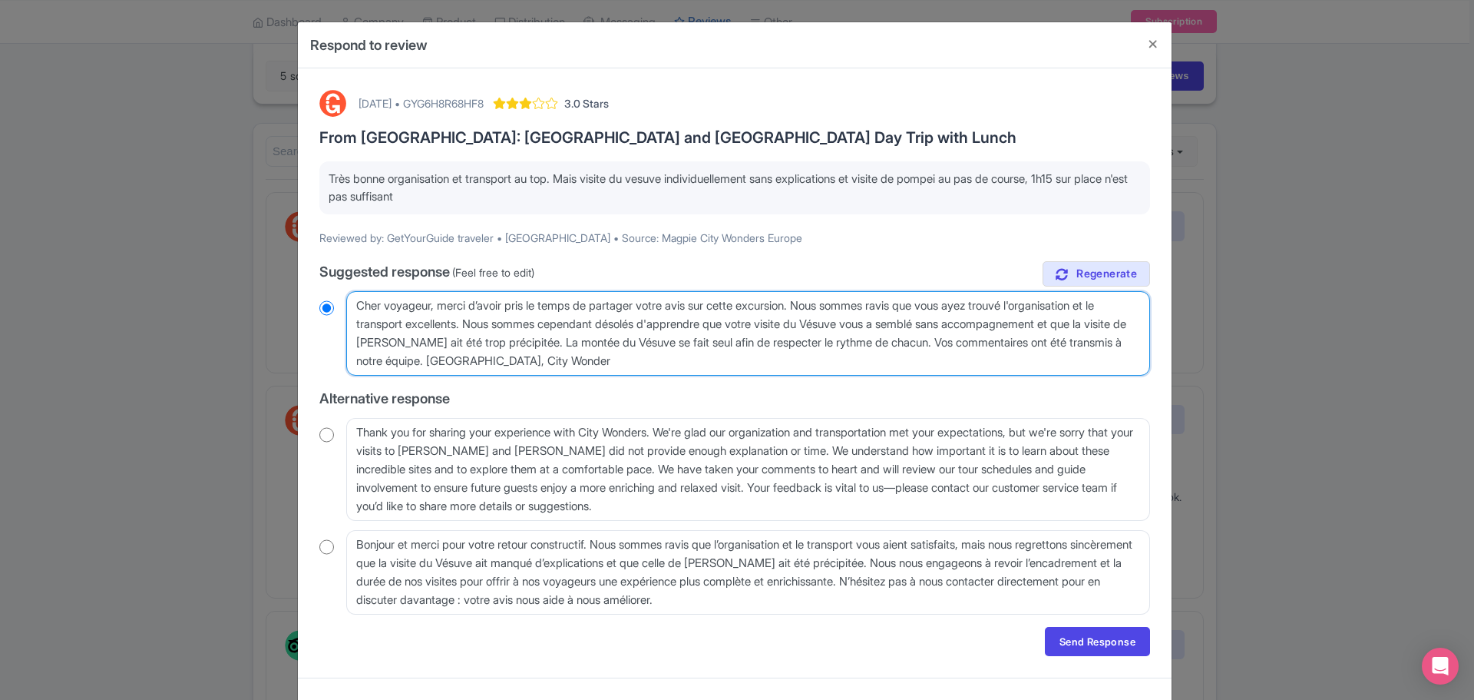
radio input "true"
type textarea "Cher voyageur, merci d’avoir pris le temps de partager votre avis sur cette exc…"
radio input "true"
click at [684, 349] on textarea "Dear traveler, thank you for your feedback and for choosing City Wonders. We’re…" at bounding box center [748, 333] width 804 height 84
type textarea "[PERSON_NAME] voyageur, merci d’avoir pris le temps de partager votre avis sur …"
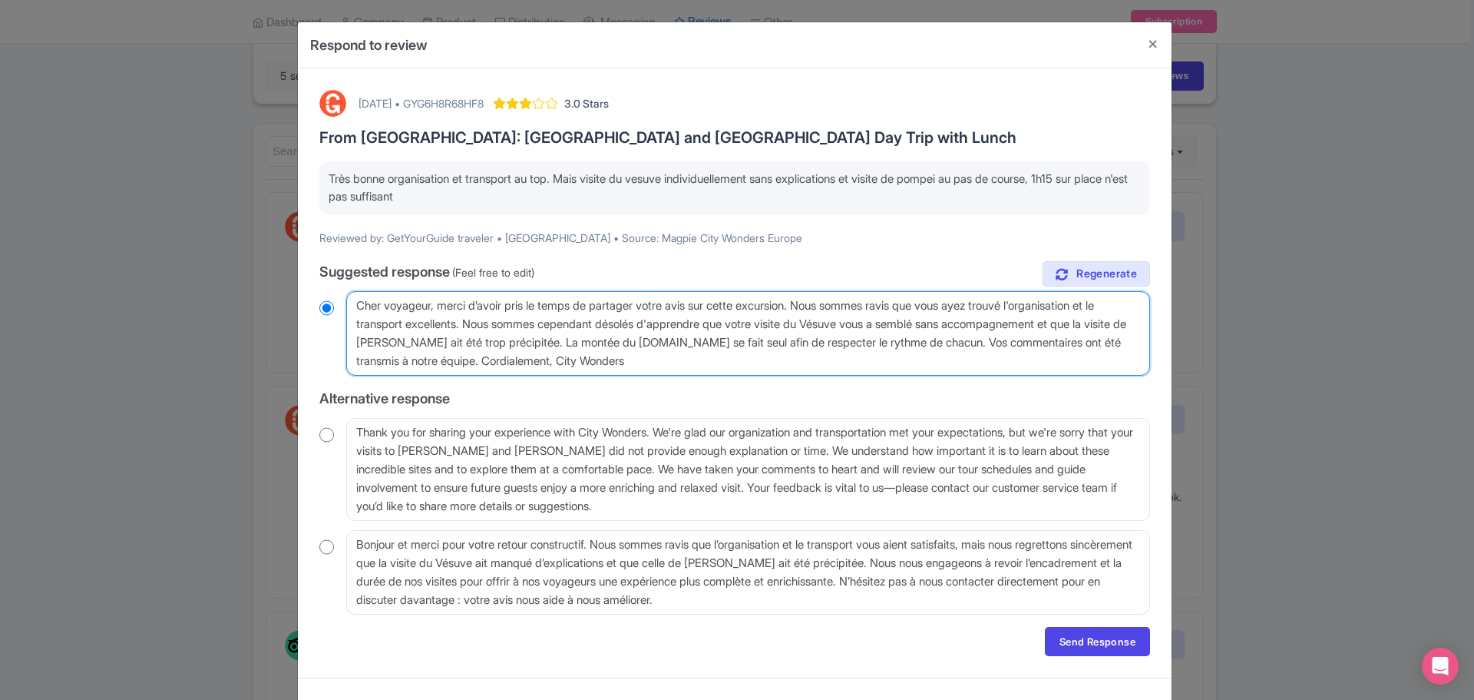
radio input "true"
type textarea "[PERSON_NAME] voyageur, merci d’avoir pris le temps de partager votre avis sur …"
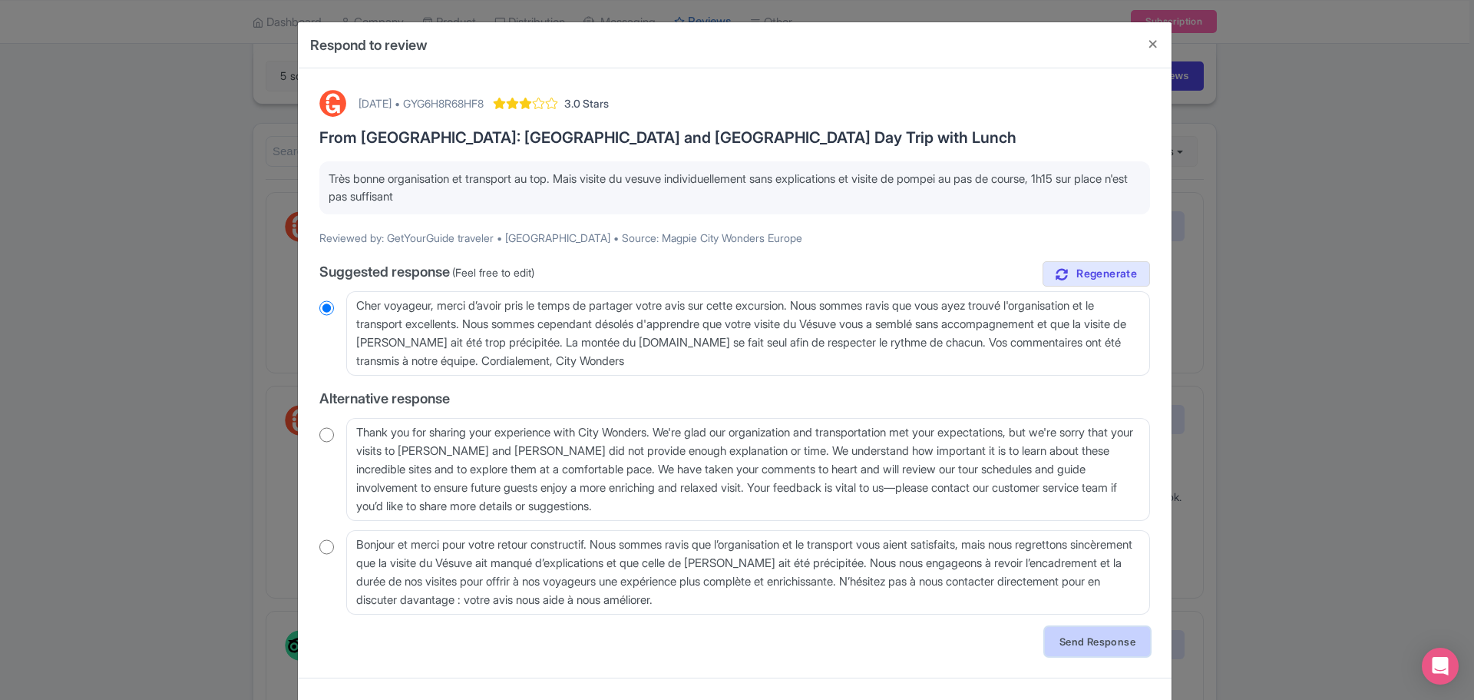
click at [1089, 640] on link "Send Response" at bounding box center [1097, 641] width 105 height 29
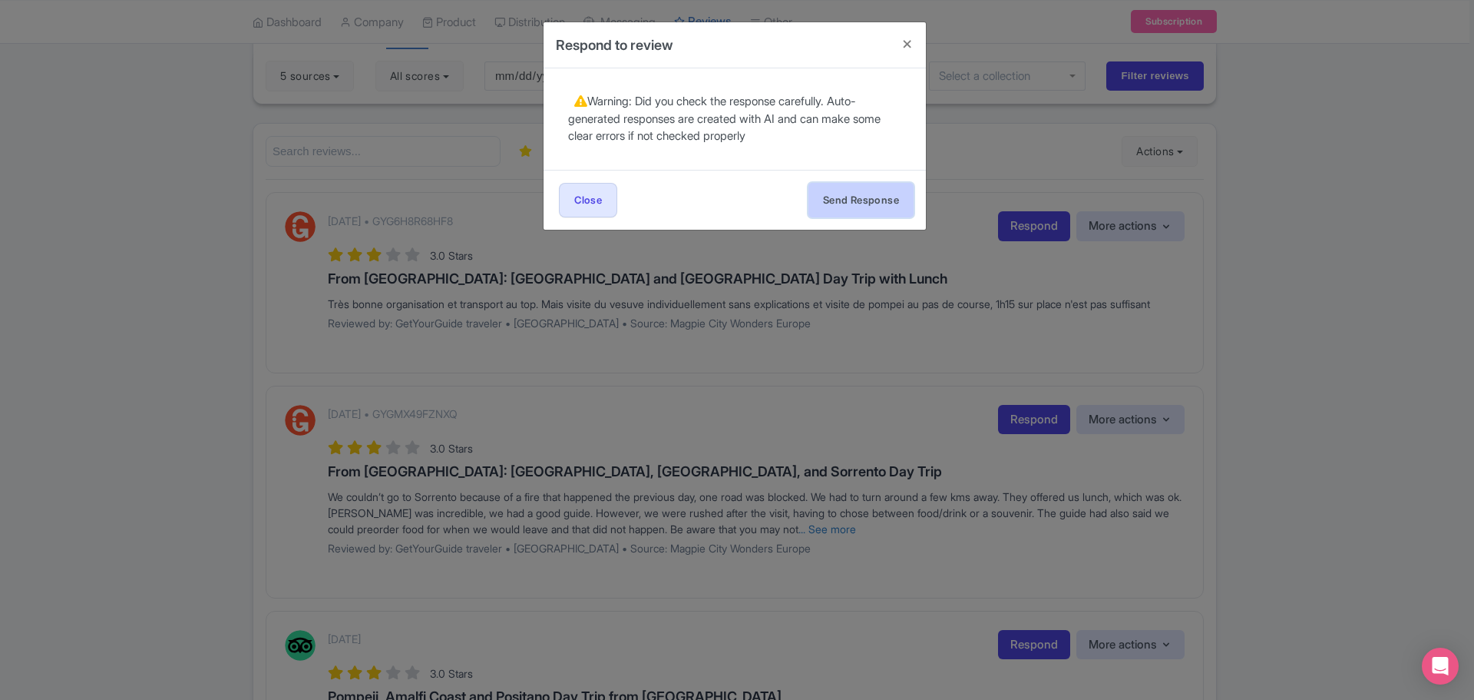
click at [853, 200] on button "Send Response" at bounding box center [861, 200] width 105 height 35
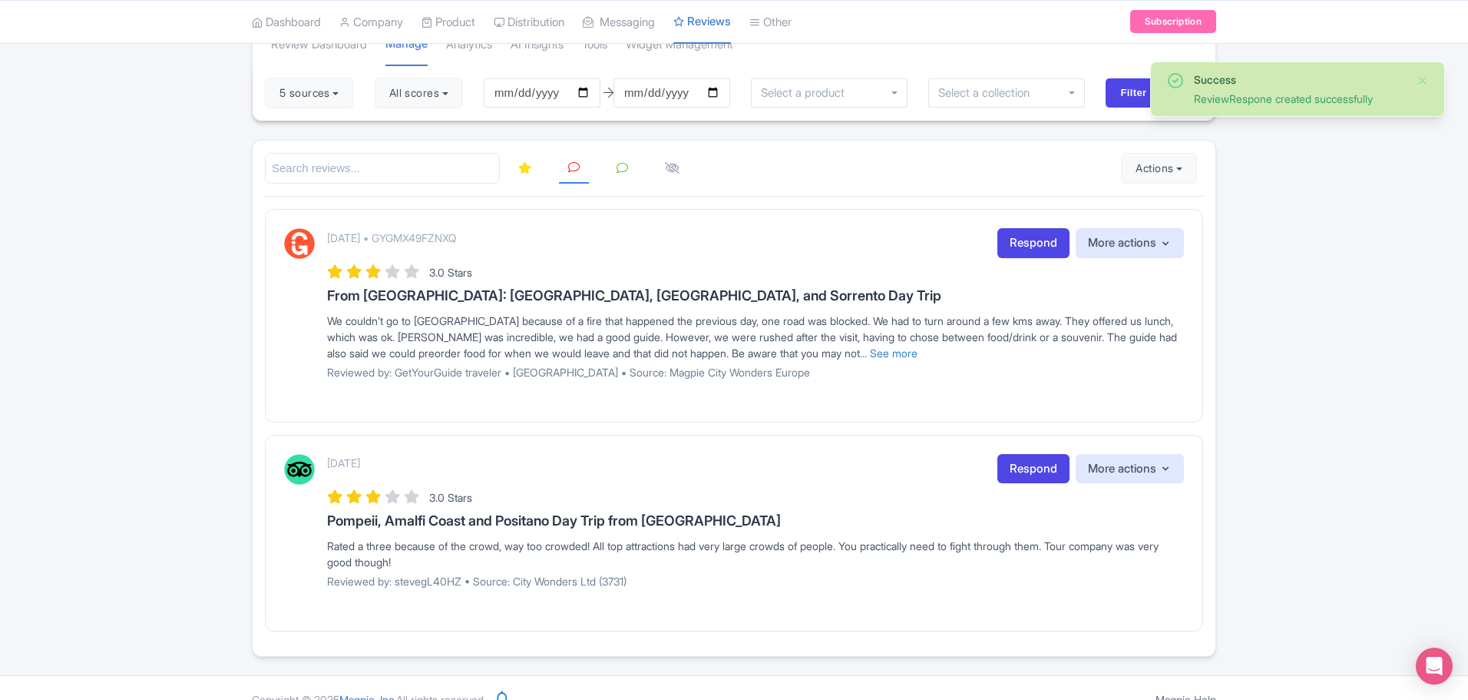
scroll to position [48, 0]
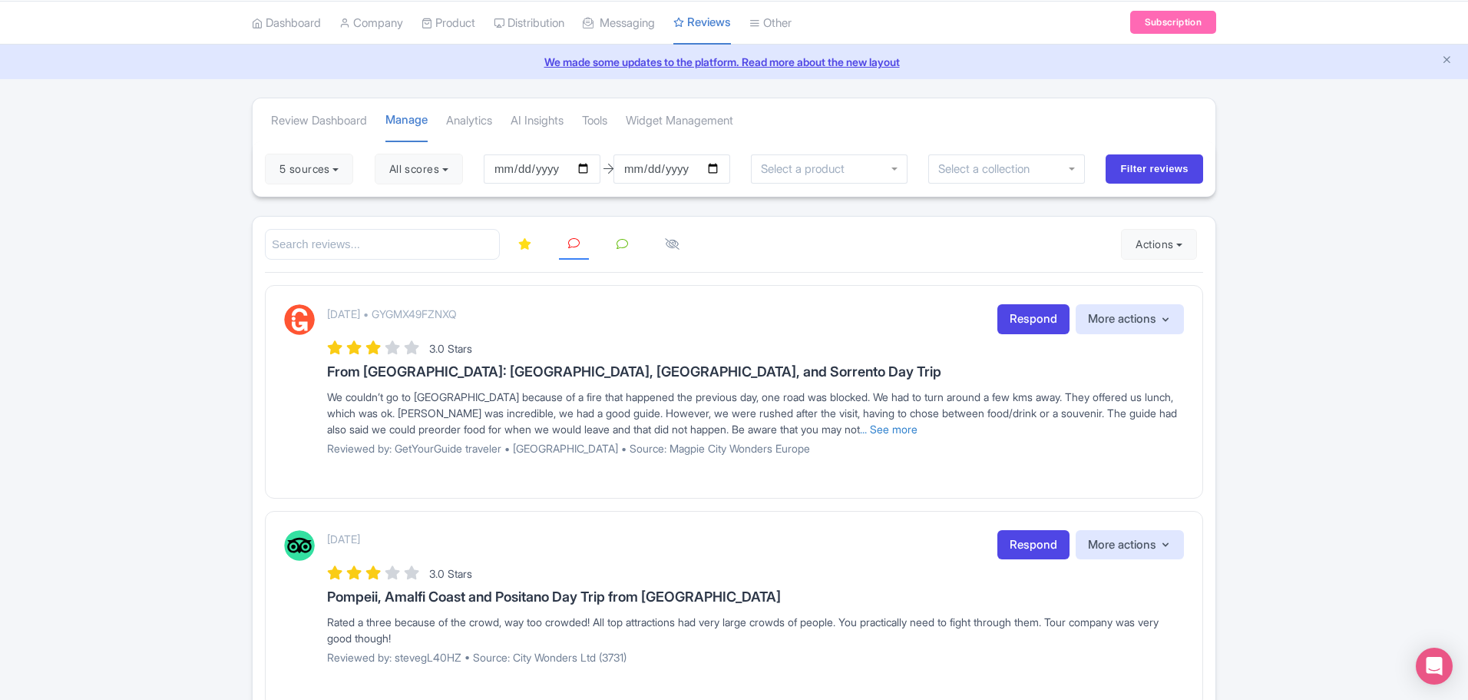
click at [522, 248] on icon at bounding box center [524, 244] width 13 height 12
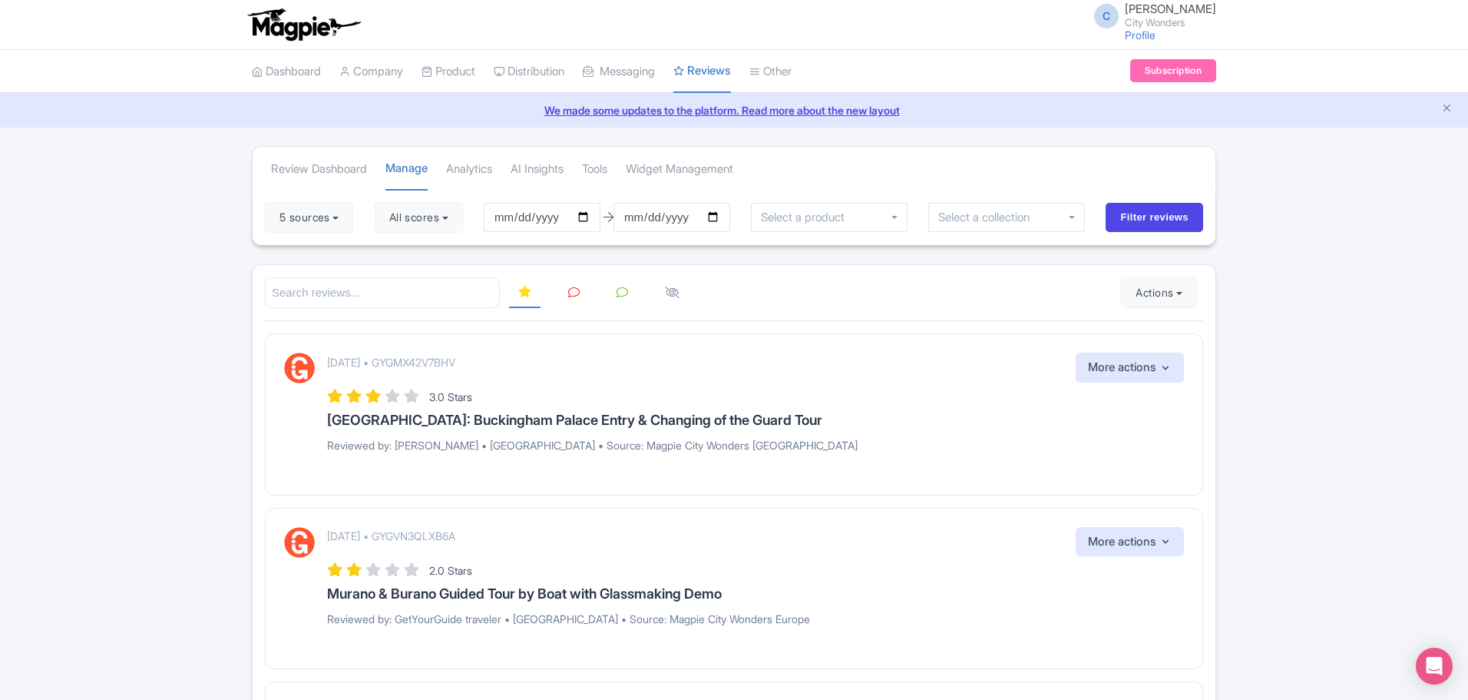
click at [577, 293] on icon at bounding box center [574, 292] width 12 height 12
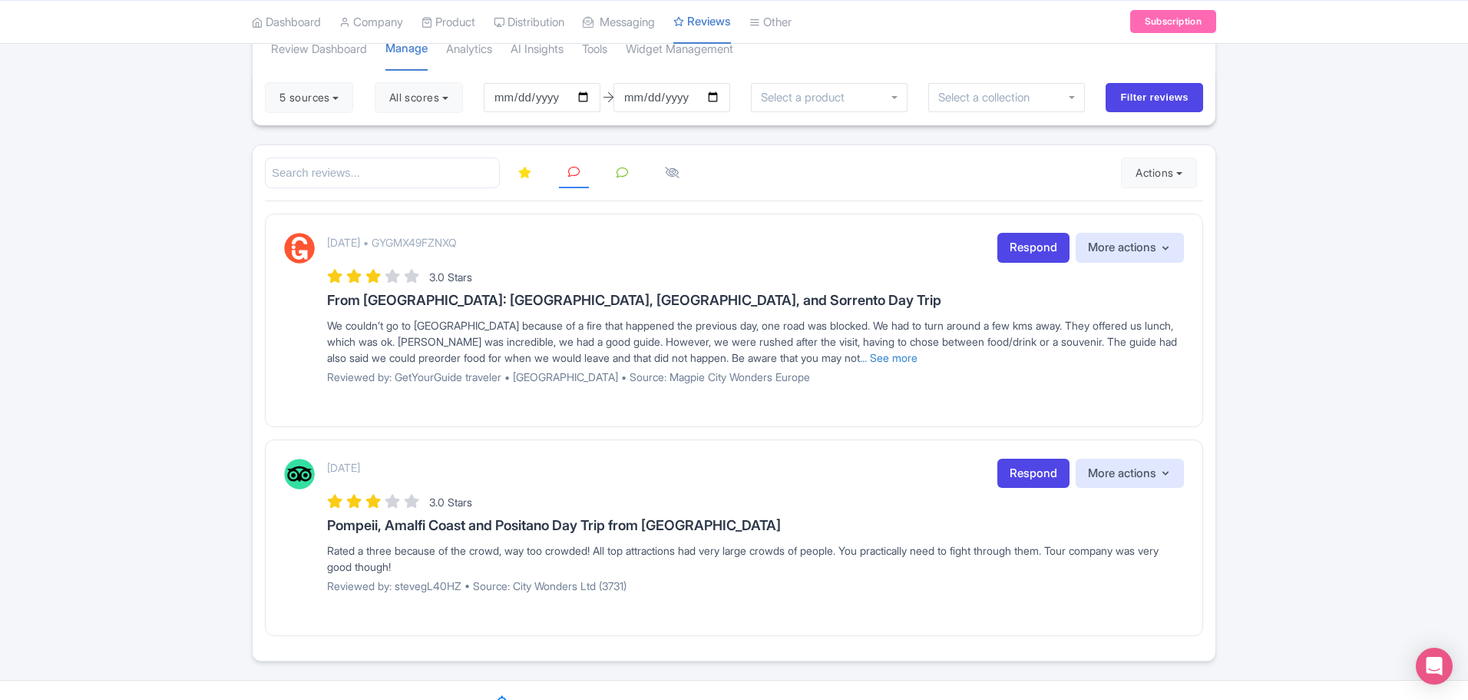
scroll to position [147, 0]
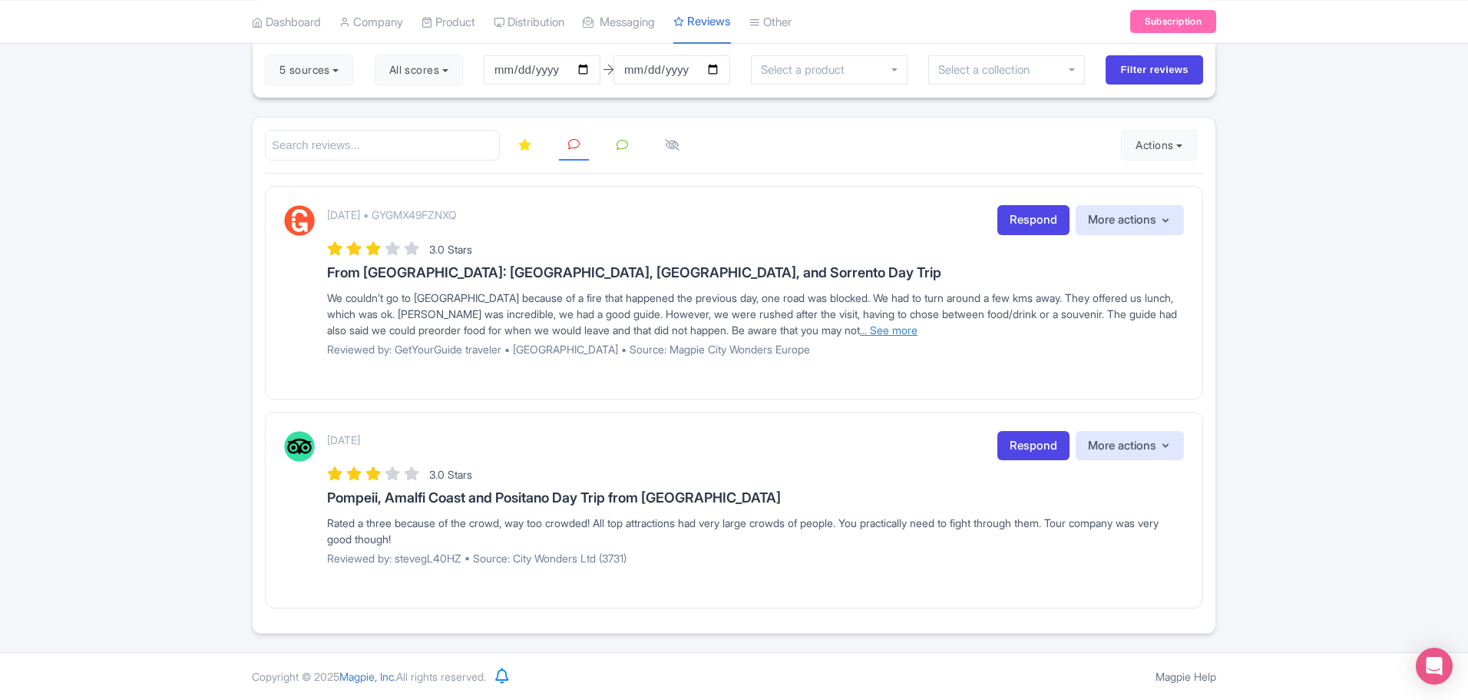
click at [918, 332] on link "... See more" at bounding box center [889, 329] width 58 height 13
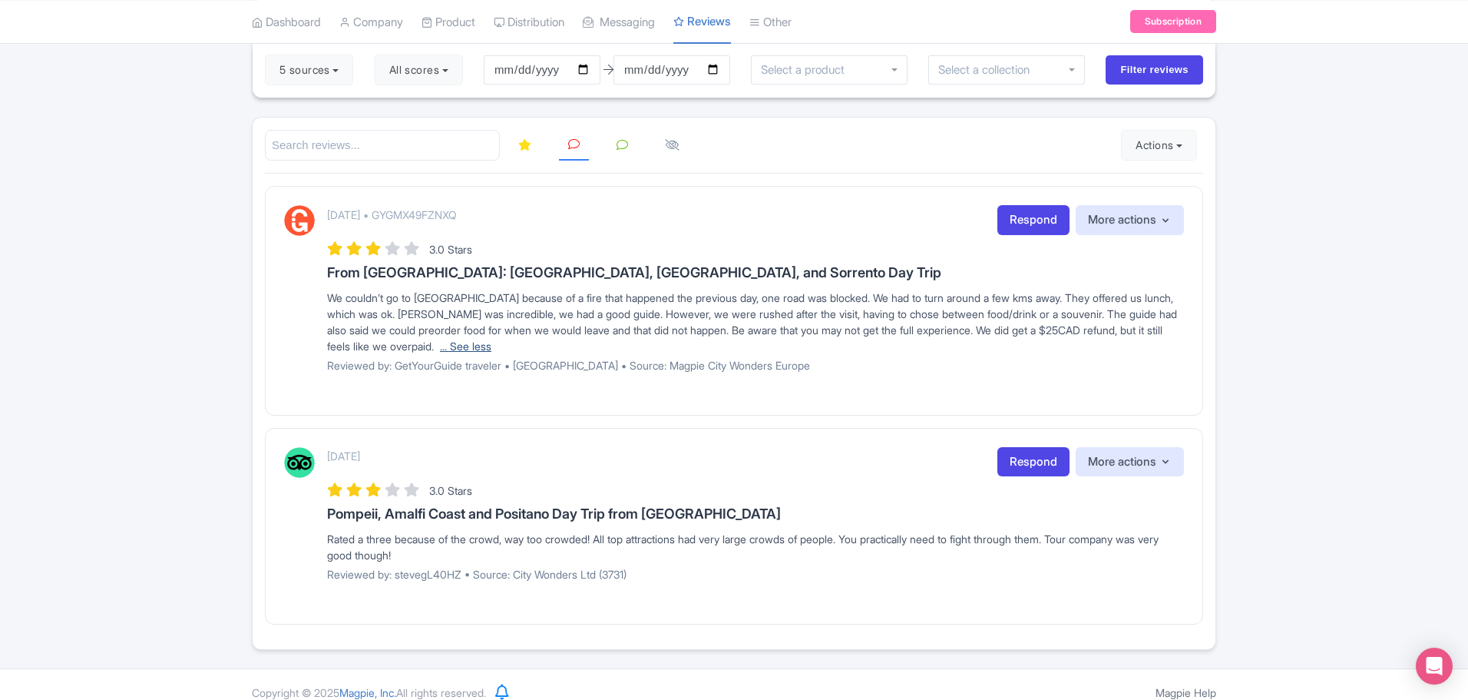
click at [491, 346] on link "... See less" at bounding box center [465, 345] width 51 height 13
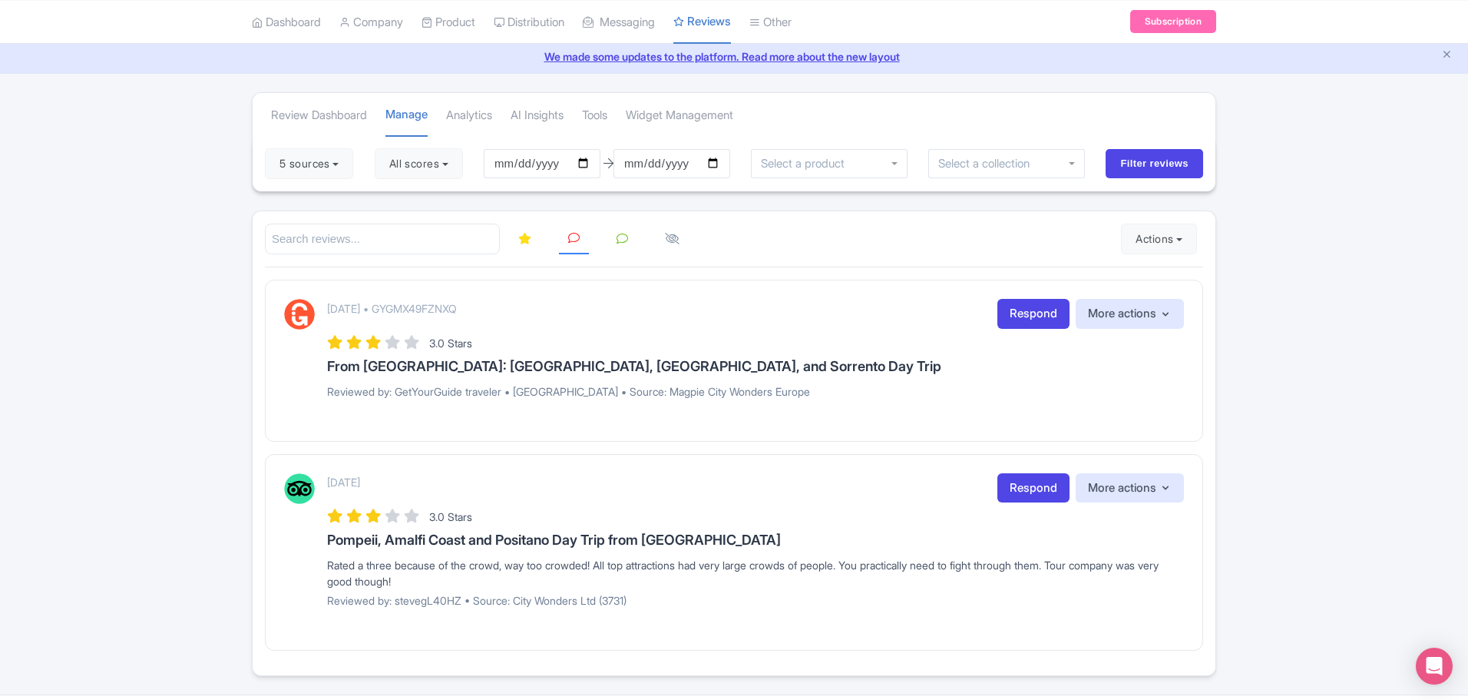
scroll to position [16, 0]
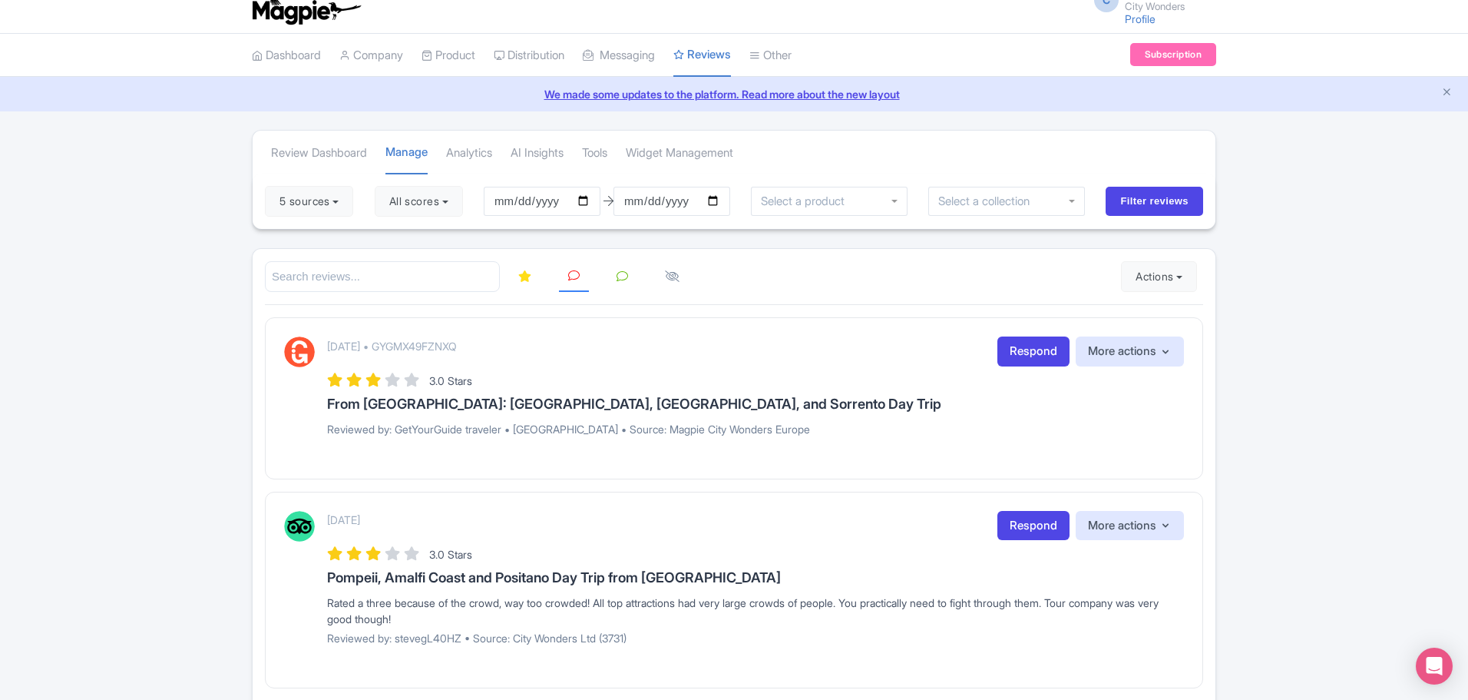
click at [524, 276] on icon at bounding box center [524, 276] width 13 height 12
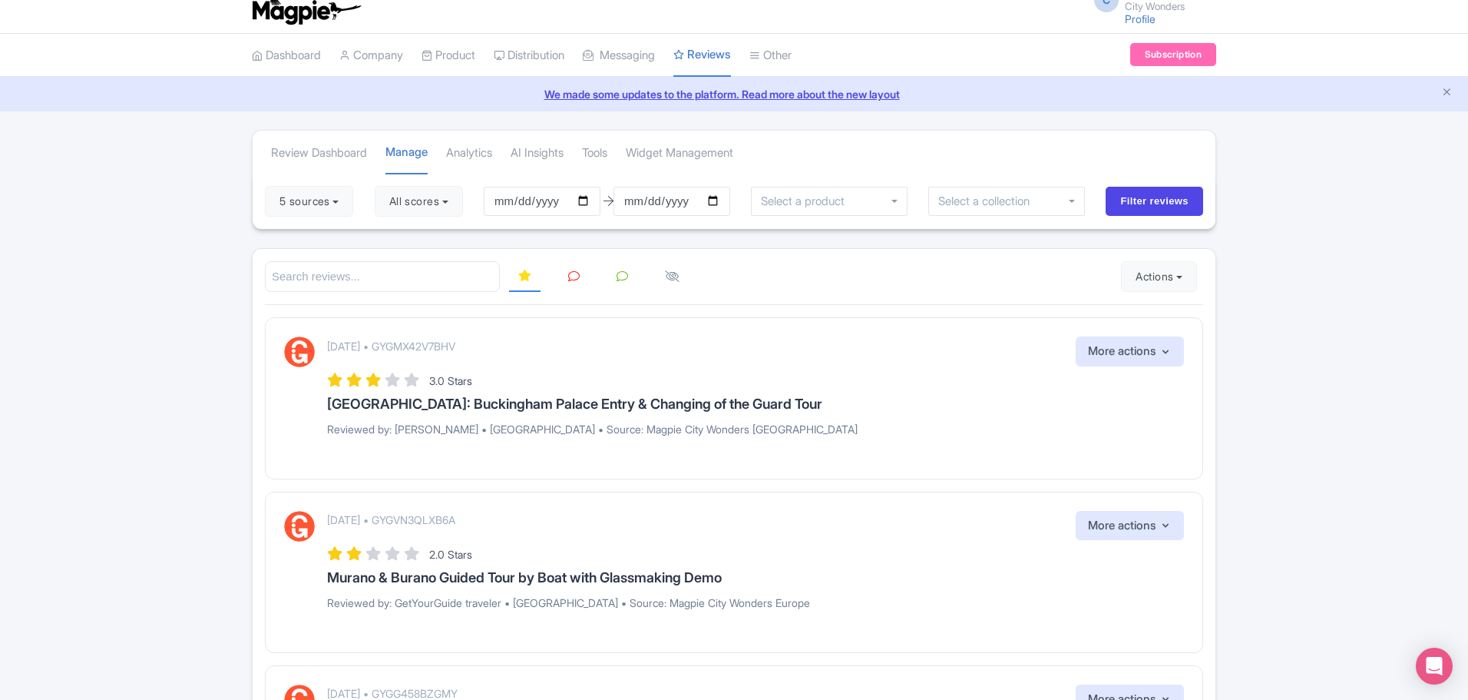
click at [576, 276] on icon at bounding box center [574, 276] width 12 height 12
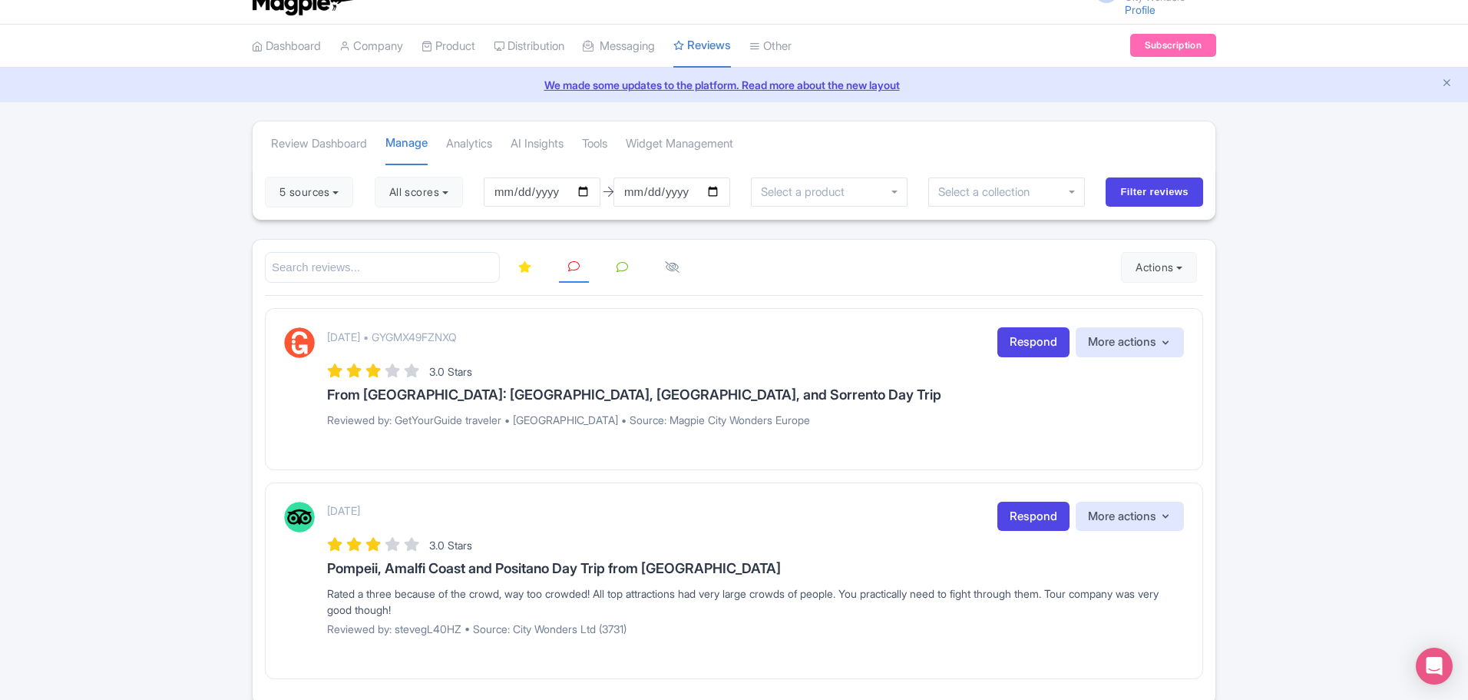
scroll to position [19, 0]
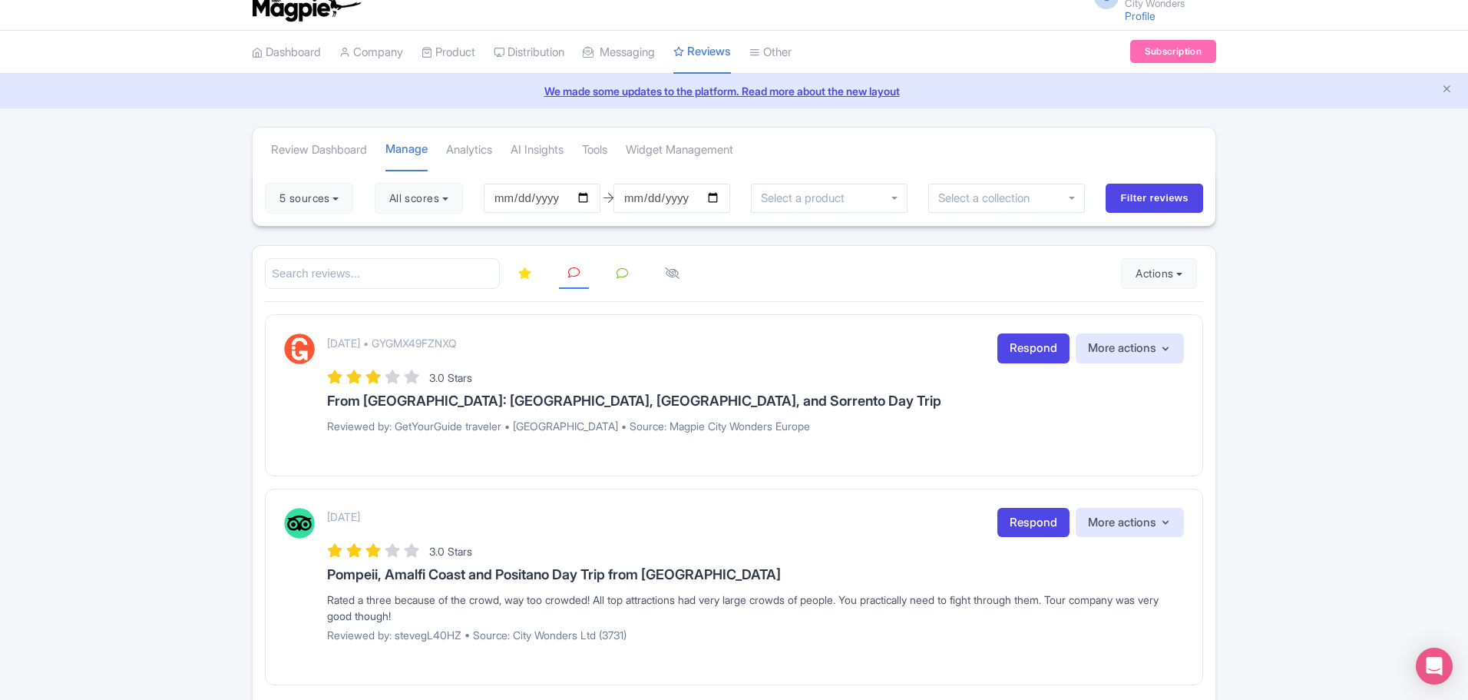
click at [521, 277] on icon at bounding box center [524, 273] width 13 height 12
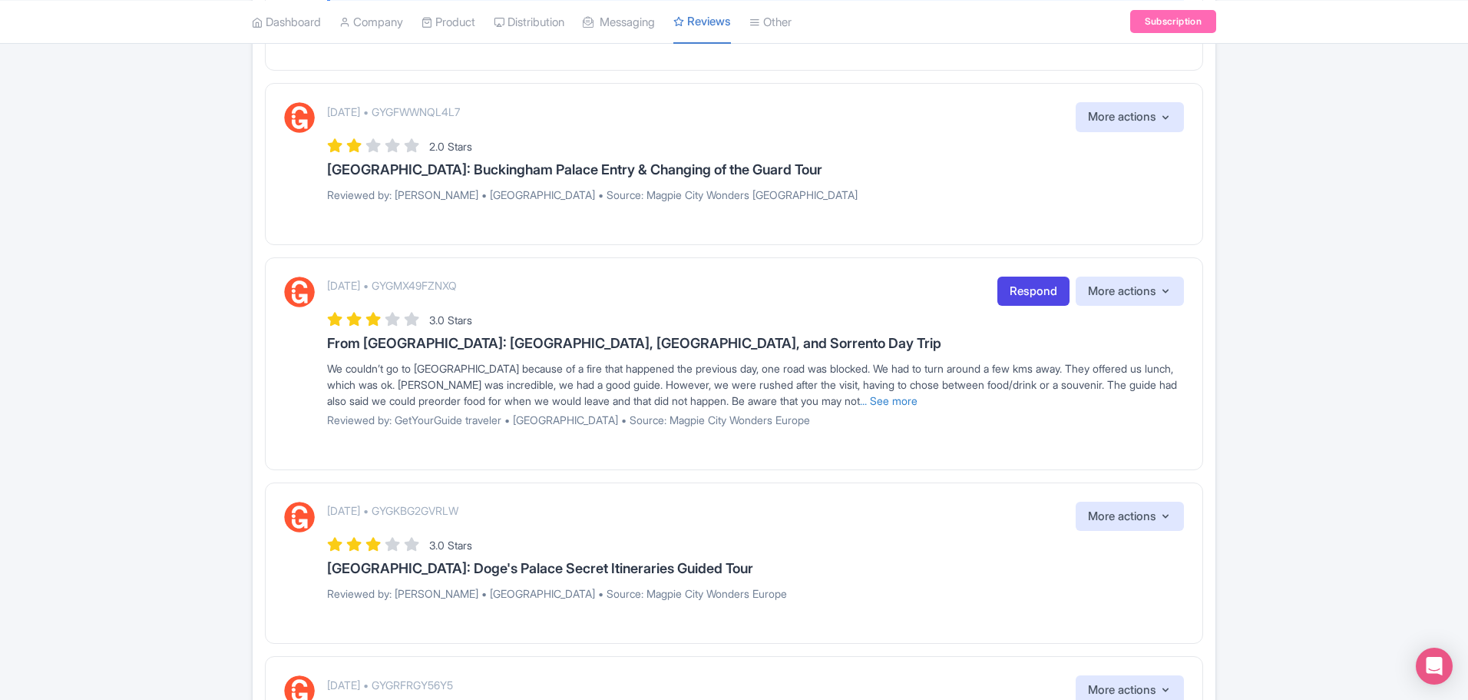
scroll to position [1723, 0]
click at [1036, 304] on link "Respond" at bounding box center [1033, 289] width 72 height 30
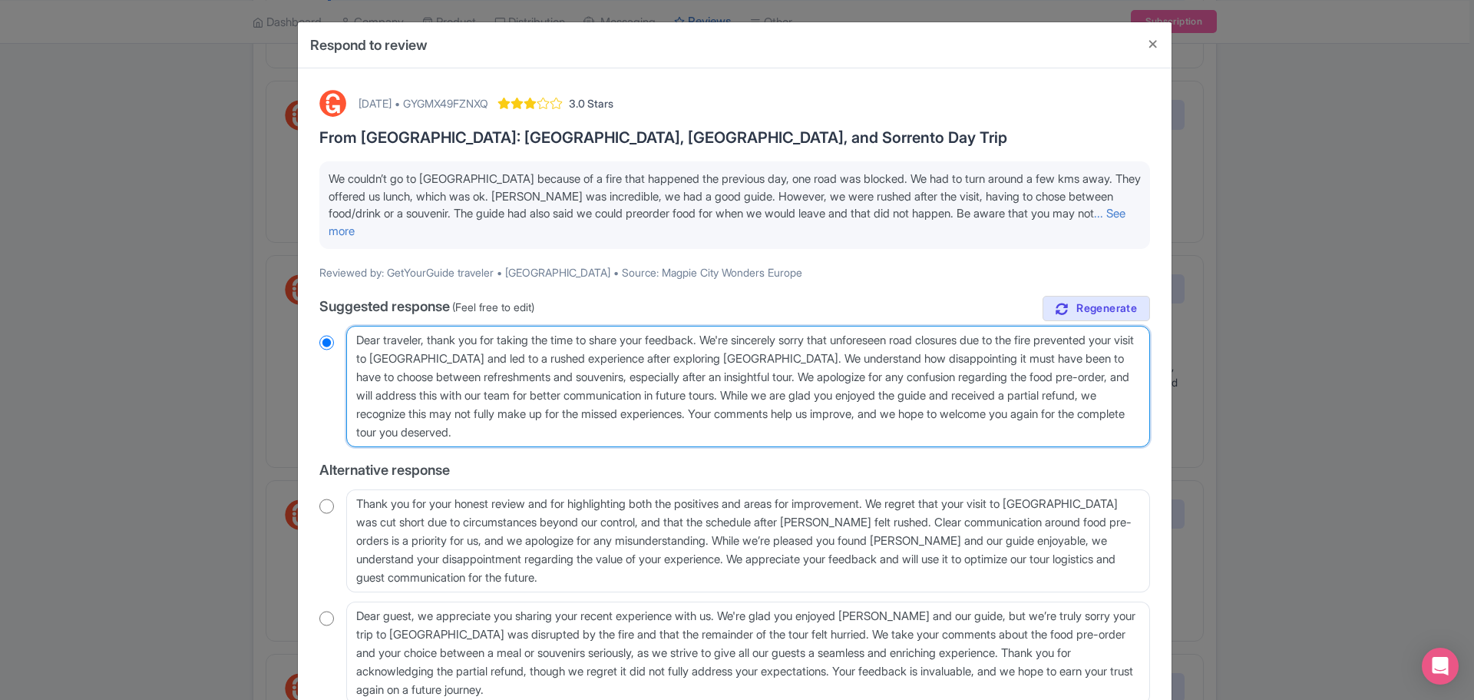
drag, startPoint x: 788, startPoint y: 377, endPoint x: 606, endPoint y: 373, distance: 182.0
click at [606, 373] on textarea "Dear traveler, thank you for taking the time to share your feedback. We're sinc…" at bounding box center [748, 386] width 804 height 121
click at [862, 376] on textarea "Dear traveler, thank you for taking the time to share your feedback. We're sinc…" at bounding box center [748, 386] width 804 height 121
drag, startPoint x: 766, startPoint y: 392, endPoint x: 773, endPoint y: 356, distance: 36.7
click at [773, 356] on textarea "Dear traveler, thank you for taking the time to share your feedback. We're sinc…" at bounding box center [748, 386] width 804 height 121
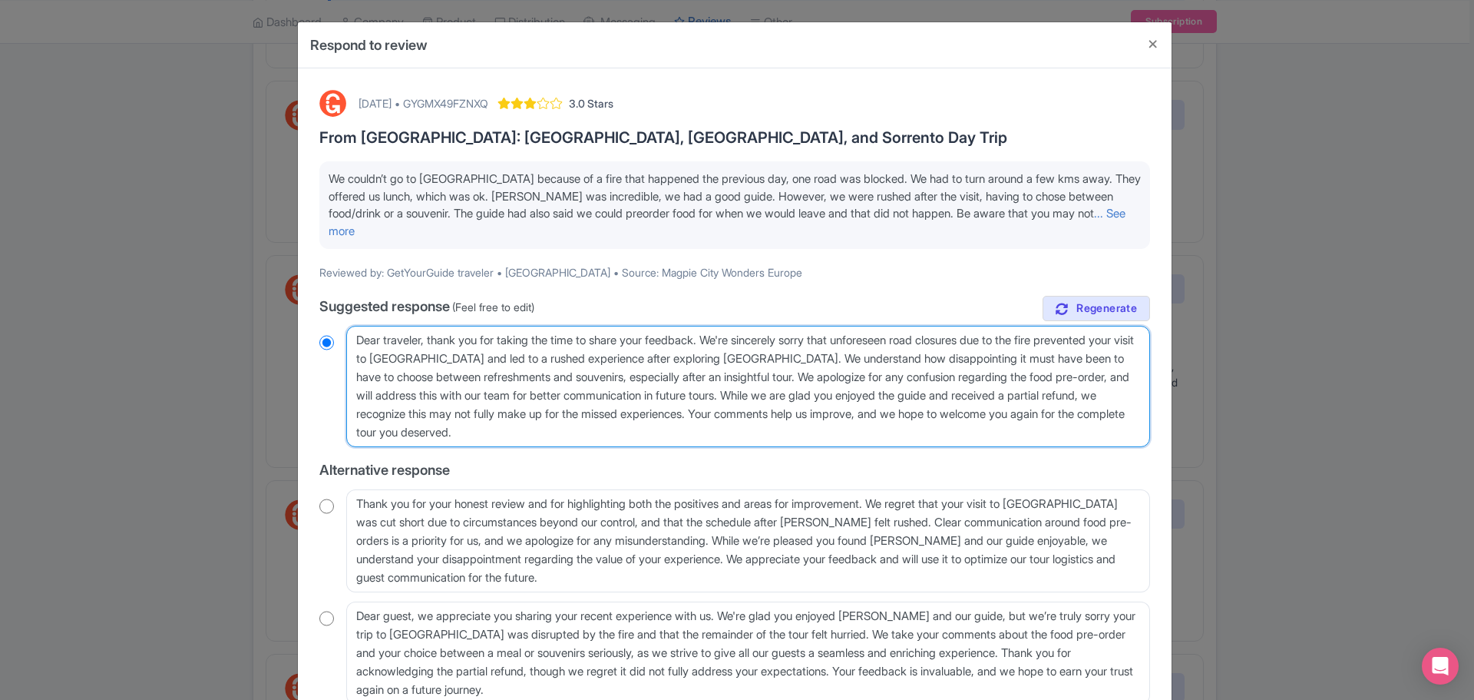
type textarea "Dear traveler, thank you for taking the time to share your feedback. We're sinc…"
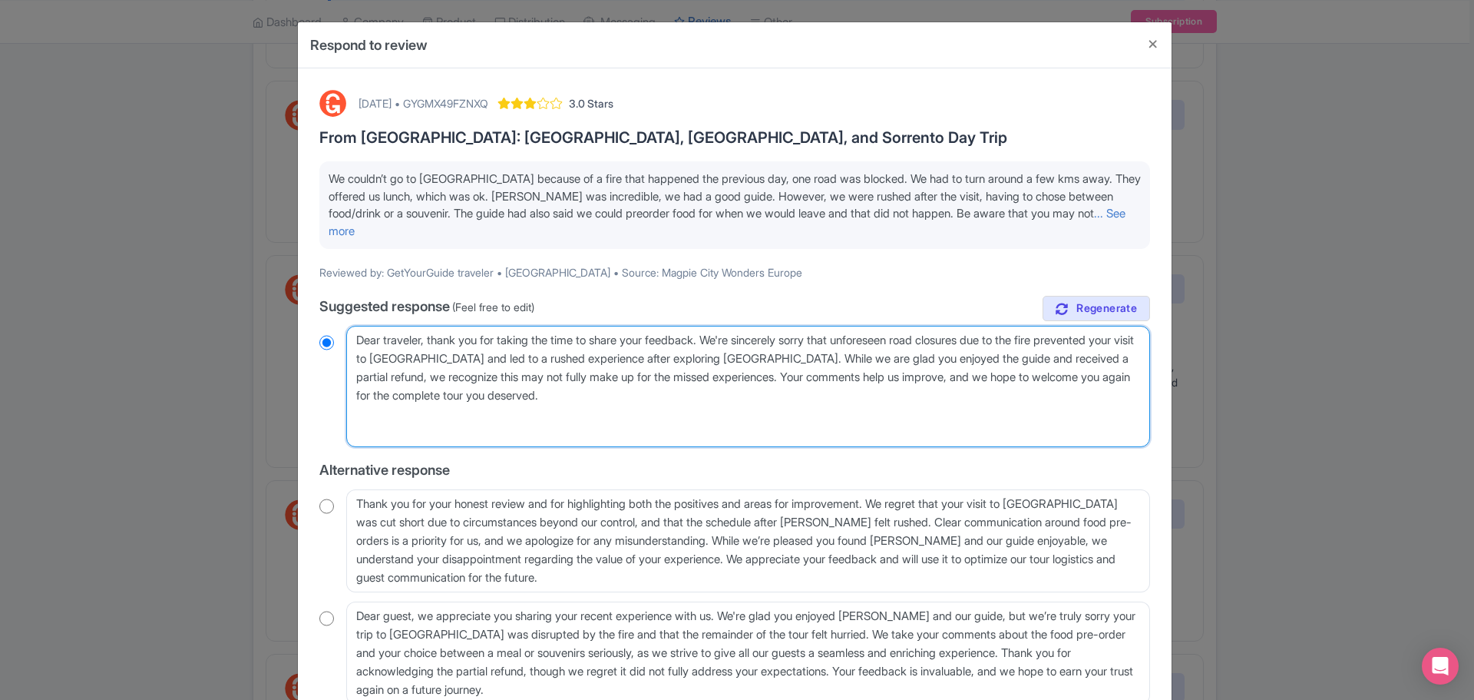
radio input "true"
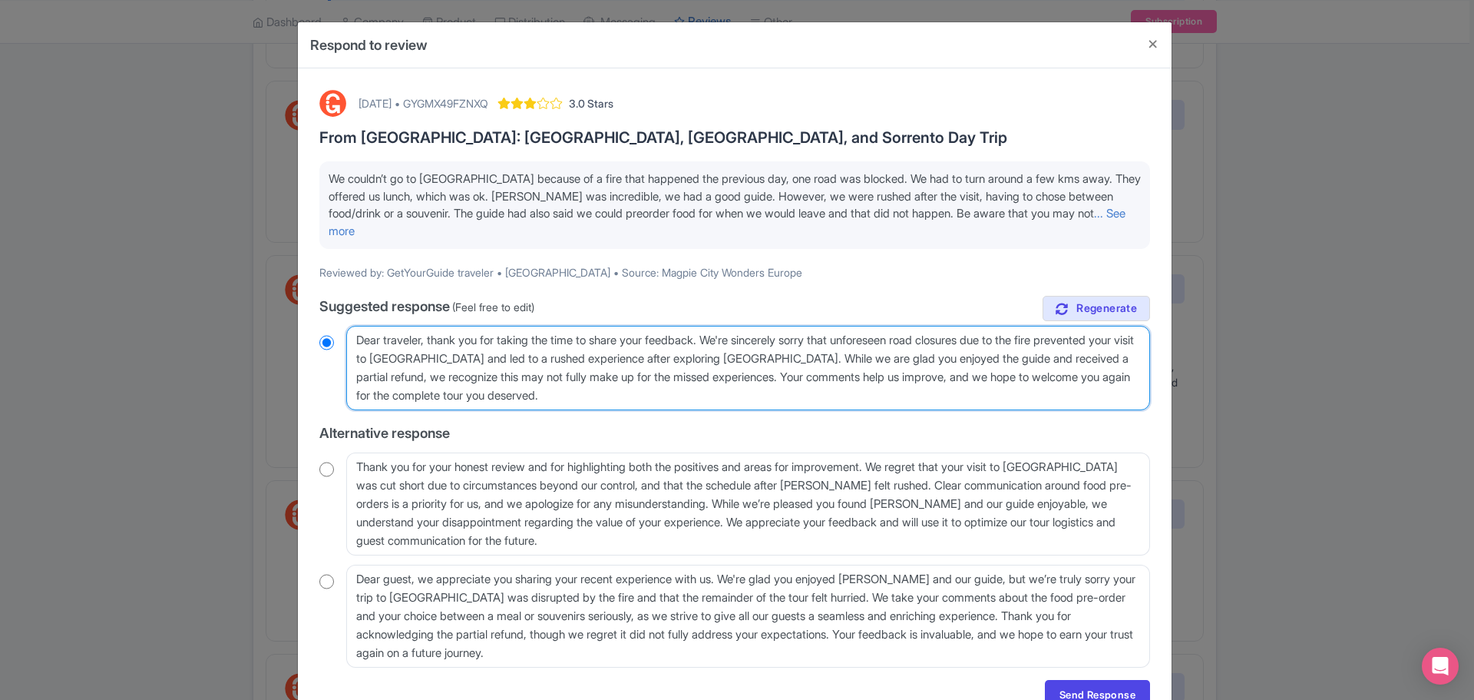
click at [622, 394] on textarea "Dear traveler, thank you for taking the time to share your feedback. We're sinc…" at bounding box center [748, 368] width 804 height 84
type textarea "Dear traveler, thank you for taking the time to share your feedback. We're sinc…"
radio input "true"
type textarea "Dear traveler, thank you for taking the time to share your feedback. We're sinc…"
radio input "true"
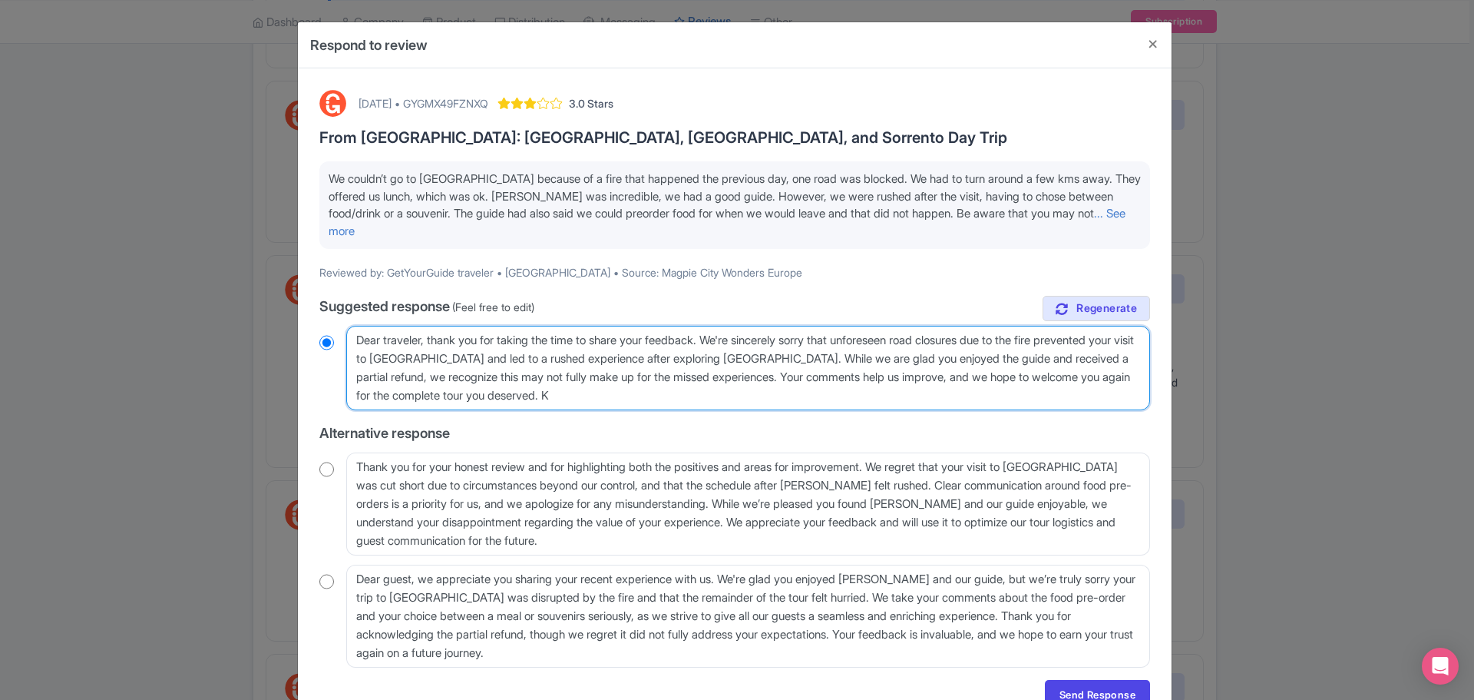
type textarea "Dear traveler, thank you for taking the time to share your feedback. We're sinc…"
radio input "true"
type textarea "Dear traveler, thank you for taking the time to share your feedback. We're sinc…"
radio input "true"
type textarea "Dear traveler, thank you for taking the time to share your feedback. We're sinc…"
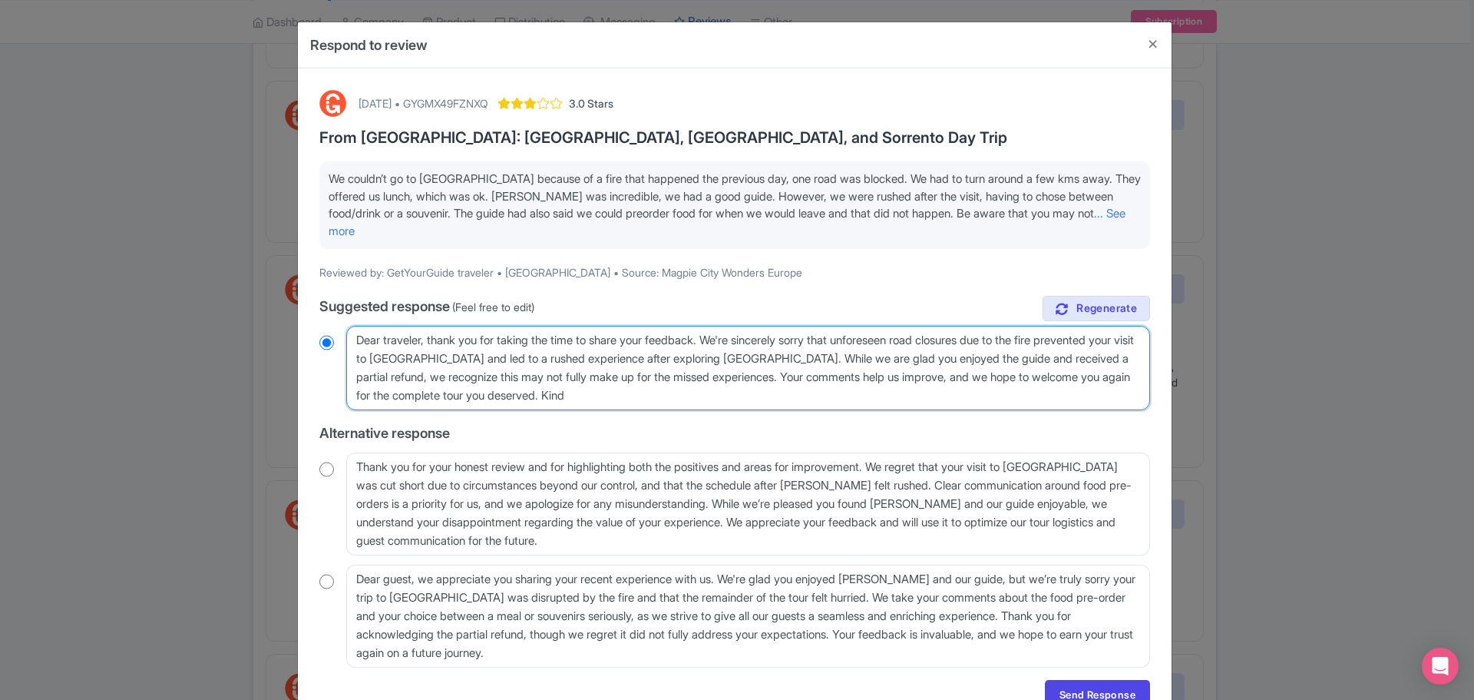
radio input "true"
type textarea "Dear traveler, thank you for taking the time to share your feedback. We're sinc…"
radio input "true"
type textarea "Dear traveler, thank you for taking the time to share your feedback. We're sinc…"
radio input "true"
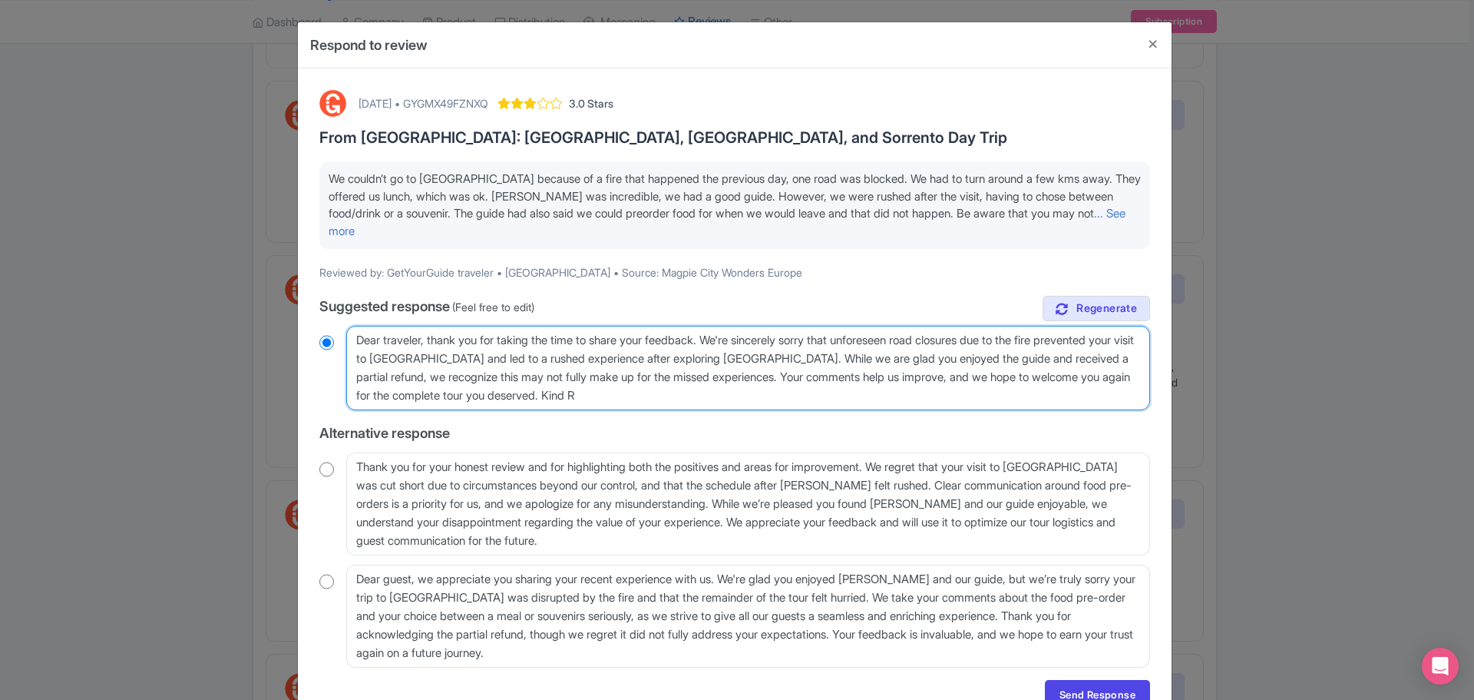
type textarea "Dear traveler, thank you for taking the time to share your feedback. We're sinc…"
radio input "true"
type textarea "Dear traveler, thank you for taking the time to share your feedback. We're sinc…"
radio input "true"
type textarea "Dear traveler, thank you for taking the time to share your feedback. We're sinc…"
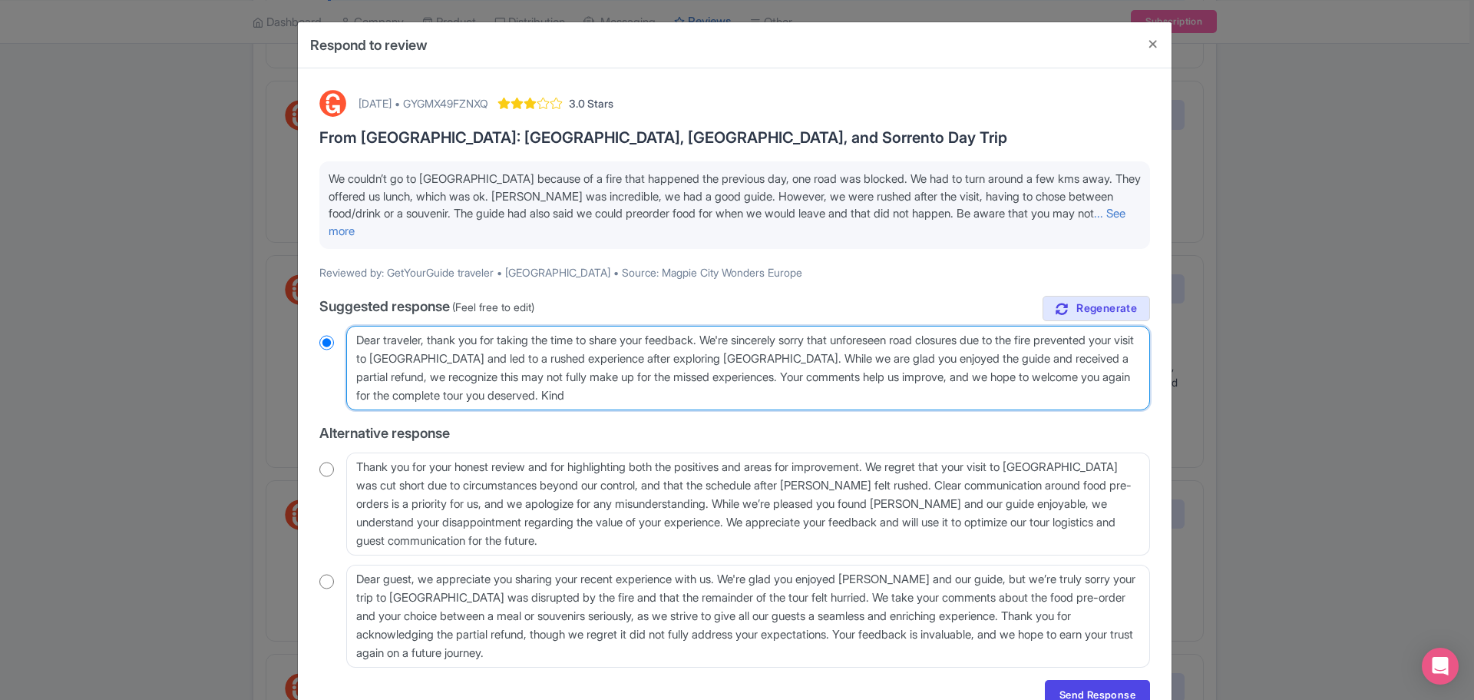
radio input "true"
type textarea "Dear traveler, thank you for taking the time to share your feedback. We're sinc…"
radio input "true"
type textarea "Dear traveler, thank you for taking the time to share your feedback. We're sinc…"
radio input "true"
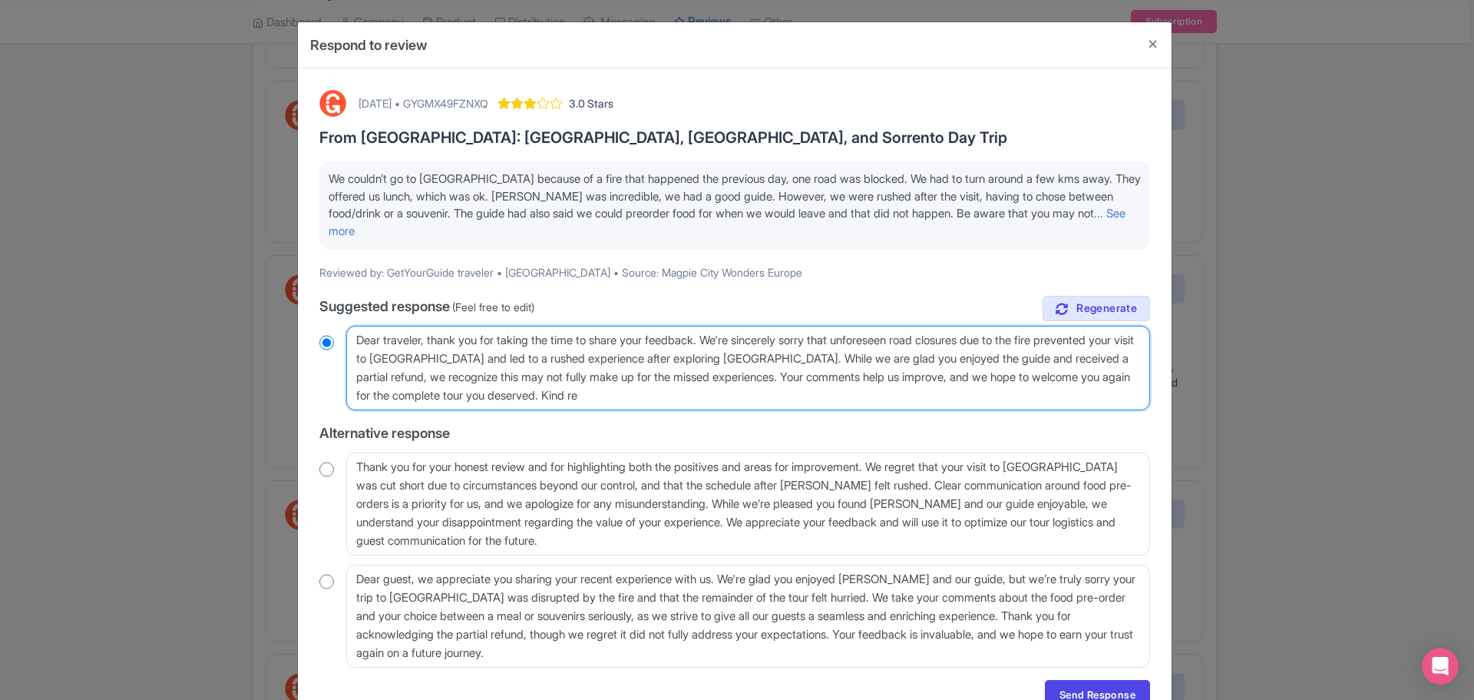
type textarea "Dear traveler, thank you for taking the time to share your feedback. We're sinc…"
radio input "true"
type textarea "Dear traveler, thank you for taking the time to share your feedback. We're sinc…"
radio input "true"
type textarea "Dear traveler, thank you for taking the time to share your feedback. We're sinc…"
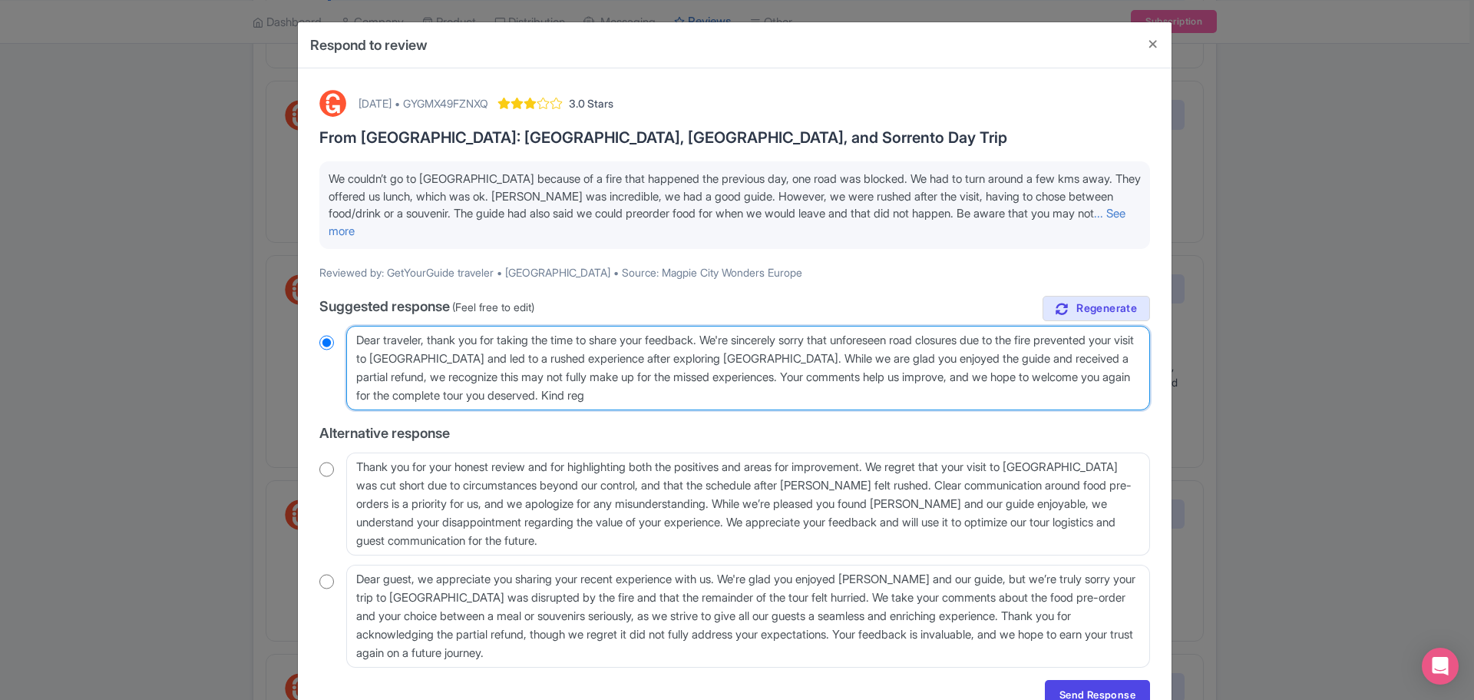
radio input "true"
type textarea "Dear traveler, thank you for taking the time to share your feedback. We're sinc…"
radio input "true"
type textarea "Dear traveler, thank you for taking the time to share your feedback. We're sinc…"
radio input "true"
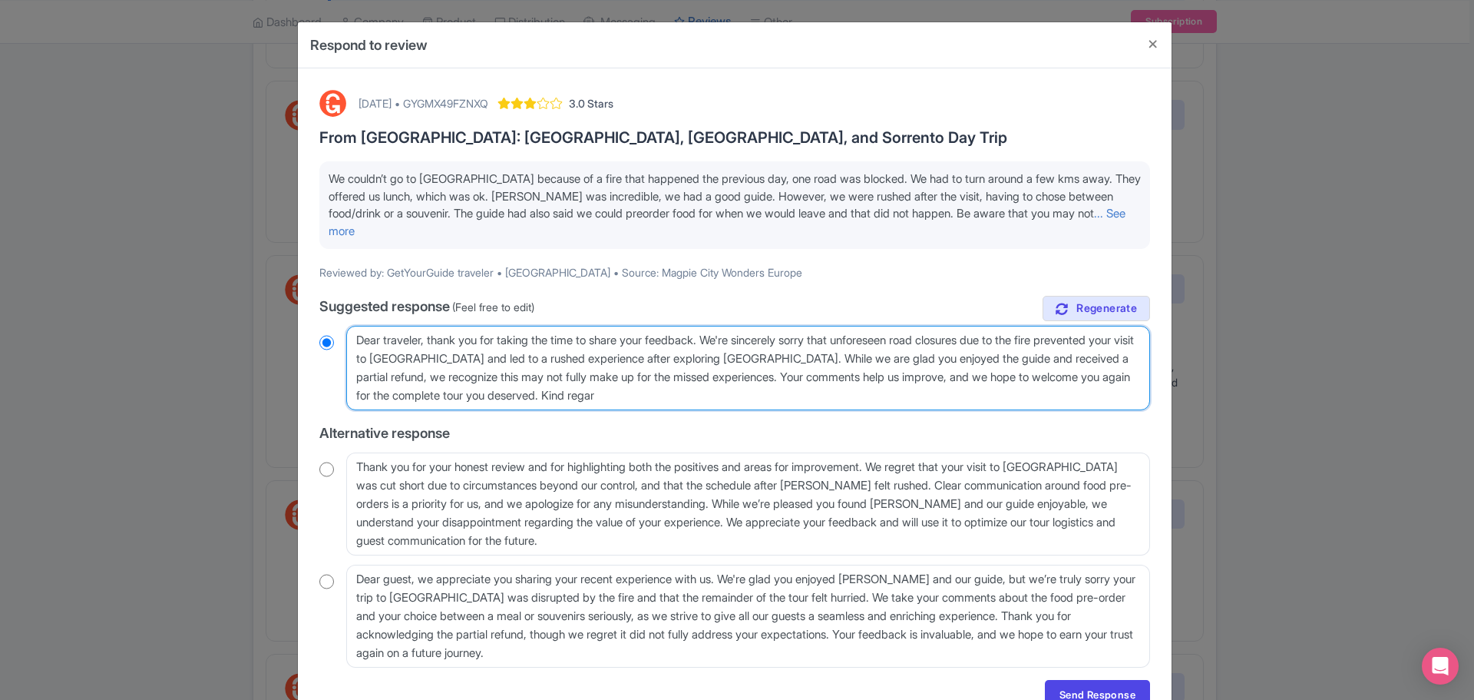
type textarea "Dear traveler, thank you for taking the time to share your feedback. We're sinc…"
radio input "true"
type textarea "Dear traveler, thank you for taking the time to share your feedback. We're sinc…"
radio input "true"
type textarea "Dear traveler, thank you for taking the time to share your feedback. We're sinc…"
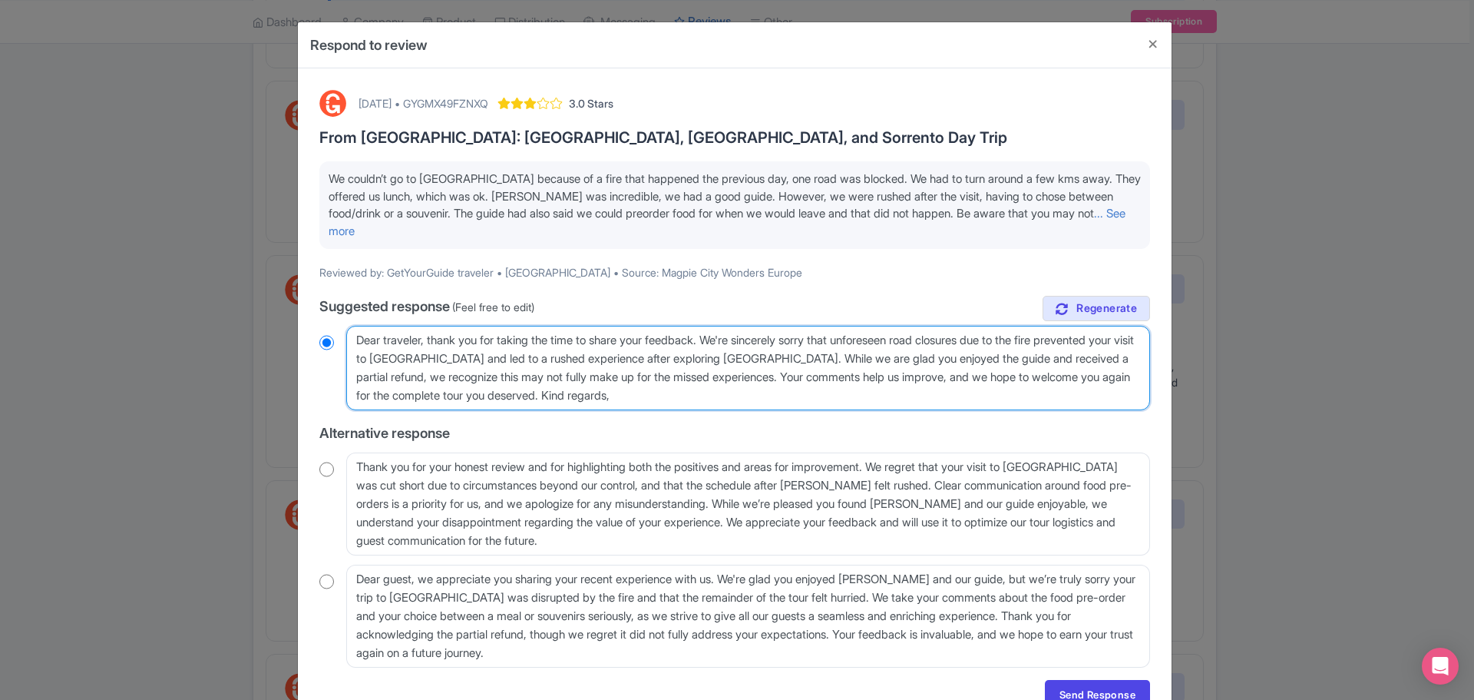
radio input "true"
type textarea "Dear traveler, thank you for taking the time to share your feedback. We're sinc…"
radio input "true"
type textarea "Dear traveler, thank you for taking the time to share your feedback. We're sinc…"
radio input "true"
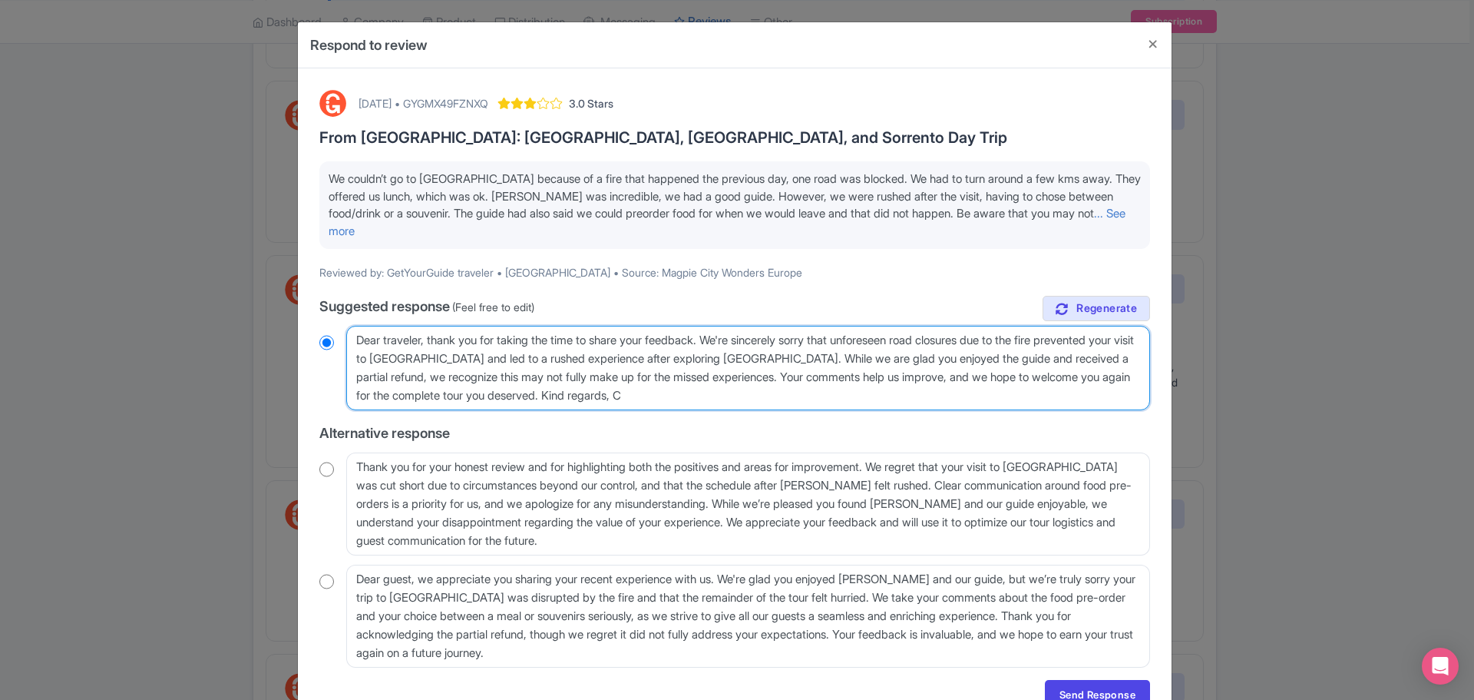
type textarea "Dear traveler, thank you for taking the time to share your feedback. We're sinc…"
radio input "true"
type textarea "Dear traveler, thank you for taking the time to share your feedback. We're sinc…"
radio input "true"
type textarea "Dear traveler, thank you for taking the time to share your feedback. We're sinc…"
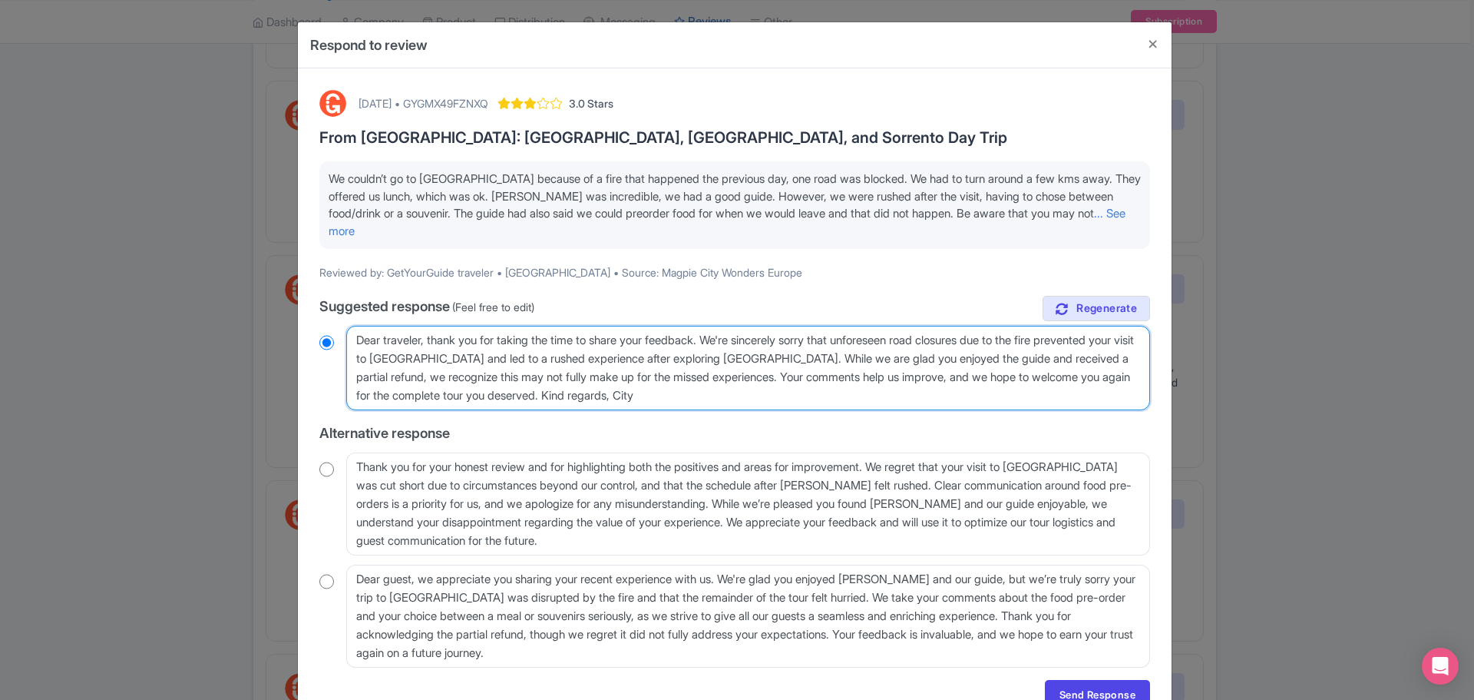
radio input "true"
type textarea "Dear traveler, thank you for taking the time to share your feedback. We're sinc…"
radio input "true"
type textarea "Dear traveler, thank you for taking the time to share your feedback. We're sinc…"
radio input "true"
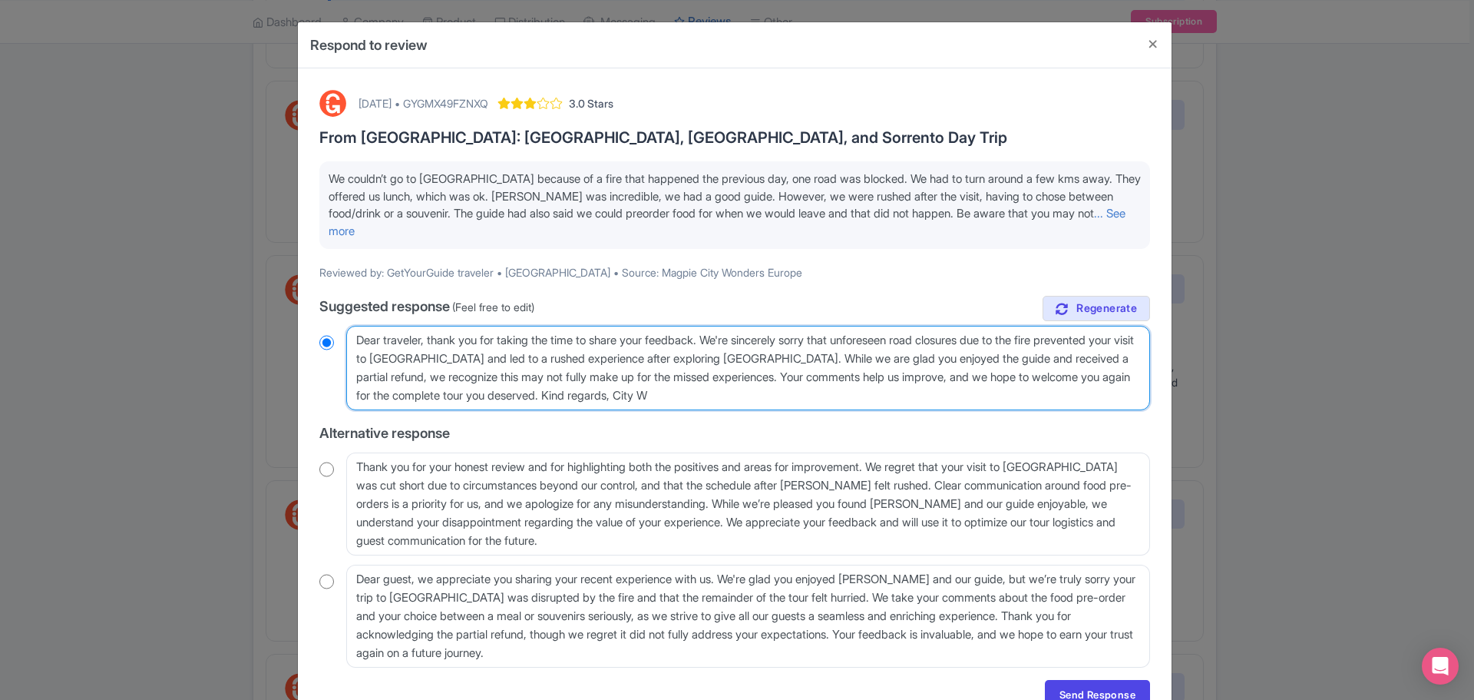
type textarea "Dear traveler, thank you for taking the time to share your feedback. We're sinc…"
radio input "true"
type textarea "Dear traveler, thank you for taking the time to share your feedback. We're sinc…"
radio input "true"
type textarea "Dear traveler, thank you for taking the time to share your feedback. We're sinc…"
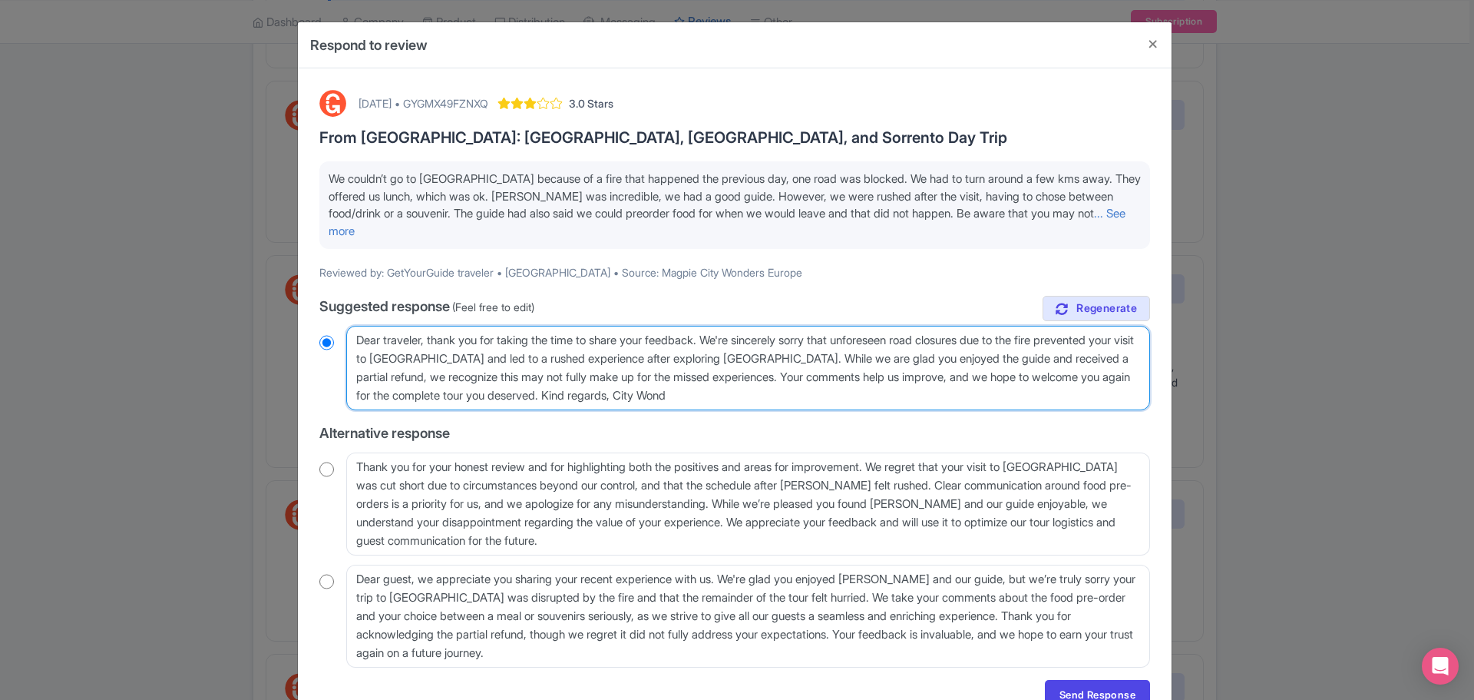
radio input "true"
type textarea "Dear traveler, thank you for taking the time to share your feedback. We're sinc…"
radio input "true"
type textarea "Dear traveler, thank you for taking the time to share your feedback. We're sinc…"
radio input "true"
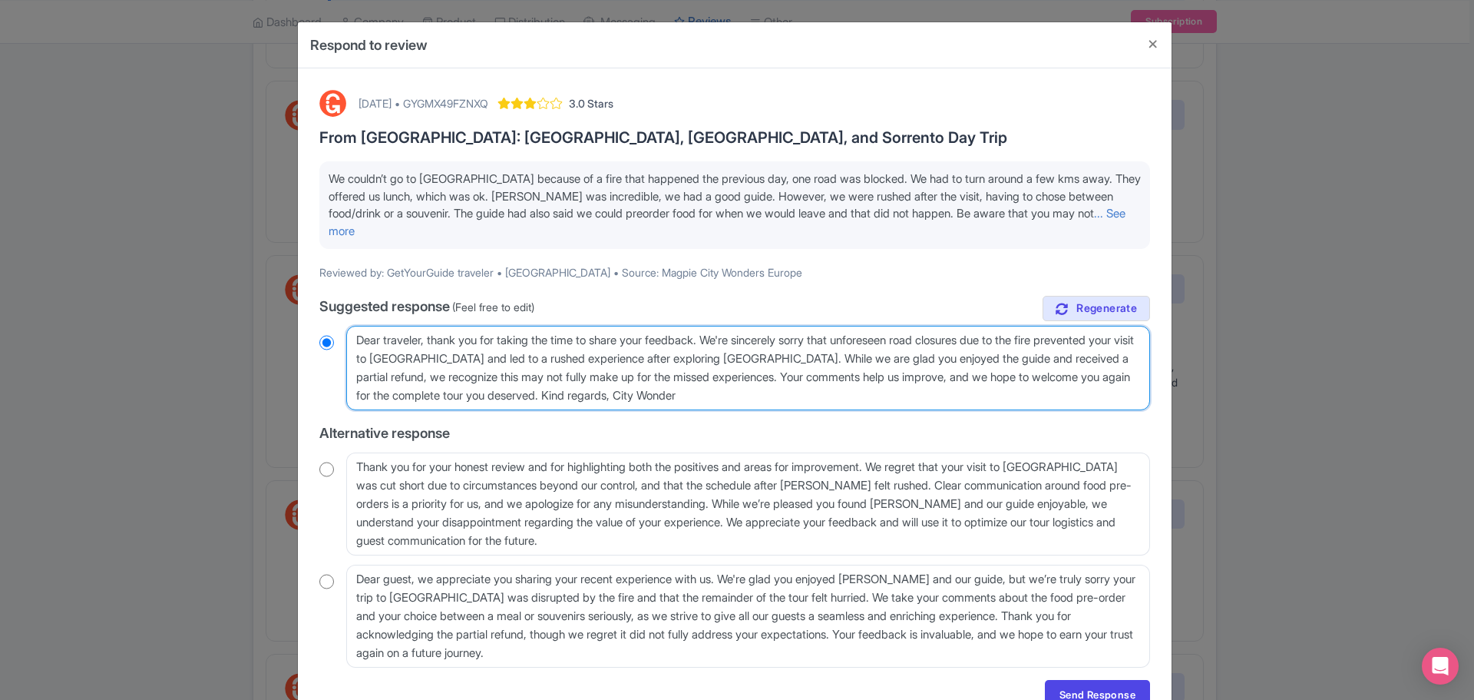
type textarea "Dear traveler, thank you for taking the time to share your feedback. We're sinc…"
radio input "true"
type textarea "Dear traveler, thank you for taking the time to share your feedback. We're sinc…"
radio input "true"
type textarea "Dear traveler, thank you for taking the time to share your feedback. We're sinc…"
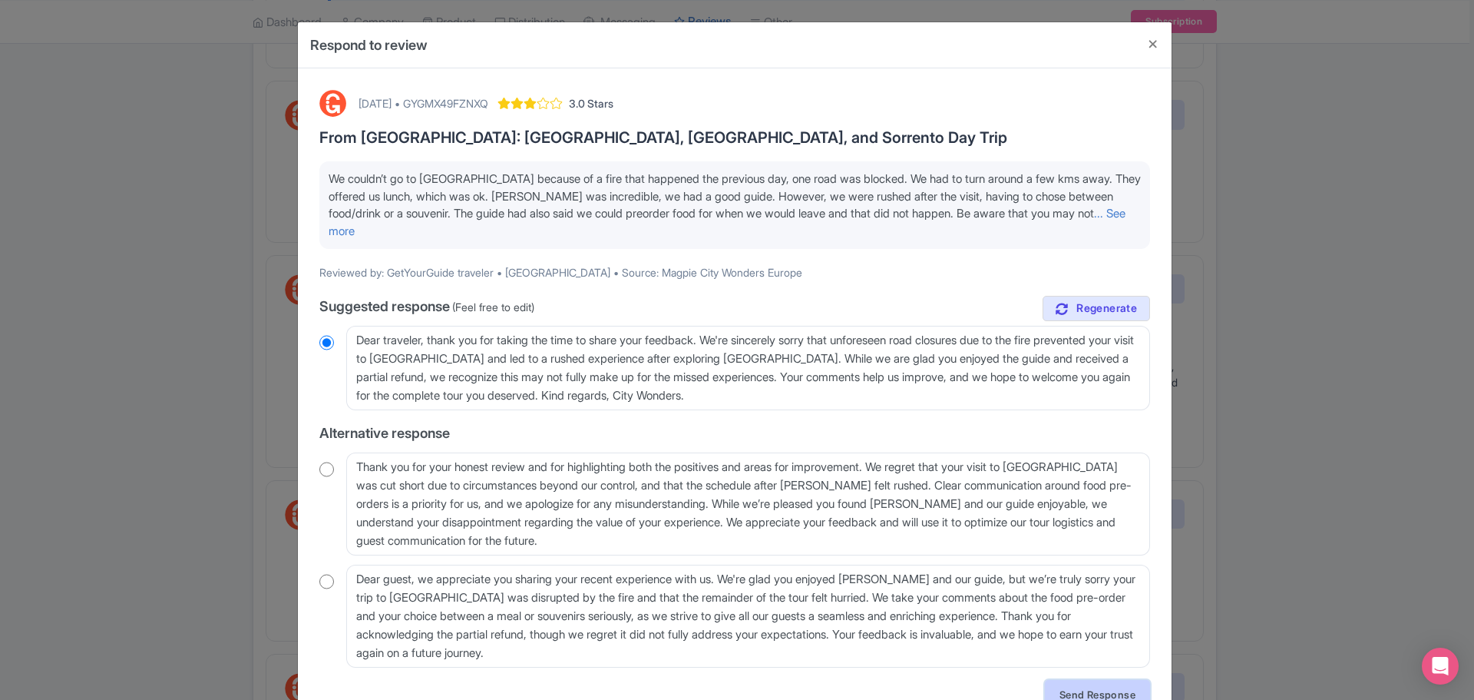
click at [1125, 694] on link "Send Response" at bounding box center [1097, 694] width 105 height 29
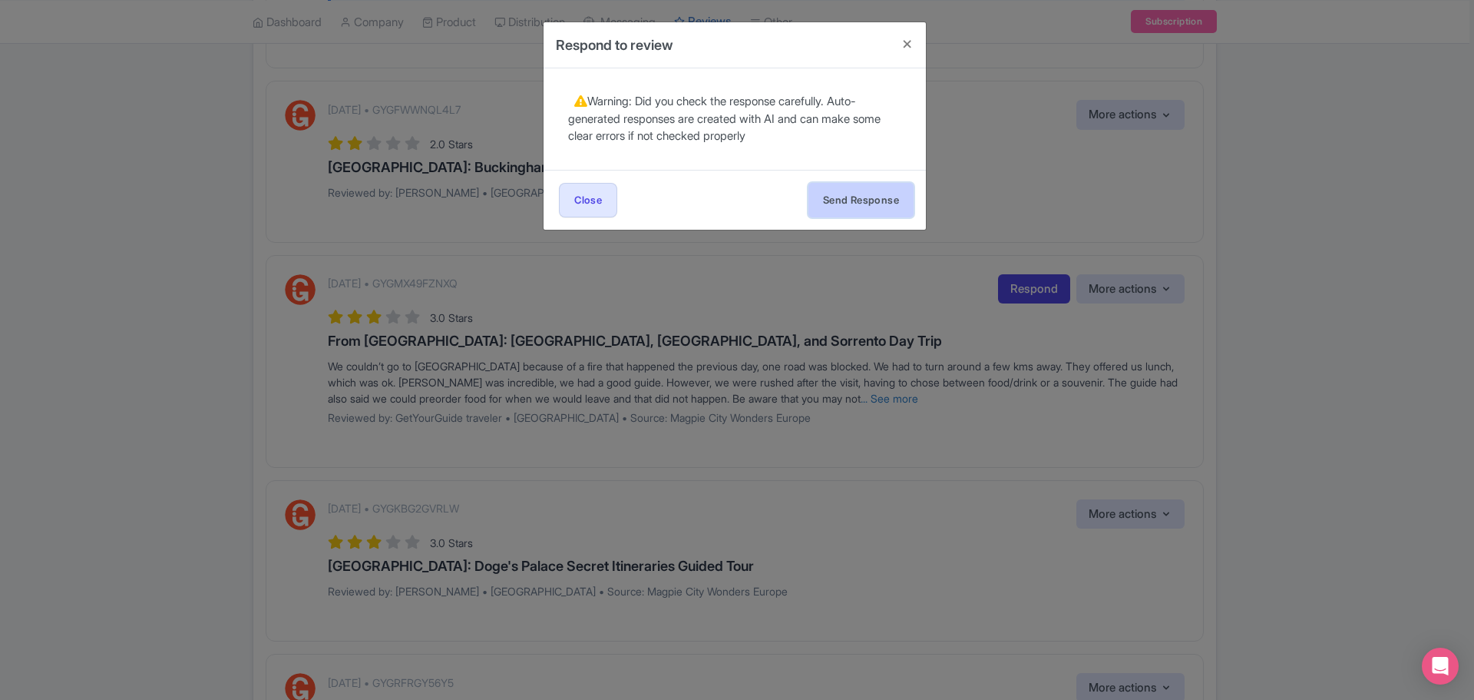
click at [858, 200] on button "Send Response" at bounding box center [861, 200] width 105 height 35
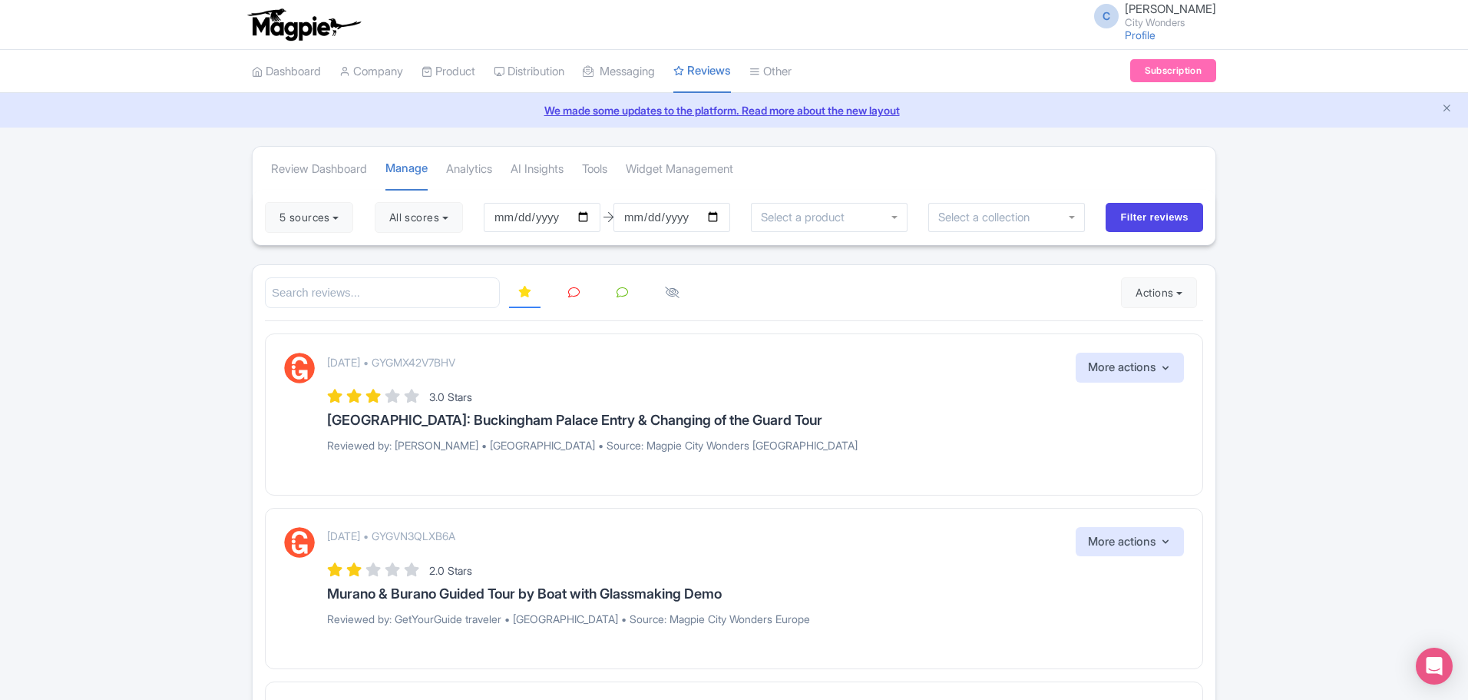
click at [572, 295] on icon at bounding box center [574, 292] width 12 height 12
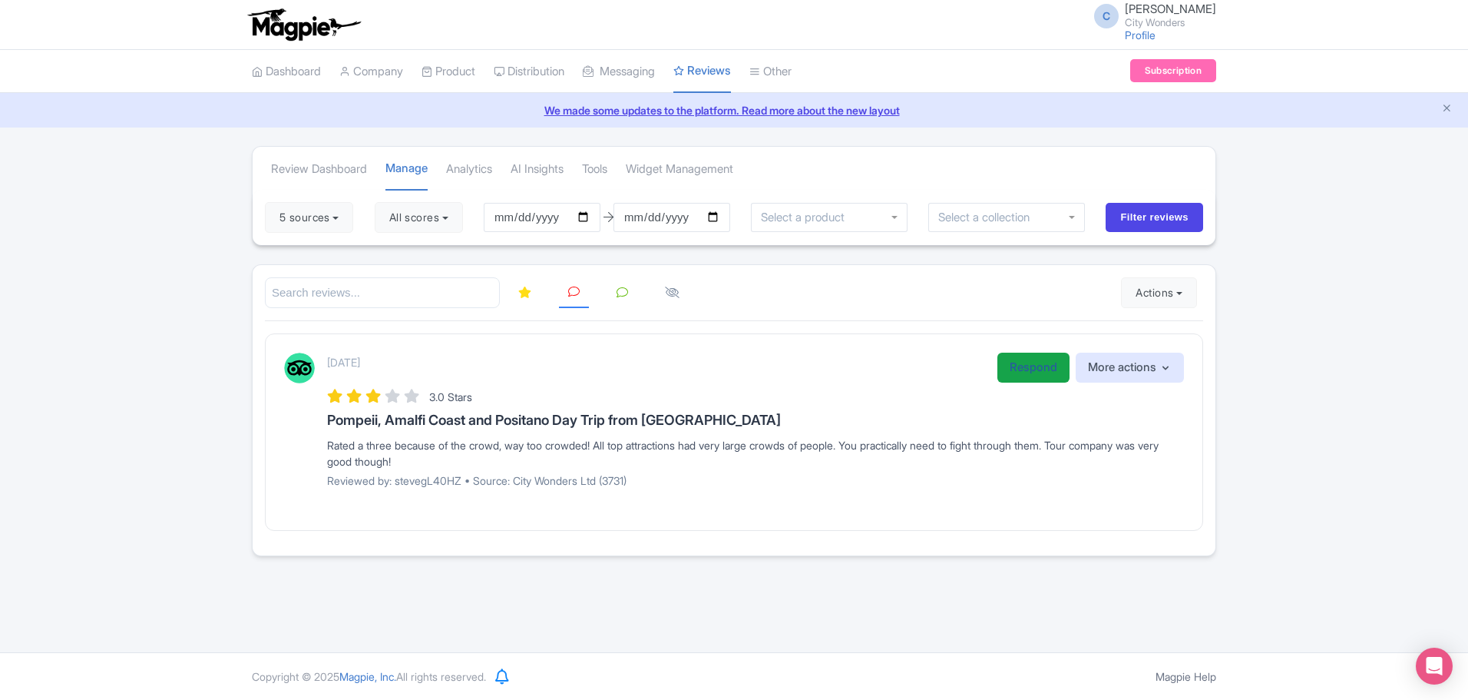
click at [1028, 374] on link "Respond" at bounding box center [1033, 367] width 72 height 30
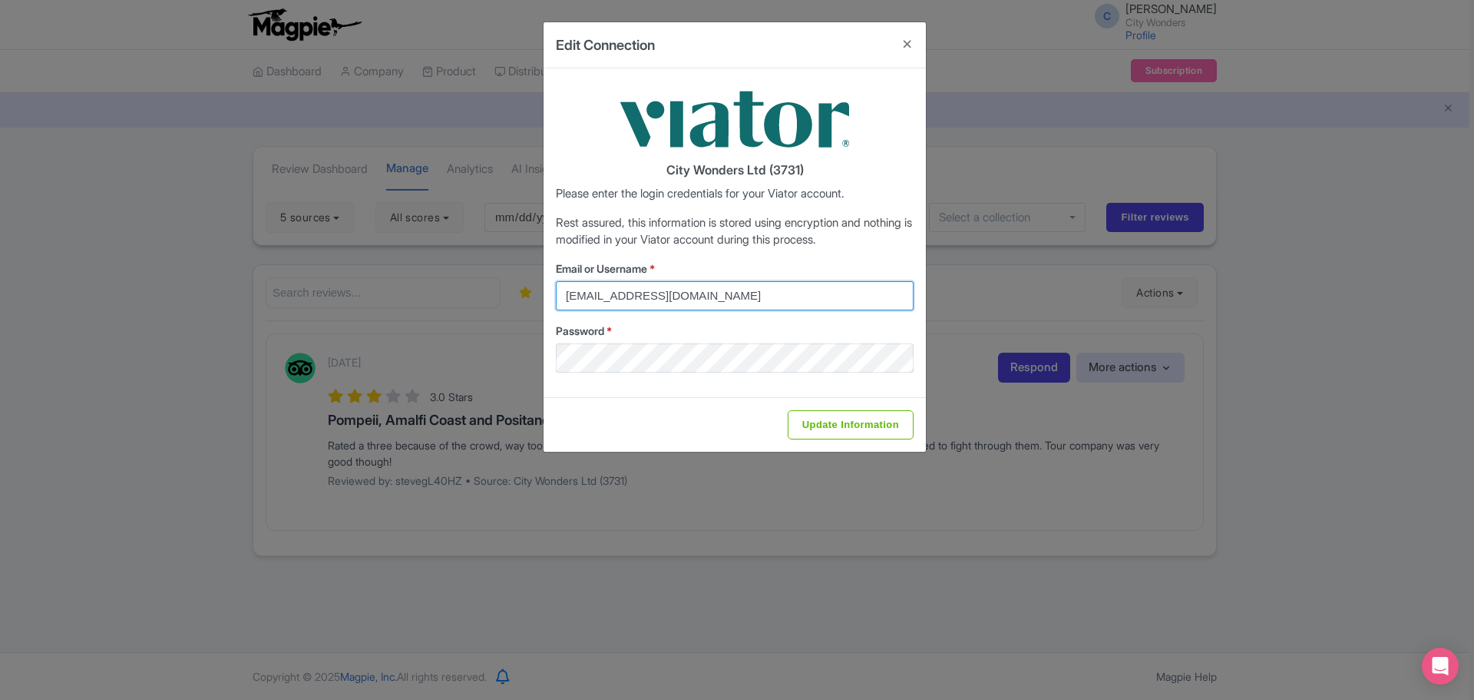
drag, startPoint x: 763, startPoint y: 290, endPoint x: 559, endPoint y: 289, distance: 204.3
click at [559, 289] on input "glauber.ribeiro@citywonders.com" at bounding box center [735, 295] width 358 height 29
type input "chadia.ammad@citywonders.com"
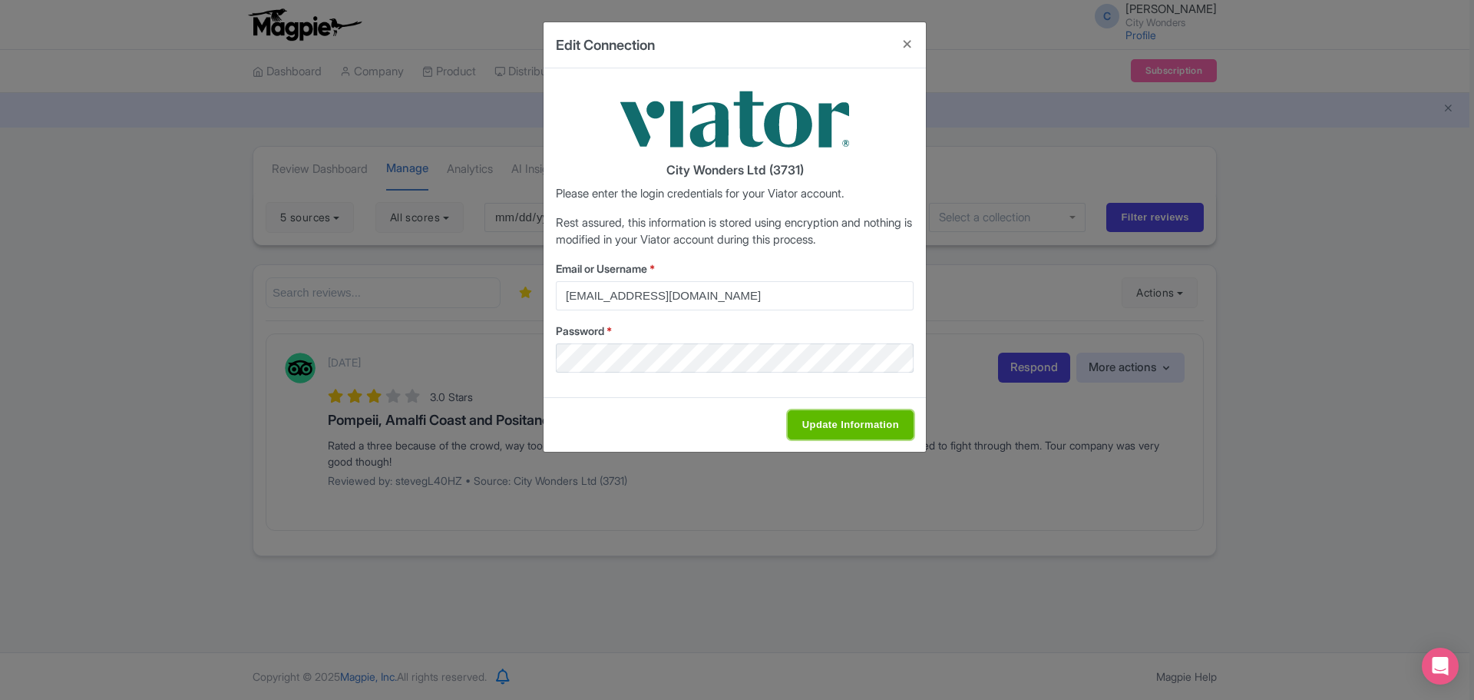
click at [833, 426] on input "Update Information" at bounding box center [851, 424] width 126 height 29
type input "Saving..."
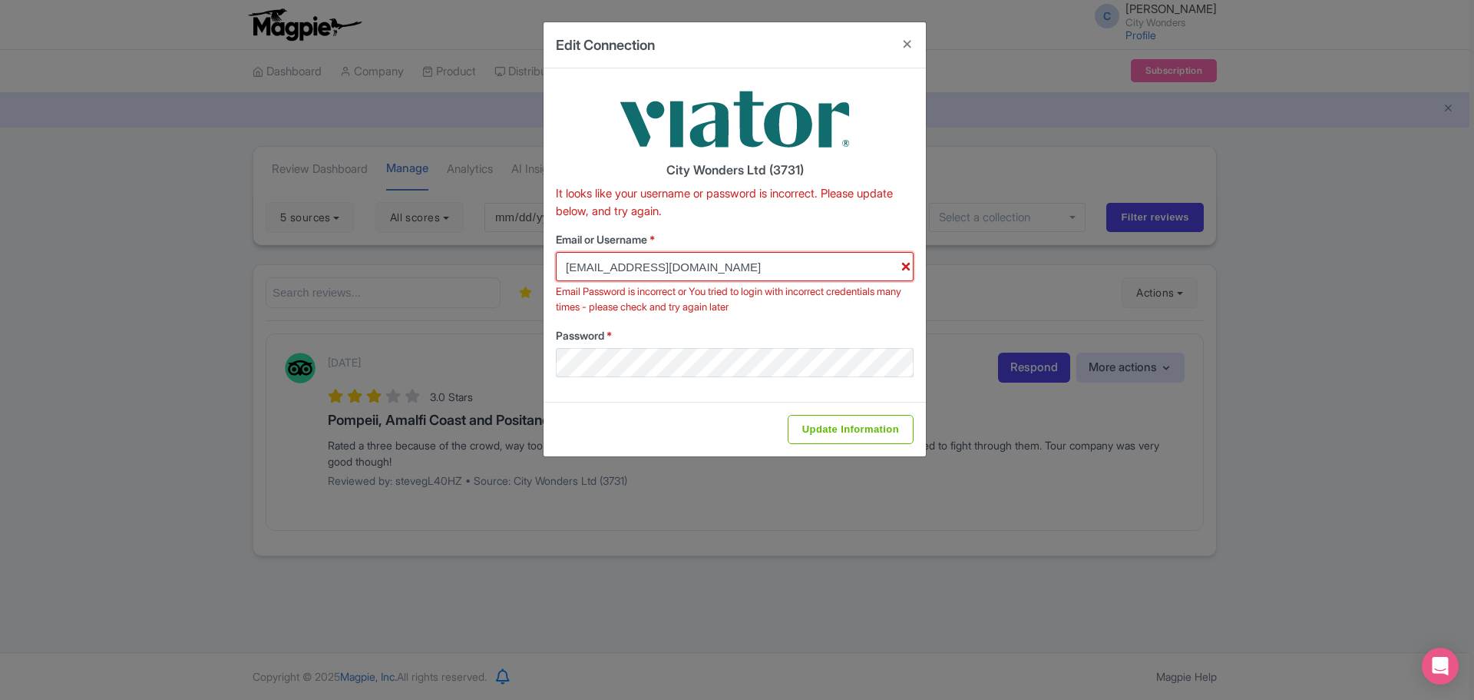
click at [762, 265] on input "chadia.ammad@citywonders.com" at bounding box center [735, 266] width 358 height 29
click at [905, 42] on button "Close" at bounding box center [907, 44] width 37 height 44
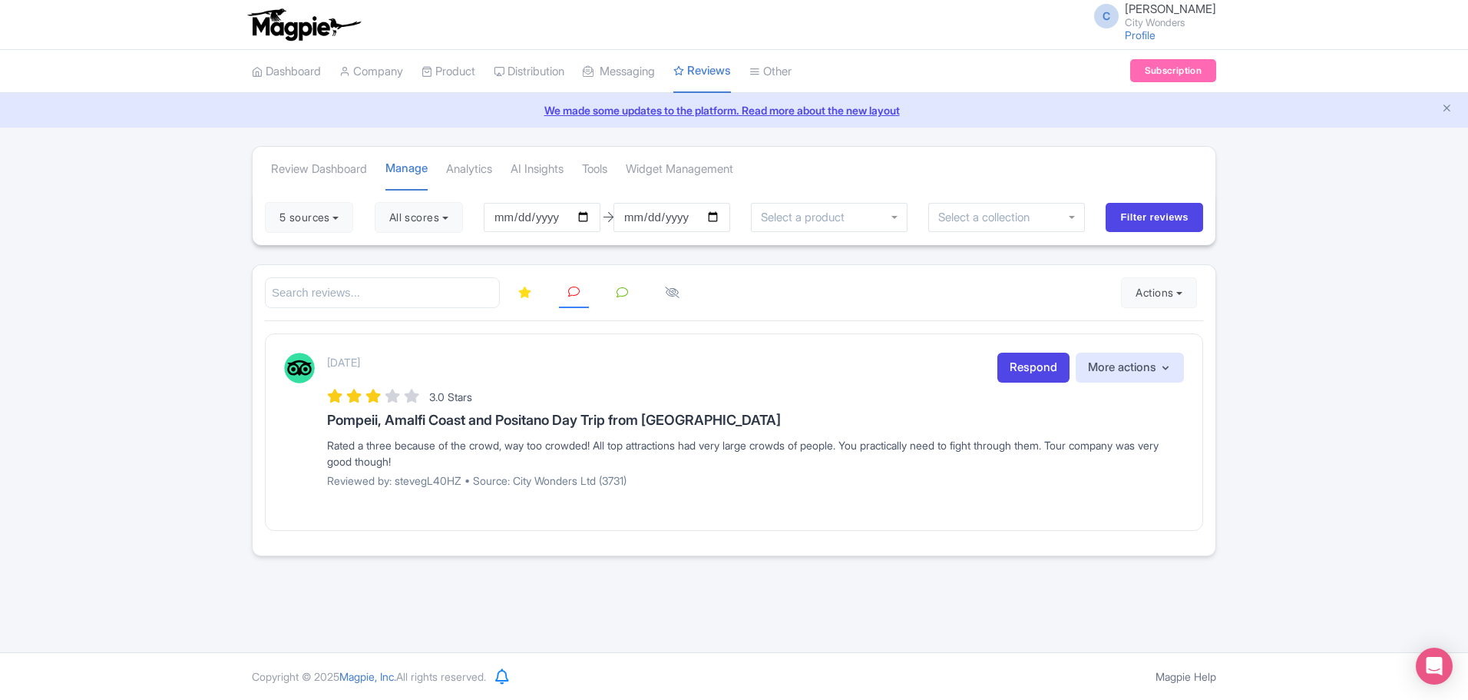
click at [523, 297] on icon at bounding box center [524, 292] width 13 height 12
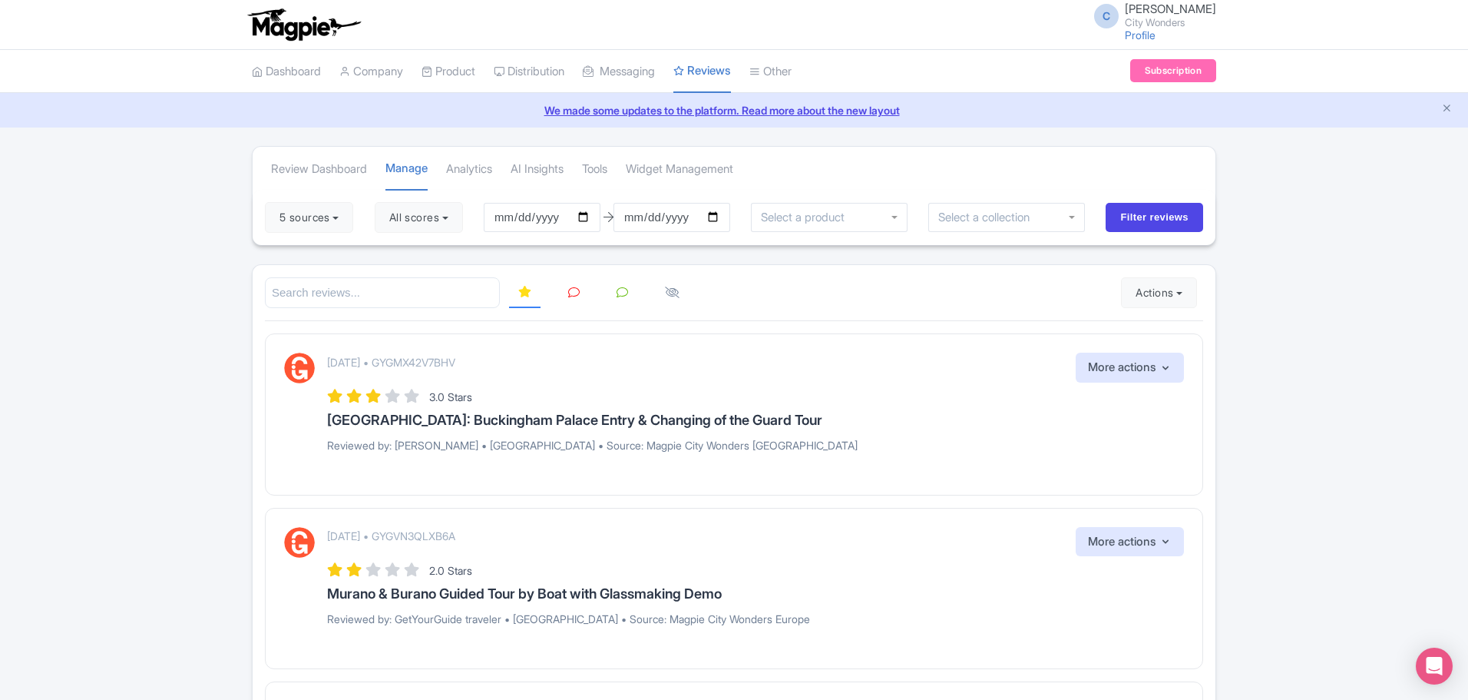
drag, startPoint x: 1469, startPoint y: 114, endPoint x: 1474, endPoint y: 207, distance: 93.0
click at [1467, 207] on html "C Chadia Ammad City Wonders Profile Users Settings Sign out Dashboard Company P…" at bounding box center [734, 350] width 1468 height 700
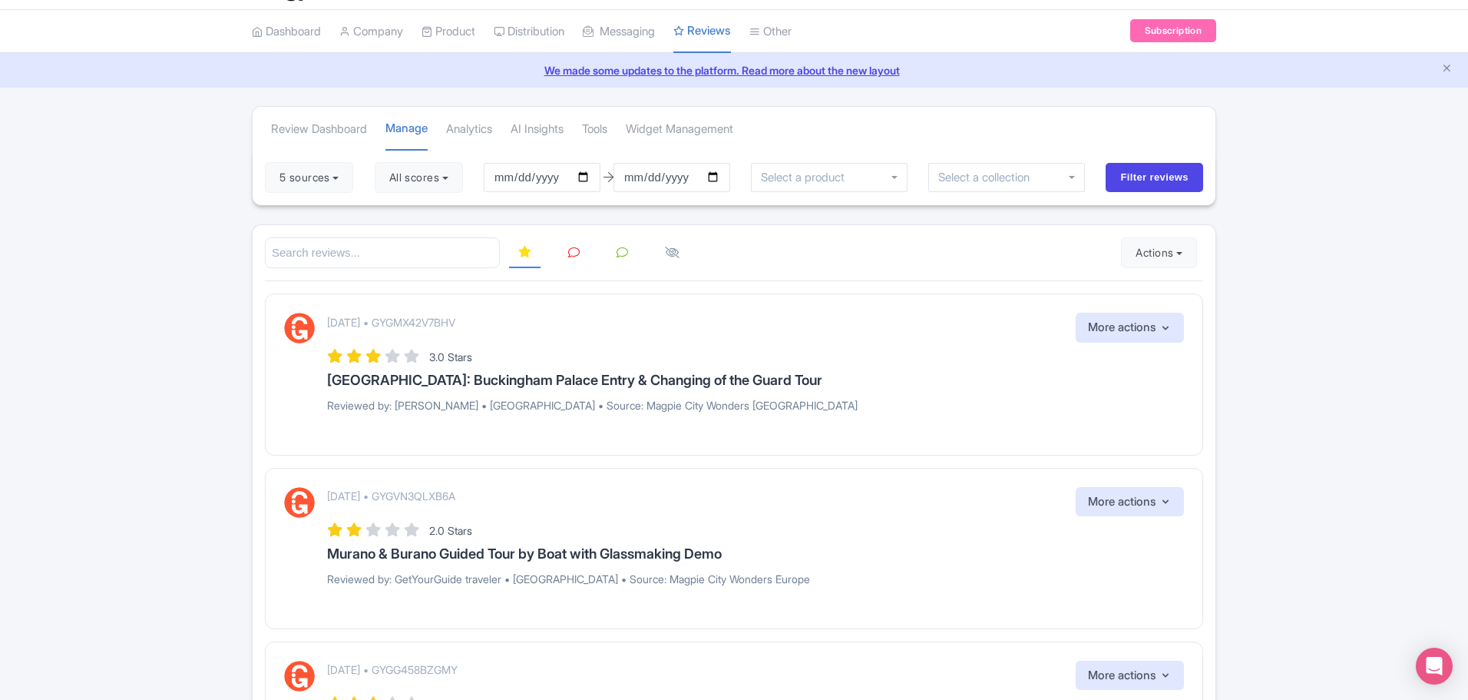
scroll to position [31, 0]
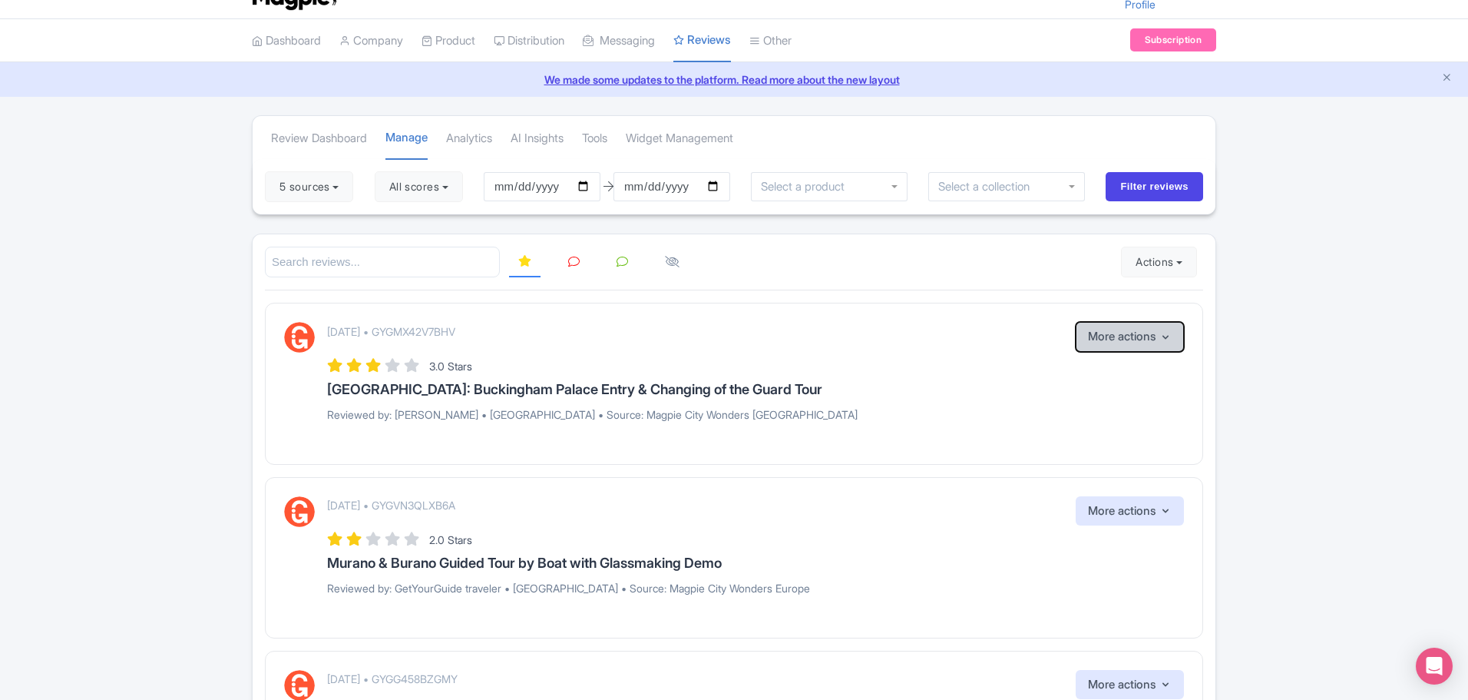
click at [1174, 339] on button "More actions" at bounding box center [1130, 337] width 108 height 30
click at [872, 389] on h3 "[GEOGRAPHIC_DATA]: Buckingham Palace Entry & Changing of the Guard Tour" at bounding box center [755, 389] width 857 height 15
click at [1178, 263] on button "Actions" at bounding box center [1159, 261] width 76 height 31
click at [898, 407] on p "Reviewed by: [PERSON_NAME] • [GEOGRAPHIC_DATA] • Source: Magpie City Wonders [G…" at bounding box center [755, 414] width 857 height 16
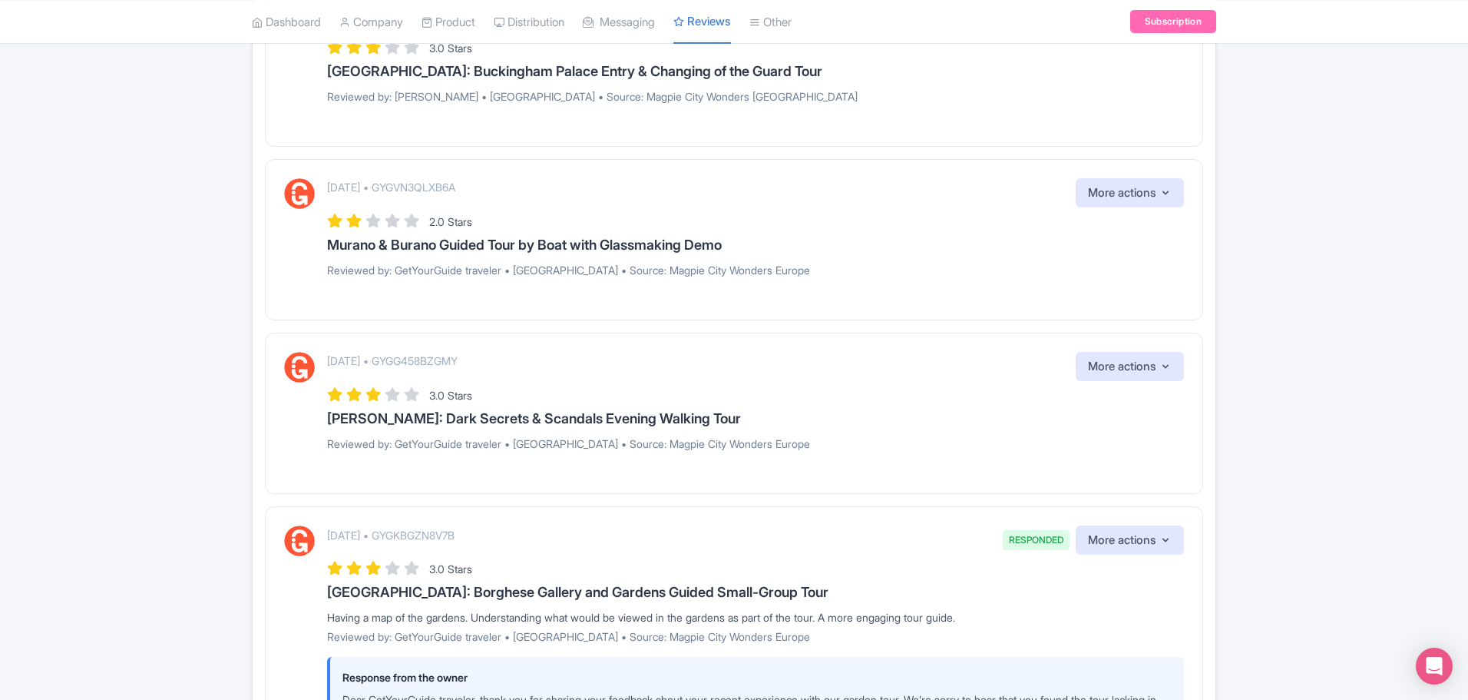
scroll to position [447, 0]
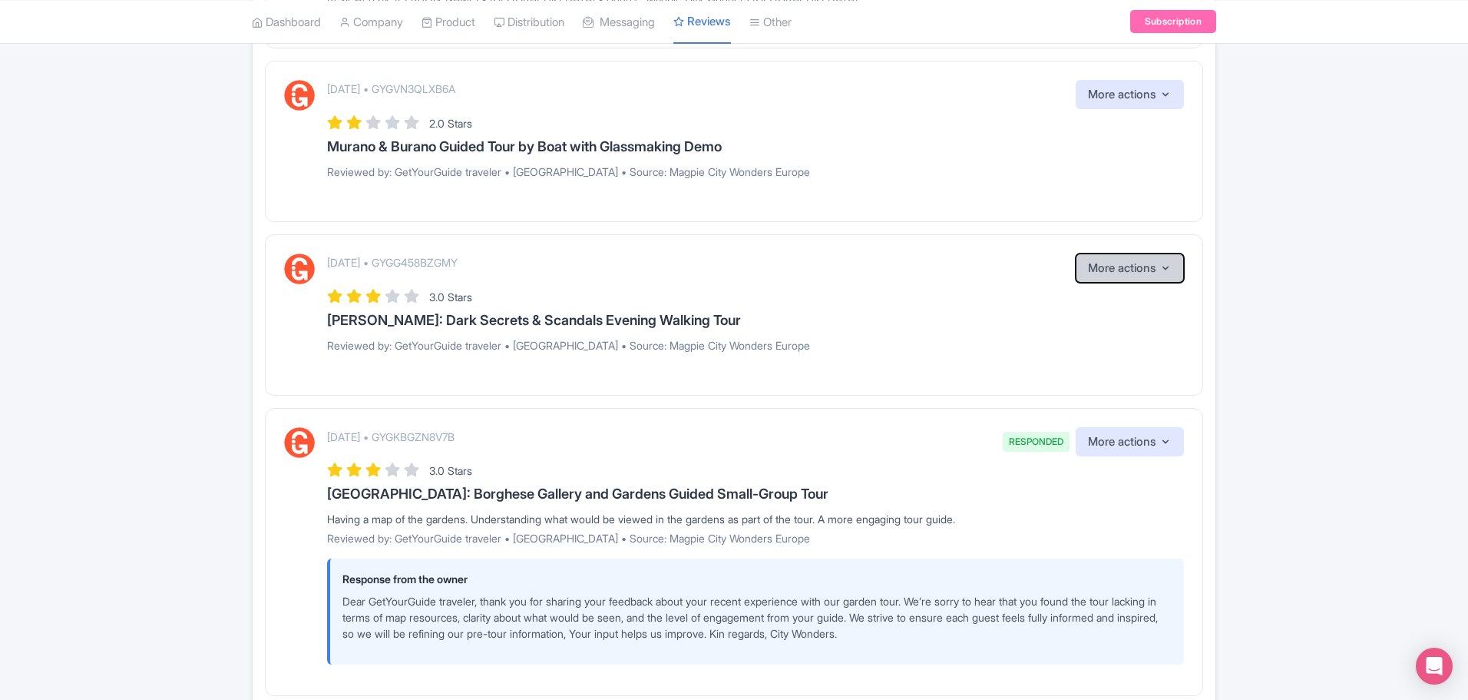
click at [1172, 266] on button "More actions" at bounding box center [1130, 268] width 108 height 30
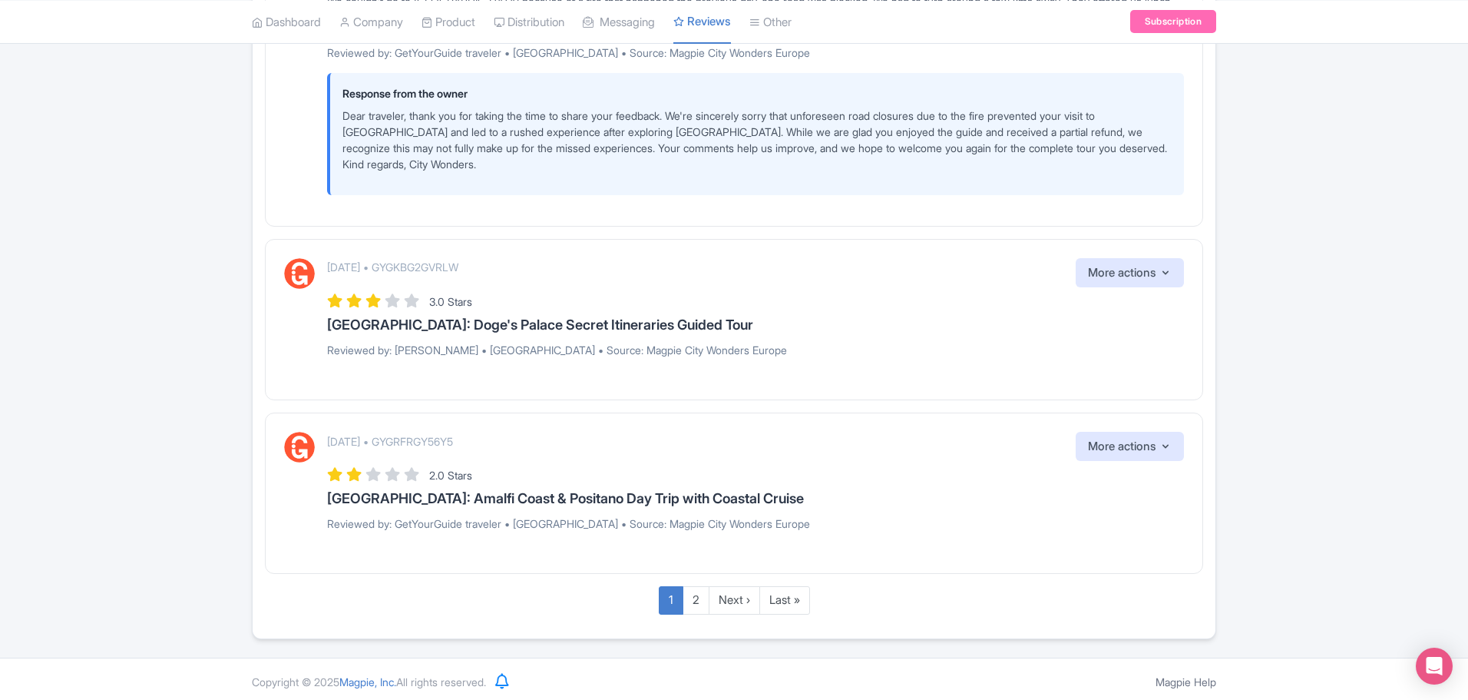
scroll to position [2109, 0]
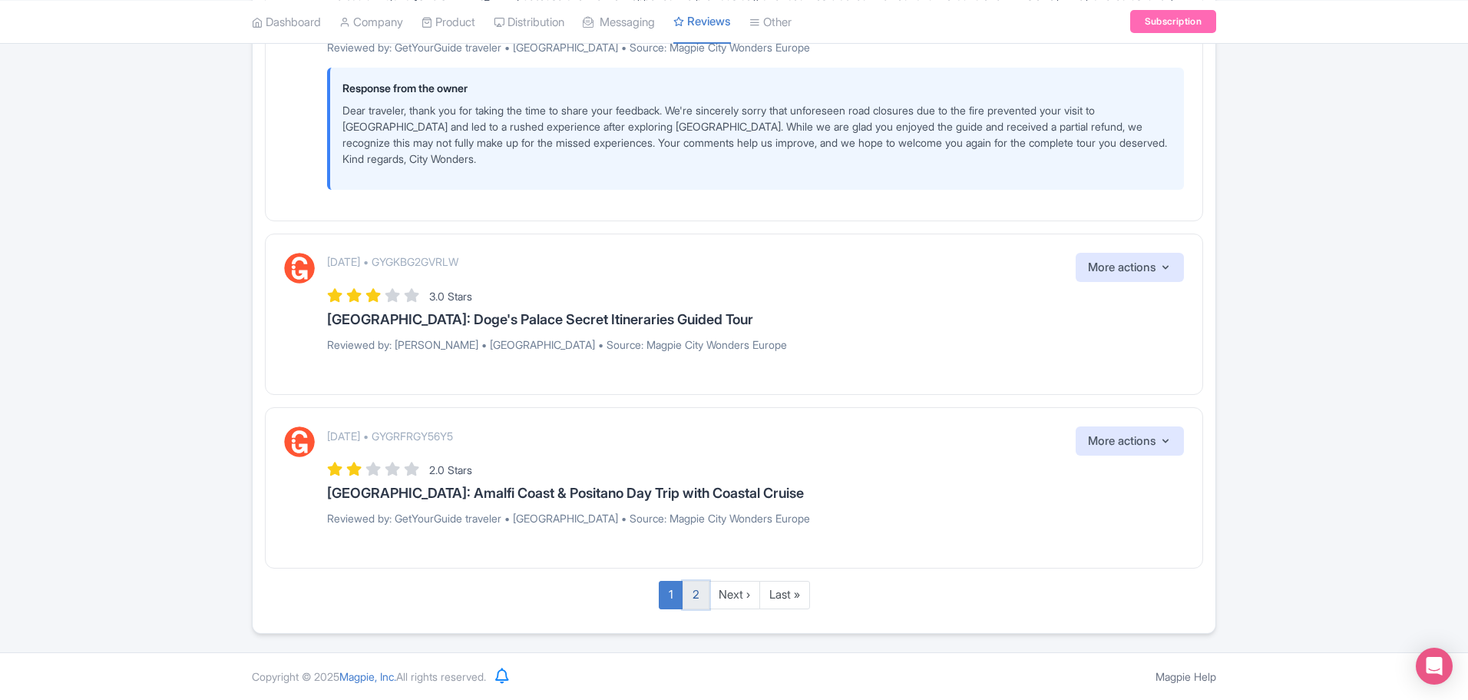
click at [696, 600] on link "2" at bounding box center [696, 595] width 27 height 28
click at [695, 594] on link "2" at bounding box center [696, 595] width 27 height 28
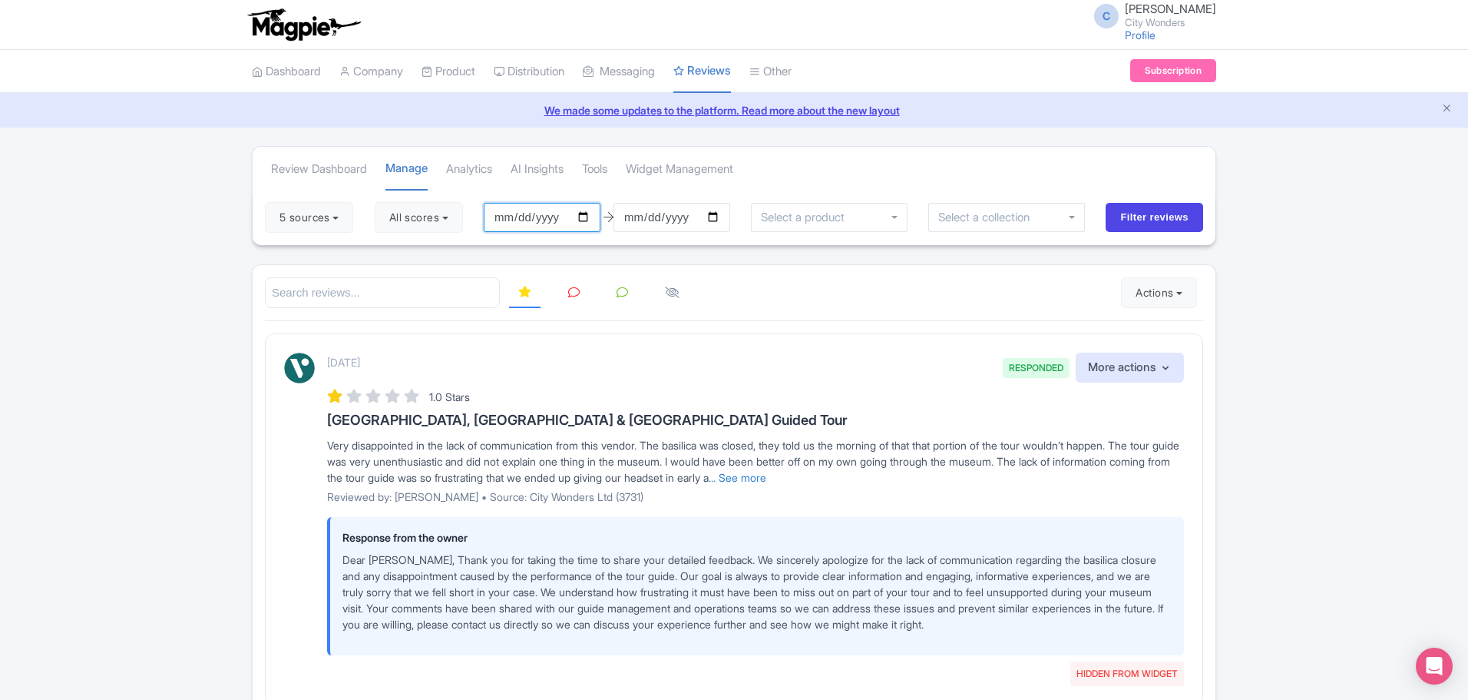
click at [593, 218] on input "[DATE]" at bounding box center [542, 217] width 117 height 29
type input "[DATE]"
click at [660, 213] on input "[DATE]" at bounding box center [672, 217] width 117 height 29
click at [640, 220] on input "2025-09-06" at bounding box center [672, 217] width 117 height 29
click at [720, 220] on input "2025-09-06" at bounding box center [672, 217] width 117 height 29
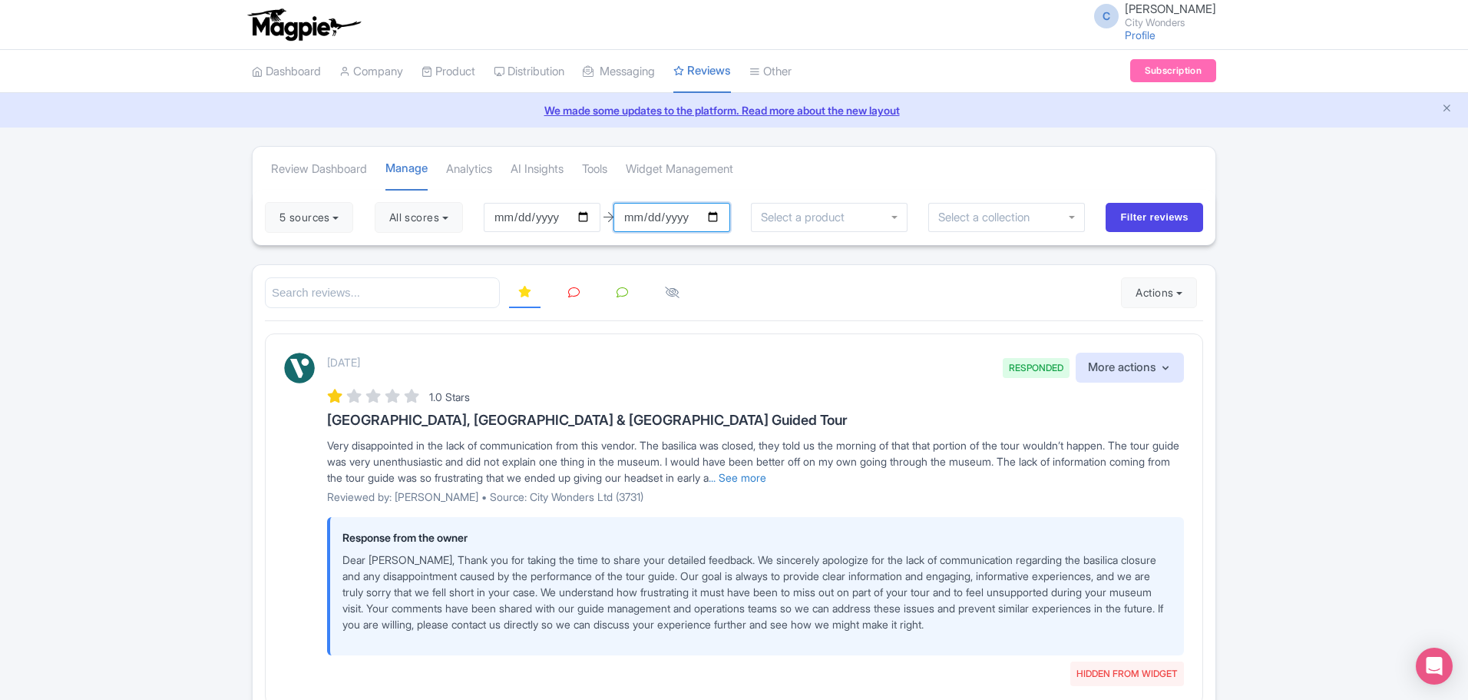
type input "[DATE]"
click at [450, 220] on button "All scores" at bounding box center [419, 217] width 88 height 31
click at [1153, 217] on input "Filter reviews" at bounding box center [1155, 217] width 98 height 29
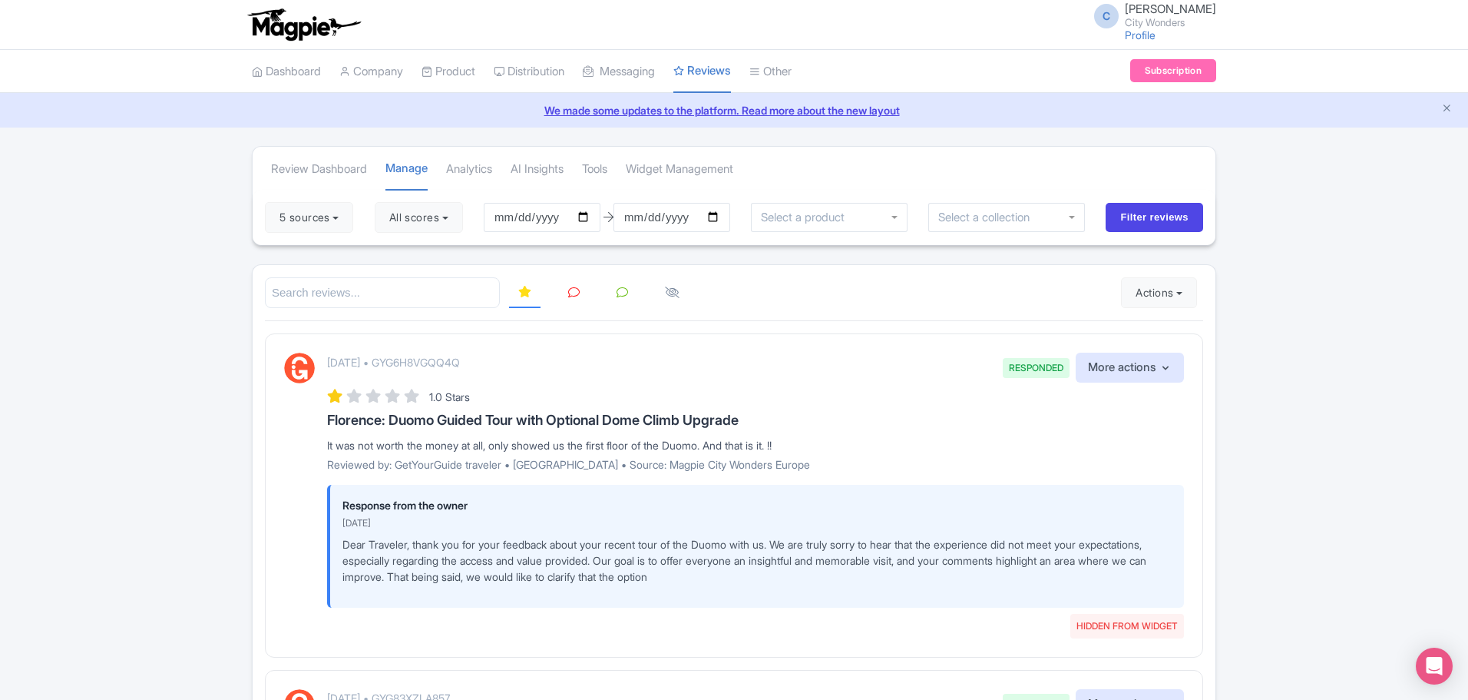
drag, startPoint x: 1467, startPoint y: 193, endPoint x: 1470, endPoint y: 240, distance: 47.8
click at [1467, 241] on html "C Chadia Ammad City Wonders Profile Users Settings Sign out Dashboard Company P…" at bounding box center [734, 350] width 1468 height 700
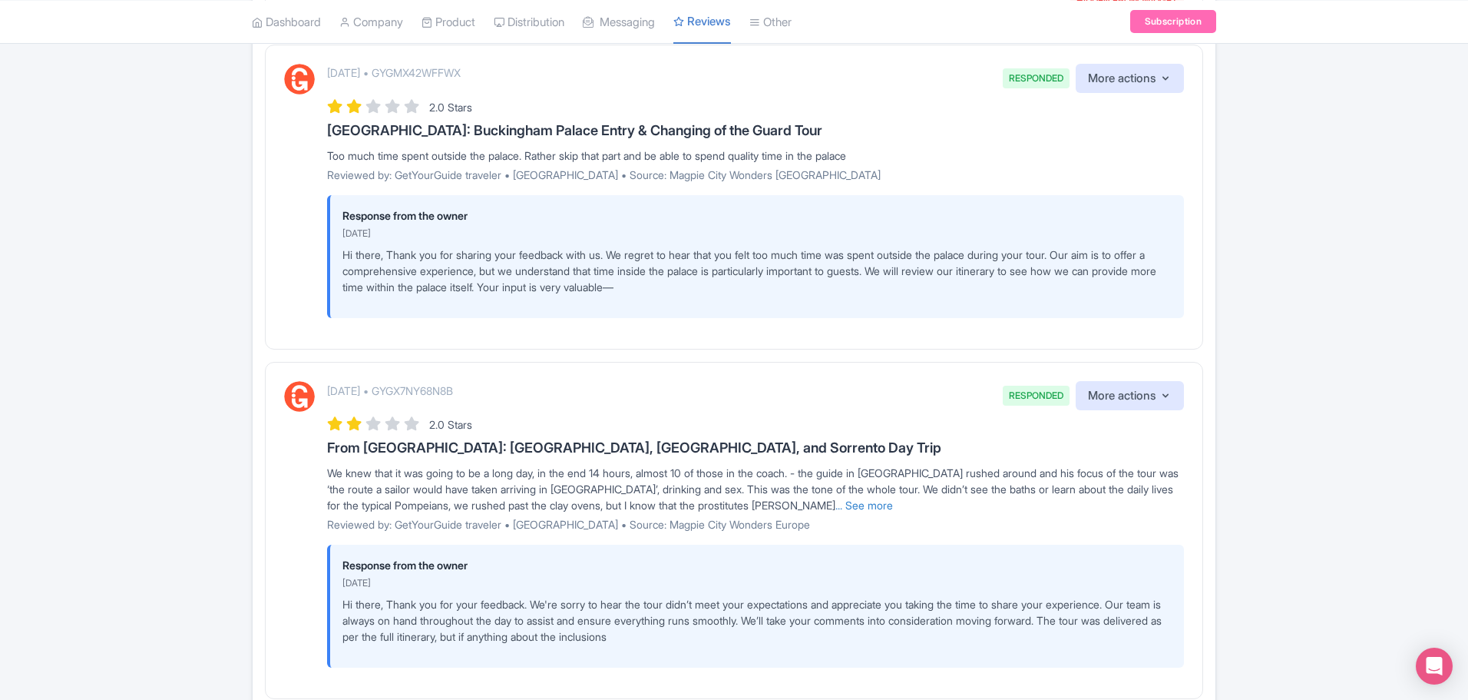
scroll to position [2679, 0]
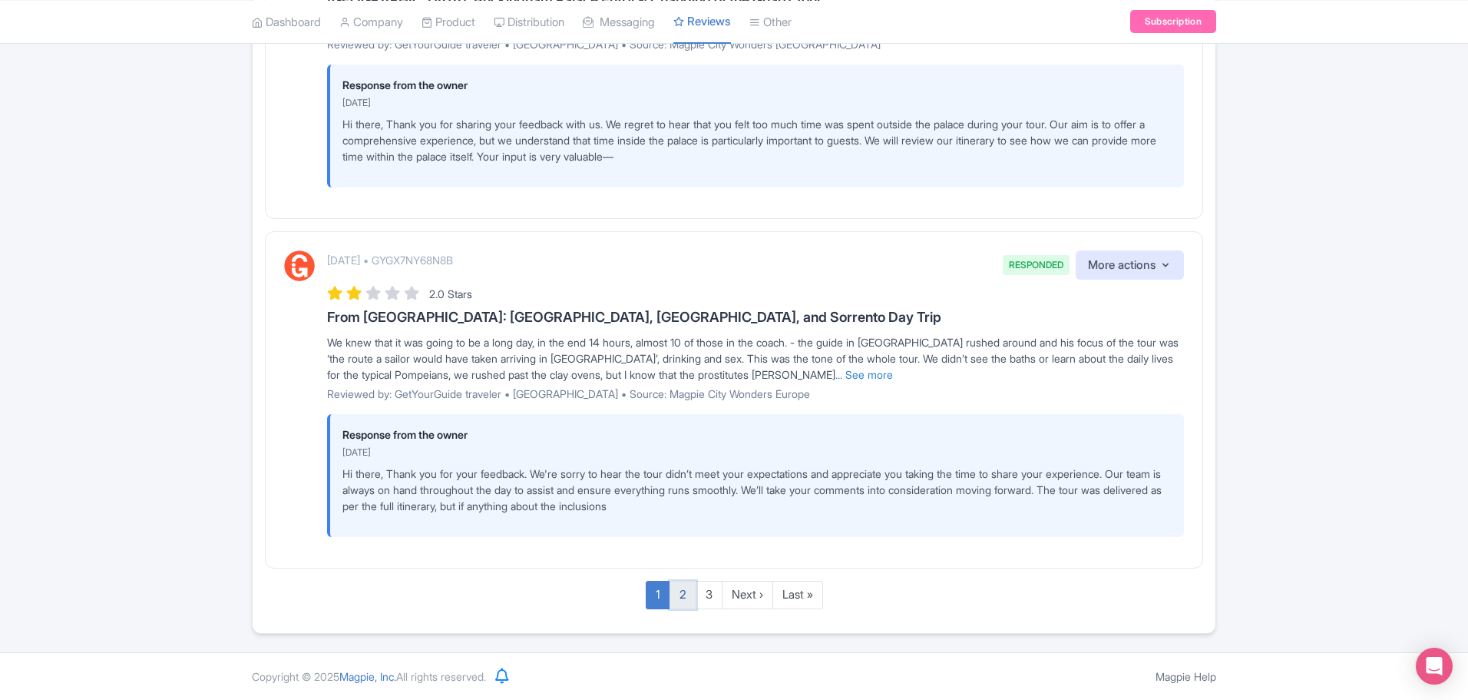
click at [687, 602] on link "2" at bounding box center [683, 595] width 27 height 28
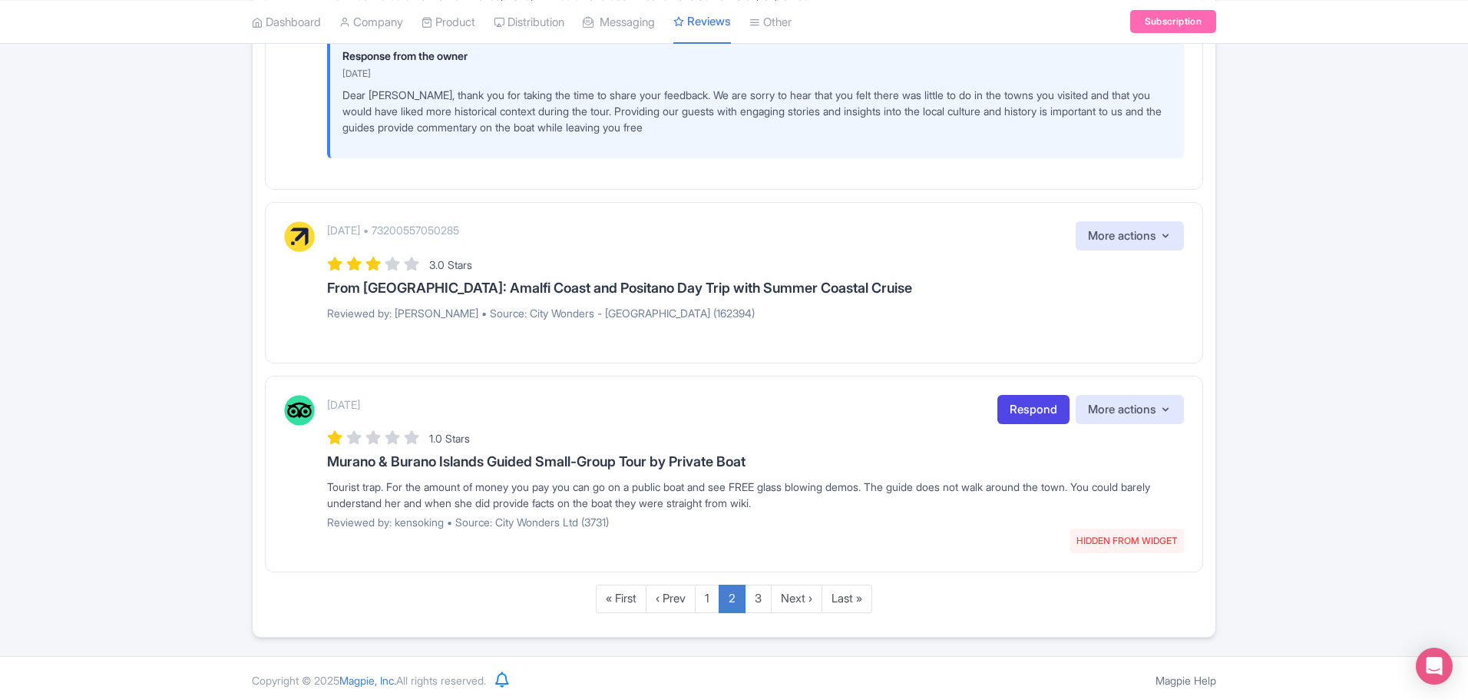
scroll to position [2348, 0]
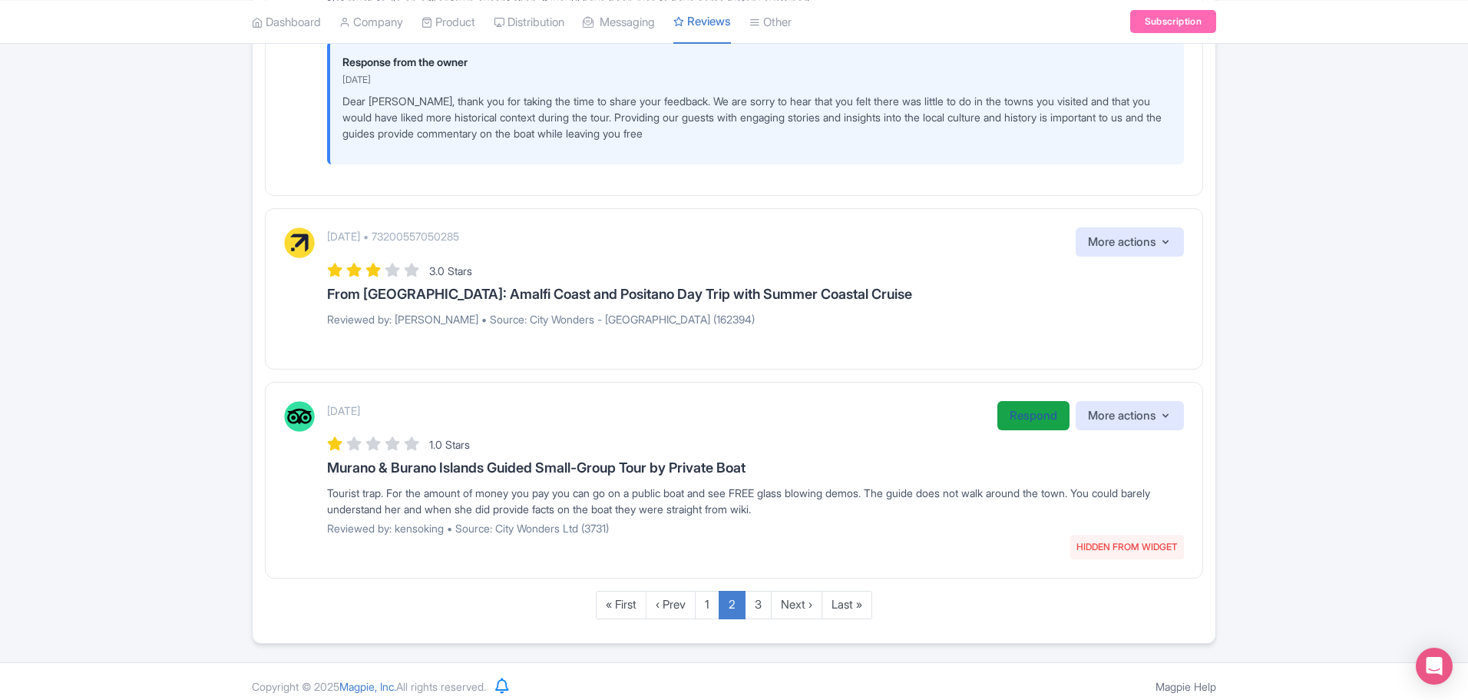
click at [1030, 425] on link "Respond" at bounding box center [1033, 416] width 72 height 30
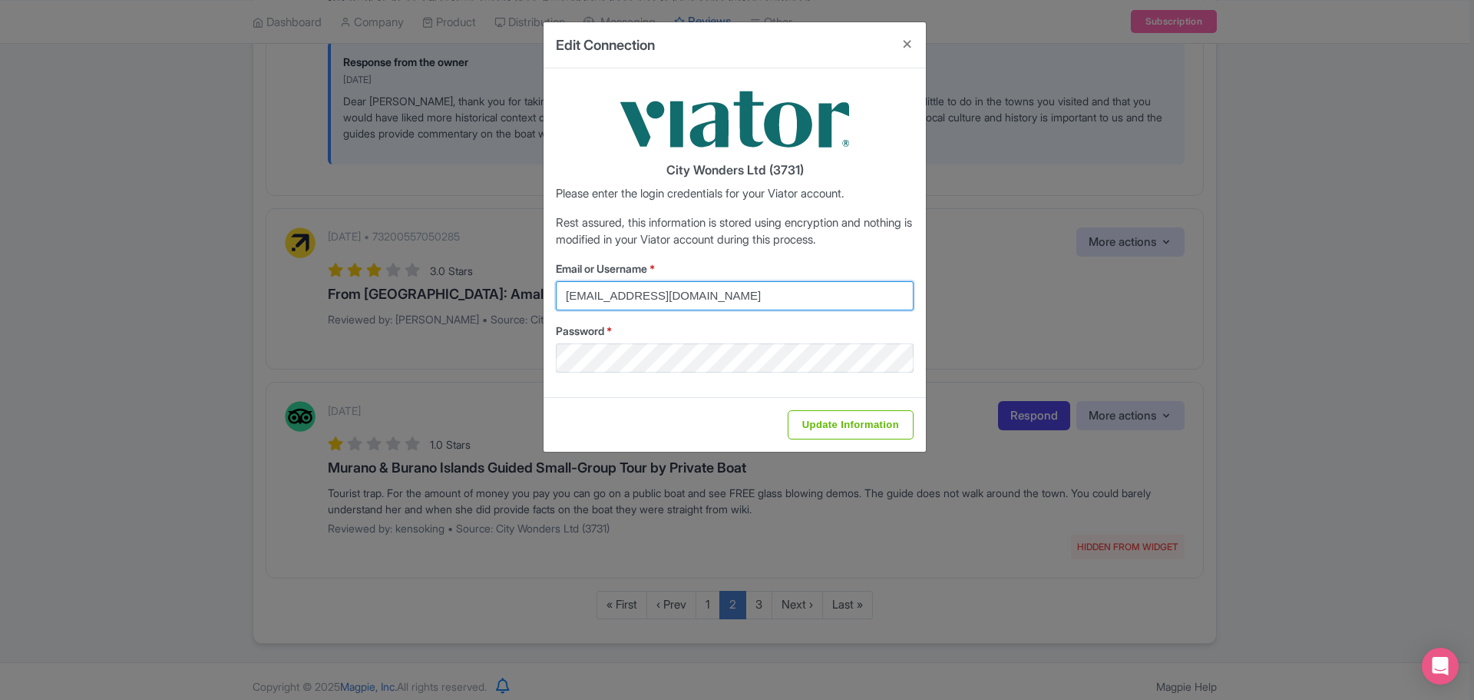
drag, startPoint x: 749, startPoint y: 292, endPoint x: 523, endPoint y: 280, distance: 226.9
click at [523, 280] on div "Edit Connection City Wonders Ltd (3731) Please enter the login credentials for …" at bounding box center [737, 350] width 1474 height 700
type input "chadia.ammad@citywonders.com"
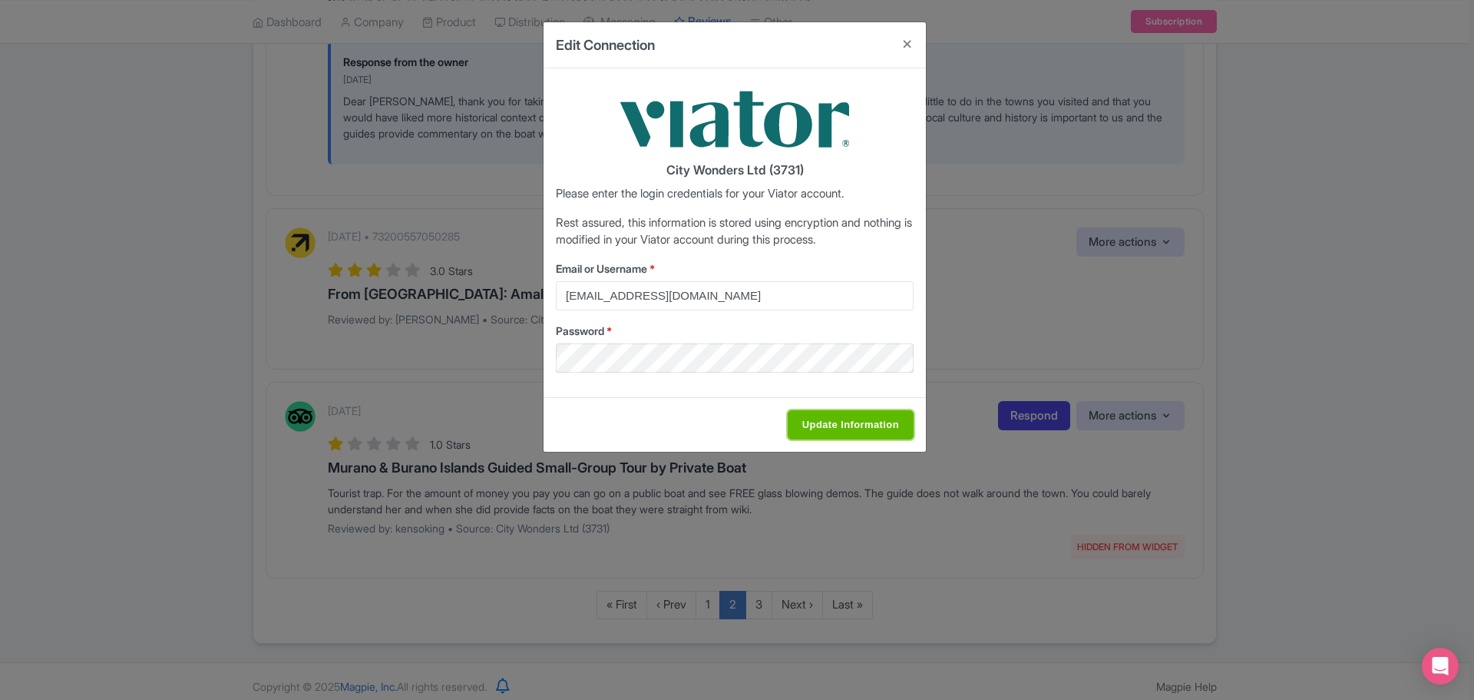
click at [859, 433] on input "Update Information" at bounding box center [851, 424] width 126 height 29
type input "Saving..."
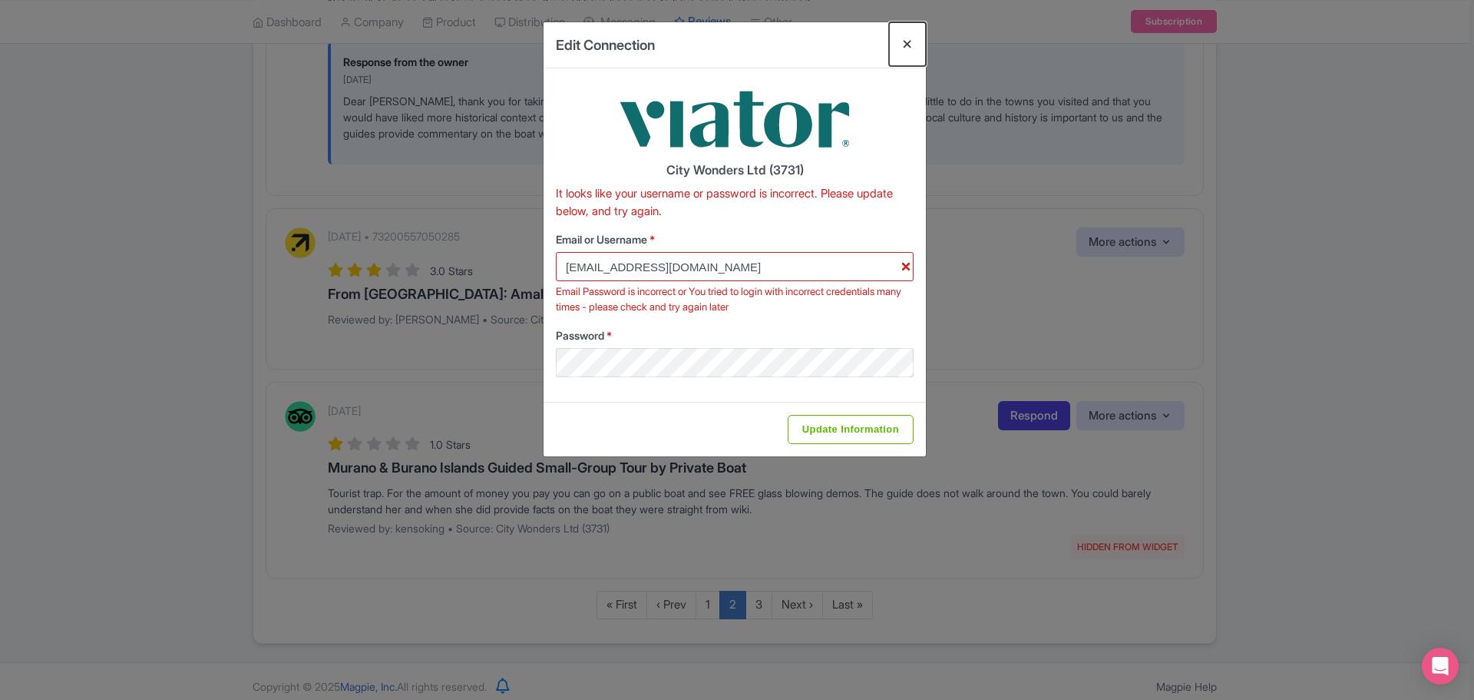
click at [909, 55] on button "Close" at bounding box center [907, 44] width 37 height 44
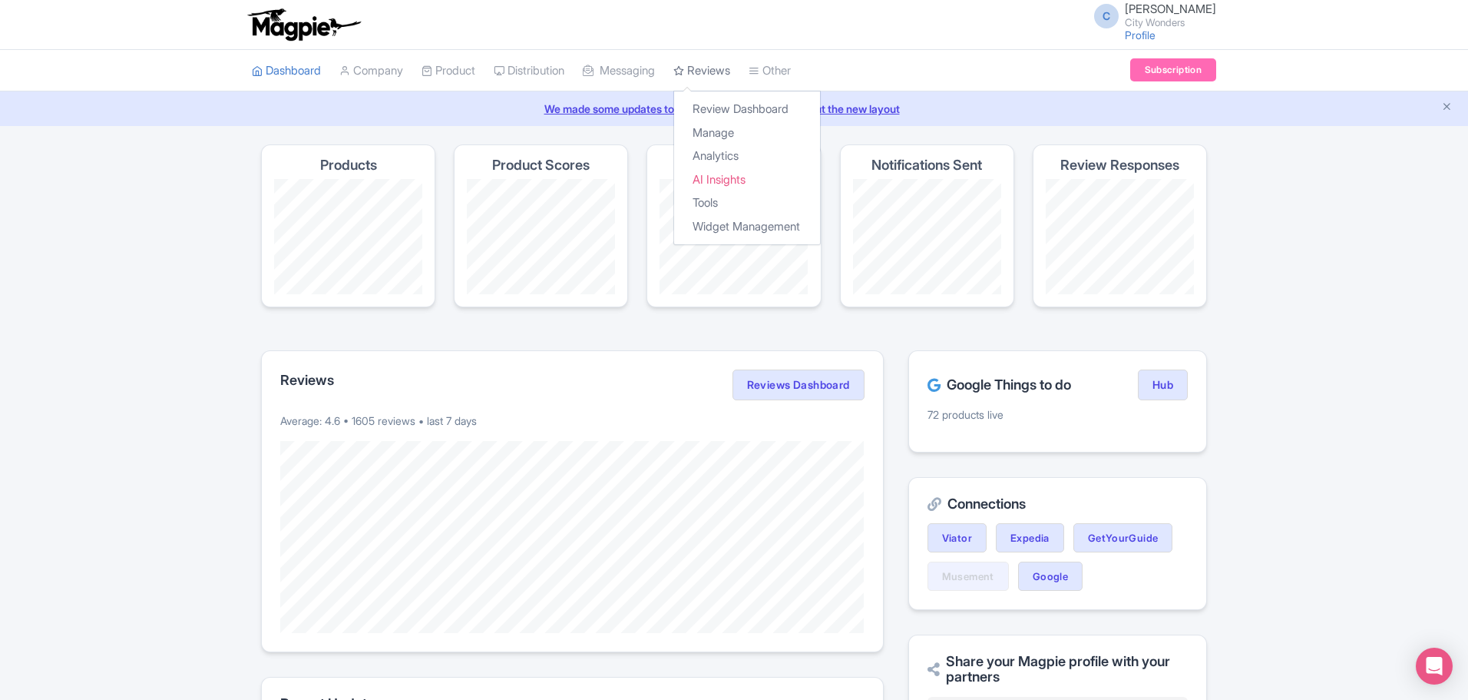
click at [722, 69] on link "Reviews" at bounding box center [701, 71] width 57 height 42
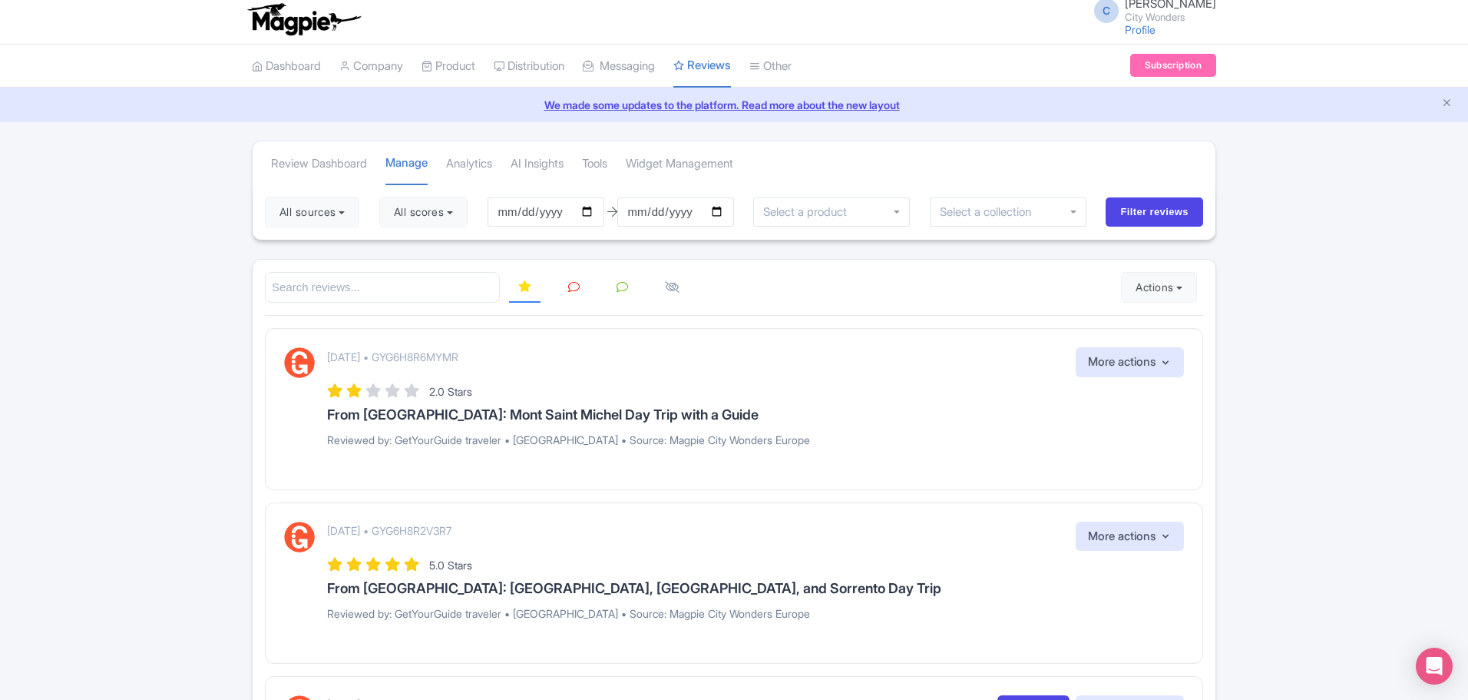
scroll to position [2, 0]
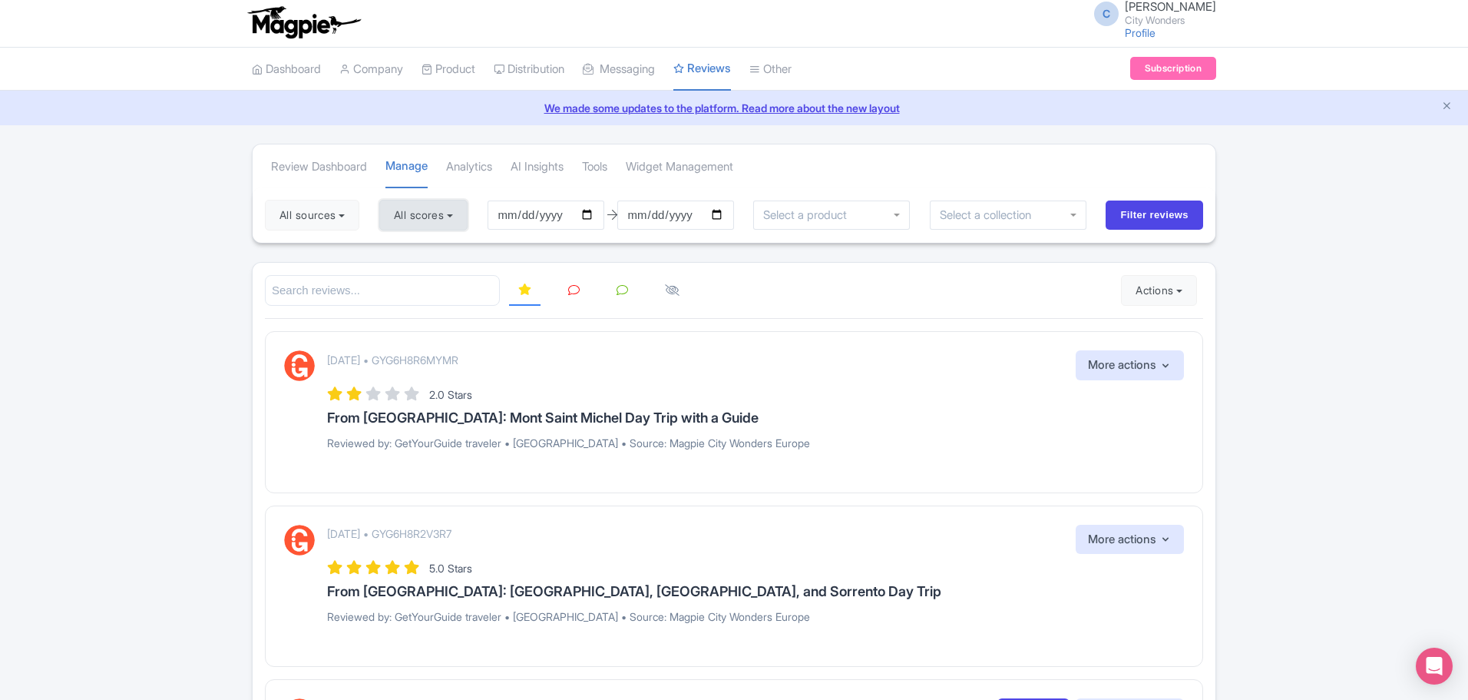
click at [462, 220] on button "All scores" at bounding box center [423, 215] width 88 height 31
click at [408, 252] on label "5 stars" at bounding box center [425, 252] width 35 height 18
click at [408, 252] on input "5 stars" at bounding box center [413, 247] width 10 height 10
checkbox input "false"
click at [408, 276] on label "4 stars" at bounding box center [425, 275] width 35 height 18
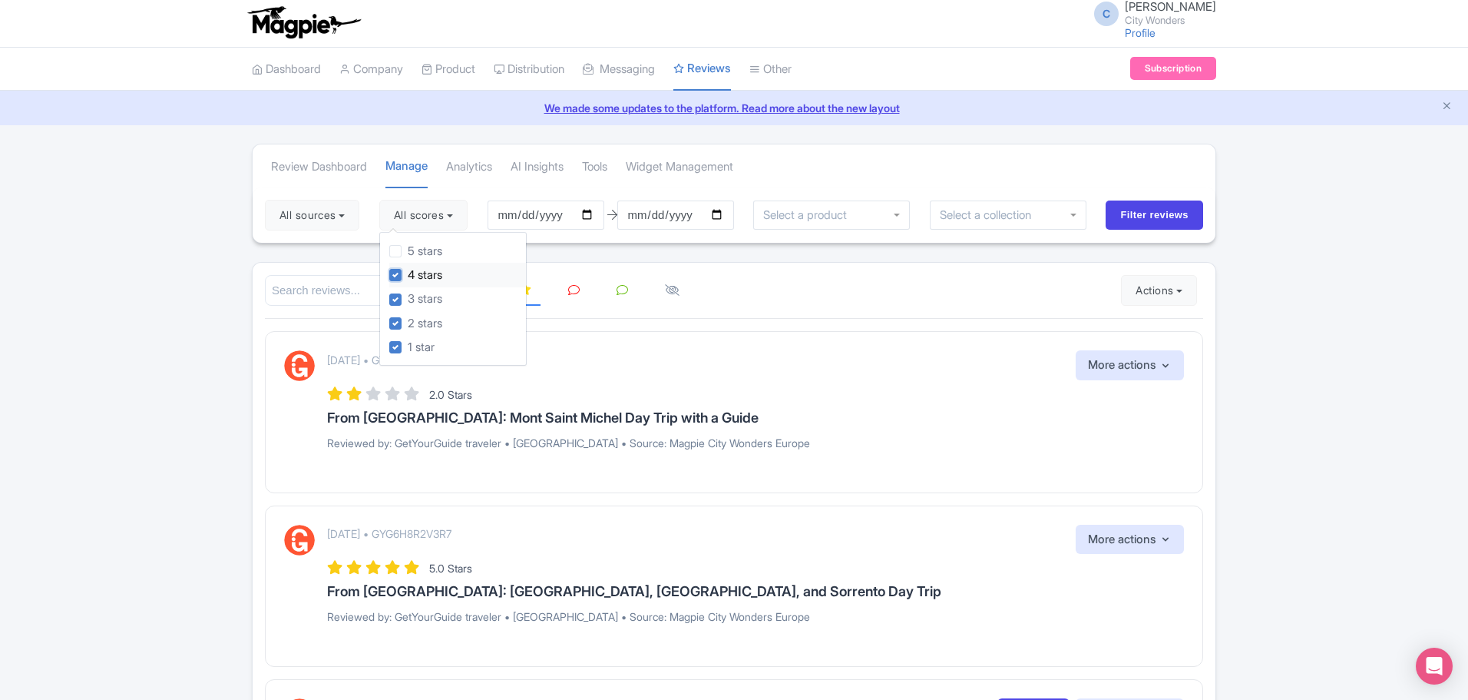
click at [408, 276] on input "4 stars" at bounding box center [413, 271] width 10 height 10
checkbox input "false"
click at [739, 352] on div "September 07, 2025 • GYG6H8R6MYMR More actions Hide from this page Hide from re…" at bounding box center [755, 365] width 857 height 30
click at [589, 217] on input "2025-06-08" at bounding box center [546, 214] width 117 height 29
click at [592, 214] on input "2025-06-06" at bounding box center [546, 214] width 117 height 29
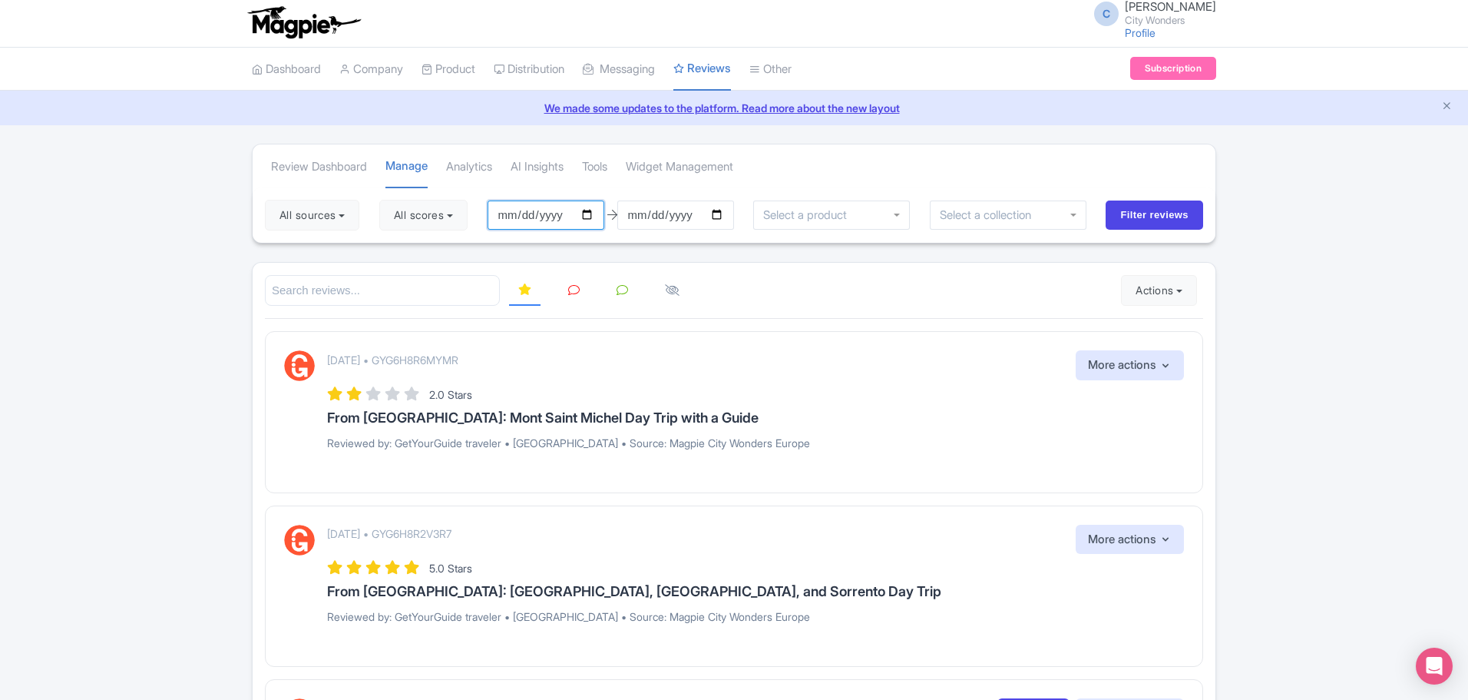
click at [592, 216] on input "2025-06-05" at bounding box center [546, 214] width 117 height 29
click at [592, 214] on input "2025-06-07" at bounding box center [546, 214] width 117 height 29
type input "[DATE]"
click at [660, 218] on input "2025-09-07" at bounding box center [675, 214] width 117 height 29
click at [723, 217] on input "2025-09-07" at bounding box center [675, 214] width 117 height 29
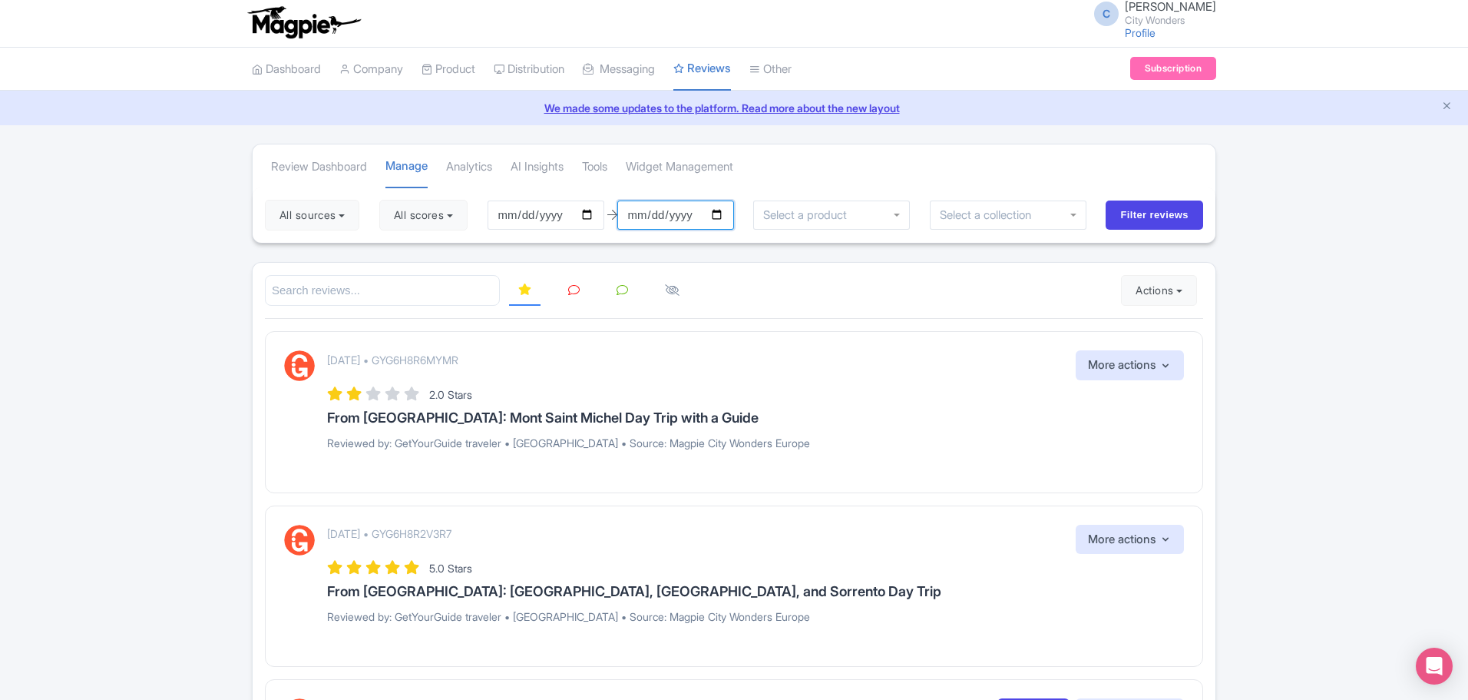
type input "[DATE]"
click at [1145, 214] on input "Filter reviews" at bounding box center [1155, 214] width 98 height 29
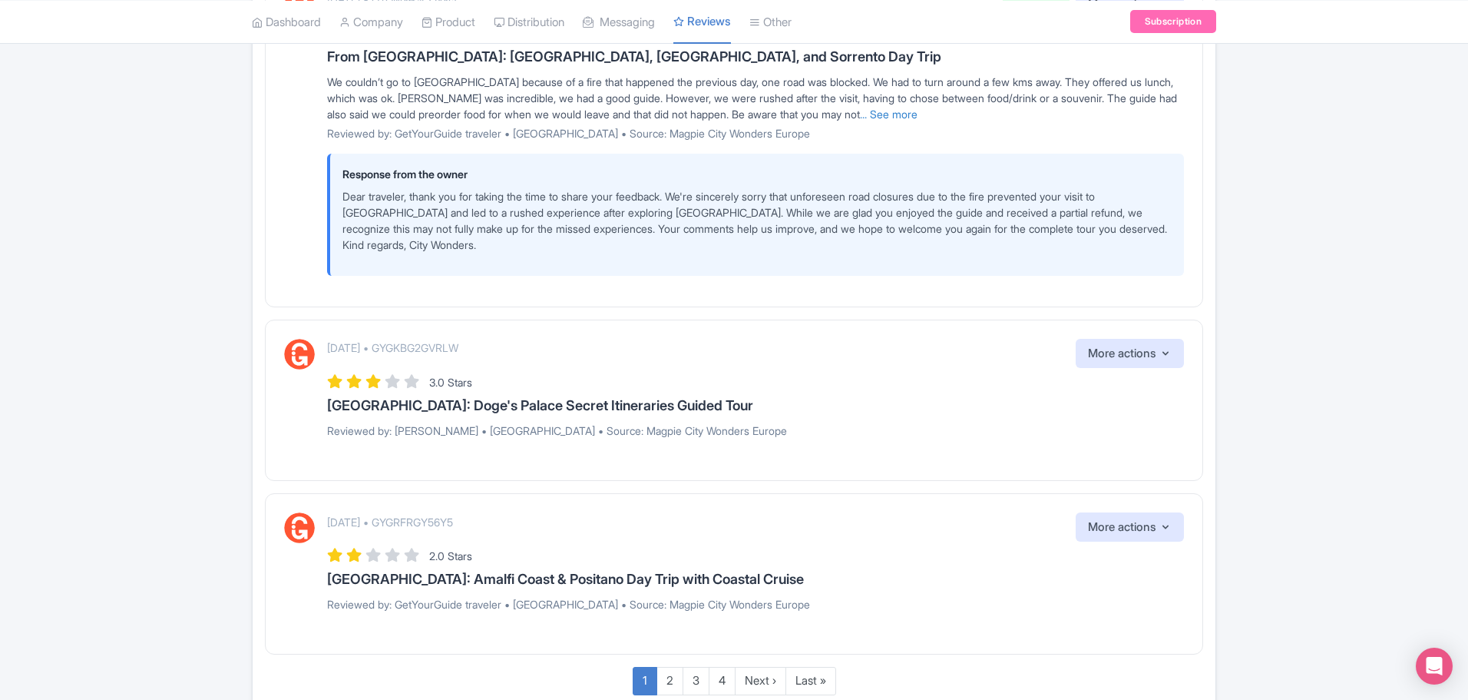
scroll to position [2109, 0]
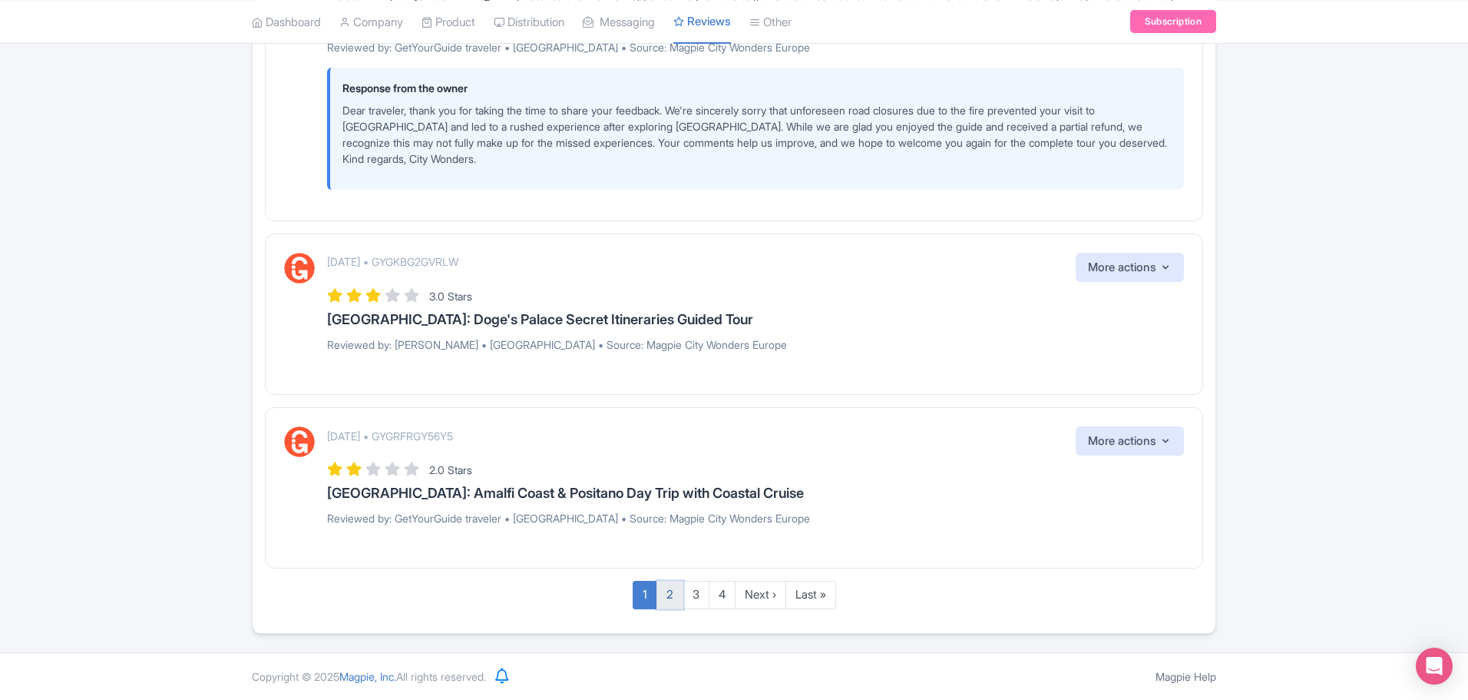
click at [667, 596] on link "2" at bounding box center [670, 595] width 27 height 28
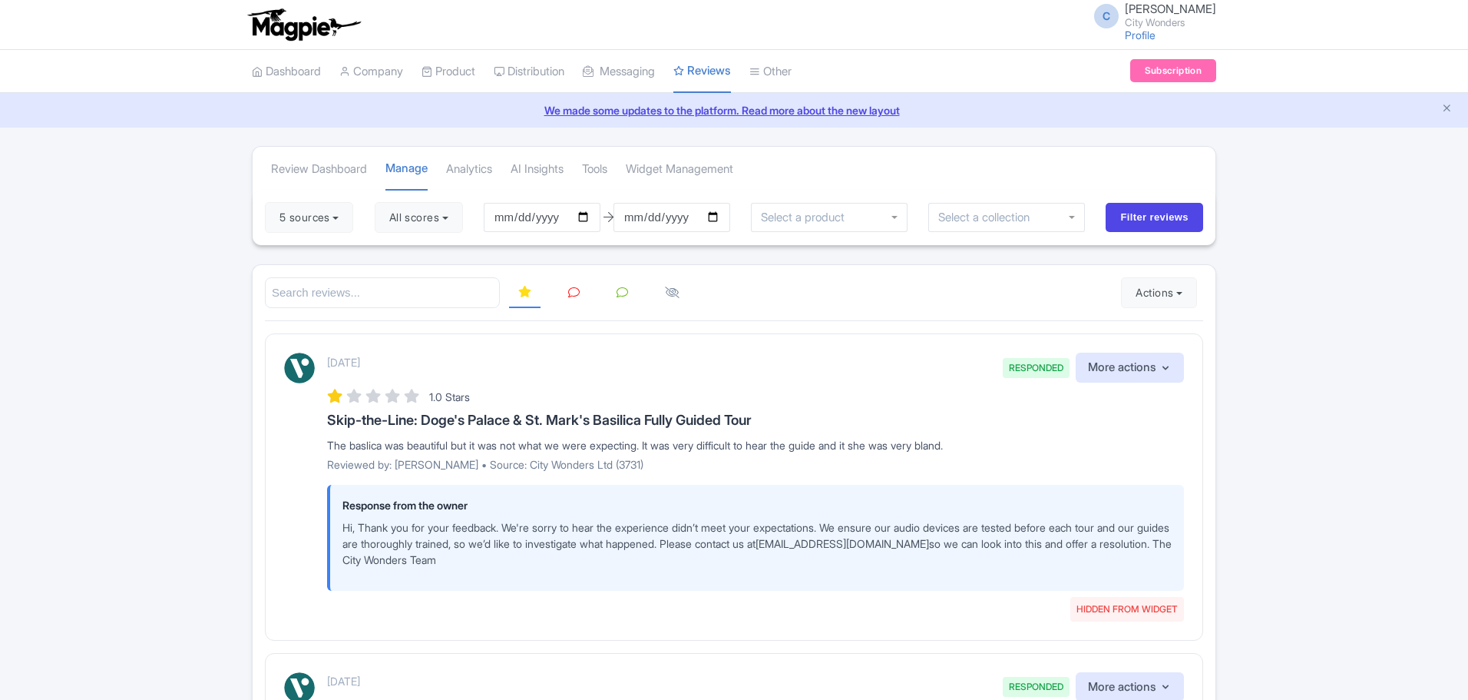
scroll to position [320, 0]
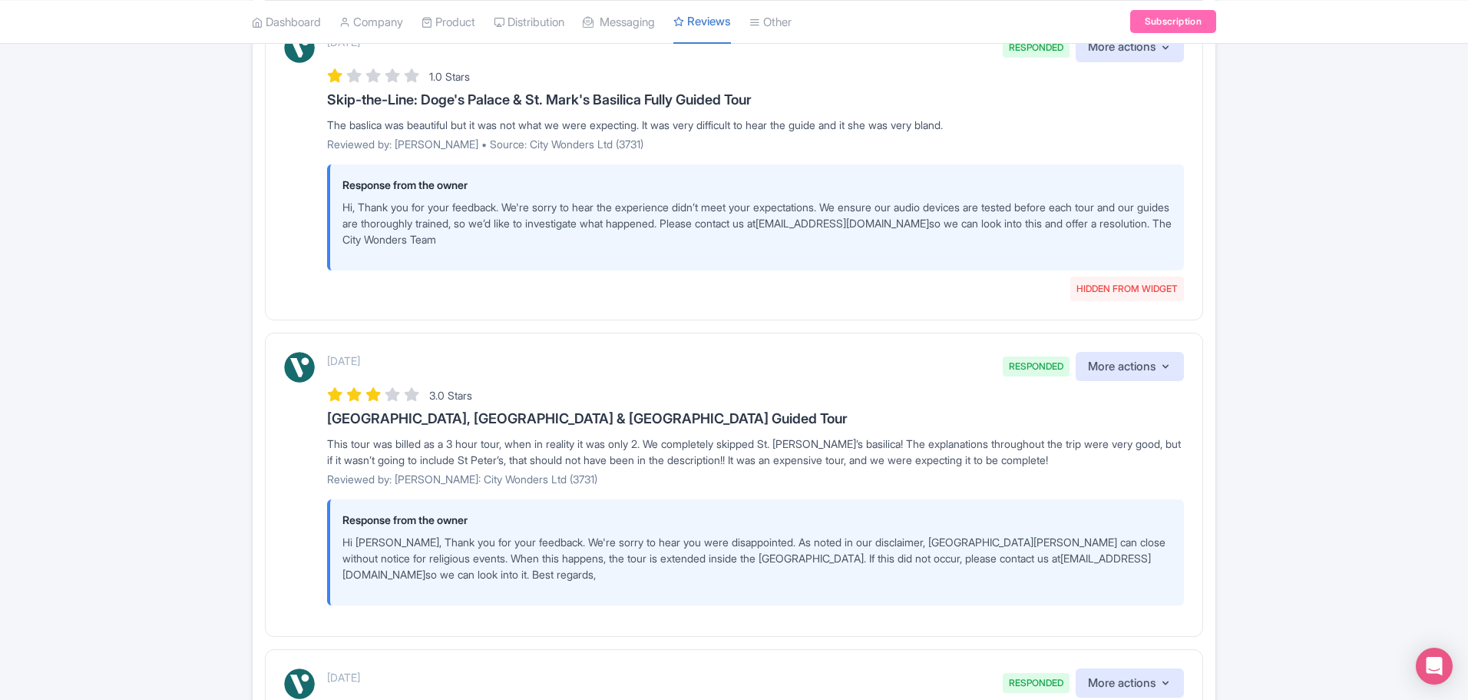
drag, startPoint x: 1467, startPoint y: 132, endPoint x: 1470, endPoint y: 141, distance: 9.0
click at [1467, 141] on html "C Chadia Ammad City Wonders Profile Users Settings Sign out Dashboard Company P…" at bounding box center [734, 30] width 1468 height 700
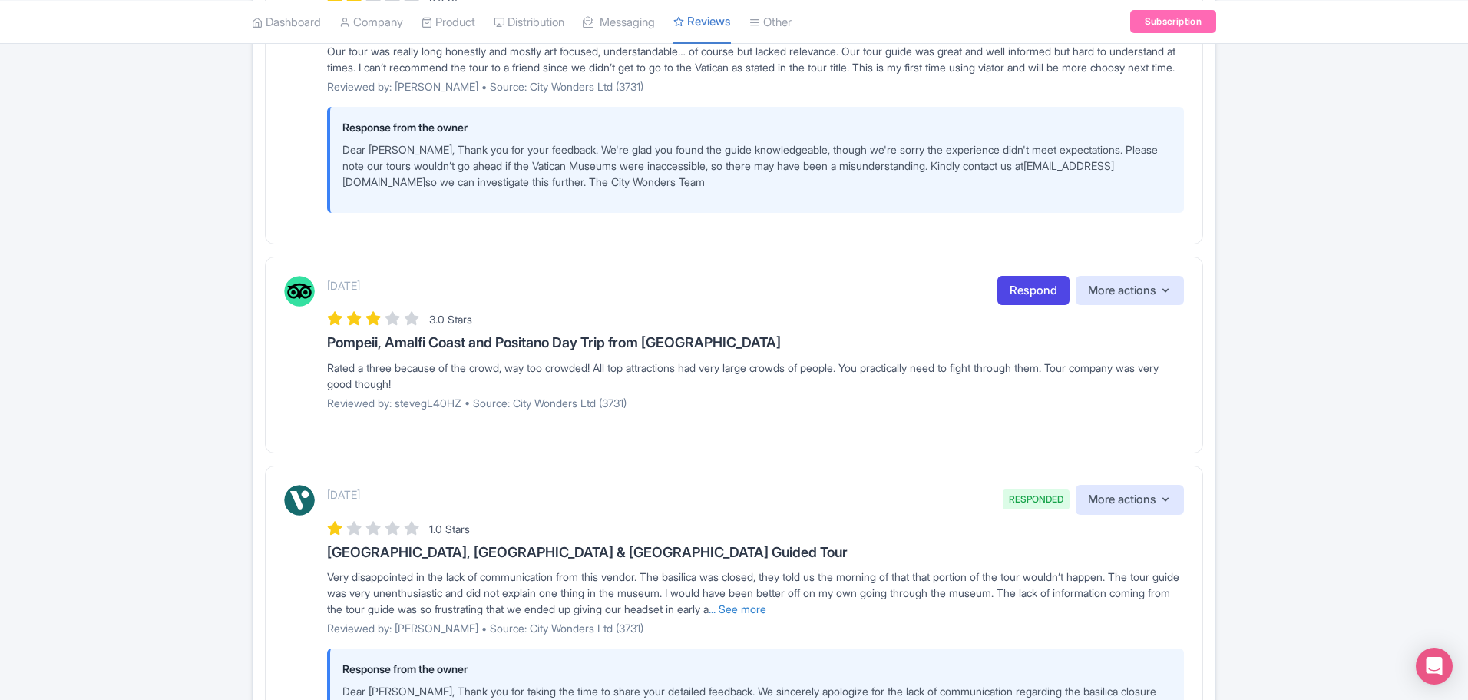
scroll to position [1032, 0]
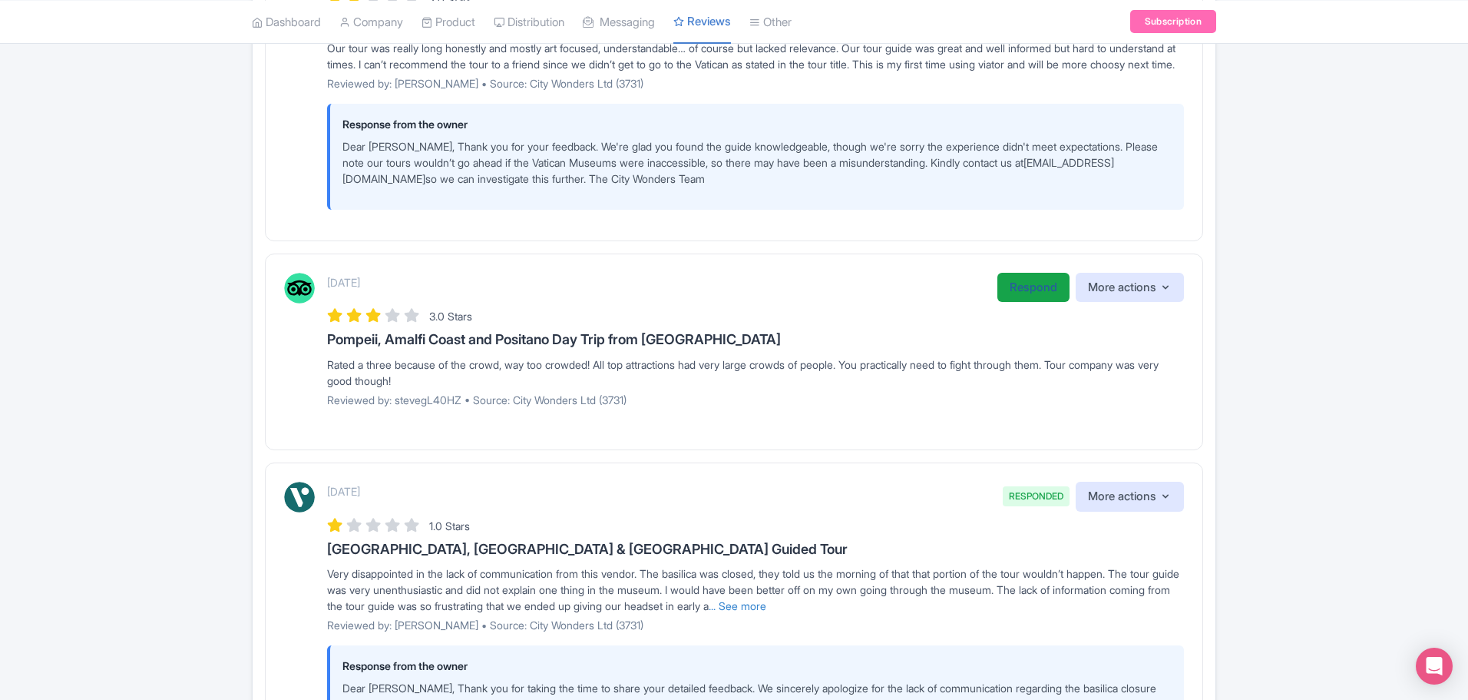
click at [1017, 303] on link "Respond" at bounding box center [1033, 288] width 72 height 30
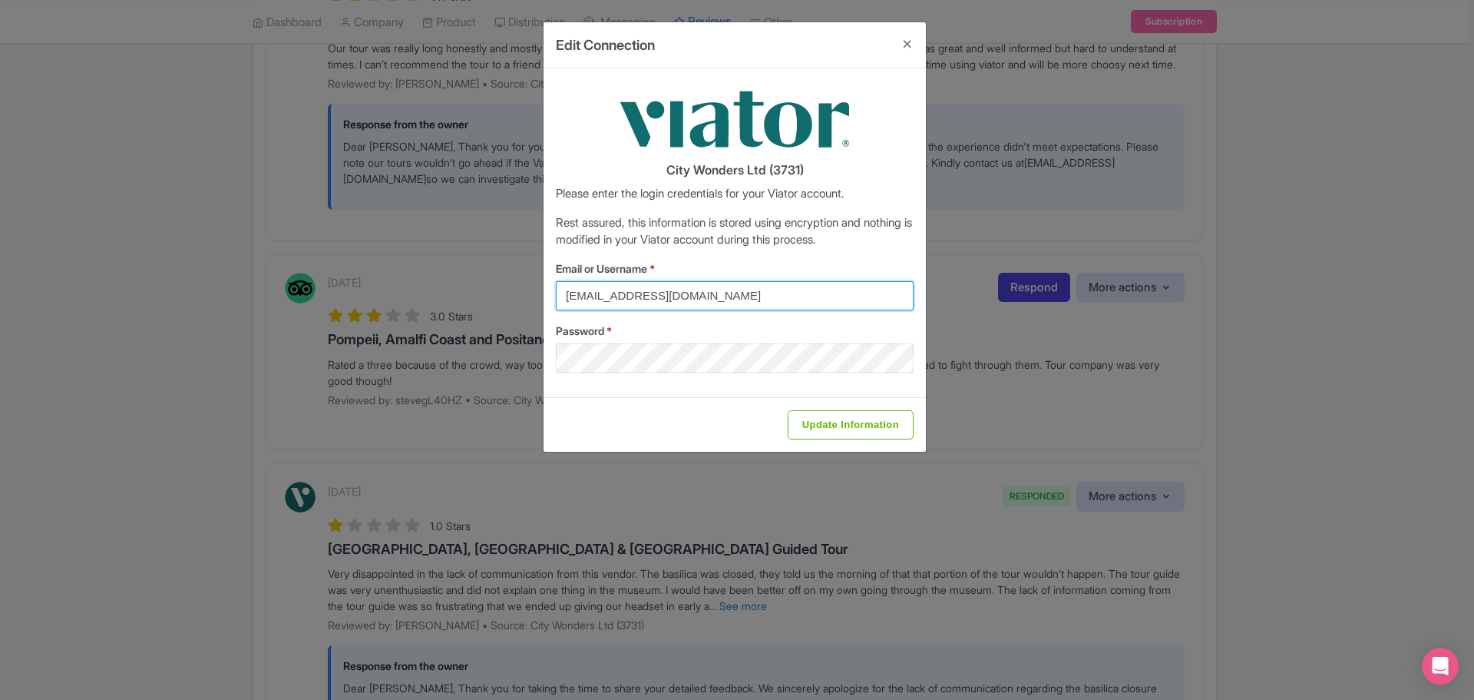
click at [750, 296] on input "[EMAIL_ADDRESS][DOMAIN_NAME]" at bounding box center [735, 295] width 358 height 29
type input "[EMAIL_ADDRESS][DOMAIN_NAME]"
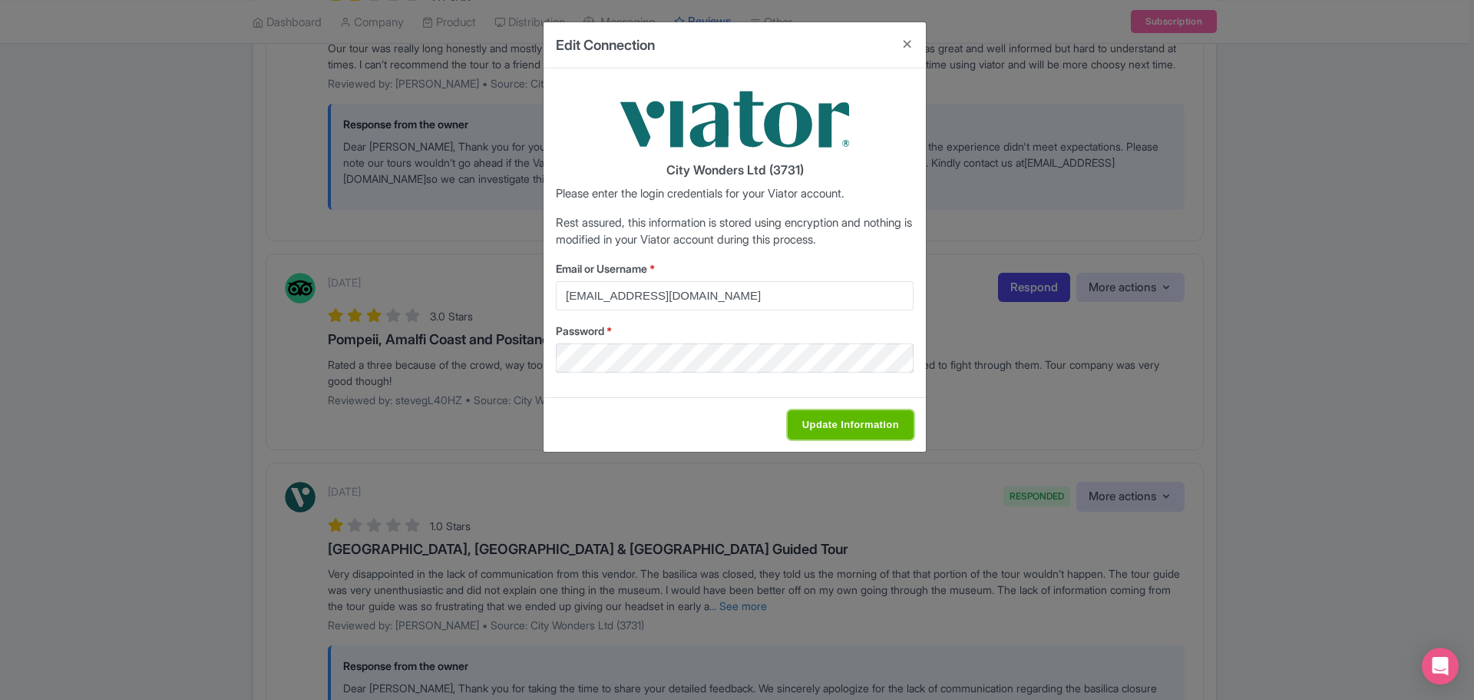
click at [849, 422] on input "Update Information" at bounding box center [851, 424] width 126 height 29
type input "Saving..."
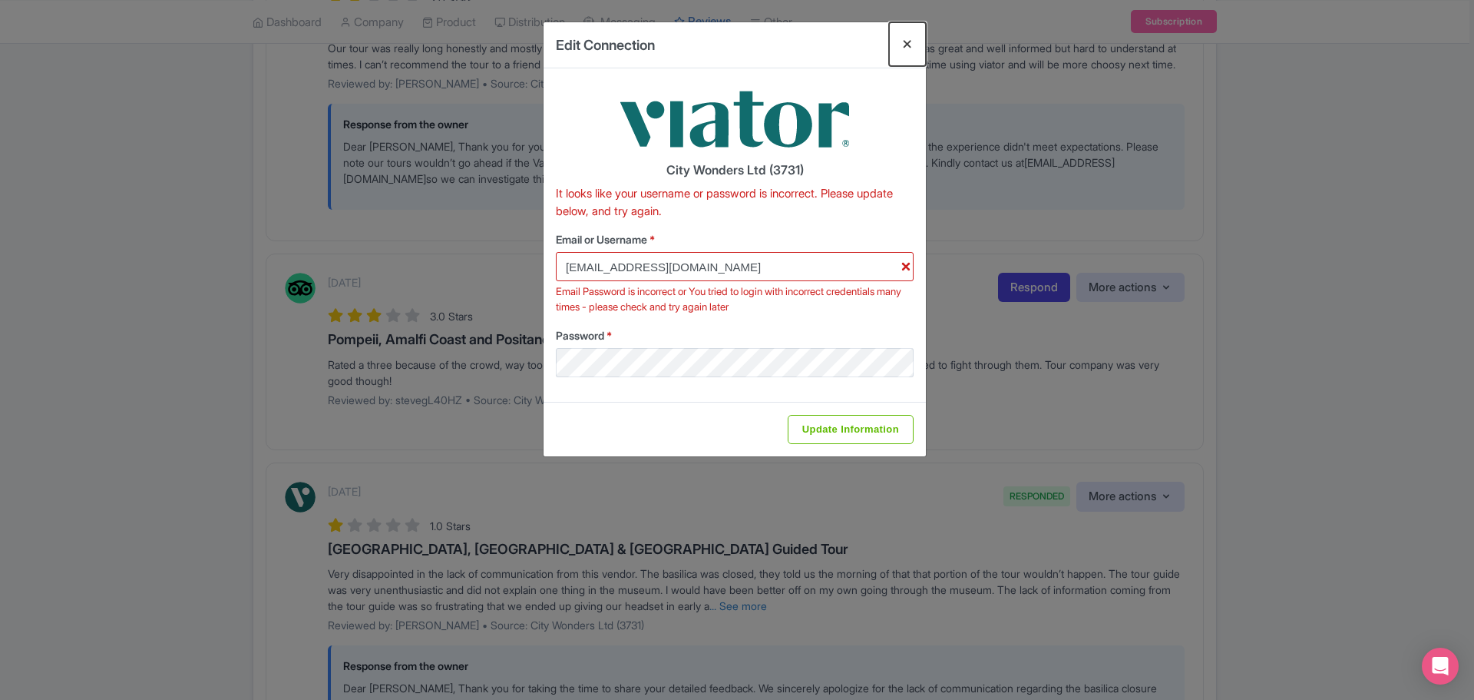
click at [905, 45] on button "Close" at bounding box center [907, 44] width 37 height 44
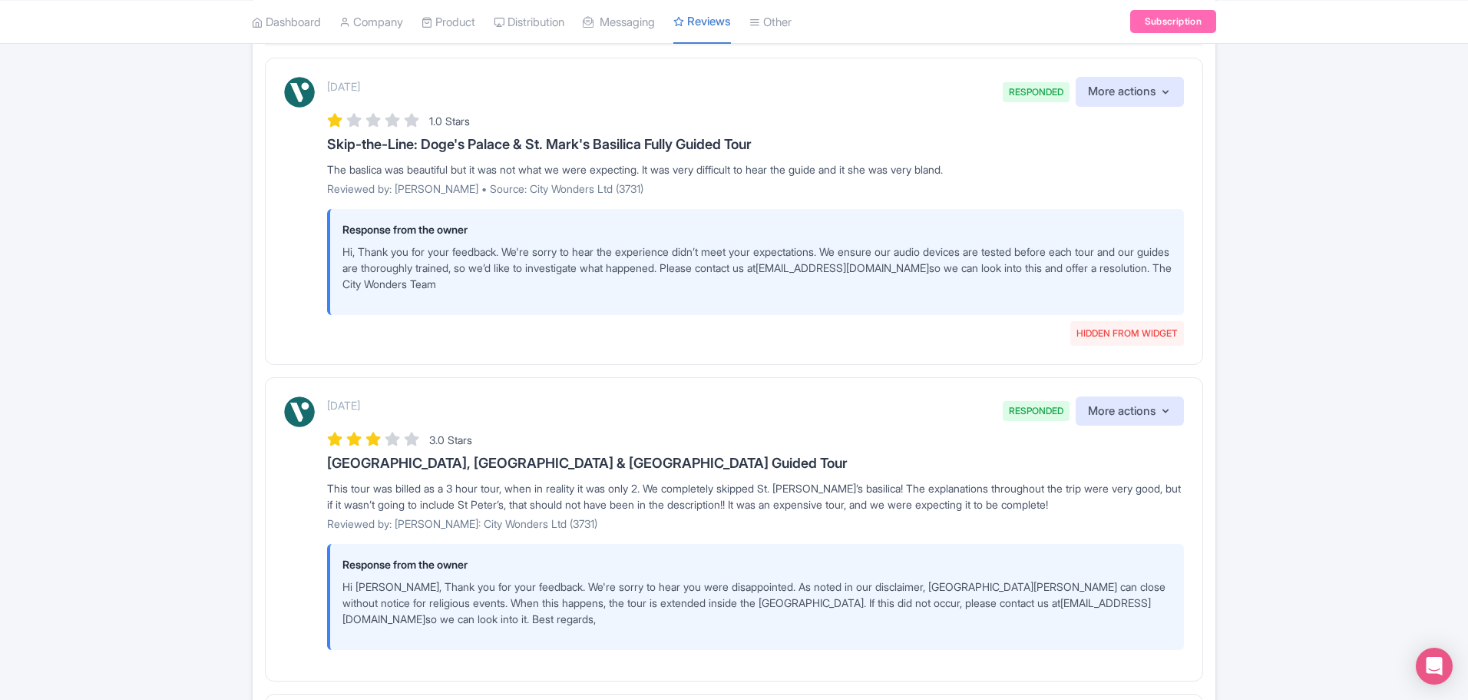
scroll to position [0, 0]
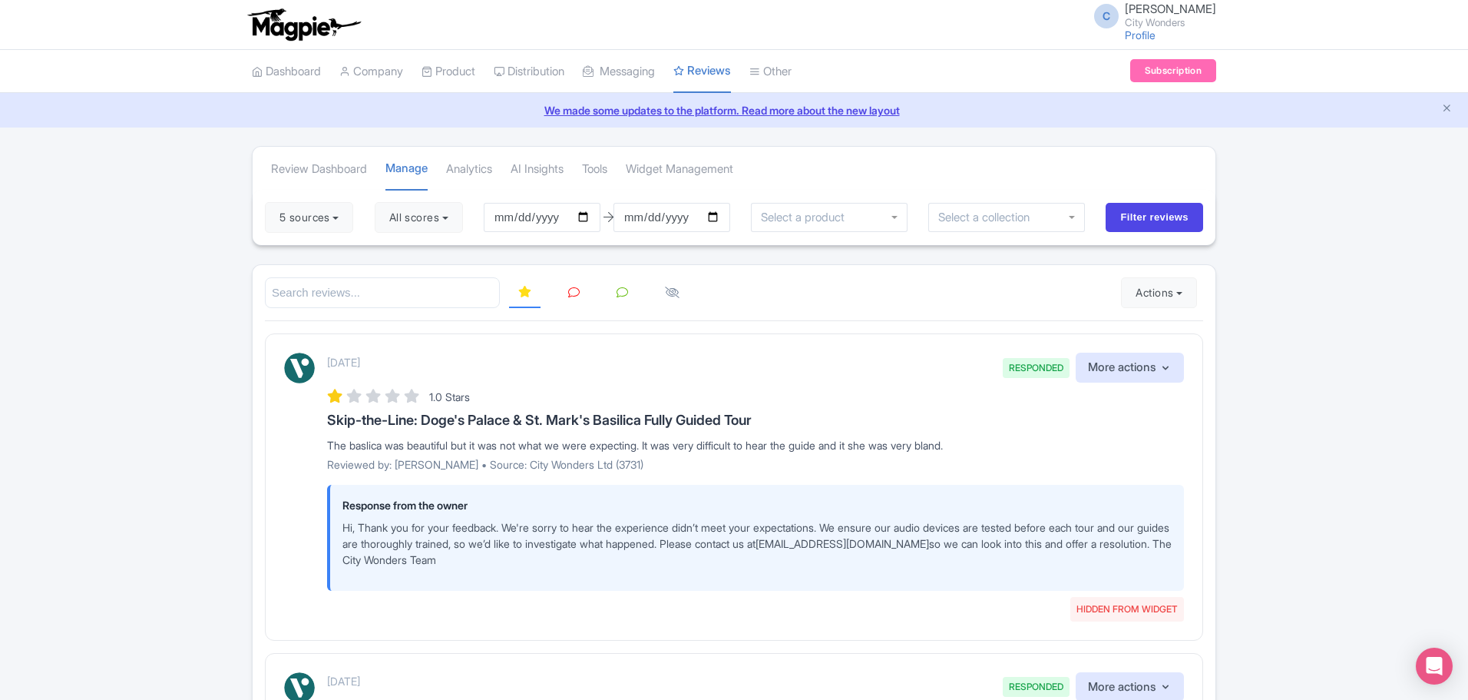
click at [577, 293] on icon at bounding box center [574, 292] width 12 height 12
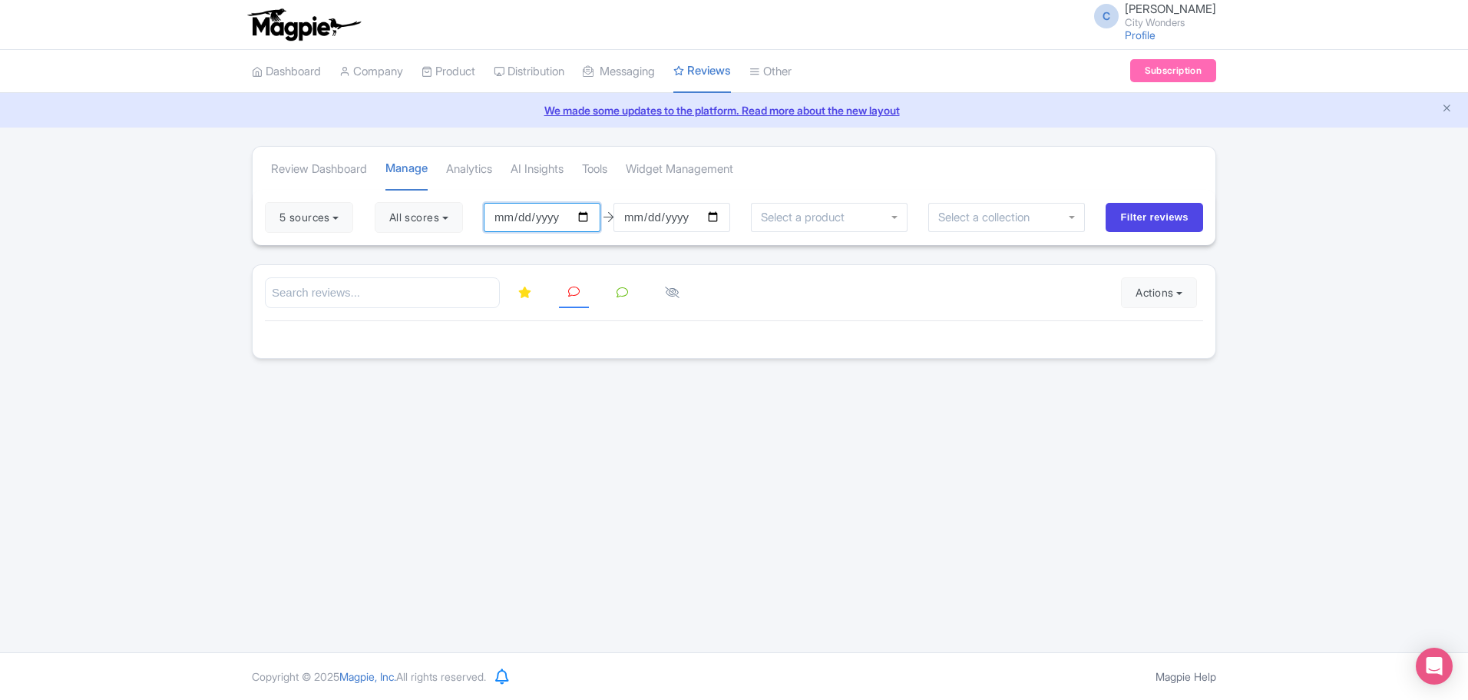
click at [593, 219] on input "[DATE]" at bounding box center [542, 217] width 117 height 29
type input "[DATE]"
click at [720, 216] on input "[DATE]" at bounding box center [672, 217] width 117 height 29
type input "[DATE]"
click at [789, 574] on div "C Chadia Ammad City Wonders Profile Users Settings Sign out Dashboard Company P…" at bounding box center [734, 326] width 1468 height 652
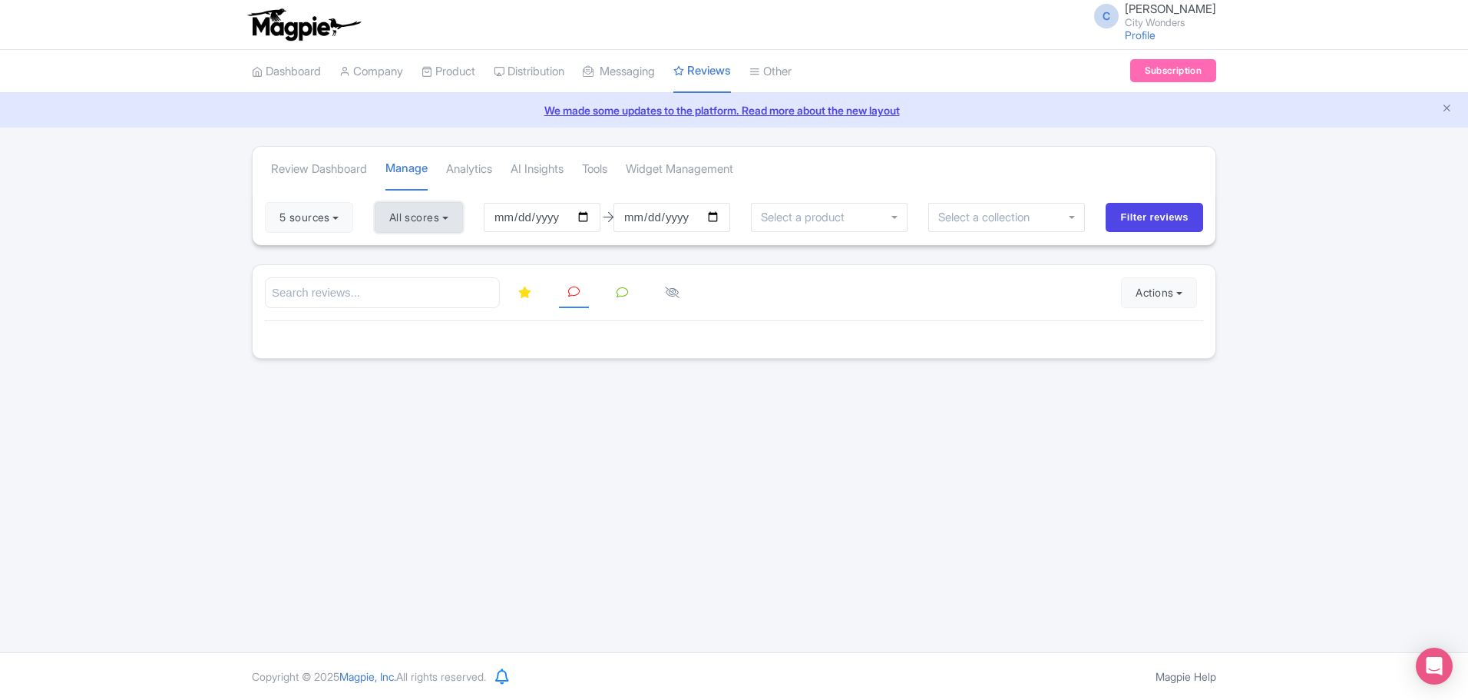
click at [452, 218] on button "All scores" at bounding box center [419, 217] width 88 height 31
click at [342, 222] on button "5 sources" at bounding box center [309, 217] width 88 height 31
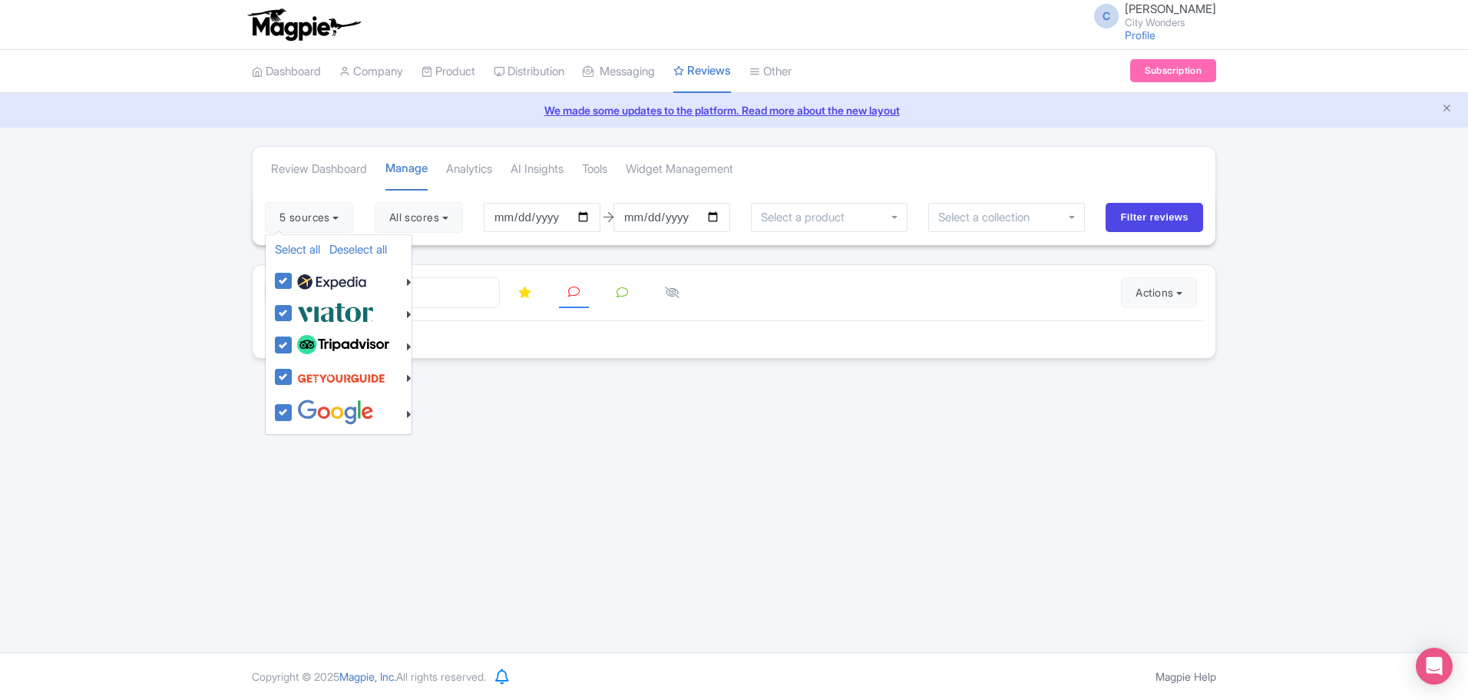
click at [708, 531] on div "C Chadia Ammad City Wonders Profile Users Settings Sign out Dashboard Company P…" at bounding box center [734, 326] width 1468 height 652
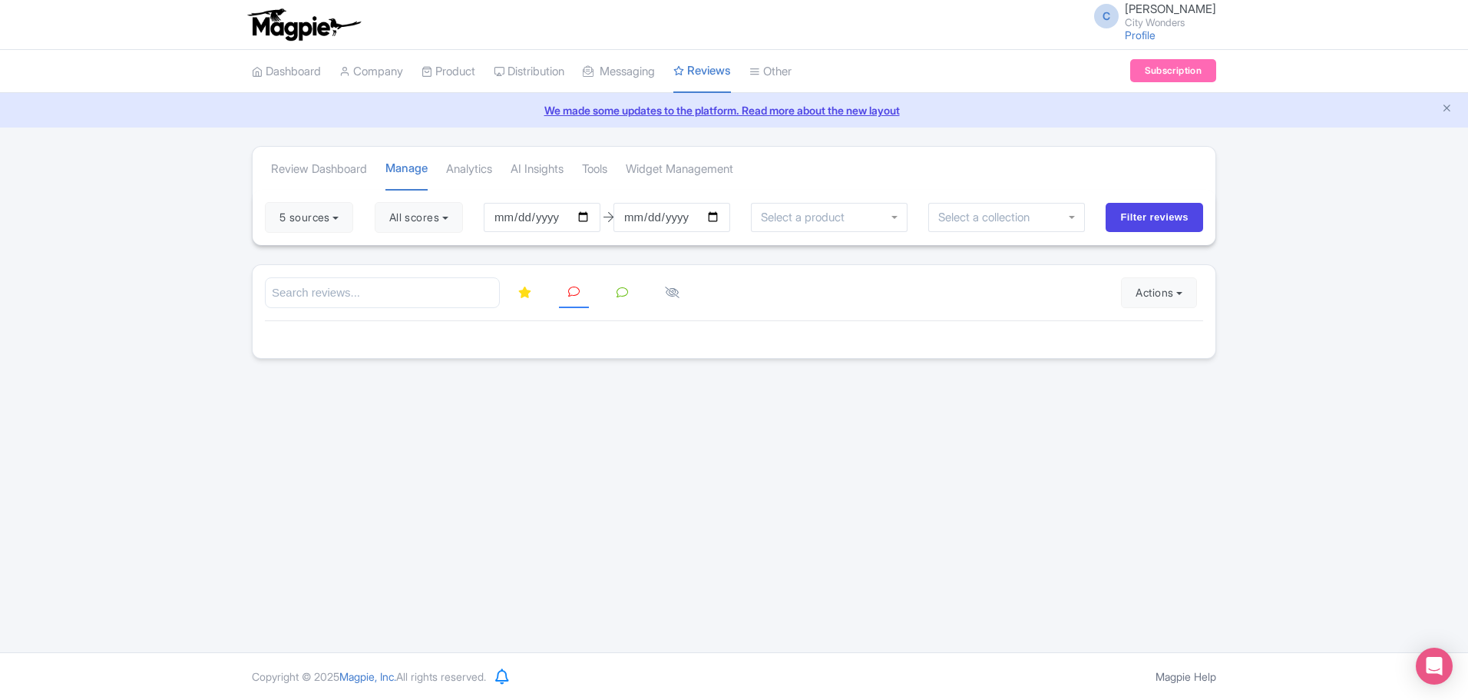
click at [524, 296] on icon at bounding box center [524, 292] width 13 height 12
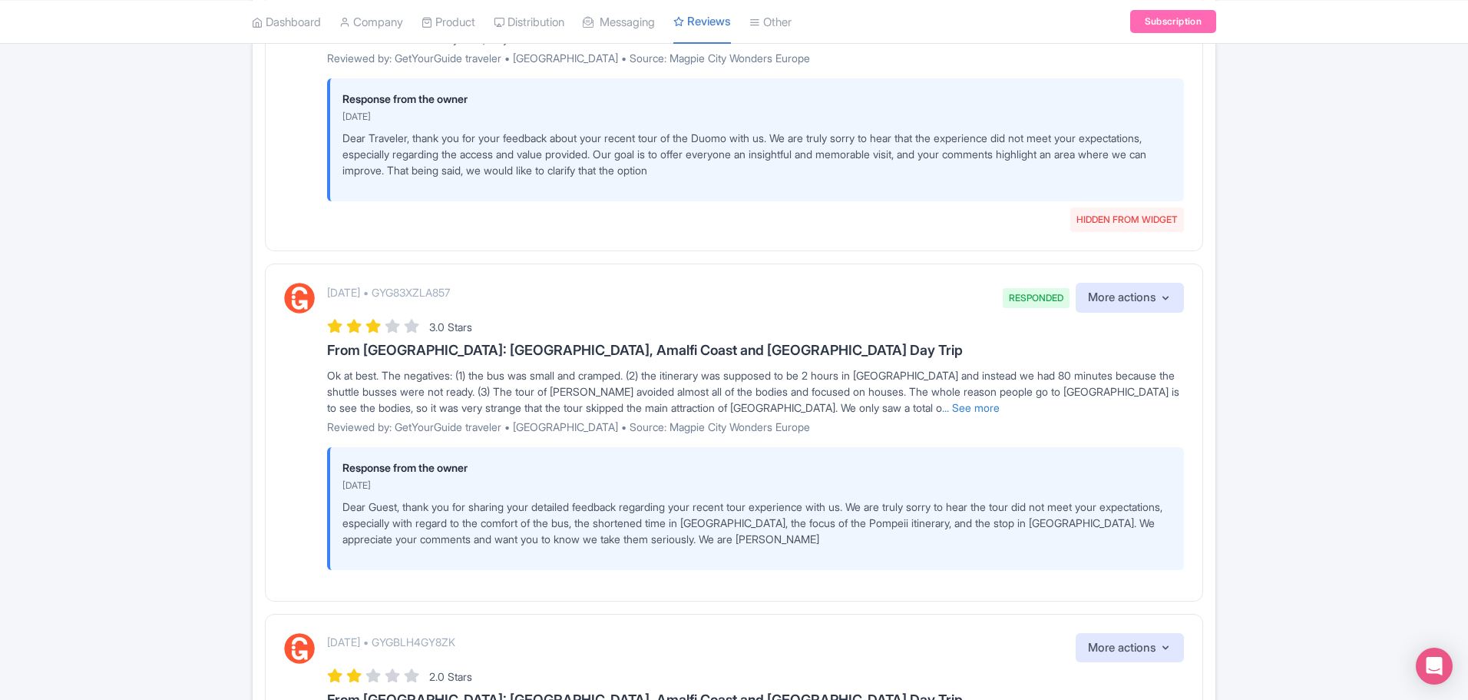
scroll to position [1957, 0]
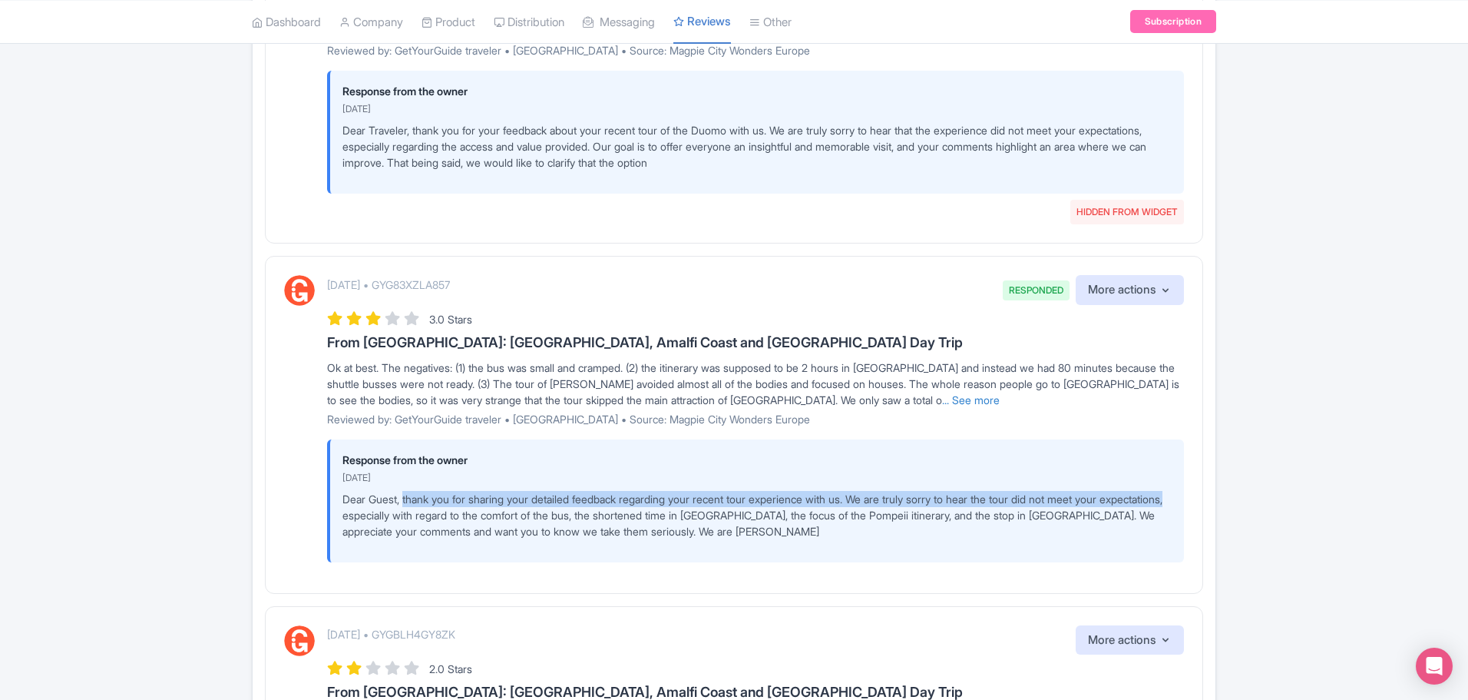
drag, startPoint x: 409, startPoint y: 531, endPoint x: 409, endPoint y: 516, distance: 14.6
click at [409, 516] on p "Dear Guest, thank you for sharing your detailed feedback regarding your recent …" at bounding box center [756, 515] width 829 height 48
copy p "hank you for sharing your detailed feedback regarding your recent tour experien…"
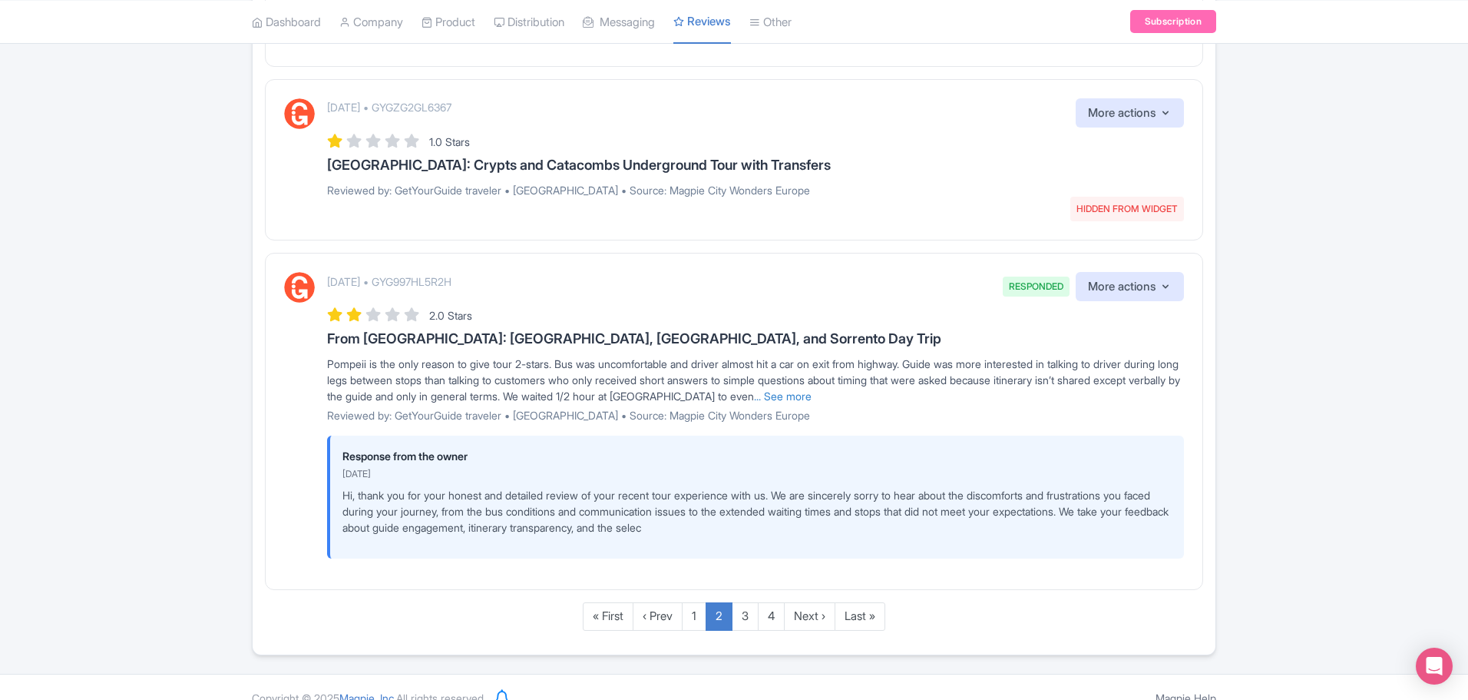
scroll to position [2688, 0]
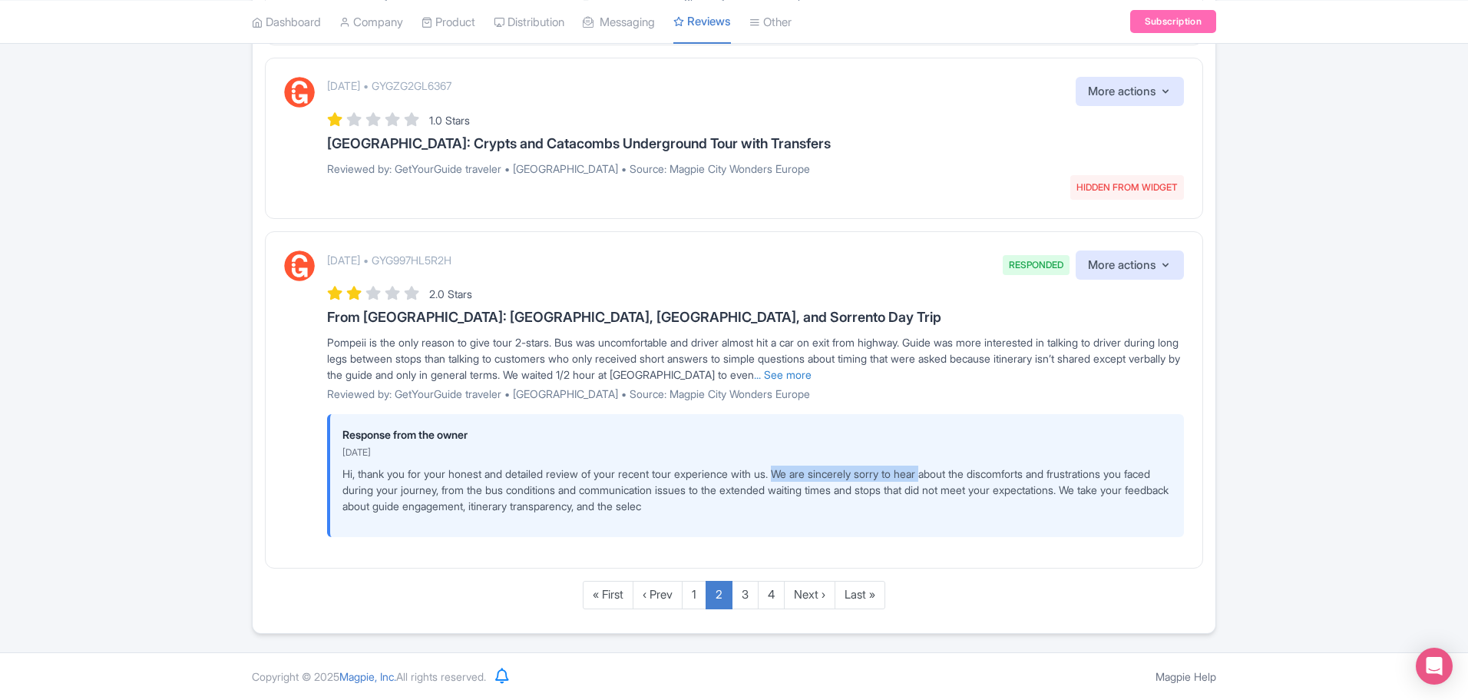
drag, startPoint x: 797, startPoint y: 481, endPoint x: 949, endPoint y: 485, distance: 152.1
click at [949, 485] on p "Hi, thank you for your honest and detailed review of your recent tour experienc…" at bounding box center [756, 489] width 829 height 48
copy p "We are sincerely sorry to hear"
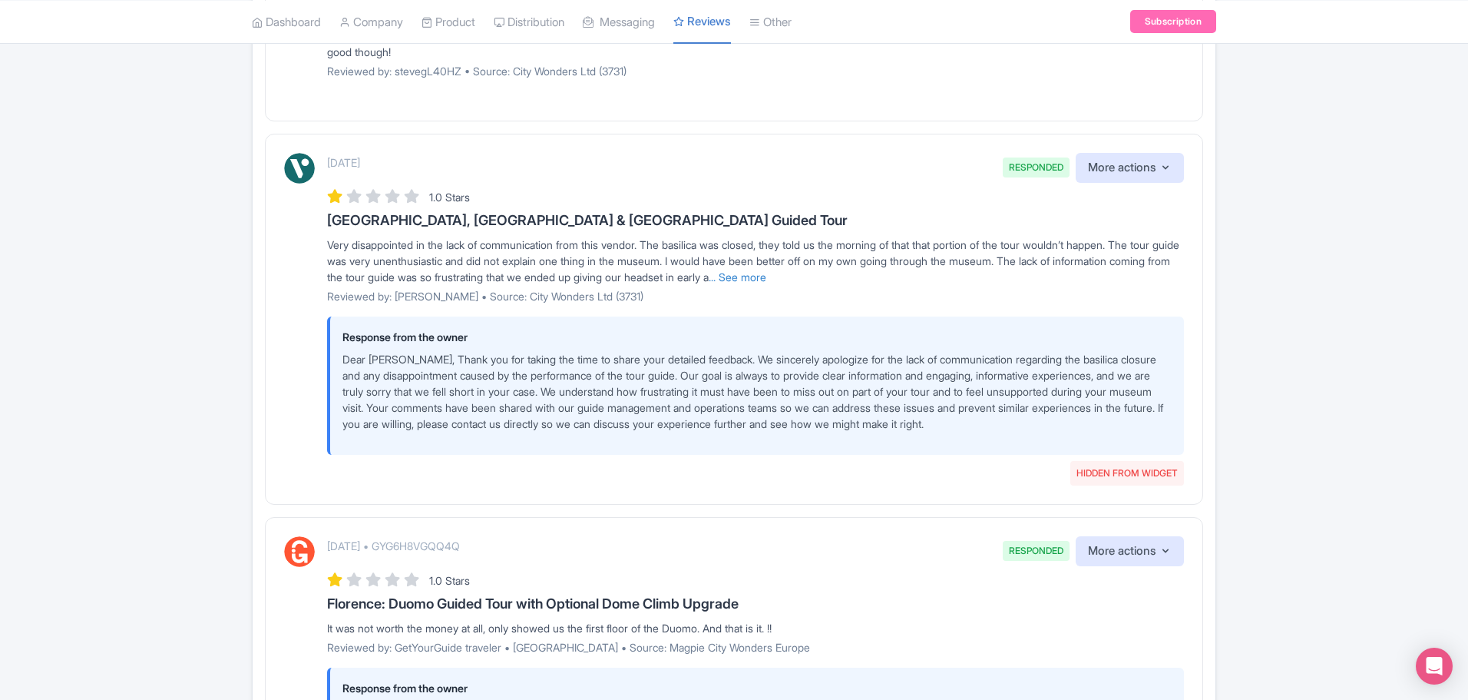
scroll to position [1409, 0]
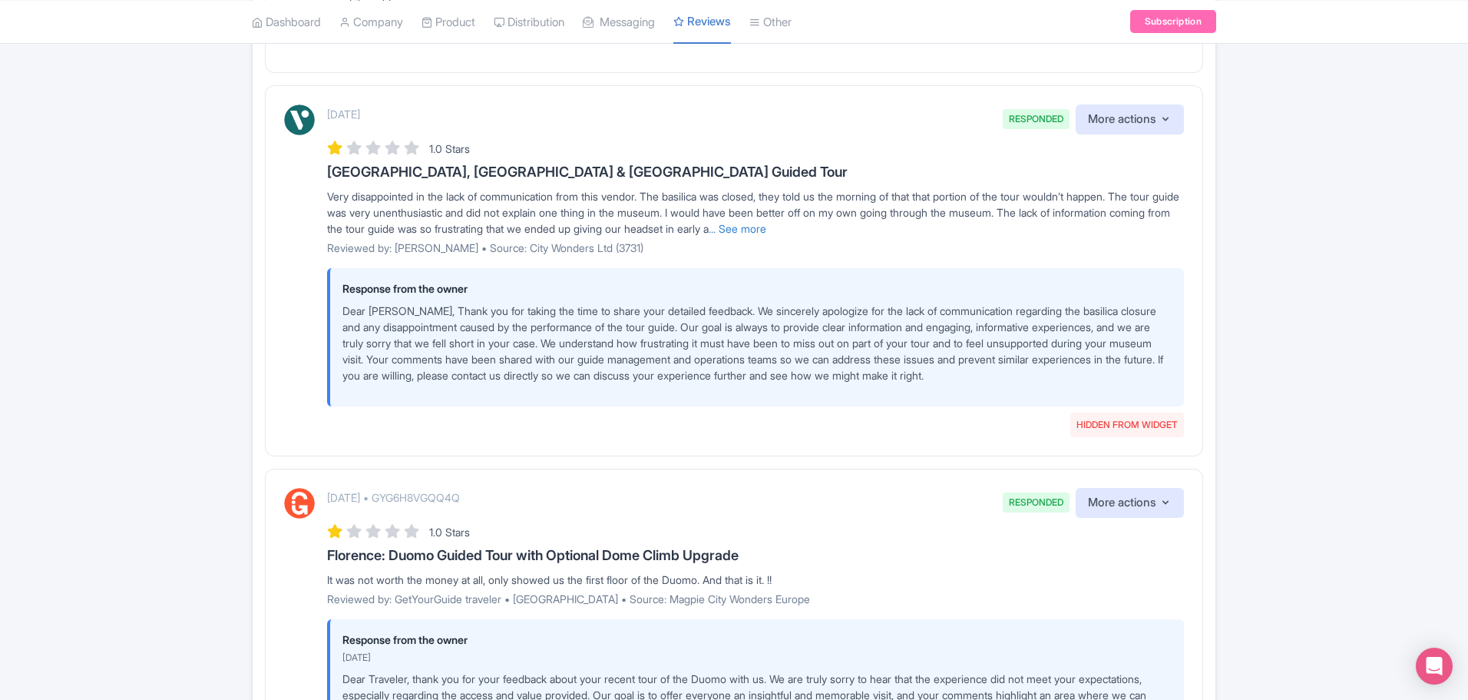
click at [442, 370] on p "Dear Rachel_S, Thank you for taking the time to share your detailed feedback. W…" at bounding box center [756, 343] width 829 height 81
drag, startPoint x: 932, startPoint y: 372, endPoint x: 1037, endPoint y: 375, distance: 105.2
click at [1037, 375] on p "Dear Rachel_S, Thank you for taking the time to share your detailed feedback. W…" at bounding box center [756, 343] width 829 height 81
copy p "address these issues"
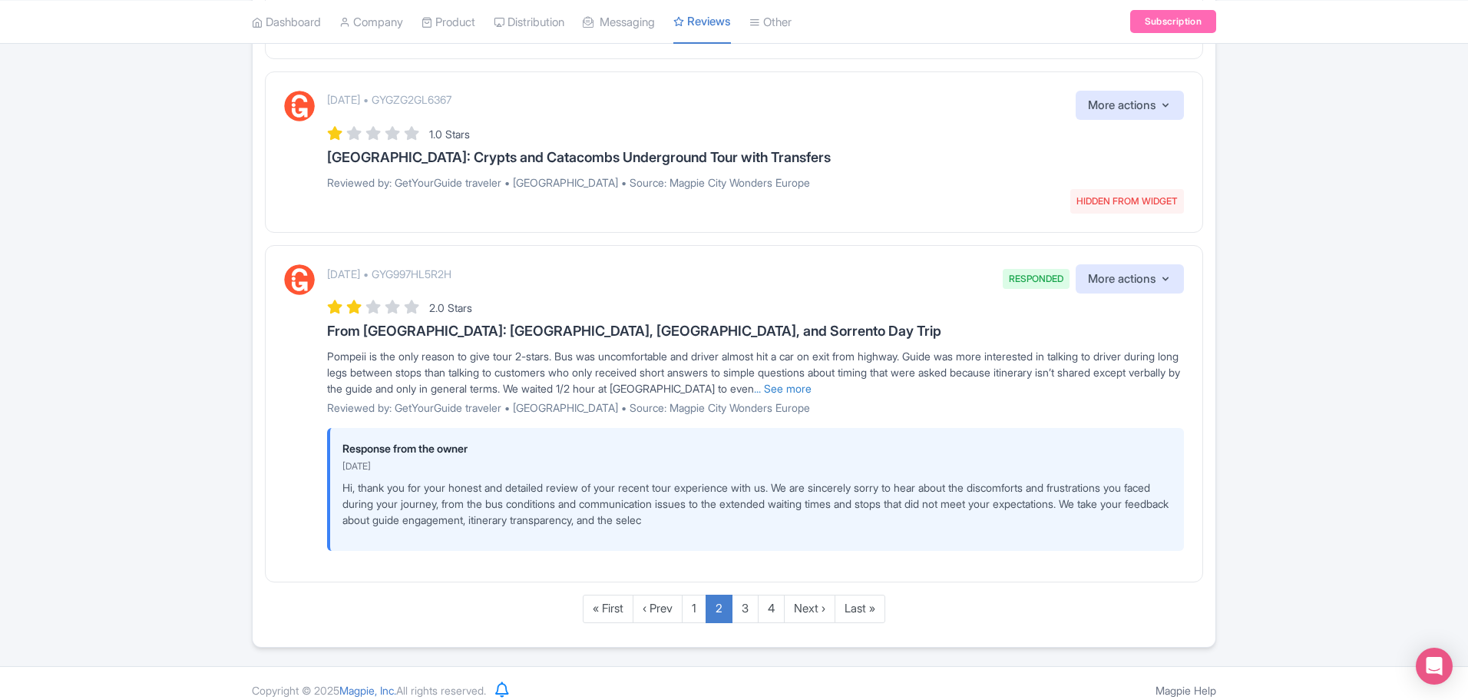
scroll to position [2651, 0]
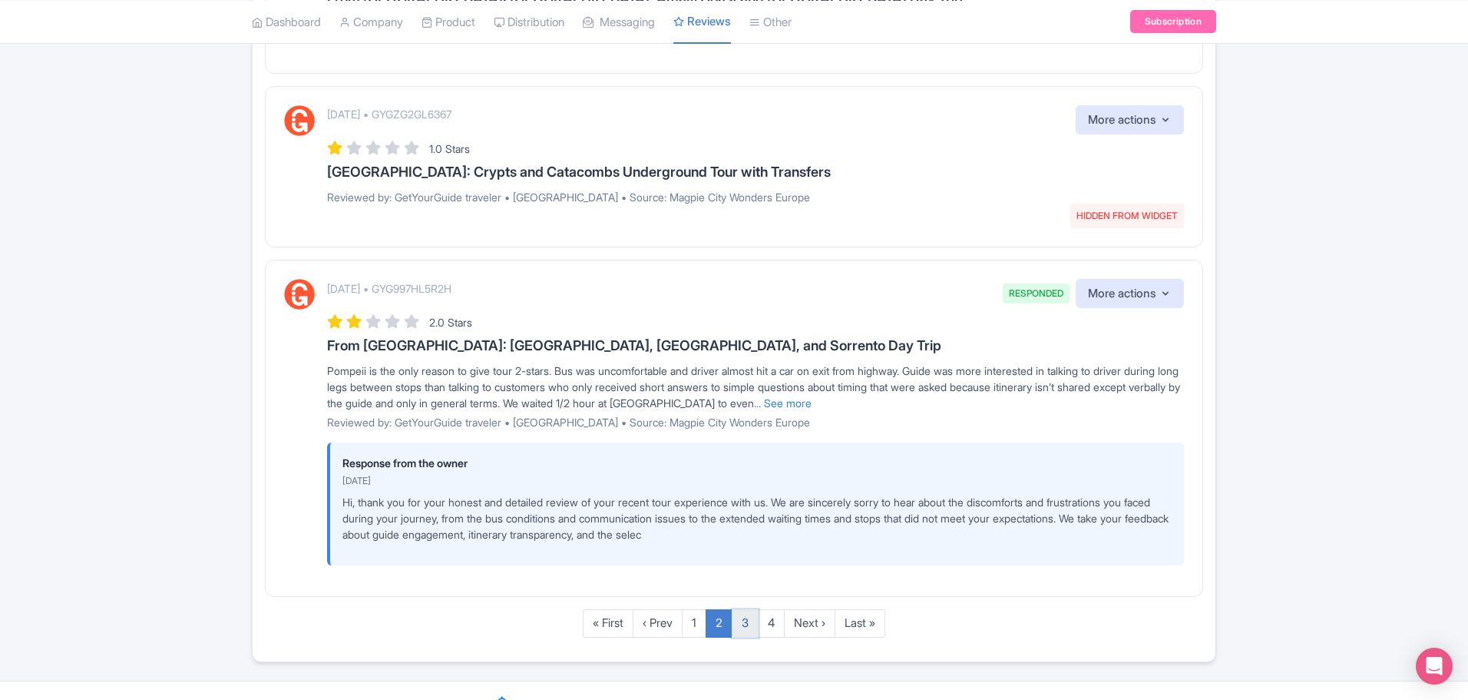
click at [746, 637] on link "3" at bounding box center [745, 623] width 27 height 28
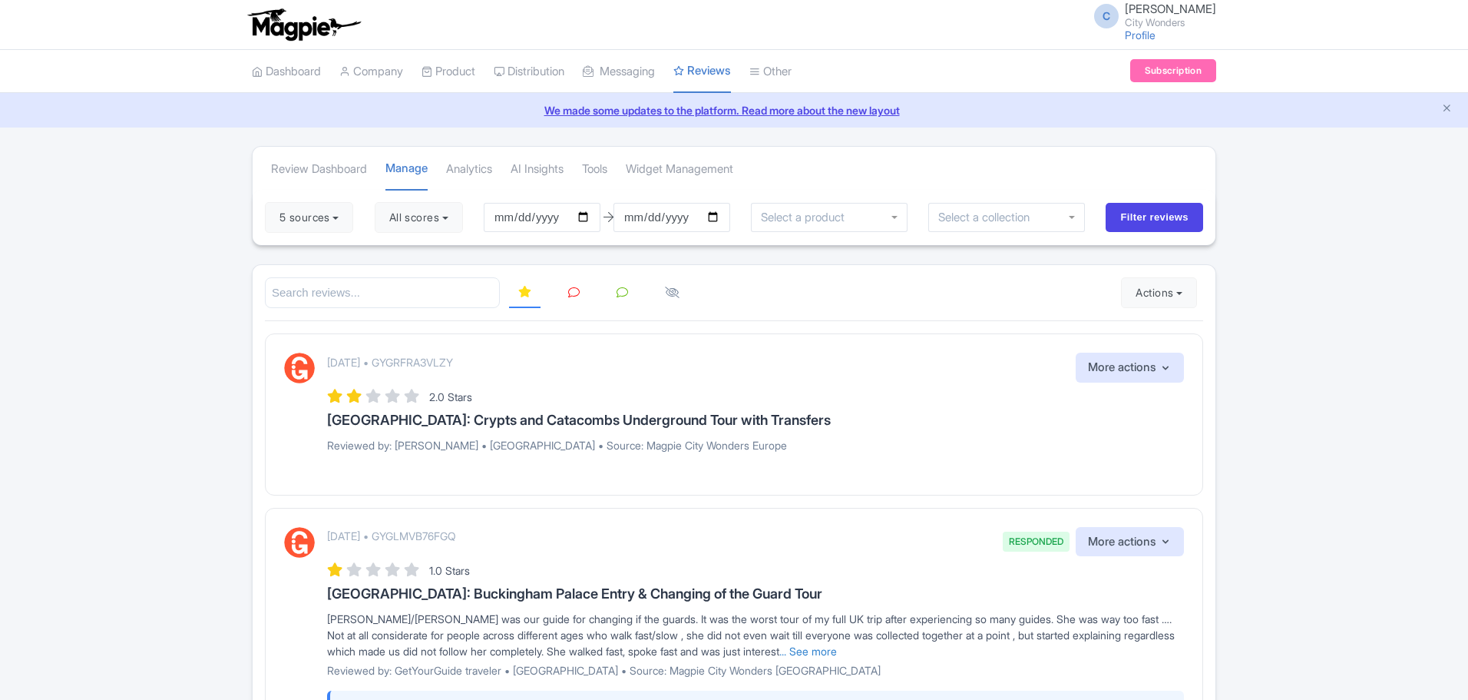
scroll to position [320, 0]
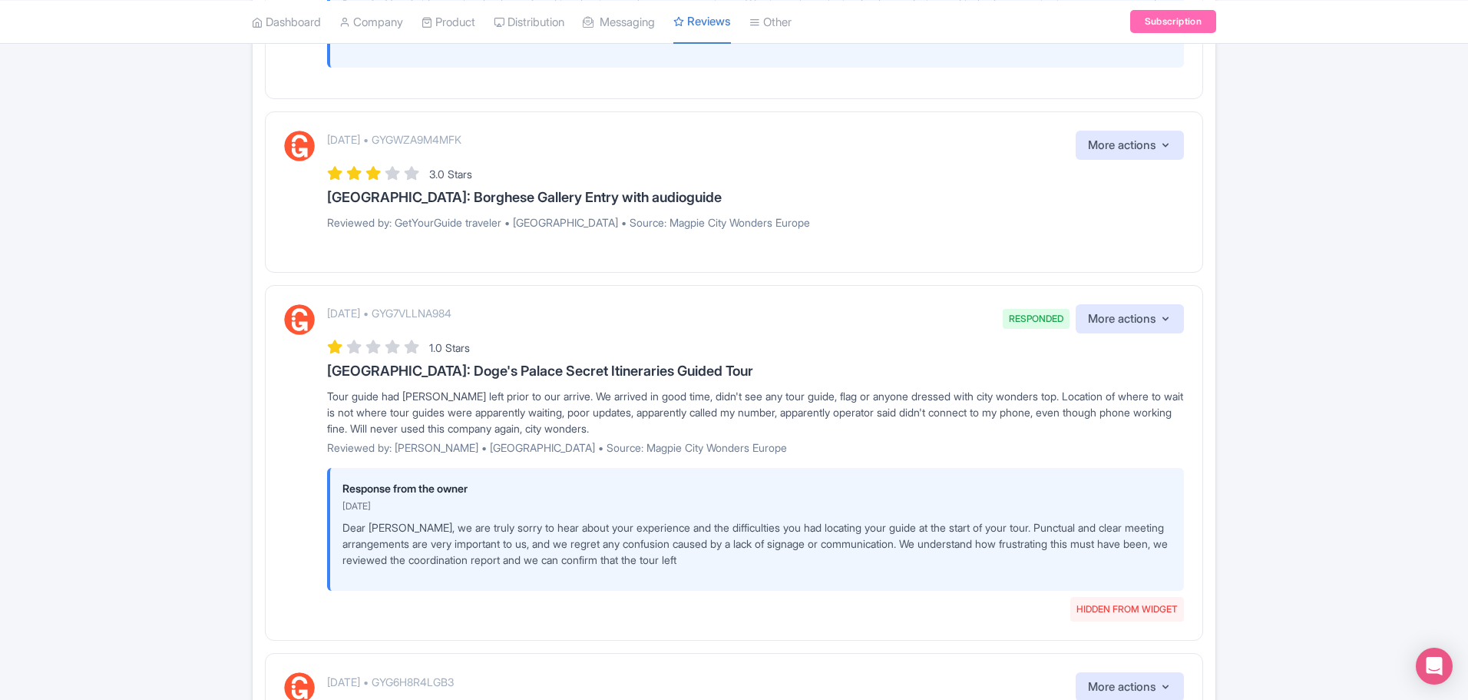
scroll to position [2681, 0]
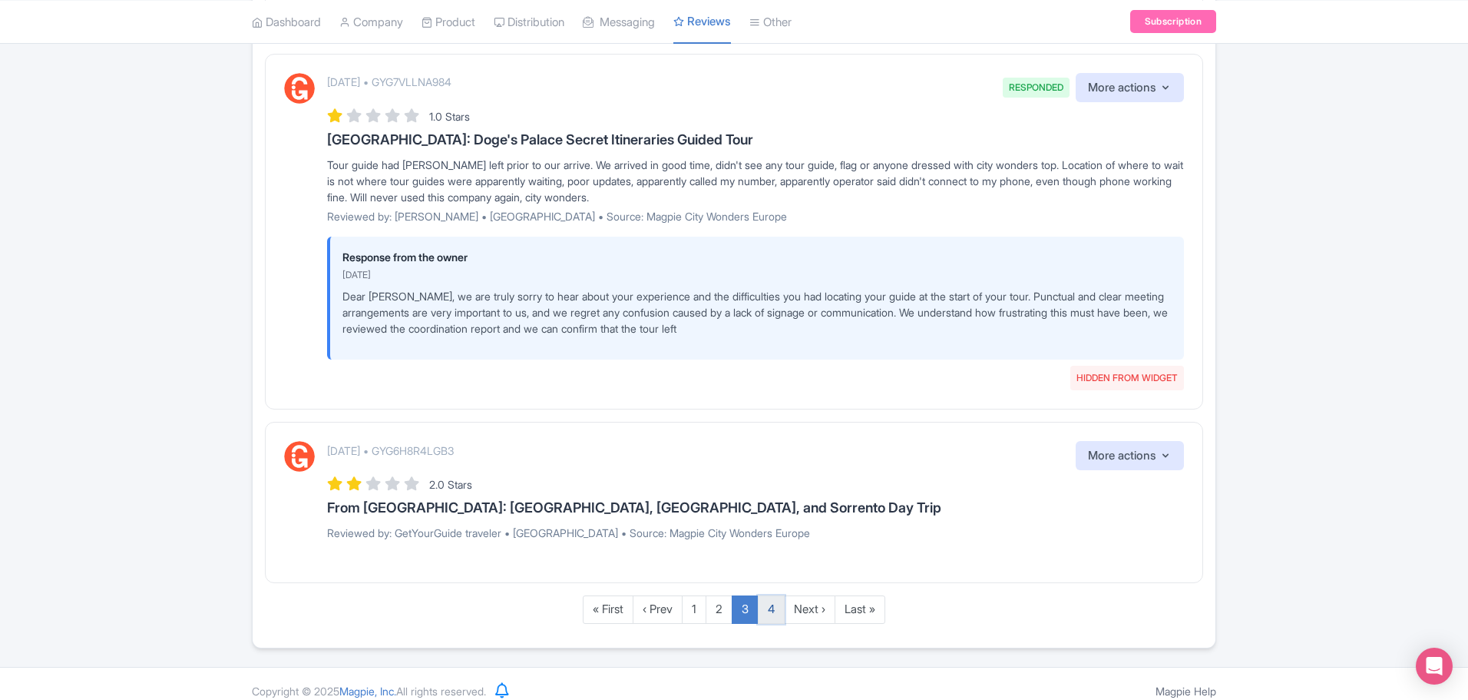
click at [778, 607] on link "4" at bounding box center [771, 609] width 27 height 28
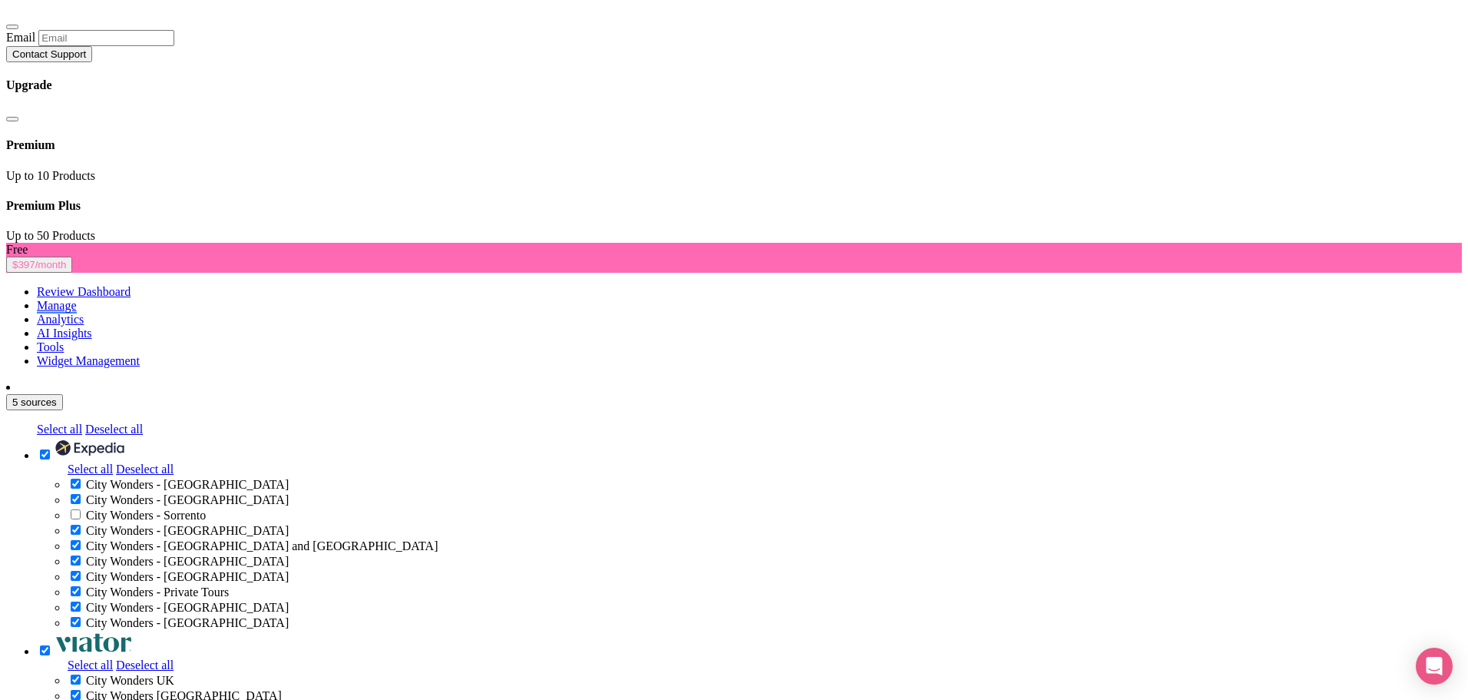
scroll to position [349, 0]
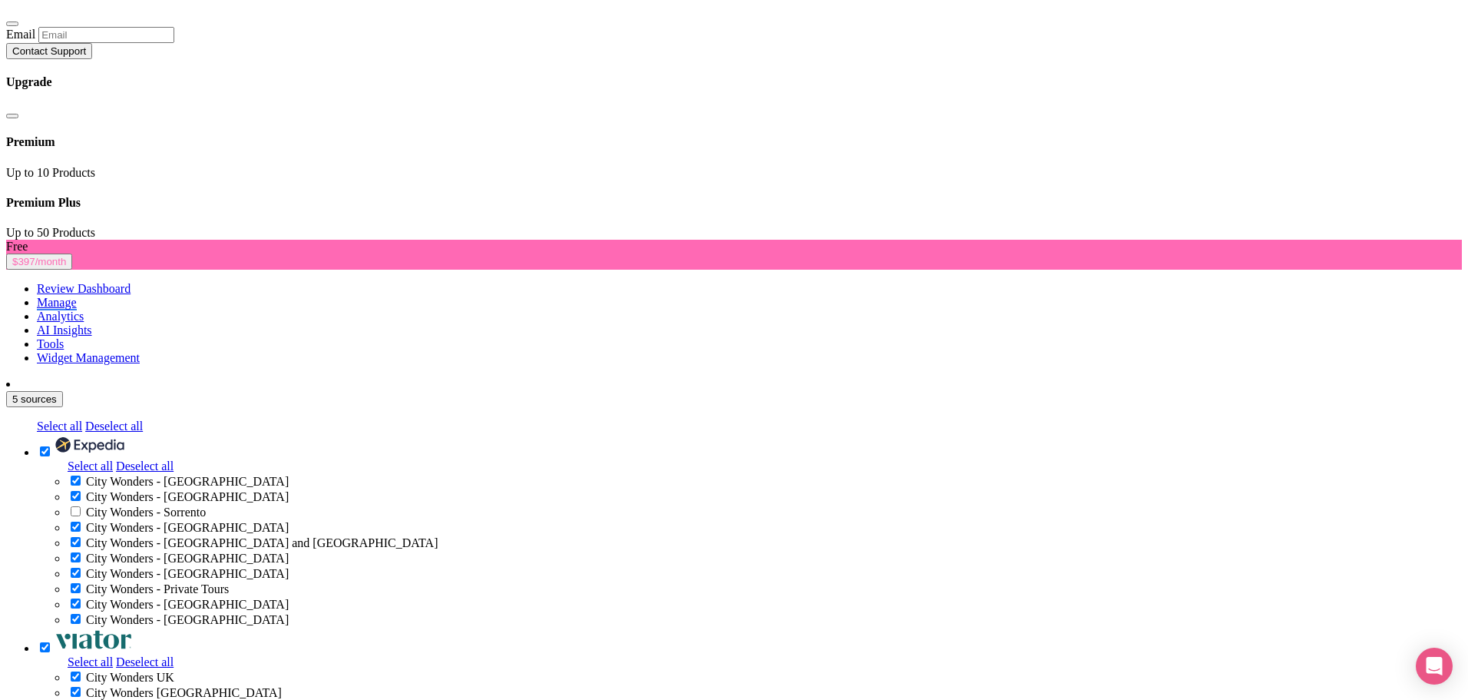
drag, startPoint x: 1463, startPoint y: 227, endPoint x: 1474, endPoint y: 272, distance: 45.8
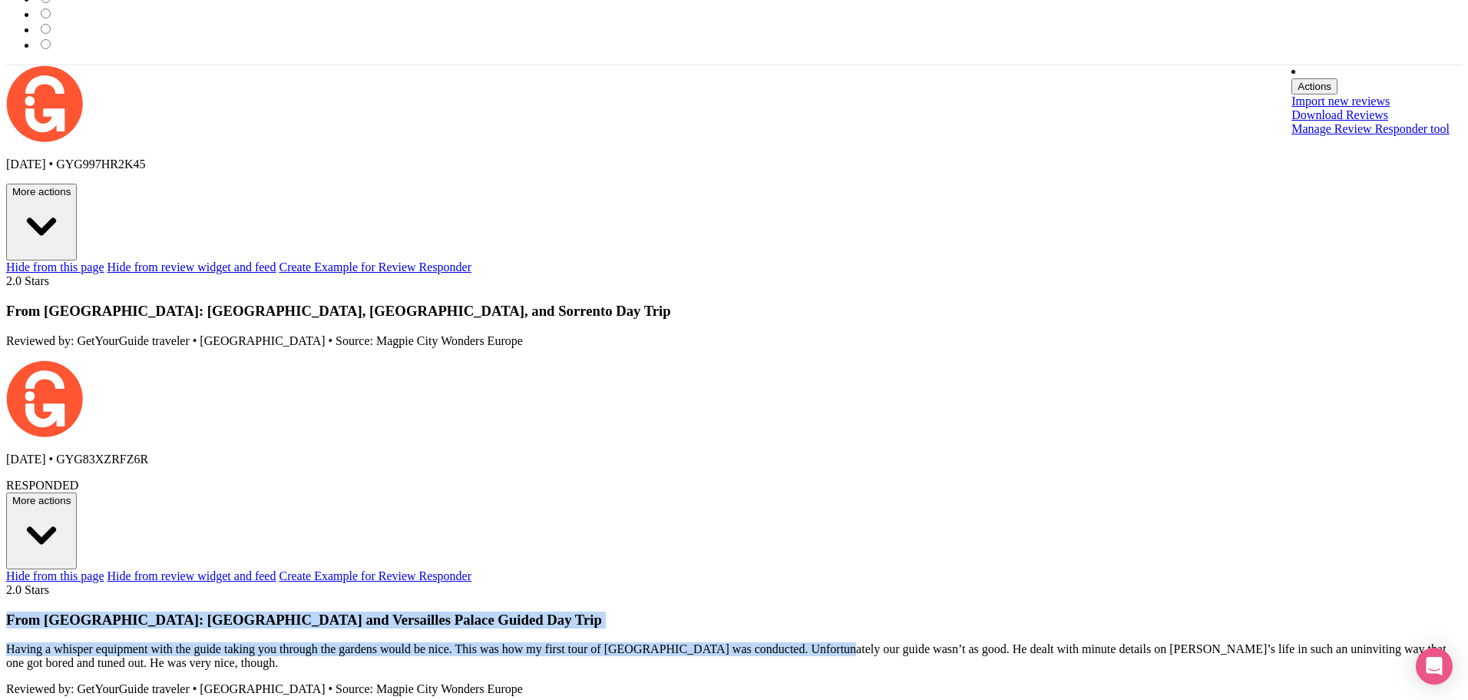
scroll to position [0, 0]
